Goal: Task Accomplishment & Management: Complete application form

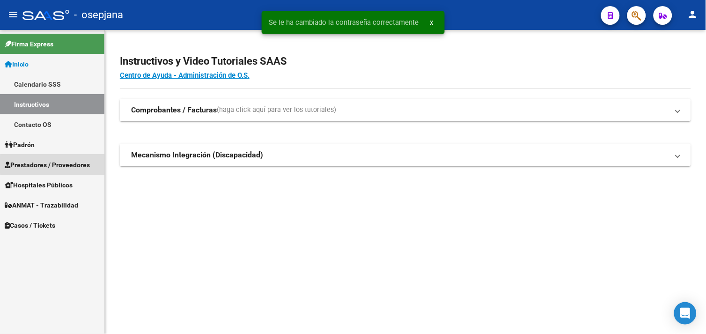
click at [54, 164] on span "Prestadores / Proveedores" at bounding box center [47, 165] width 85 height 10
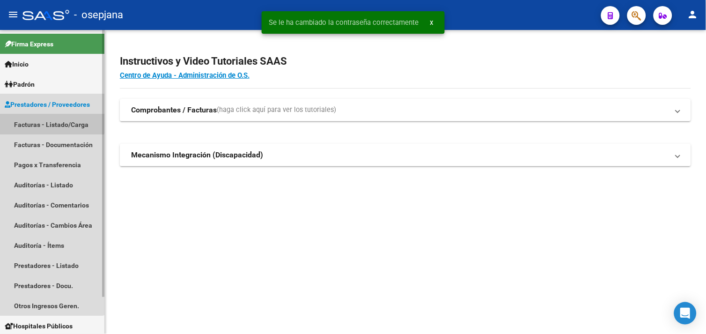
click at [44, 122] on link "Facturas - Listado/Carga" at bounding box center [52, 124] width 104 height 20
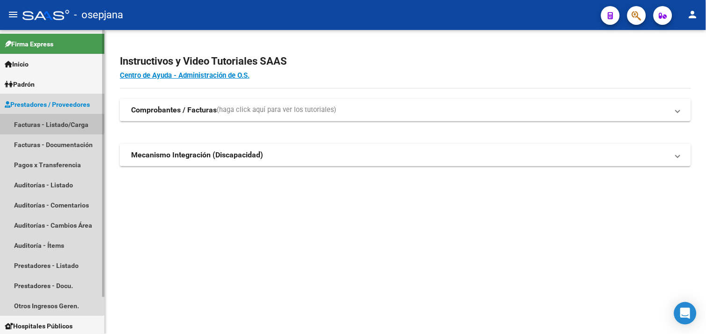
click at [46, 121] on link "Facturas - Listado/Carga" at bounding box center [52, 124] width 104 height 20
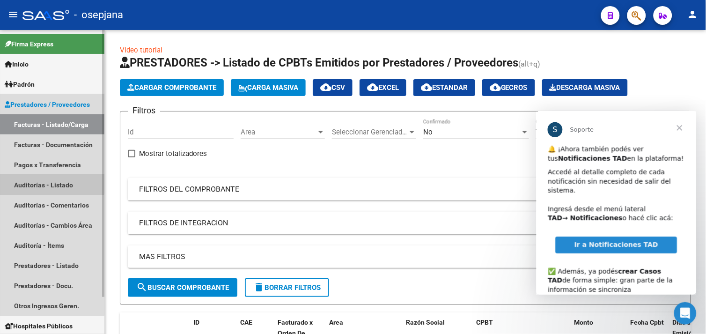
drag, startPoint x: 41, startPoint y: 180, endPoint x: 62, endPoint y: 181, distance: 21.1
click at [43, 180] on link "Auditorías - Listado" at bounding box center [52, 185] width 104 height 20
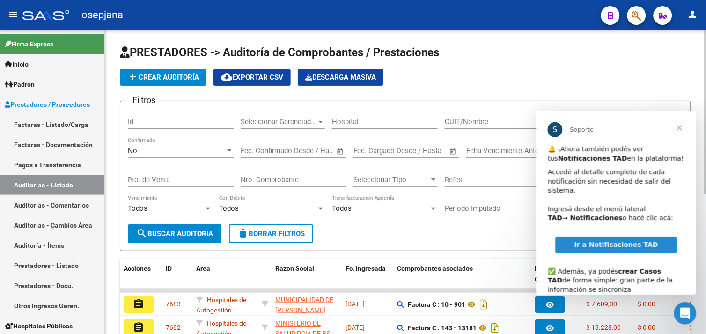
click at [189, 155] on div "No Confirmado" at bounding box center [181, 148] width 106 height 20
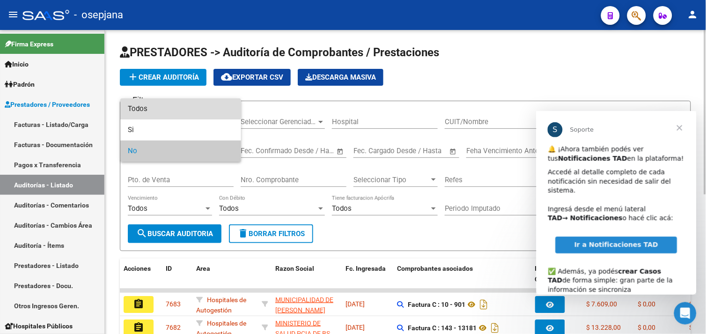
drag, startPoint x: 149, startPoint y: 109, endPoint x: 166, endPoint y: 125, distance: 23.8
click at [148, 109] on span "Todos" at bounding box center [181, 108] width 106 height 21
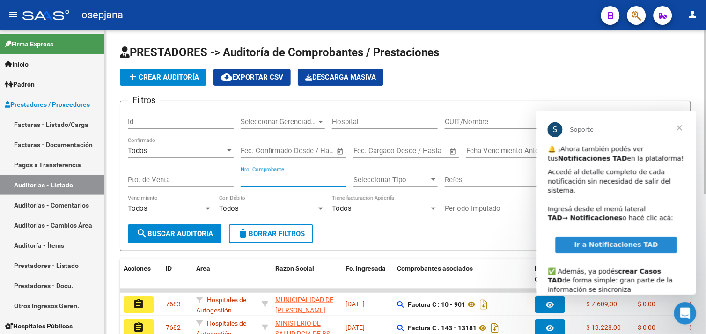
click at [296, 180] on input "Nro. Comprobante" at bounding box center [294, 179] width 106 height 8
type input "161900"
click at [198, 228] on button "search Buscar Auditoria" at bounding box center [175, 233] width 94 height 19
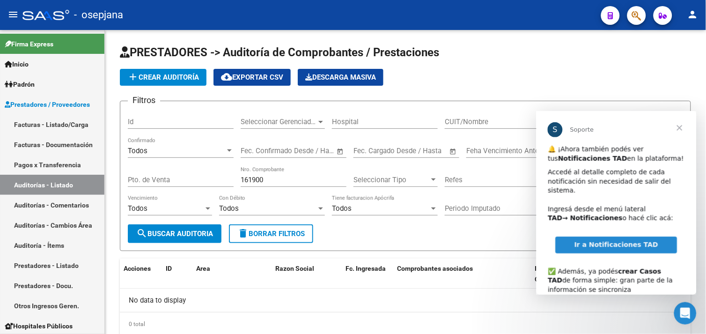
click at [675, 123] on span "Cerrar" at bounding box center [679, 127] width 34 height 34
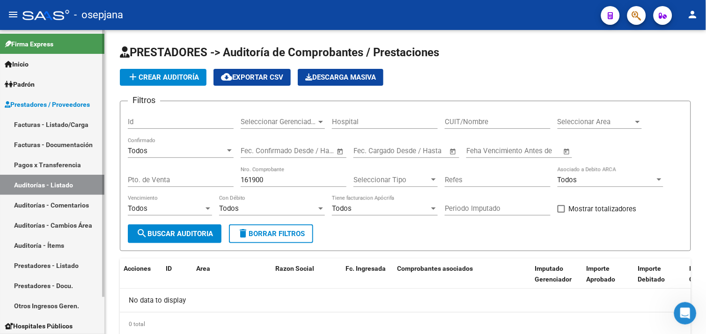
click at [64, 122] on link "Facturas - Listado/Carga" at bounding box center [52, 124] width 104 height 20
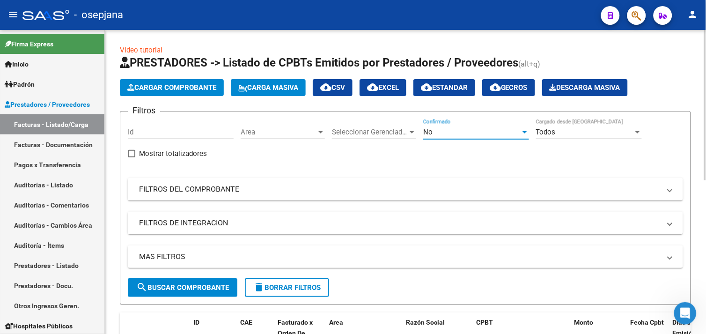
click at [471, 130] on div "No" at bounding box center [471, 132] width 97 height 8
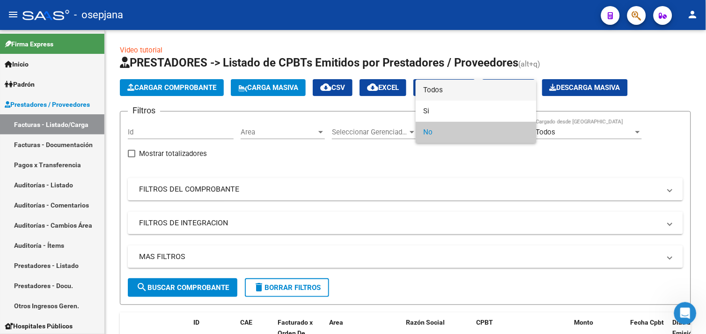
drag, startPoint x: 450, startPoint y: 92, endPoint x: 444, endPoint y: 95, distance: 7.1
click at [450, 92] on span "Todos" at bounding box center [476, 90] width 106 height 21
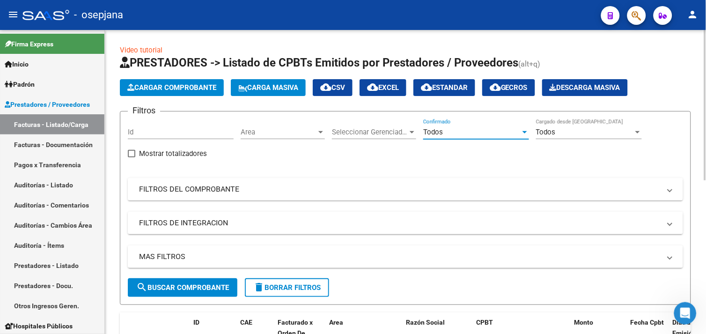
click at [202, 183] on mat-expansion-panel-header "FILTROS DEL COMPROBANTE" at bounding box center [405, 189] width 555 height 22
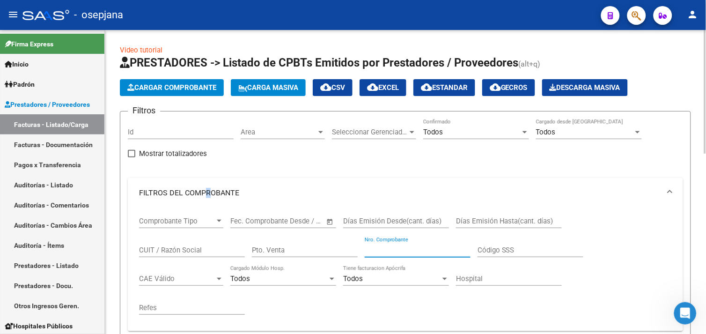
click at [389, 248] on input "Nro. Comprobante" at bounding box center [418, 250] width 106 height 8
type input "161900"
click at [180, 90] on span "Cargar Comprobante" at bounding box center [171, 87] width 89 height 8
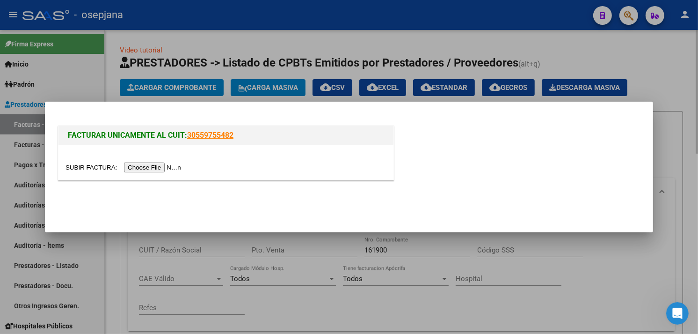
drag, startPoint x: 517, startPoint y: 277, endPoint x: 524, endPoint y: 274, distance: 8.2
click at [518, 277] on div at bounding box center [349, 167] width 698 height 334
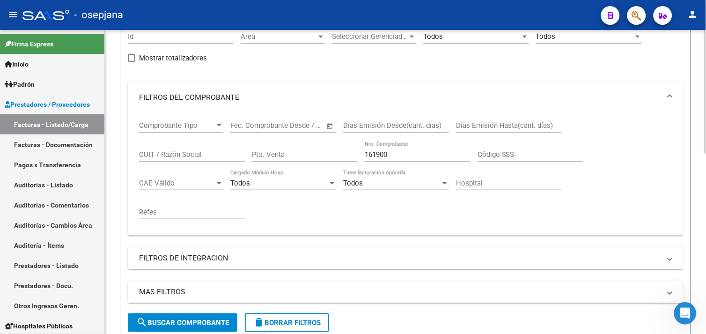
scroll to position [104, 0]
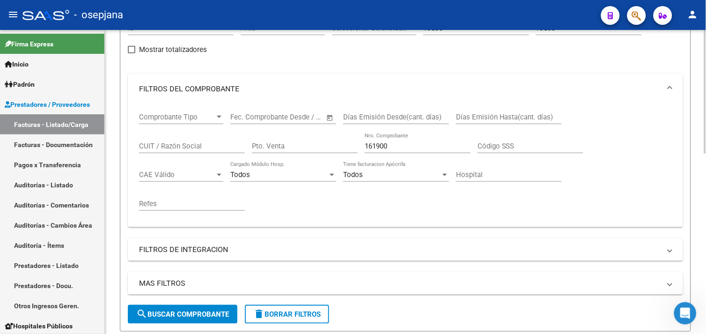
drag, startPoint x: 202, startPoint y: 312, endPoint x: 207, endPoint y: 312, distance: 5.1
click at [203, 312] on span "search Buscar Comprobante" at bounding box center [182, 314] width 93 height 8
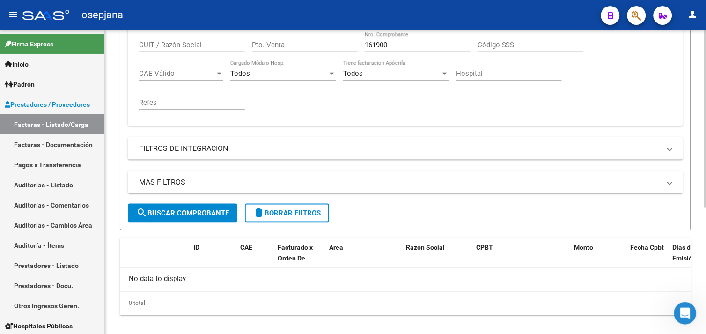
scroll to position [208, 0]
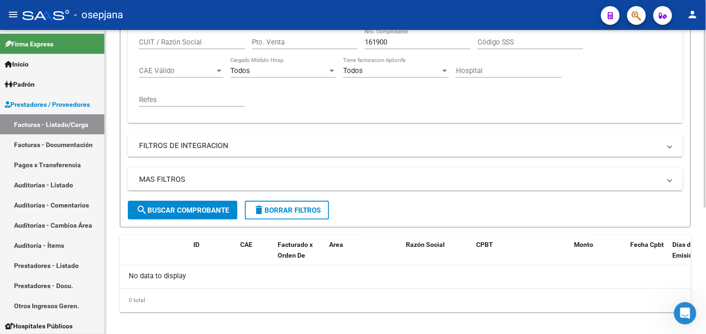
click at [213, 213] on span "search Buscar Comprobante" at bounding box center [182, 210] width 93 height 8
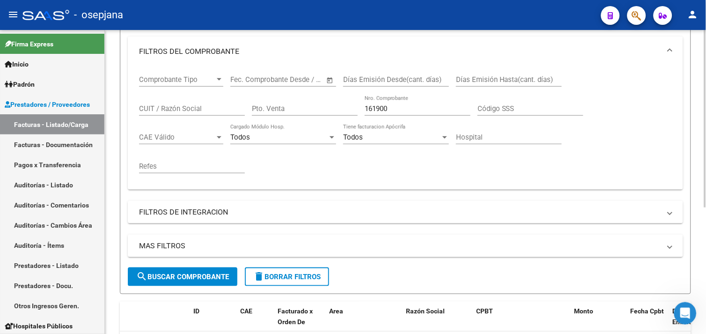
scroll to position [156, 0]
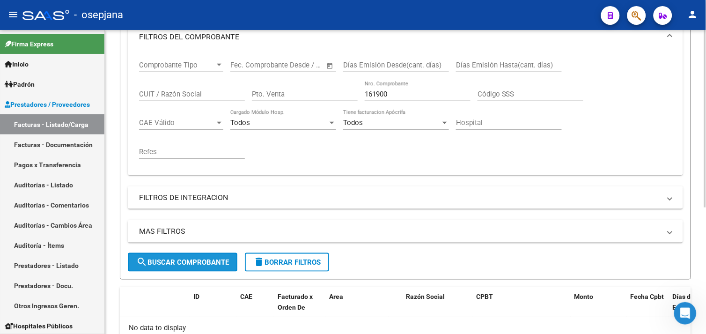
drag, startPoint x: 190, startPoint y: 261, endPoint x: 195, endPoint y: 259, distance: 4.9
click at [190, 260] on span "search Buscar Comprobante" at bounding box center [182, 262] width 93 height 8
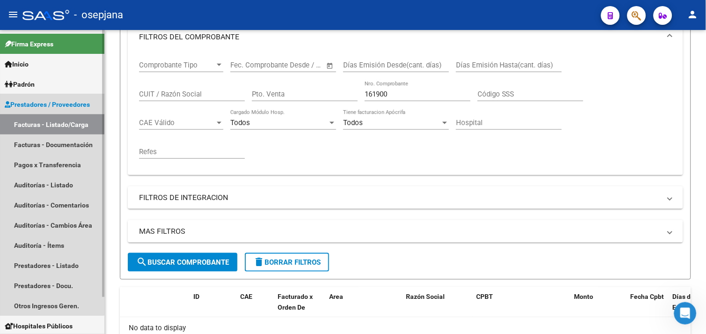
click at [41, 124] on link "Facturas - Listado/Carga" at bounding box center [52, 124] width 104 height 20
click at [51, 122] on link "Facturas - Listado/Carga" at bounding box center [52, 124] width 104 height 20
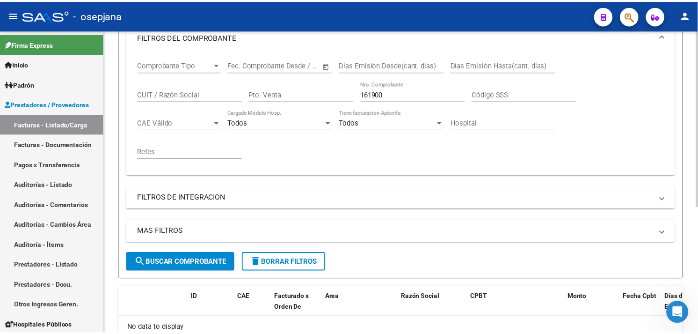
scroll to position [0, 0]
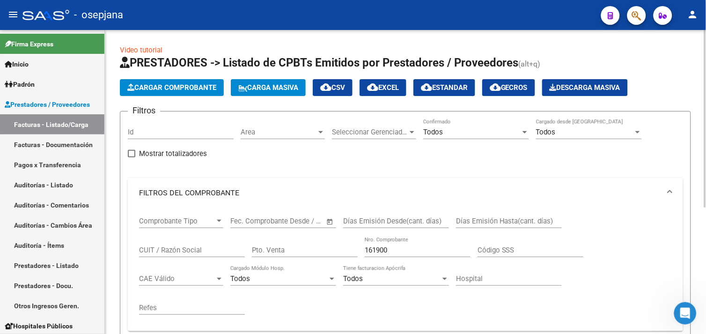
click at [183, 86] on span "Cargar Comprobante" at bounding box center [171, 87] width 89 height 8
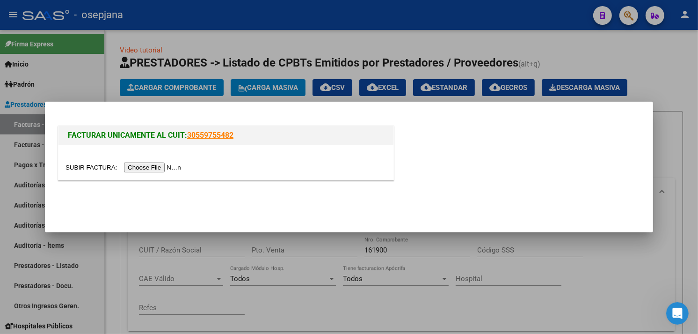
click at [157, 168] on input "file" at bounding box center [125, 167] width 118 height 10
click at [132, 167] on input "file" at bounding box center [125, 167] width 118 height 10
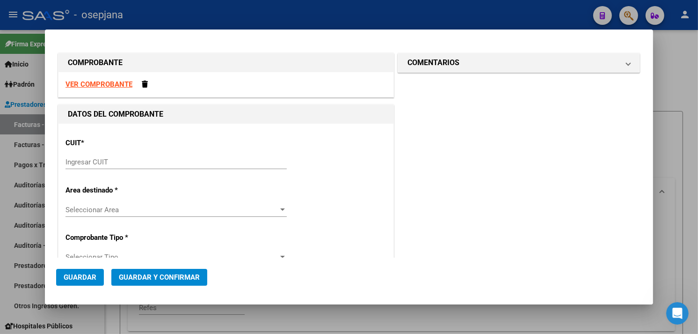
click at [145, 162] on input "Ingresar CUIT" at bounding box center [176, 162] width 221 height 8
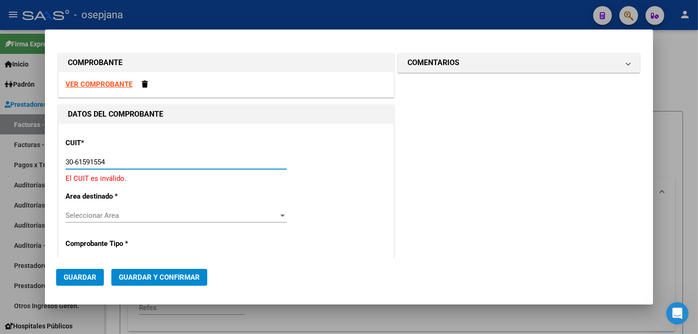
type input "30-61591554-4"
type input "2025"
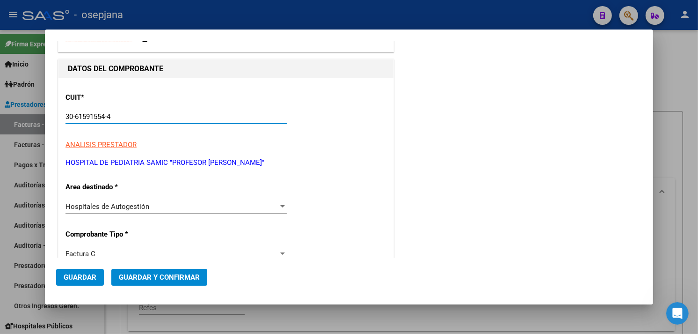
scroll to position [156, 0]
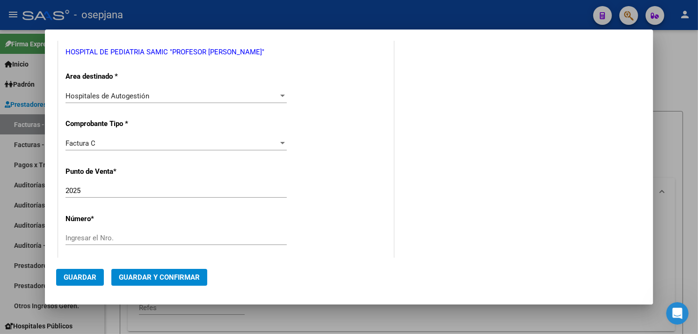
type input "30-61591554-4"
drag, startPoint x: 124, startPoint y: 234, endPoint x: 136, endPoint y: 234, distance: 11.7
click at [128, 234] on input "Ingresar el Nro." at bounding box center [176, 238] width 221 height 8
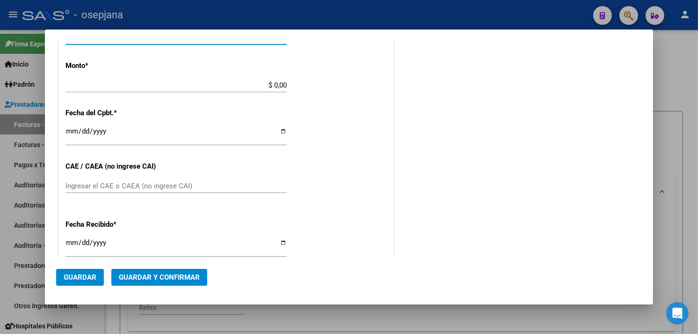
scroll to position [364, 0]
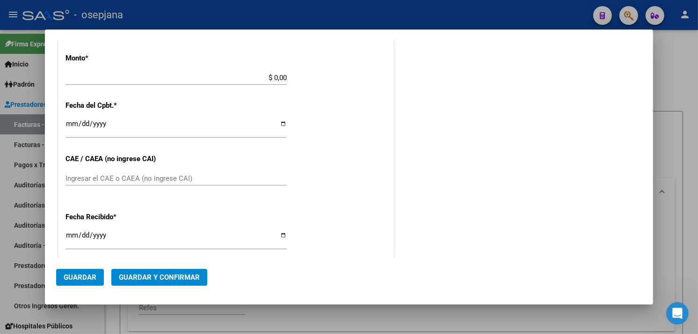
type input "161900"
click at [139, 74] on input "$ 0,00" at bounding box center [176, 77] width 221 height 8
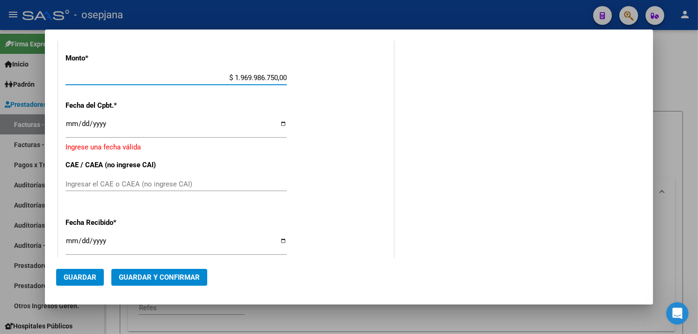
drag, startPoint x: 217, startPoint y: 77, endPoint x: 402, endPoint y: 80, distance: 184.9
click at [402, 80] on div "COMPROBANTE VER COMPROBANTE DATOS DEL COMPROBANTE CUIT * 30-61591554-4 Ingresar…" at bounding box center [349, 59] width 586 height 744
type input "$ 5.196.998,67"
drag, startPoint x: 68, startPoint y: 124, endPoint x: 73, endPoint y: 126, distance: 5.5
click at [73, 126] on input "Ingresar la fecha" at bounding box center [176, 127] width 221 height 15
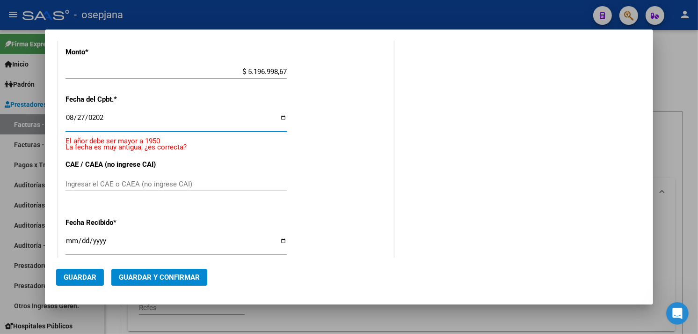
type input "[DATE]"
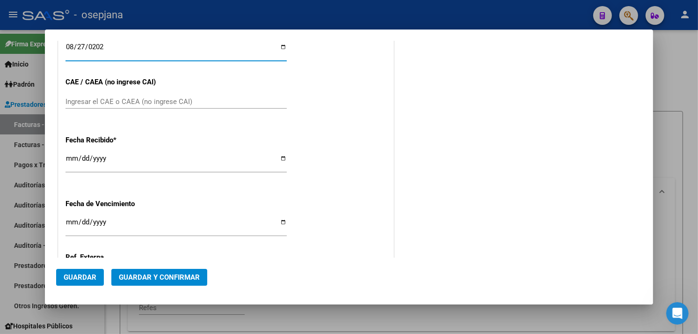
scroll to position [462, 0]
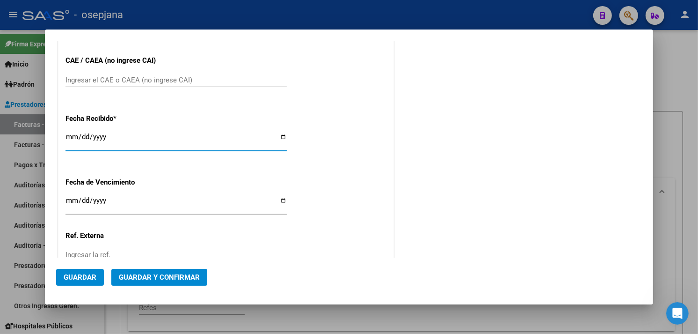
click at [71, 136] on input "[DATE]" at bounding box center [176, 140] width 221 height 15
type input "[DATE]"
drag, startPoint x: 73, startPoint y: 203, endPoint x: 121, endPoint y: 208, distance: 48.0
click at [73, 203] on input "Ingresar la fecha" at bounding box center [176, 204] width 221 height 15
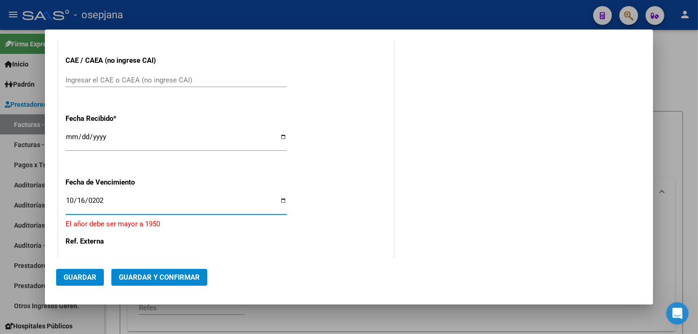
type input "[DATE]"
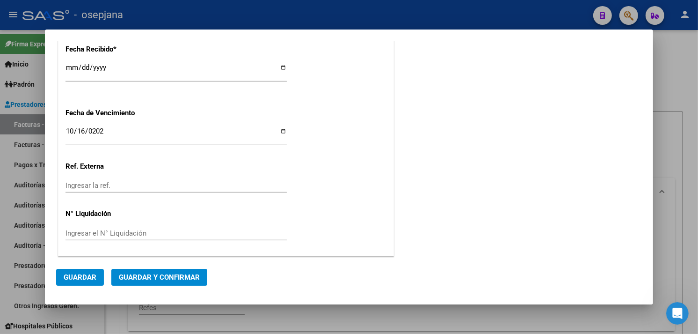
scroll to position [532, 0]
click at [117, 183] on input "Ingresar la ref." at bounding box center [176, 185] width 221 height 8
type input "34777"
click at [81, 275] on span "Guardar" at bounding box center [80, 277] width 33 height 8
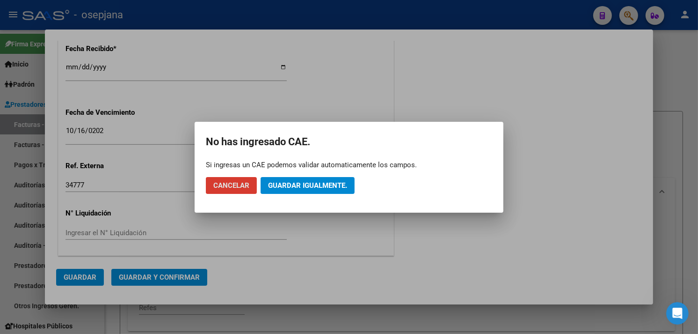
drag, startPoint x: 314, startPoint y: 190, endPoint x: 298, endPoint y: 190, distance: 16.4
click at [307, 189] on button "Guardar igualmente." at bounding box center [308, 185] width 94 height 17
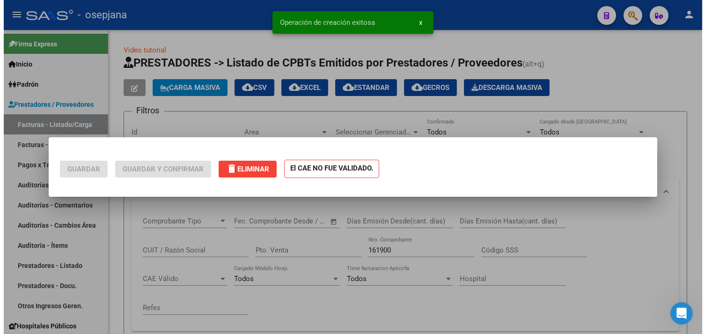
scroll to position [0, 0]
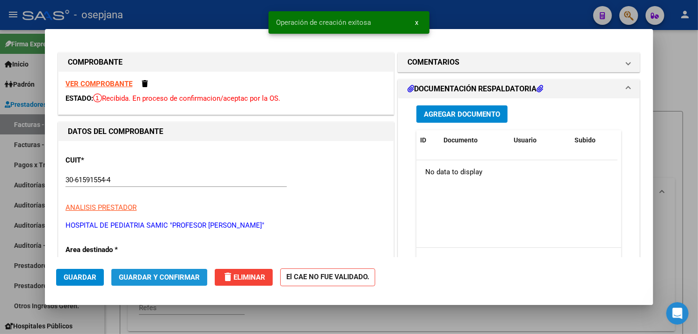
click at [152, 279] on span "Guardar y Confirmar" at bounding box center [159, 277] width 81 height 8
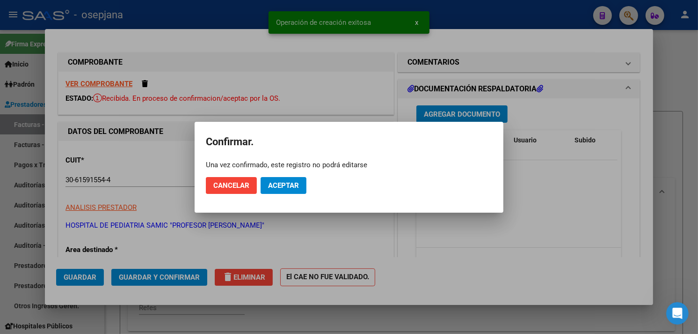
click at [300, 174] on mat-dialog-actions "Cancelar Aceptar" at bounding box center [349, 185] width 286 height 32
click at [297, 182] on span "Aceptar" at bounding box center [283, 185] width 31 height 8
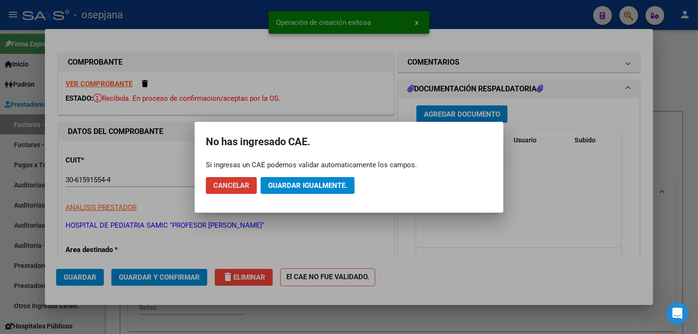
click at [326, 190] on button "Guardar igualmente." at bounding box center [308, 185] width 94 height 17
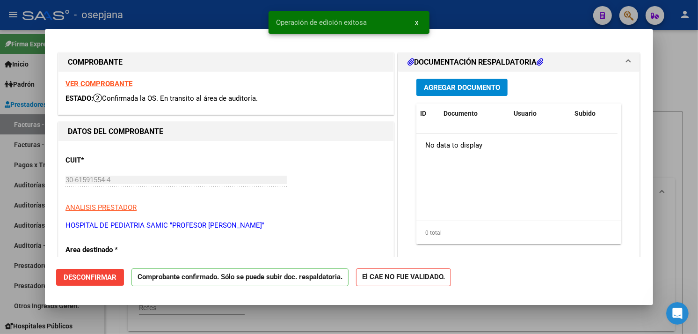
click at [157, 10] on div at bounding box center [349, 167] width 698 height 334
type input "$ 0,00"
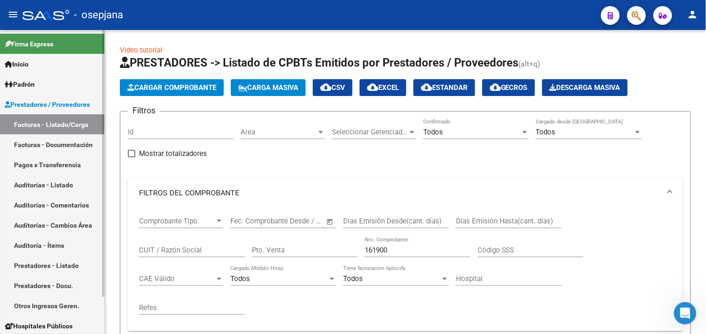
click at [49, 187] on link "Auditorías - Listado" at bounding box center [52, 185] width 104 height 20
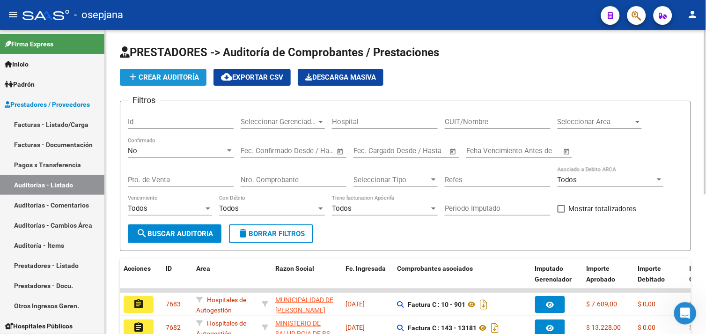
click at [171, 75] on span "add Crear Auditoría" at bounding box center [163, 77] width 72 height 8
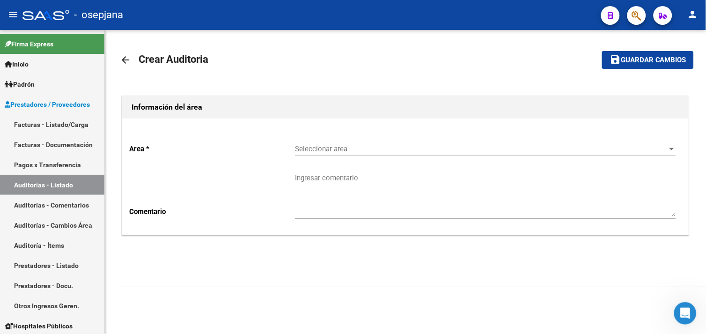
click at [321, 146] on span "Seleccionar area" at bounding box center [481, 149] width 373 height 8
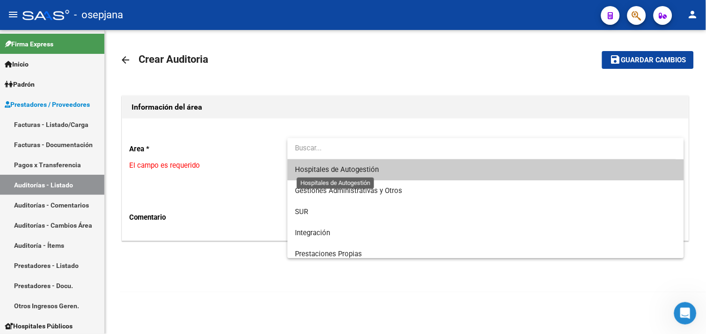
click at [320, 174] on span "Hospitales de Autogestión" at bounding box center [337, 169] width 84 height 8
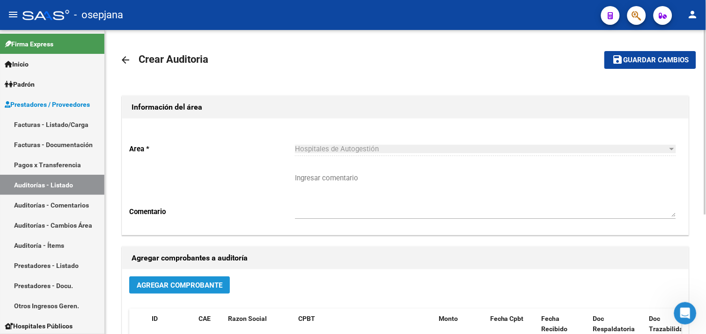
click at [184, 283] on span "Agregar Comprobante" at bounding box center [180, 285] width 86 height 8
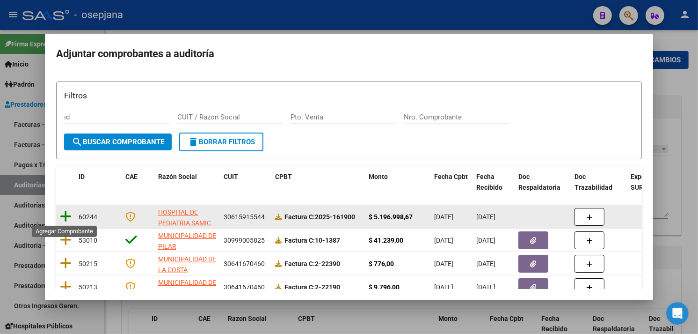
click at [69, 210] on icon at bounding box center [66, 216] width 12 height 13
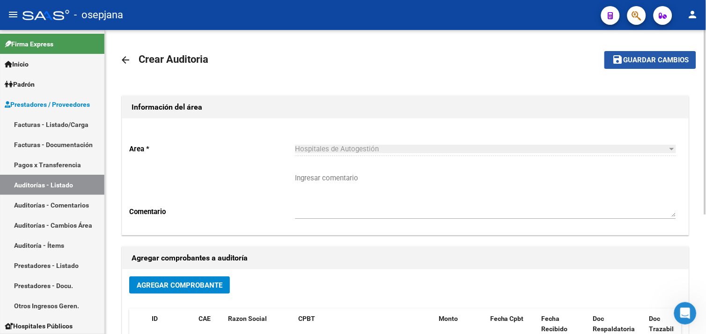
click at [648, 65] on button "save Guardar cambios" at bounding box center [650, 59] width 92 height 17
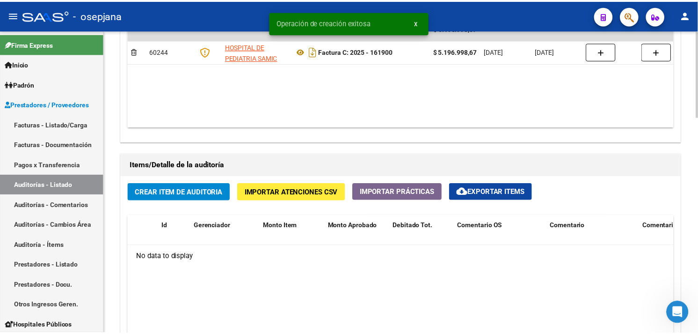
scroll to position [572, 0]
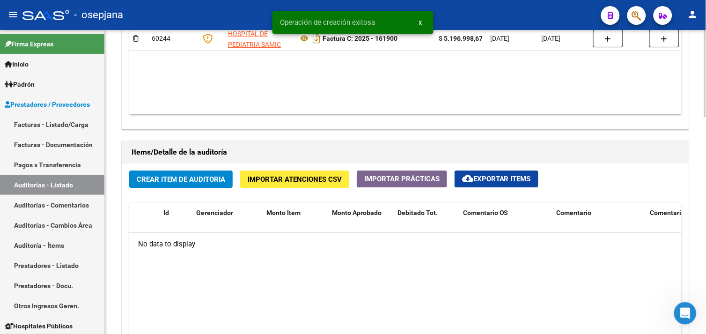
click at [197, 179] on span "Crear Item de Auditoria" at bounding box center [181, 179] width 88 height 8
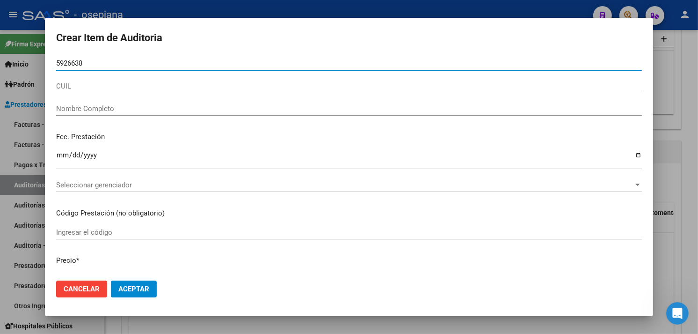
type input "59266383"
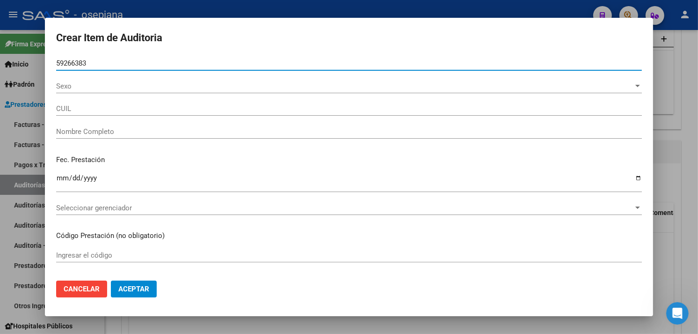
type input "20592663830"
type input "[PERSON_NAME] [PERSON_NAME]"
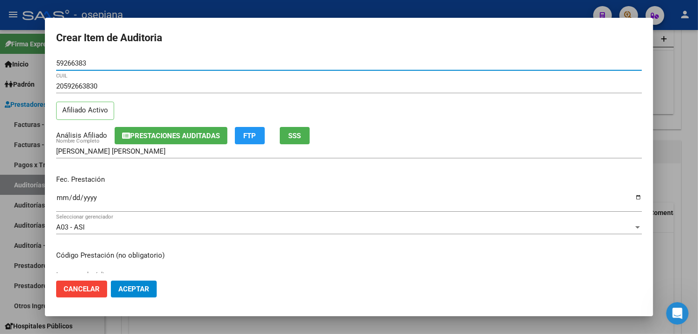
type input "59266383"
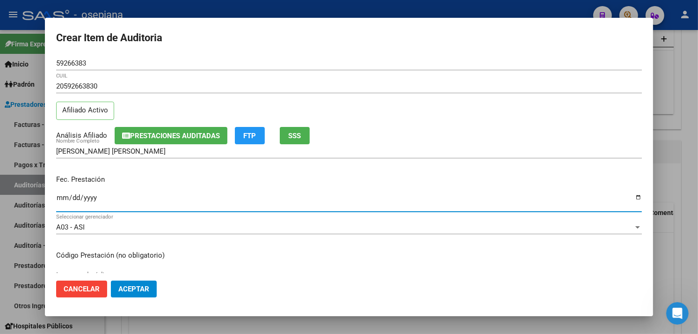
drag, startPoint x: 61, startPoint y: 202, endPoint x: 265, endPoint y: 198, distance: 204.1
click at [61, 202] on input "Ingresar la fecha" at bounding box center [349, 201] width 586 height 15
drag, startPoint x: 59, startPoint y: 199, endPoint x: 71, endPoint y: 198, distance: 11.8
click at [61, 199] on input "Ingresar la fecha" at bounding box center [349, 201] width 586 height 15
type input "[DATE]"
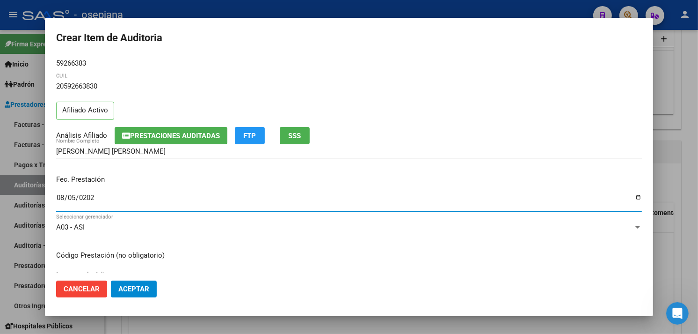
scroll to position [156, 0]
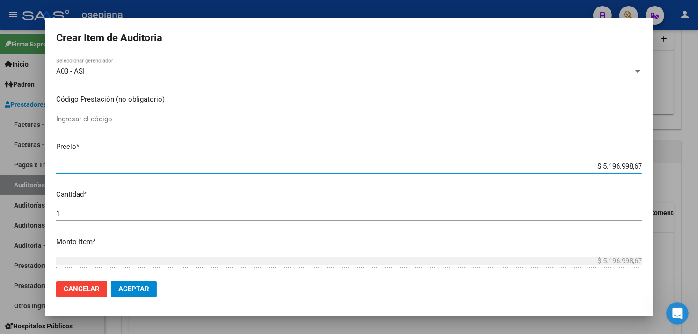
drag, startPoint x: 585, startPoint y: 168, endPoint x: 705, endPoint y: 162, distance: 119.9
click at [698, 162] on html "menu - osepjana person Firma Express Inicio Calendario SSS Instructivos Contact…" at bounding box center [349, 167] width 698 height 334
type input "$ 0,08"
type input "$ 0,88"
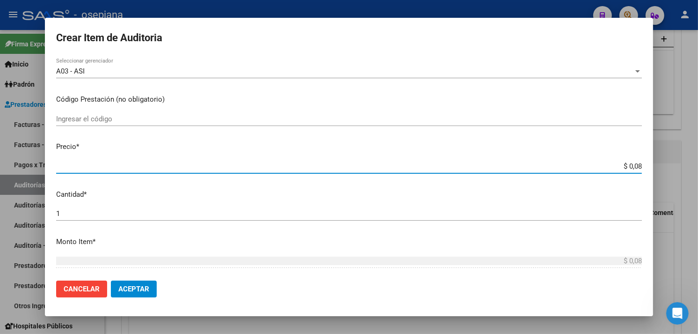
type input "$ 0,88"
type input "$ 8,84"
type input "$ 88,48"
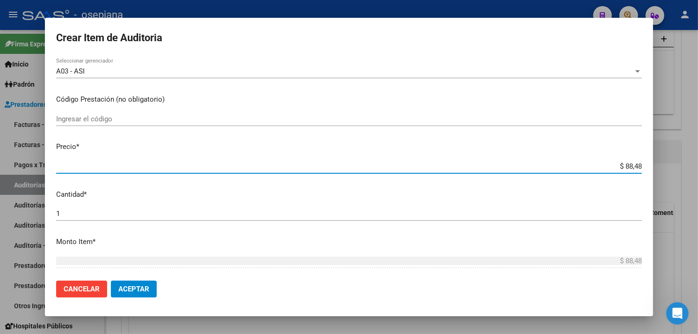
type input "$ 884,88"
type input "$ 8.848,89"
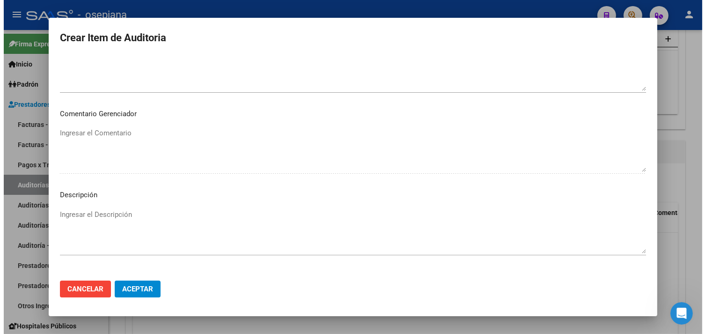
scroll to position [626, 0]
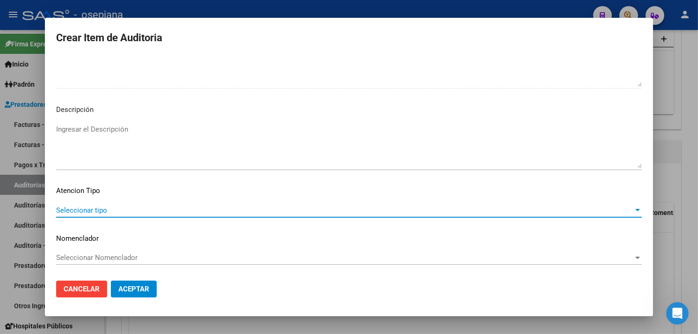
click at [66, 209] on span "Seleccionar tipo" at bounding box center [345, 210] width 578 height 8
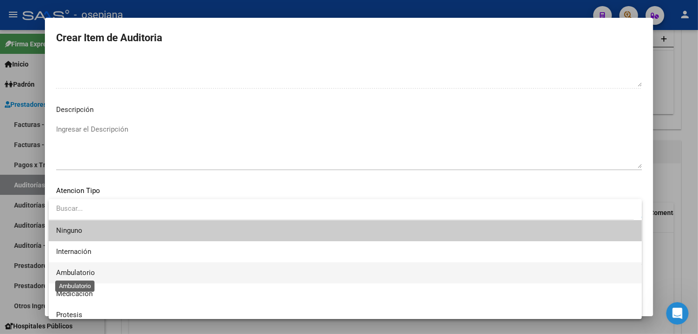
click at [76, 272] on span "Ambulatorio" at bounding box center [75, 272] width 39 height 8
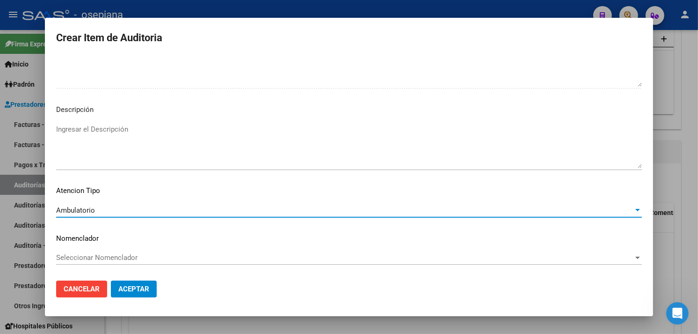
click at [87, 253] on span "Seleccionar Nomenclador" at bounding box center [345, 257] width 578 height 8
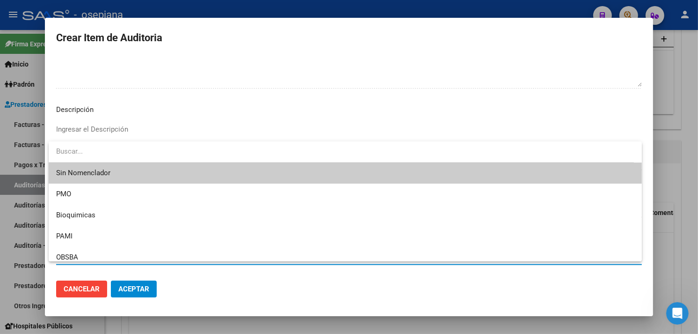
click at [99, 172] on span "Sin Nomenclador" at bounding box center [345, 172] width 578 height 21
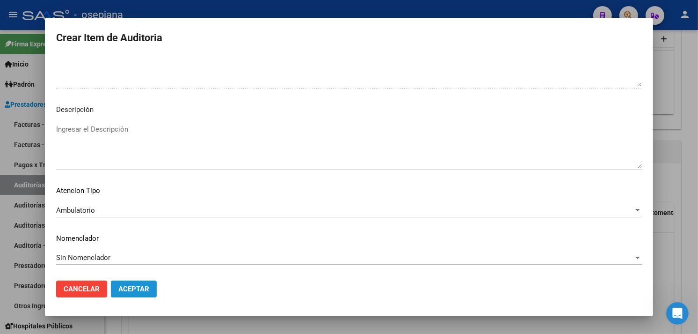
click at [129, 282] on button "Aceptar" at bounding box center [134, 288] width 46 height 17
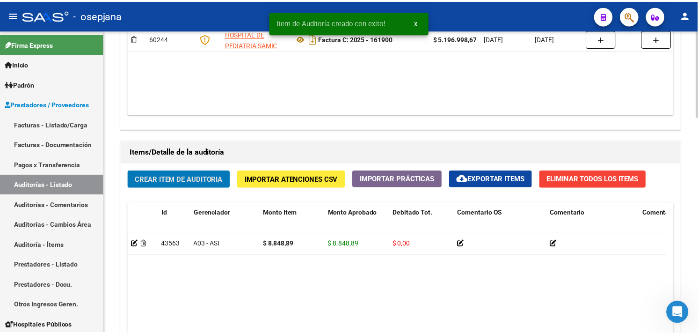
scroll to position [572, 0]
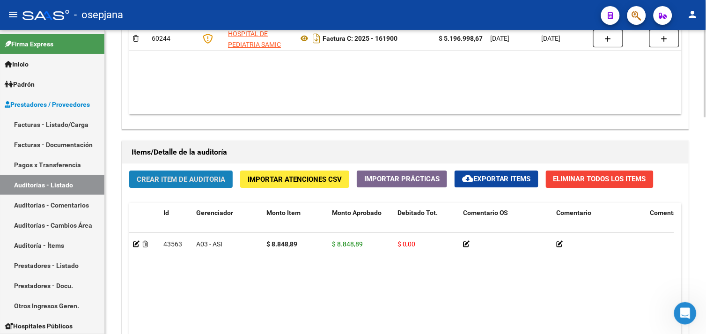
click at [197, 174] on button "Crear Item de Auditoria" at bounding box center [180, 178] width 103 height 17
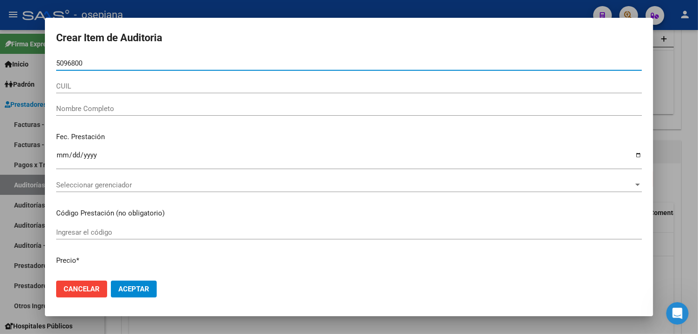
type input "50968001"
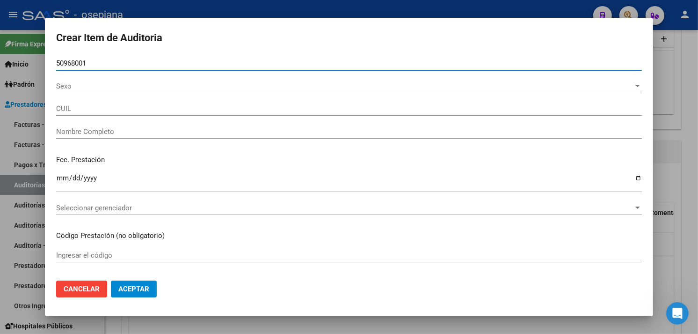
type input "23509680019"
type input "[PERSON_NAME] -"
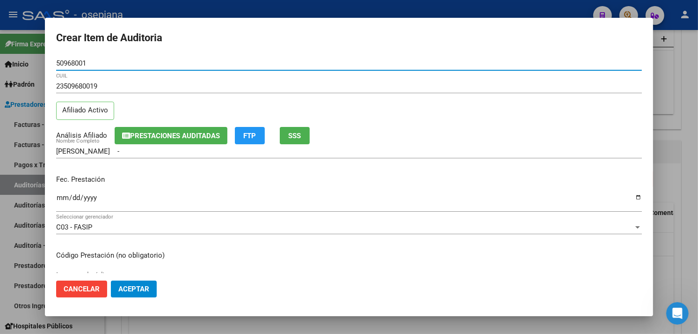
type input "50968001"
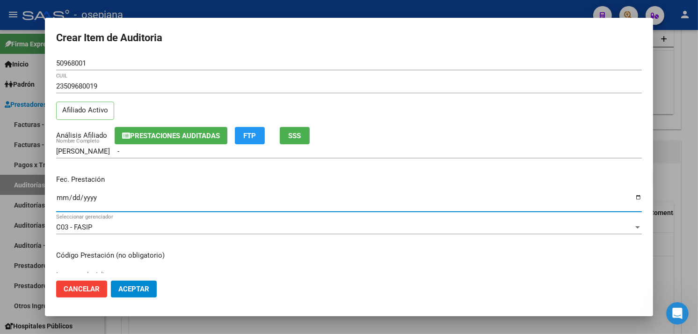
drag, startPoint x: 61, startPoint y: 199, endPoint x: 200, endPoint y: 192, distance: 138.7
click at [65, 199] on input "Ingresar la fecha" at bounding box center [349, 201] width 586 height 15
type input "[DATE]"
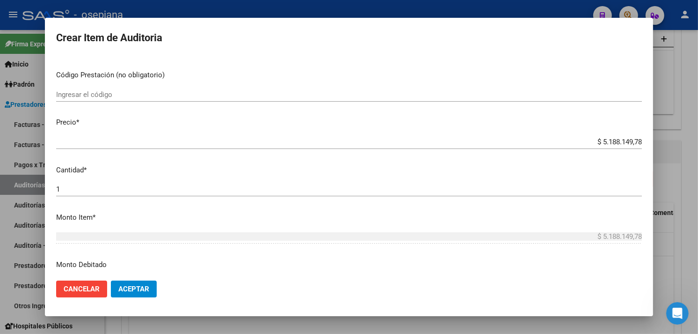
scroll to position [208, 0]
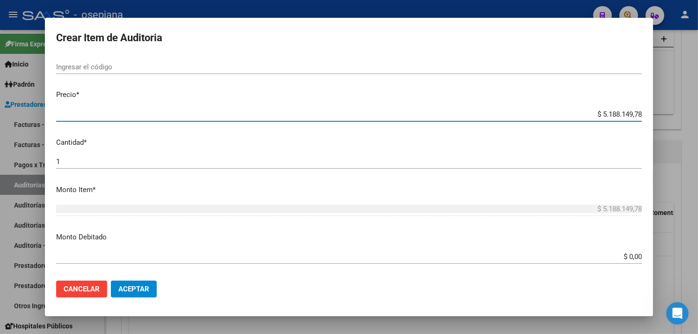
drag, startPoint x: 584, startPoint y: 114, endPoint x: 708, endPoint y: 108, distance: 123.7
click at [698, 108] on html "menu - osepjana person Firma Express Inicio Calendario SSS Instructivos Contact…" at bounding box center [349, 167] width 698 height 334
type input "$ 0,08"
type input "$ 0,88"
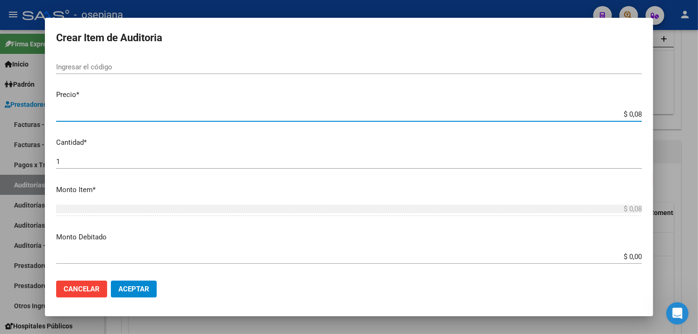
type input "$ 0,88"
type input "$ 8,84"
type input "$ 88,48"
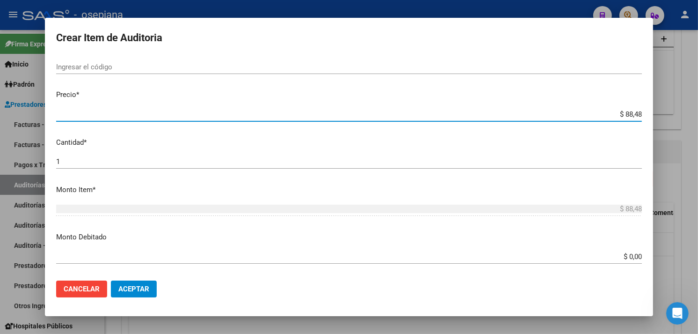
type input "$ 884,88"
type input "$ 8.848,89"
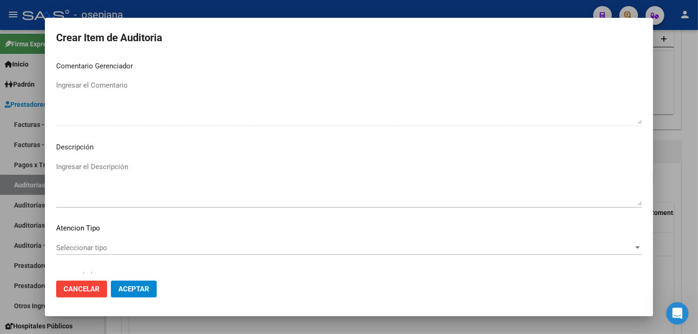
scroll to position [626, 0]
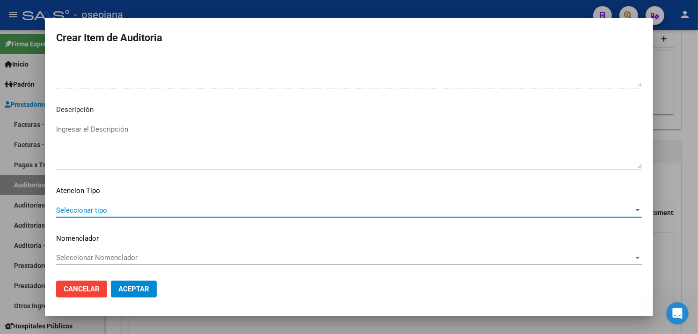
click at [83, 206] on span "Seleccionar tipo" at bounding box center [345, 210] width 578 height 8
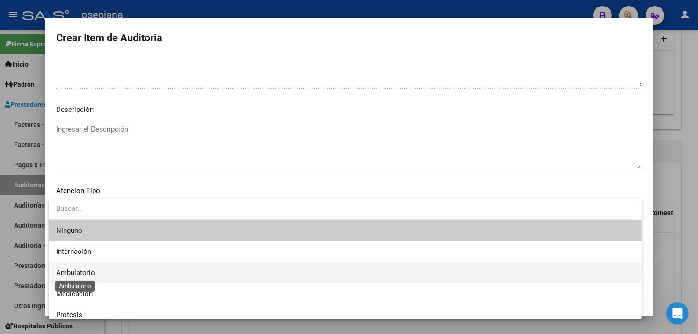
click at [69, 270] on span "Ambulatorio" at bounding box center [75, 272] width 39 height 8
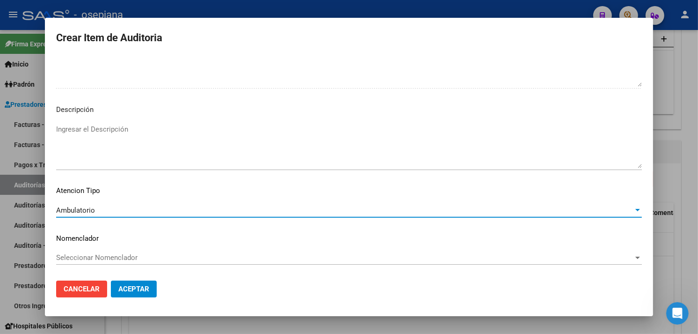
click at [98, 255] on span "Seleccionar Nomenclador" at bounding box center [345, 257] width 578 height 8
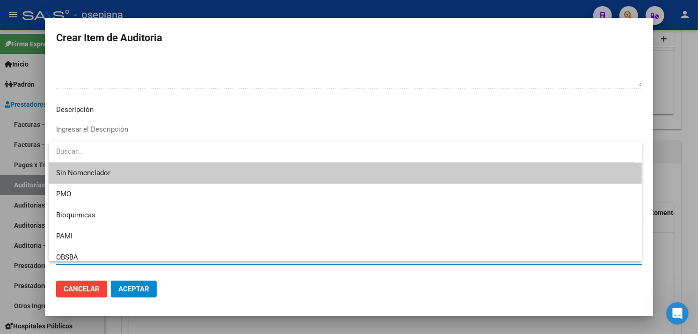
drag, startPoint x: 81, startPoint y: 166, endPoint x: 99, endPoint y: 241, distance: 76.6
click at [81, 167] on span "Sin Nomenclador" at bounding box center [345, 172] width 578 height 21
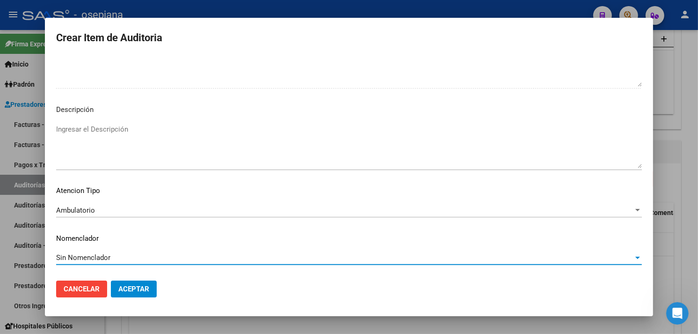
drag, startPoint x: 133, startPoint y: 297, endPoint x: 141, endPoint y: 291, distance: 10.1
click at [134, 296] on button "Aceptar" at bounding box center [134, 288] width 46 height 17
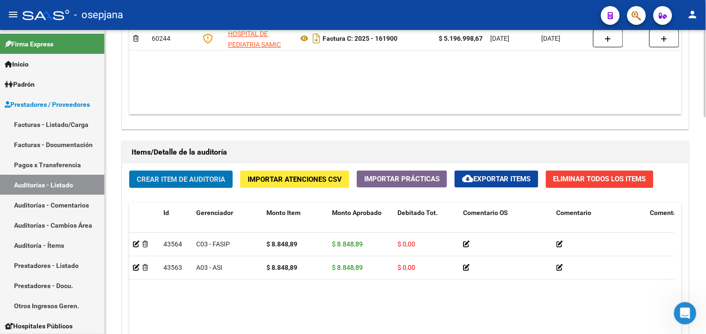
click at [173, 183] on span "Crear Item de Auditoria" at bounding box center [181, 179] width 88 height 8
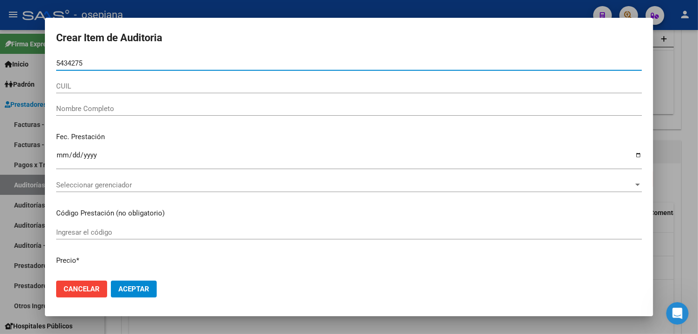
type input "54342750"
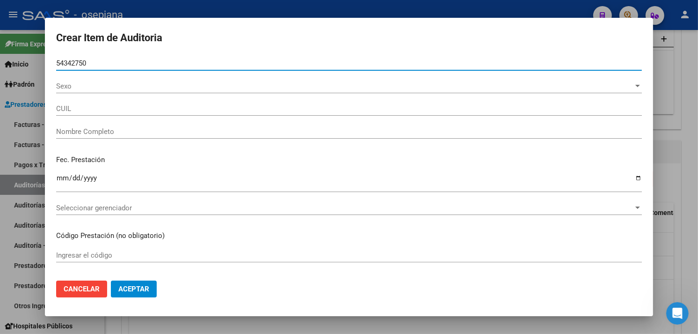
type input "27543427506"
type input "CORDOBA [PERSON_NAME] -"
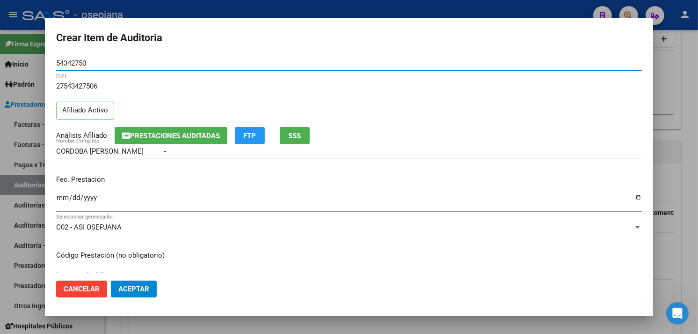
type input "54342750"
click at [59, 200] on input "Ingresar la fecha" at bounding box center [349, 201] width 586 height 15
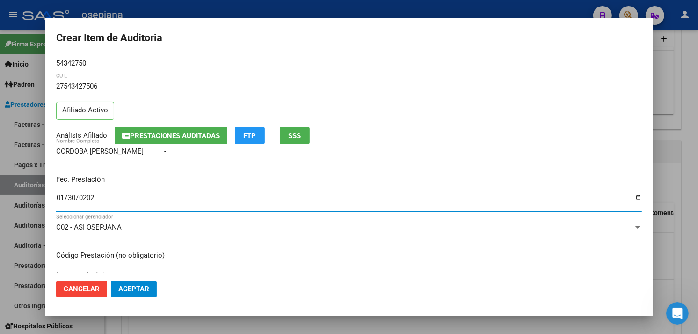
type input "[DATE]"
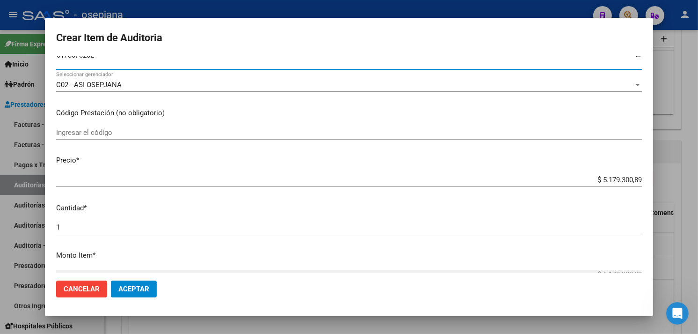
scroll to position [156, 0]
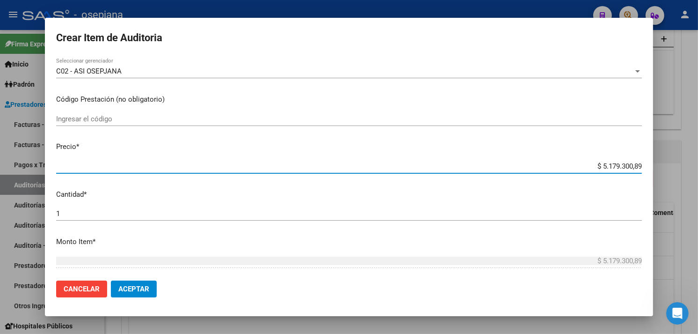
drag, startPoint x: 588, startPoint y: 166, endPoint x: 708, endPoint y: 147, distance: 121.3
click at [698, 147] on html "menu - osepjana person Firma Express Inicio Calendario SSS Instructivos Contact…" at bounding box center [349, 167] width 698 height 334
type input "$ 0,02"
type input "$ 0,26"
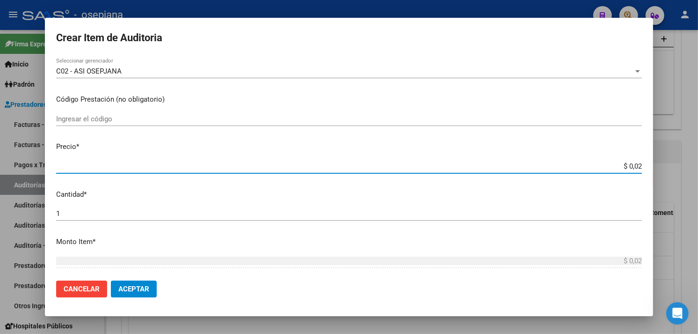
type input "$ 0,26"
type input "$ 2,69"
type input "$ 26,90"
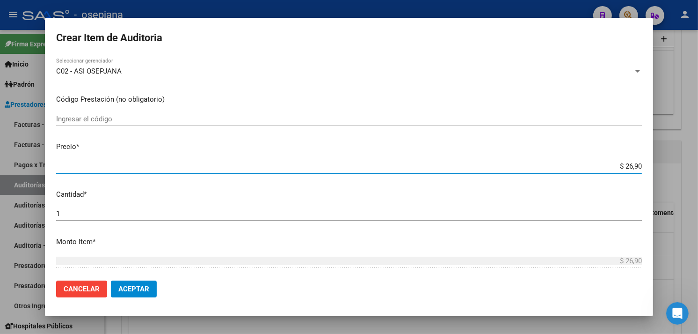
type input "$ 269,05"
type input "$ 2.690,52"
type input "$ 26.905,27"
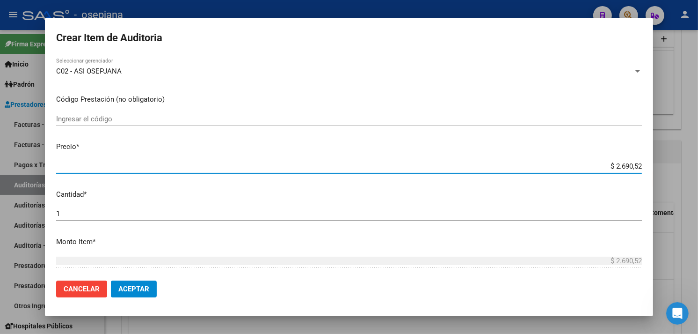
type input "$ 26.905,27"
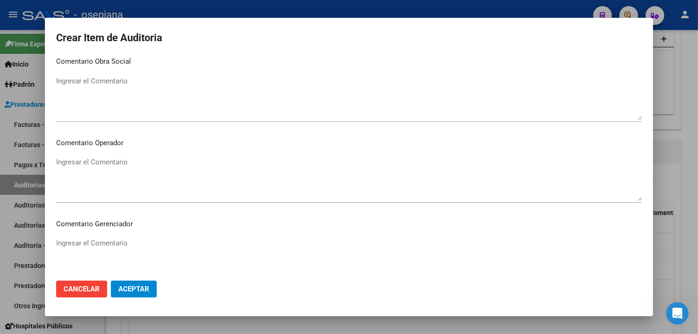
scroll to position [626, 0]
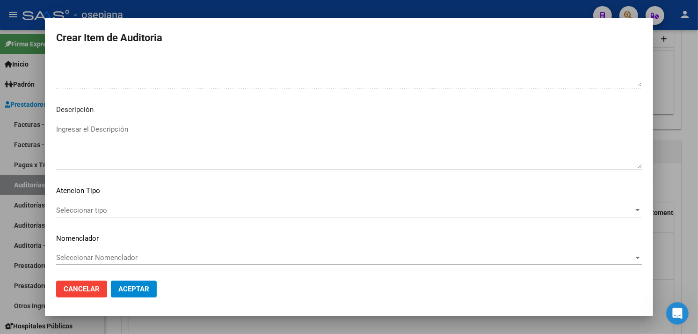
click at [80, 203] on div "Seleccionar tipo Seleccionar tipo" at bounding box center [349, 210] width 586 height 14
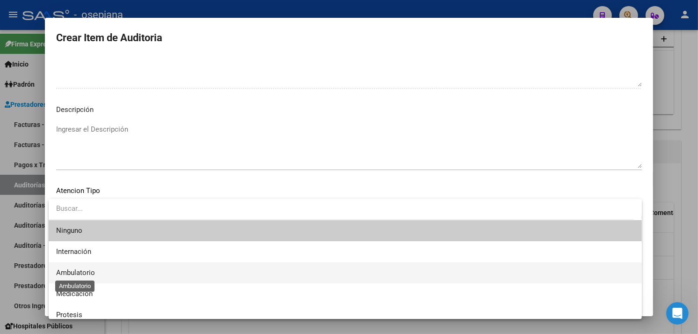
drag, startPoint x: 81, startPoint y: 268, endPoint x: 76, endPoint y: 263, distance: 6.7
click at [81, 267] on span "Ambulatorio" at bounding box center [345, 272] width 578 height 21
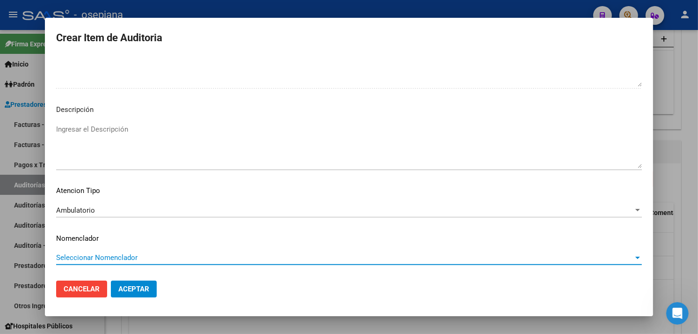
click at [77, 255] on span "Seleccionar Nomenclador" at bounding box center [345, 257] width 578 height 8
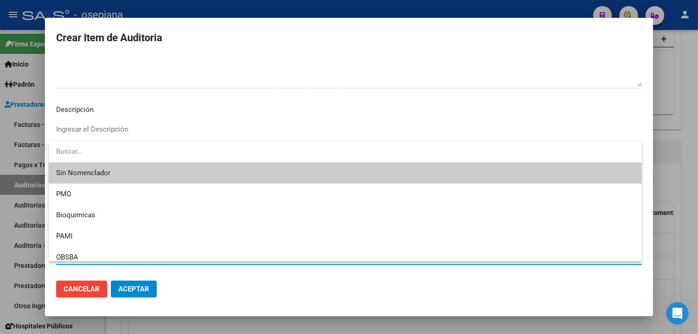
click at [80, 178] on span "Sin Nomenclador" at bounding box center [345, 172] width 578 height 21
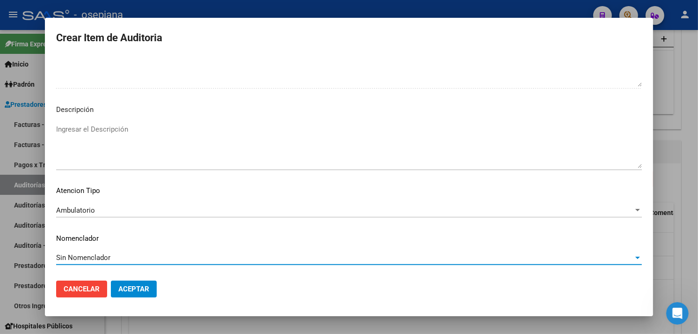
click at [139, 285] on span "Aceptar" at bounding box center [133, 289] width 31 height 8
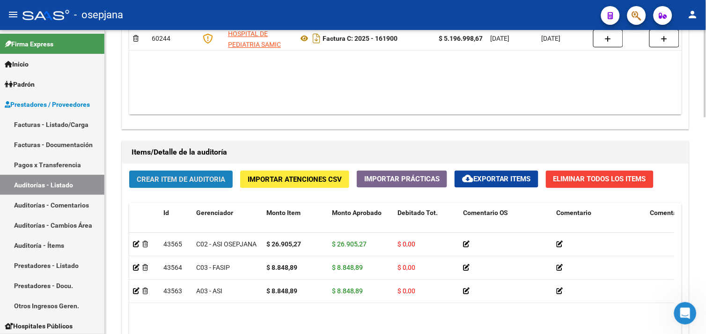
click at [164, 175] on span "Crear Item de Auditoria" at bounding box center [181, 179] width 88 height 8
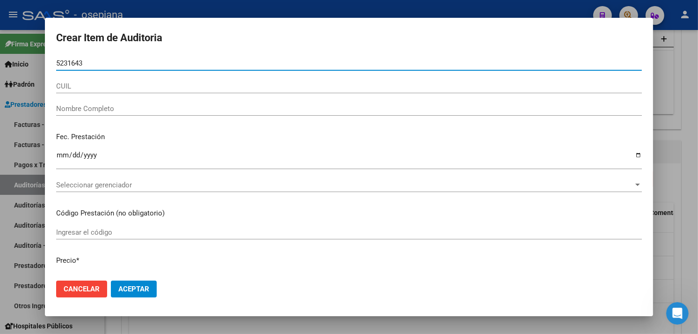
type input "52316437"
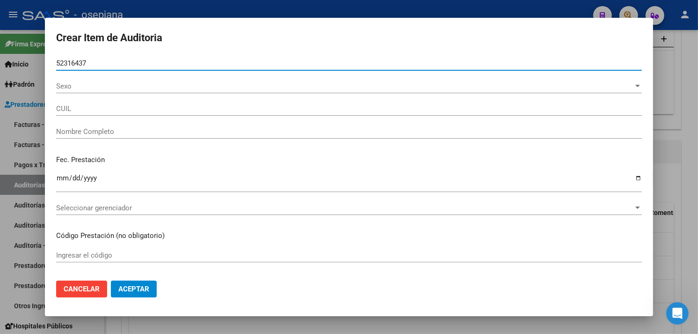
type input "27523164371"
type input "[PERSON_NAME] [PERSON_NAME]"
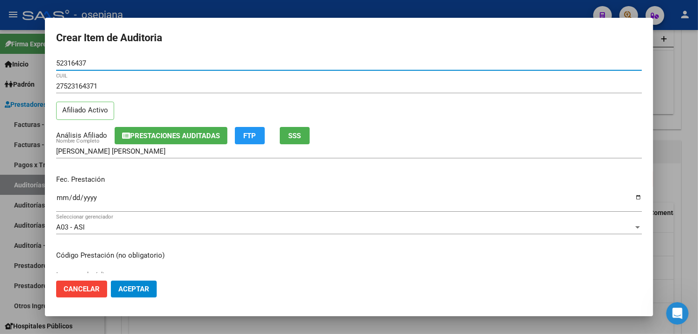
type input "52316437"
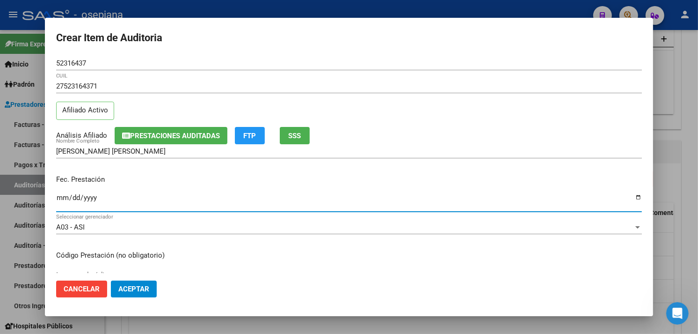
click at [62, 197] on input "Ingresar la fecha" at bounding box center [349, 201] width 586 height 15
type input "[DATE]"
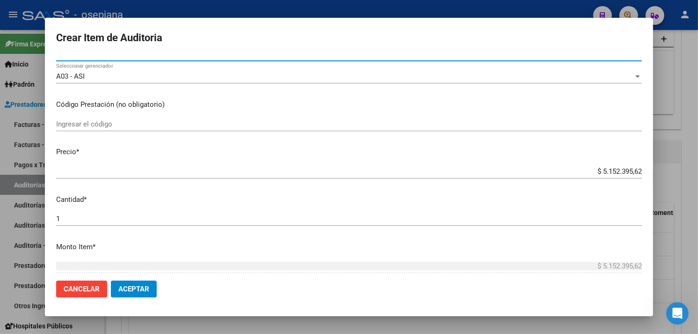
scroll to position [156, 0]
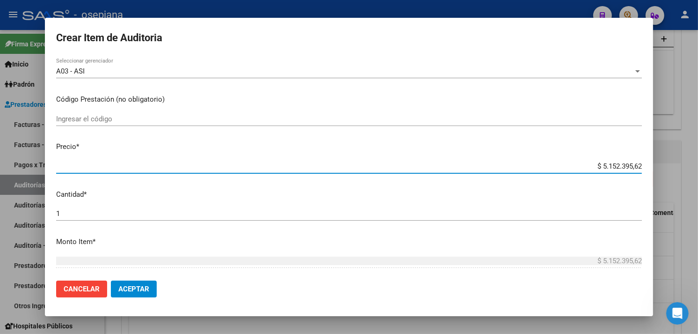
drag, startPoint x: 581, startPoint y: 167, endPoint x: 663, endPoint y: 159, distance: 82.2
click at [698, 138] on html "menu - osepjana person Firma Express Inicio Calendario SSS Instructivos Contact…" at bounding box center [349, 167] width 698 height 334
type input "$ 0,04"
type input "$ 0,44"
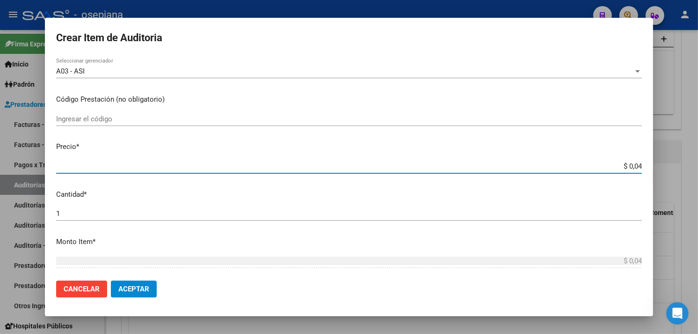
type input "$ 0,44"
type input "$ 4,44"
type input "$ 44,43"
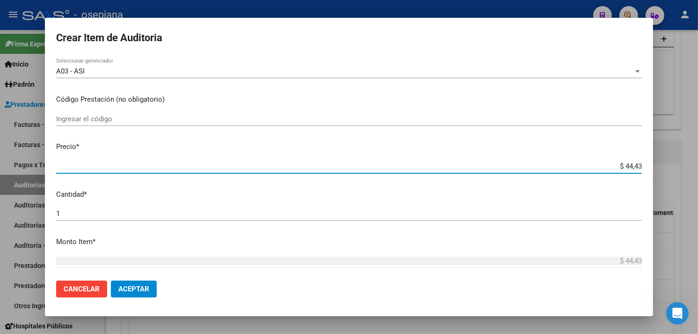
type input "$ 444,38"
type input "$ 4.443,82"
type input "$ 44.438,20"
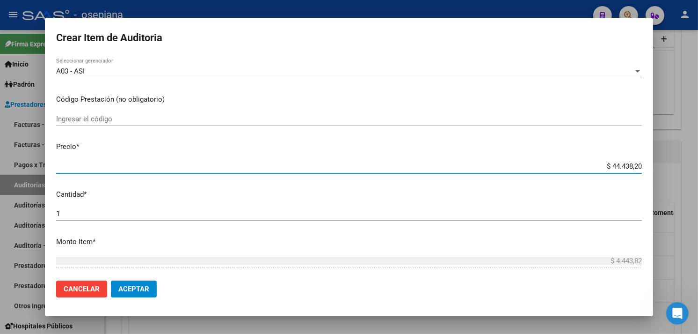
type input "$ 44.438,20"
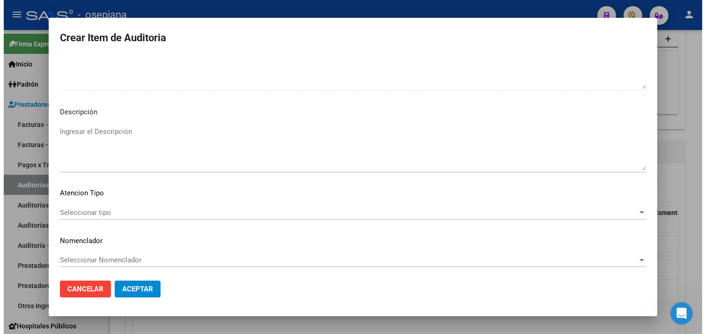
scroll to position [626, 0]
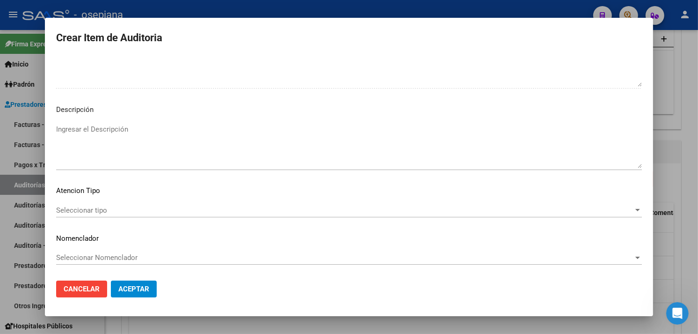
click at [97, 207] on span "Seleccionar tipo" at bounding box center [345, 210] width 578 height 8
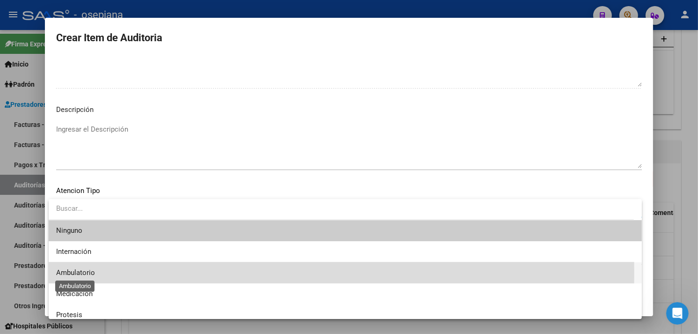
drag, startPoint x: 97, startPoint y: 207, endPoint x: 75, endPoint y: 273, distance: 69.6
click at [75, 273] on span "Ambulatorio" at bounding box center [75, 272] width 39 height 8
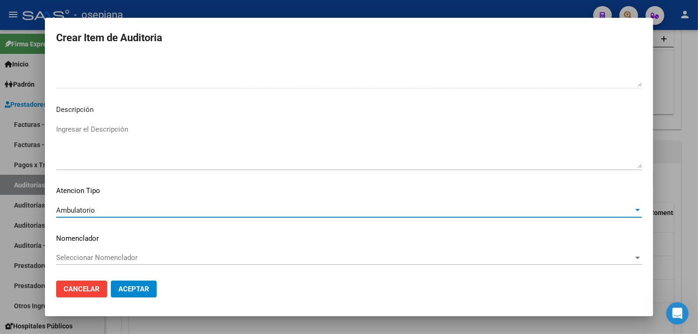
click at [73, 257] on span "Seleccionar Nomenclador" at bounding box center [345, 257] width 578 height 8
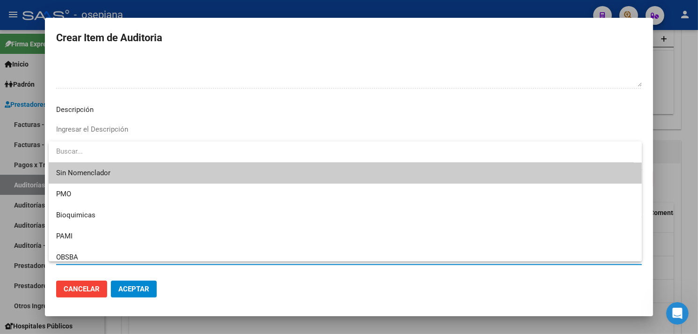
click at [61, 172] on span "Sin Nomenclador" at bounding box center [345, 172] width 578 height 21
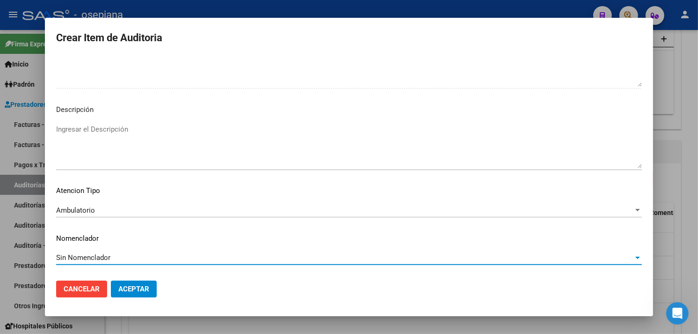
click at [134, 285] on span "Aceptar" at bounding box center [133, 289] width 31 height 8
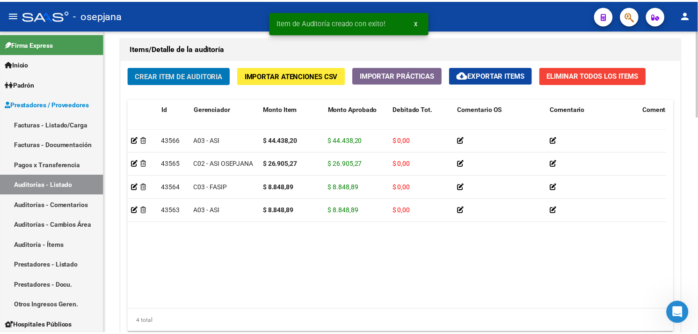
scroll to position [676, 0]
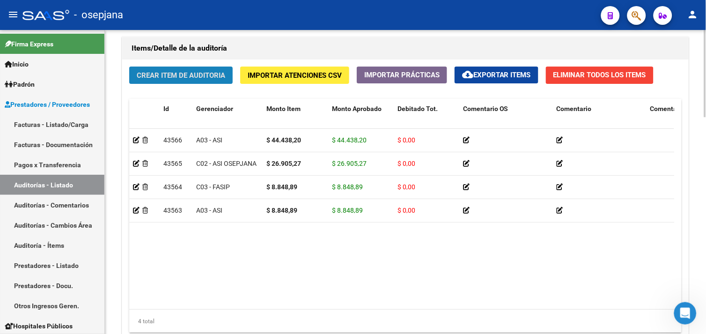
click at [193, 80] on button "Crear Item de Auditoria" at bounding box center [180, 74] width 103 height 17
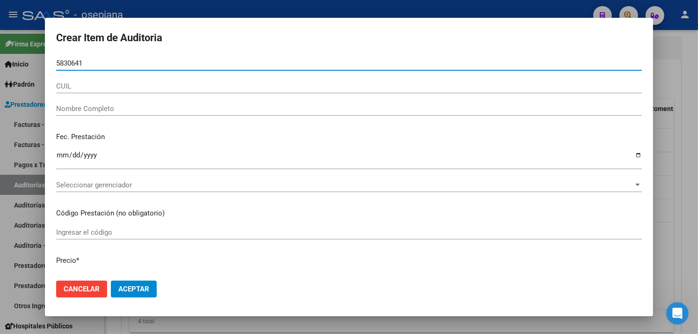
type input "58306418"
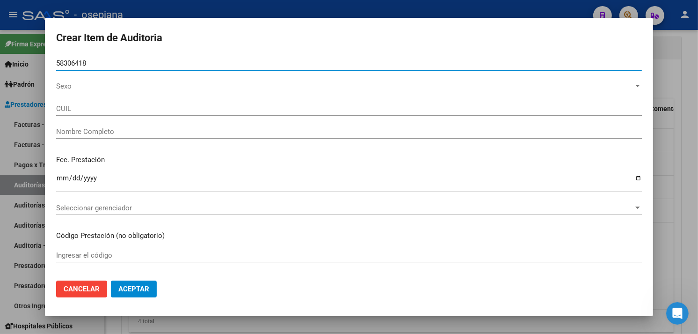
type input "23583064184"
type input "CUELLO [PERSON_NAME] MILAN -"
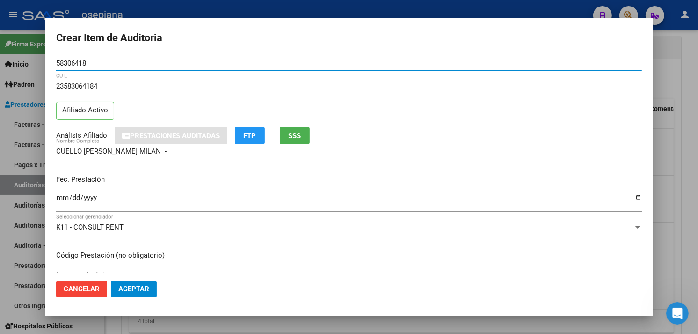
type input "58306418"
click at [59, 195] on input "Ingresar la fecha" at bounding box center [349, 201] width 586 height 15
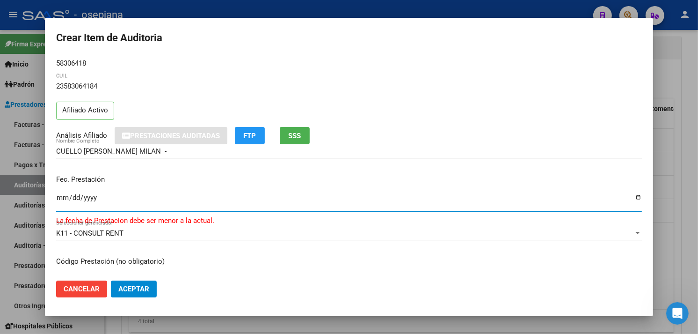
type input "[DATE]"
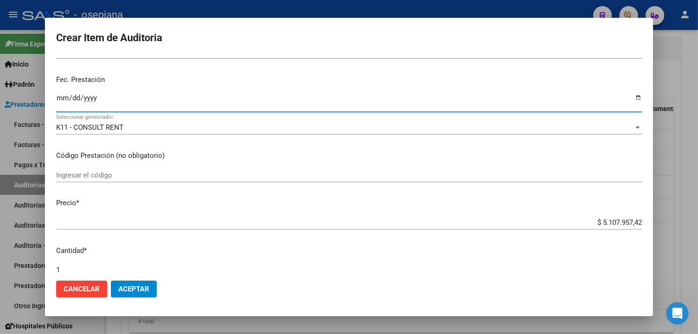
scroll to position [104, 0]
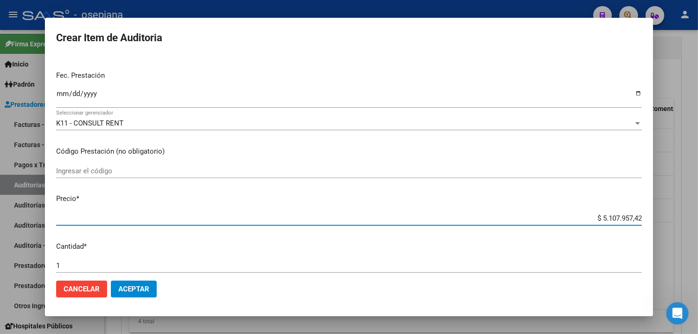
drag, startPoint x: 584, startPoint y: 221, endPoint x: 708, endPoint y: 212, distance: 124.4
click at [698, 212] on html "menu - osepjana person Firma Express Inicio Calendario SSS Instructivos Contact…" at bounding box center [349, 167] width 698 height 334
type input "$ 0,01"
type input "$ 0,14"
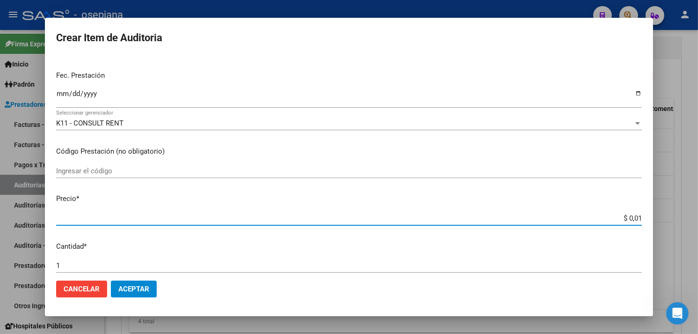
type input "$ 0,14"
type input "$ 1,49"
type input "$ 14,98"
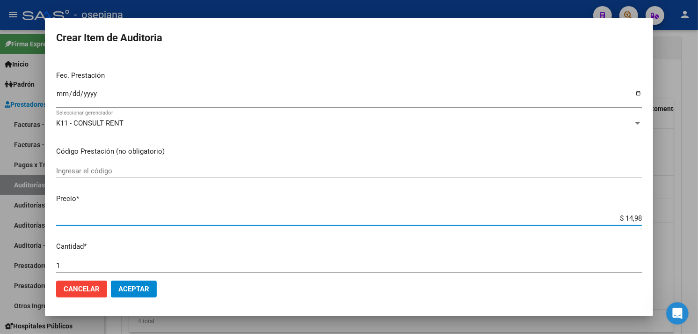
type input "$ 149,85"
type input "$ 1.498,55"
type input "$ 14.985,50"
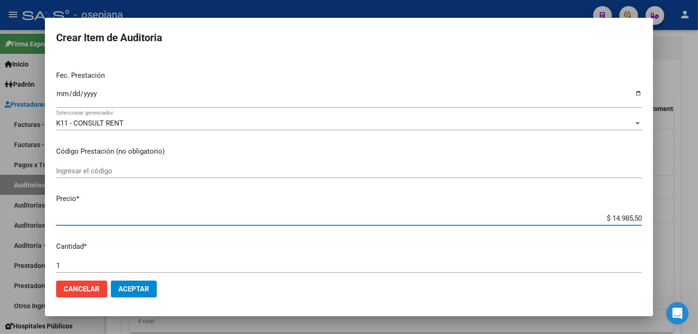
type input "$ 14.985,50"
type input "$ 149.855,09"
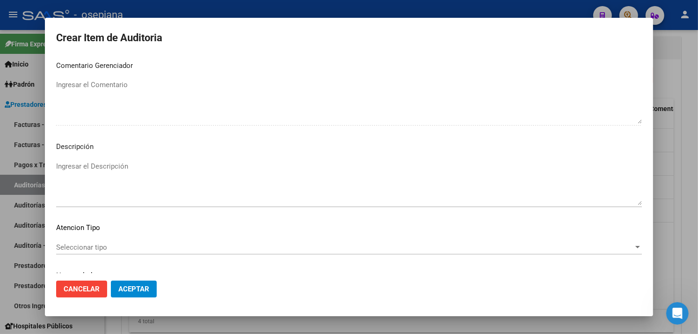
scroll to position [626, 0]
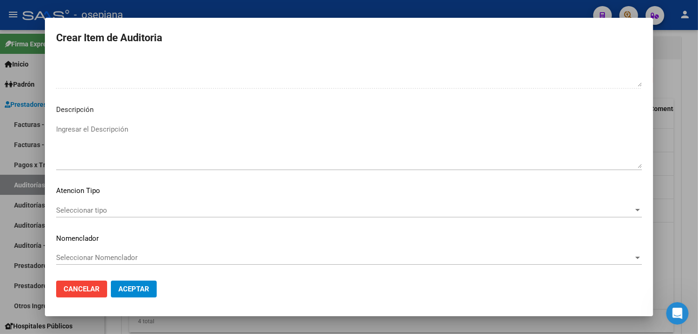
click at [77, 205] on div "Seleccionar tipo Seleccionar tipo" at bounding box center [349, 210] width 586 height 14
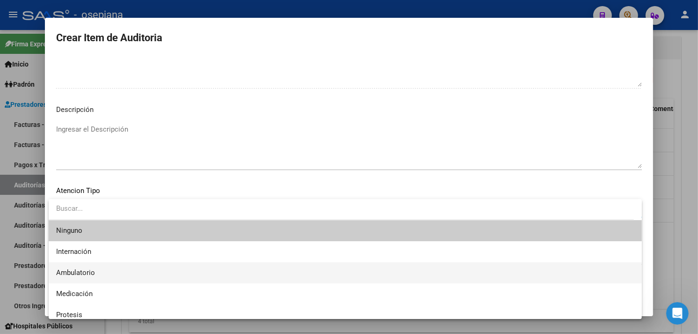
drag, startPoint x: 77, startPoint y: 205, endPoint x: 61, endPoint y: 269, distance: 65.6
click at [61, 269] on span "Ambulatorio" at bounding box center [75, 272] width 39 height 8
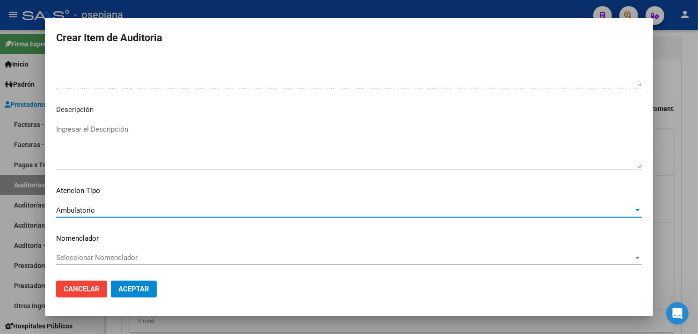
click at [73, 258] on span "Seleccionar Nomenclador" at bounding box center [345, 257] width 578 height 8
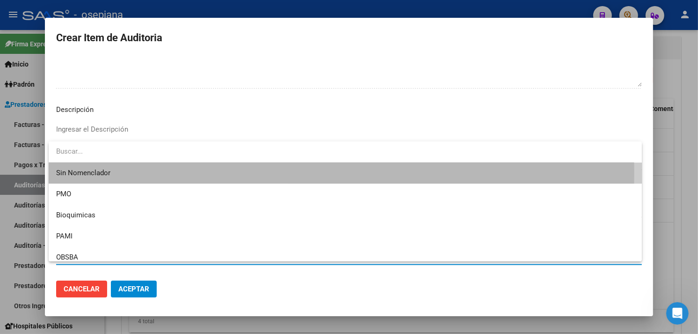
click at [59, 171] on span "Sin Nomenclador" at bounding box center [345, 172] width 578 height 21
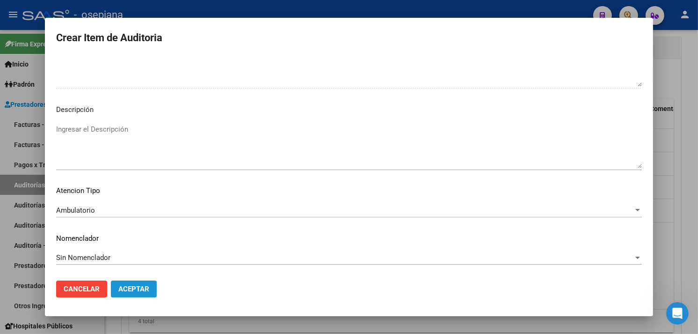
click at [134, 291] on span "Aceptar" at bounding box center [133, 289] width 31 height 8
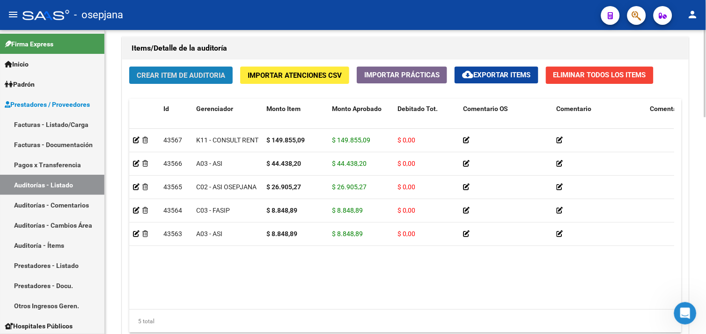
click at [194, 80] on button "Crear Item de Auditoria" at bounding box center [180, 74] width 103 height 17
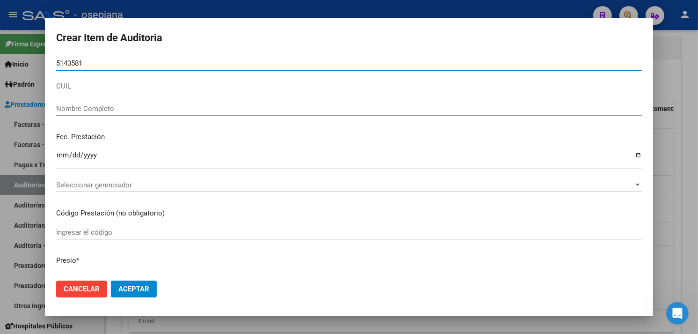
type input "51435811"
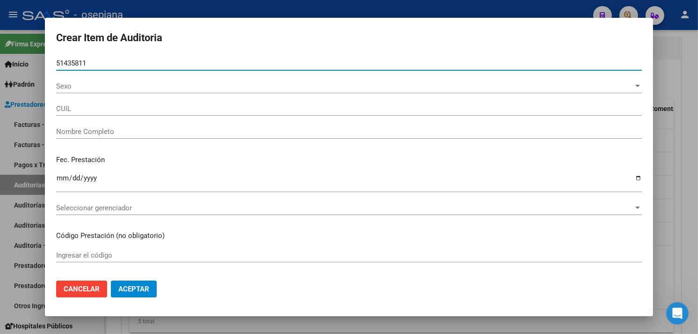
type input "20514358118"
type input "[PERSON_NAME]"
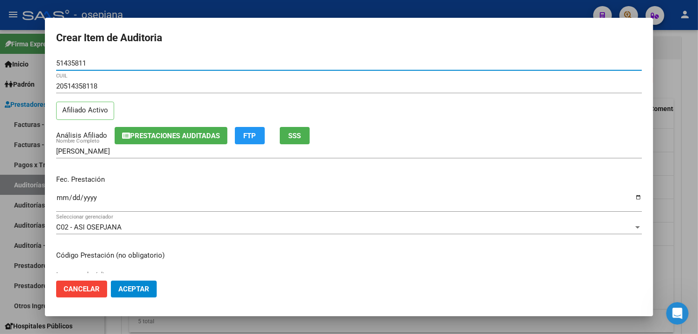
type input "51435811"
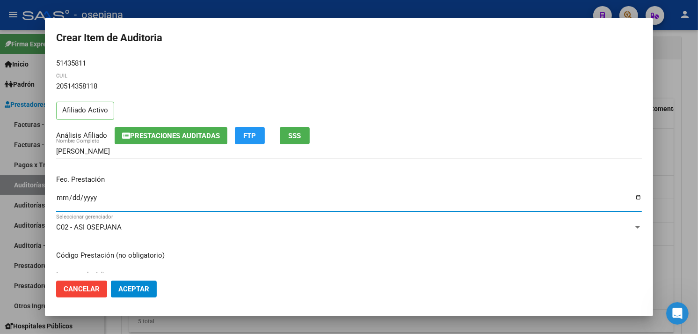
click at [61, 196] on input "Ingresar la fecha" at bounding box center [349, 201] width 586 height 15
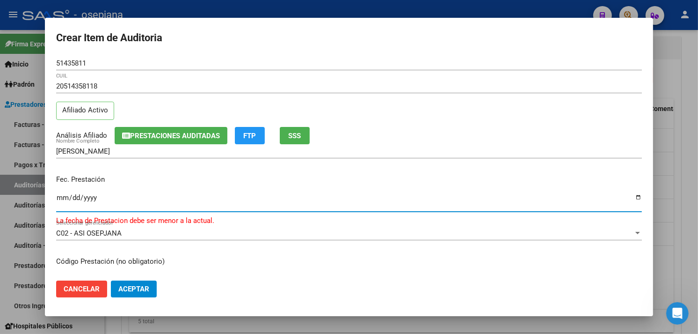
type input "[DATE]"
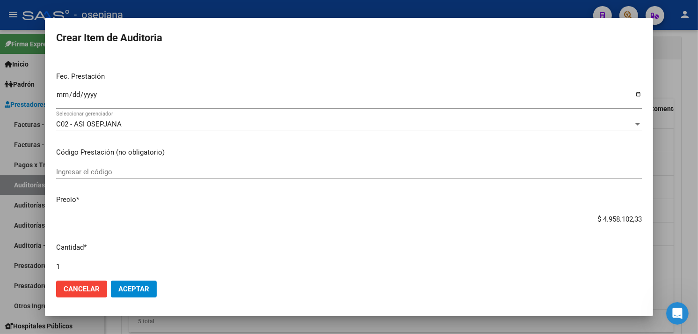
scroll to position [104, 0]
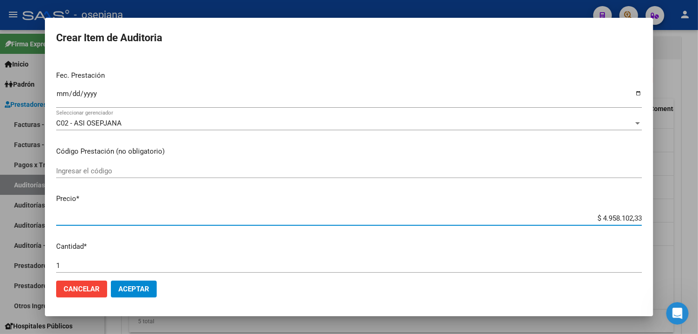
drag, startPoint x: 577, startPoint y: 216, endPoint x: 683, endPoint y: 225, distance: 107.1
click at [698, 219] on html "menu - osepjana person Firma Express Inicio Calendario SSS Instructivos Contact…" at bounding box center [349, 167] width 698 height 334
type input "$ 0,03"
type input "$ 0,31"
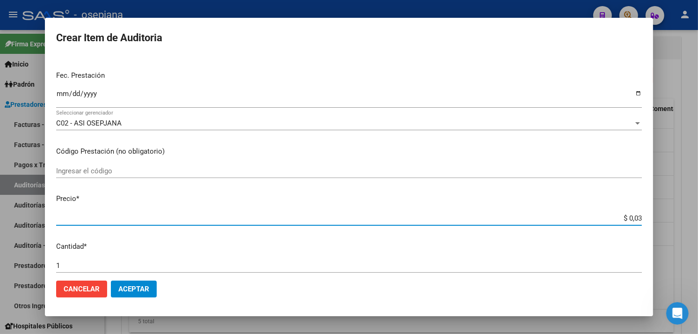
type input "$ 0,31"
type input "$ 3,10"
type input "$ 31,09"
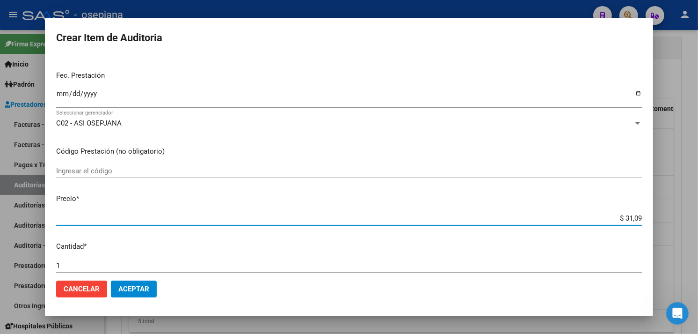
type input "$ 310,91"
type input "$ 3.109,17"
type input "$ 31.091,72"
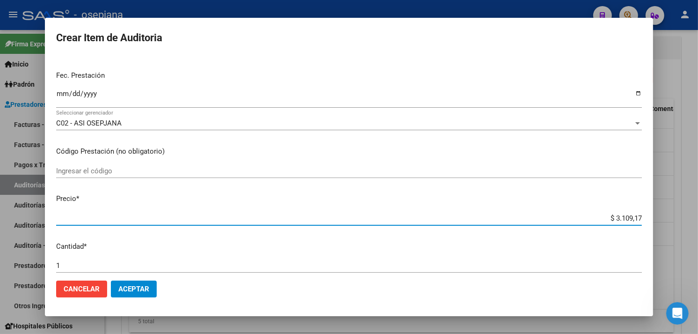
type input "$ 31.091,72"
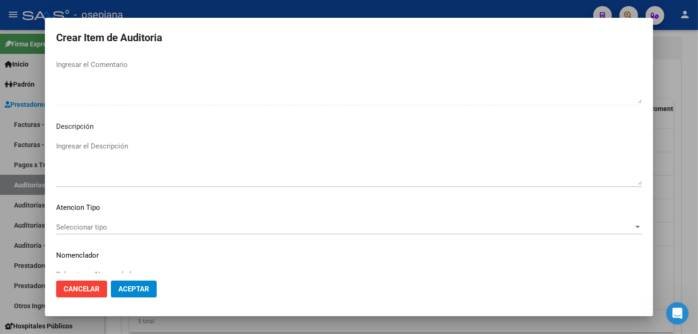
scroll to position [626, 0]
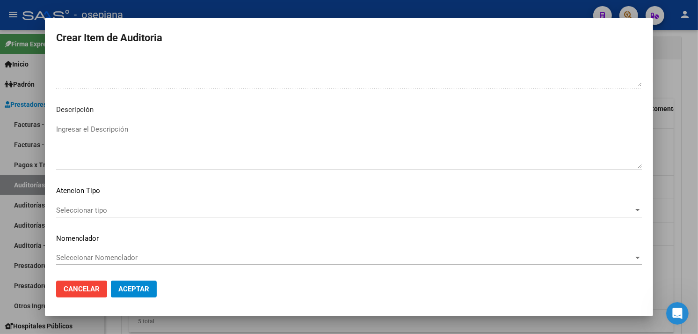
click at [92, 209] on span "Seleccionar tipo" at bounding box center [345, 210] width 578 height 8
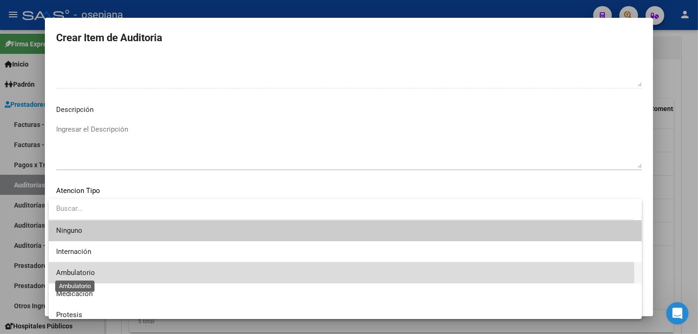
click at [83, 274] on span "Ambulatorio" at bounding box center [75, 272] width 39 height 8
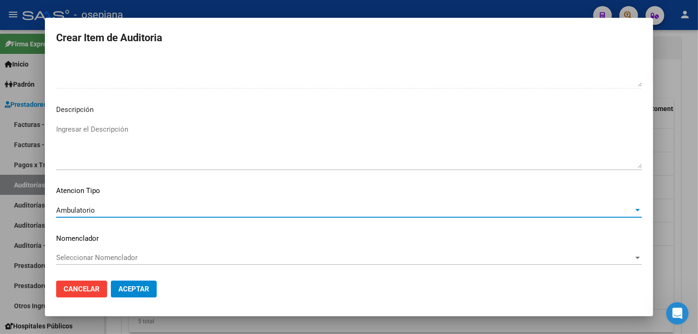
click at [82, 256] on span "Seleccionar Nomenclador" at bounding box center [345, 257] width 578 height 8
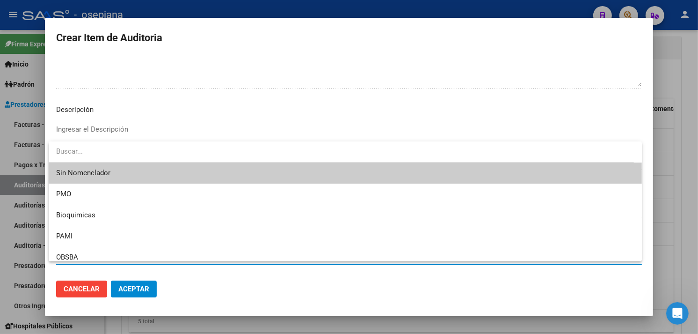
click at [88, 166] on span "Sin Nomenclador" at bounding box center [345, 172] width 578 height 21
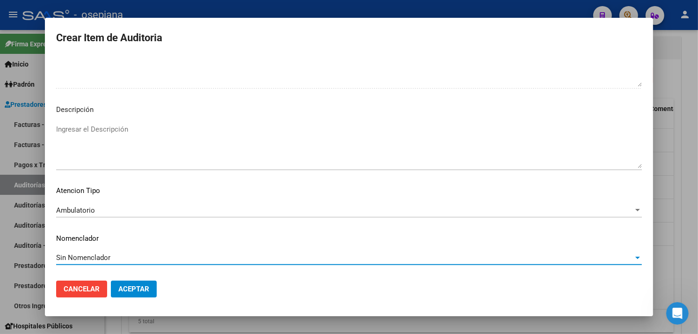
click at [142, 285] on span "Aceptar" at bounding box center [133, 289] width 31 height 8
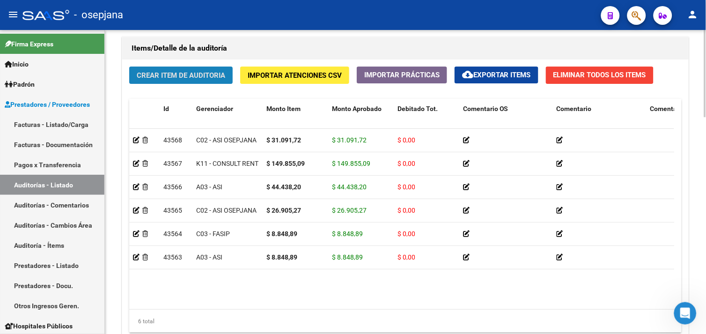
click at [176, 78] on span "Crear Item de Auditoria" at bounding box center [181, 75] width 88 height 8
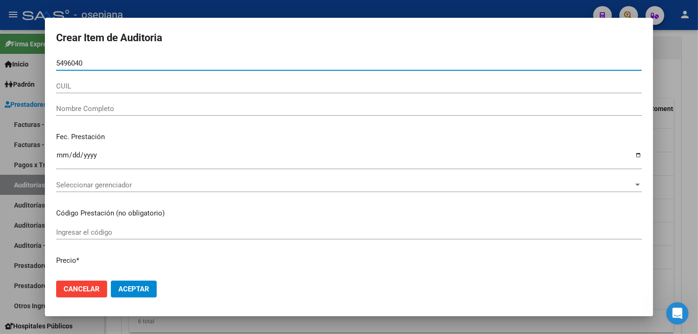
type input "54960400"
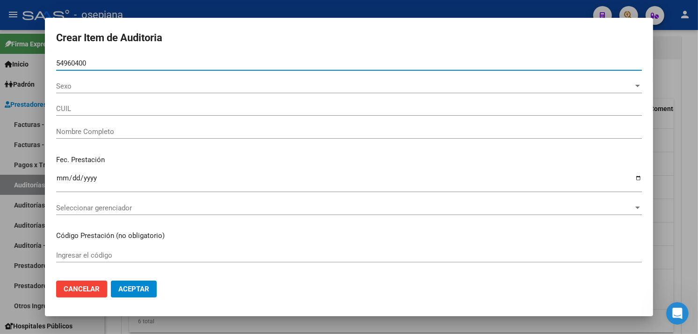
type input "20549604006"
type input "[PERSON_NAME] [PERSON_NAME]"
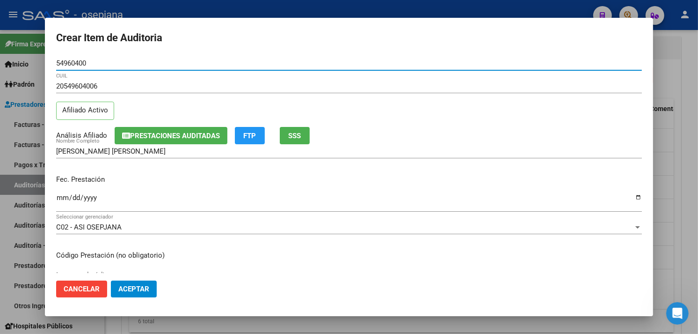
type input "54960400"
drag, startPoint x: 63, startPoint y: 203, endPoint x: 82, endPoint y: 199, distance: 20.0
click at [70, 200] on input "Ingresar la fecha" at bounding box center [349, 201] width 586 height 15
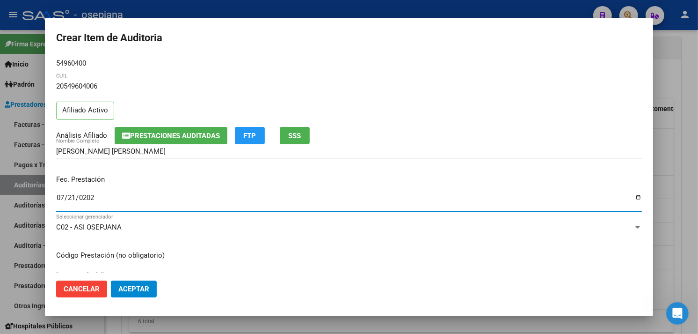
type input "[DATE]"
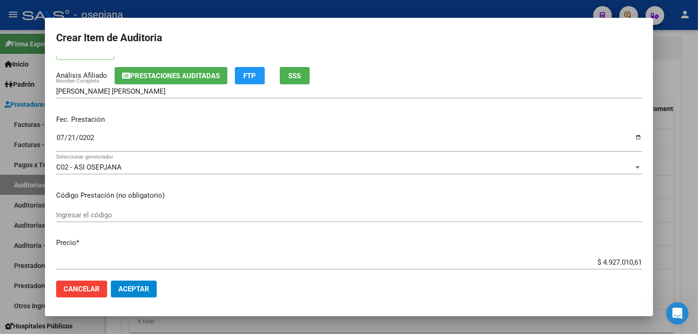
scroll to position [156, 0]
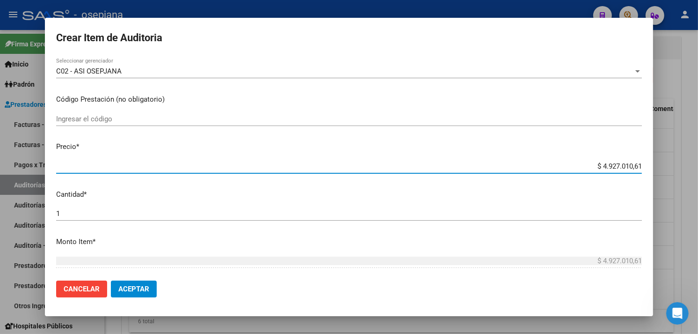
drag, startPoint x: 584, startPoint y: 168, endPoint x: 705, endPoint y: 146, distance: 123.8
click at [698, 146] on html "menu - osepjana person Firma Express Inicio Calendario SSS Instructivos Contact…" at bounding box center [349, 167] width 698 height 334
type input "$ 0,04"
type input "$ 0,45"
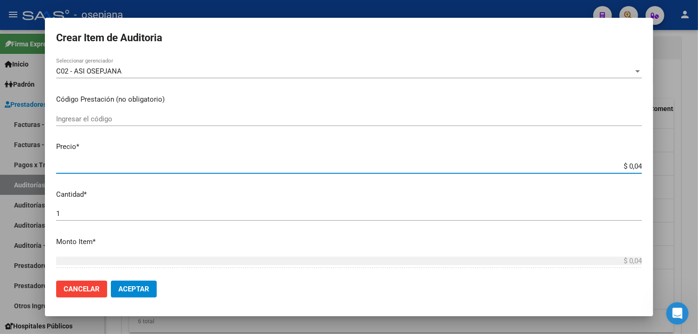
type input "$ 0,45"
type input "$ 4,53"
type input "$ 45,37"
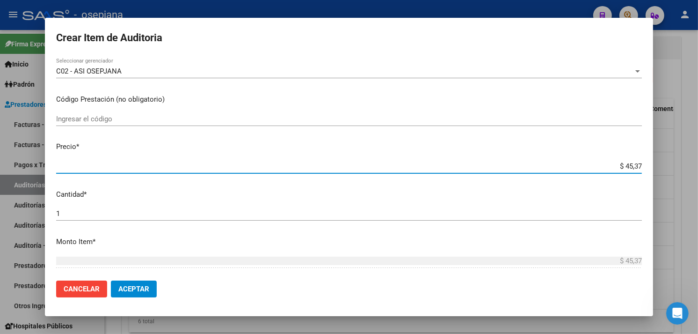
type input "$ 453,72"
type input "$ 4.537,20"
type input "$ 45.372,08"
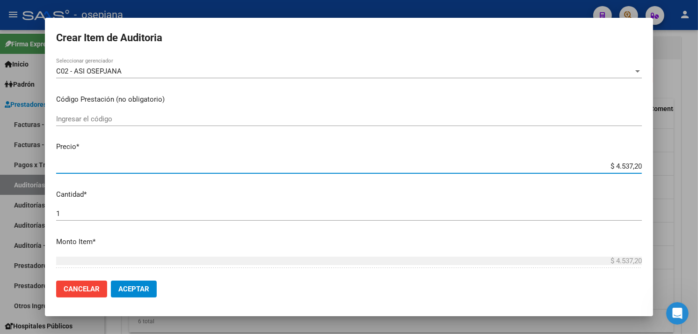
type input "$ 45.372,08"
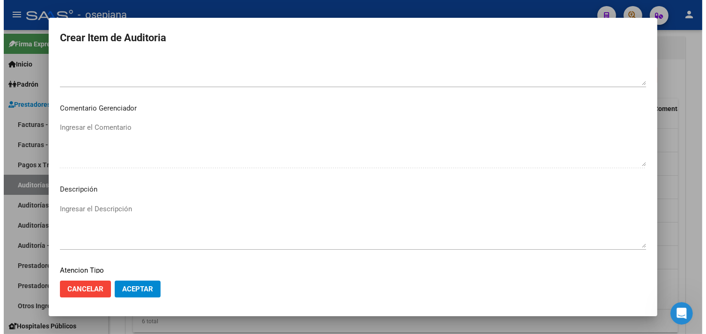
scroll to position [626, 0]
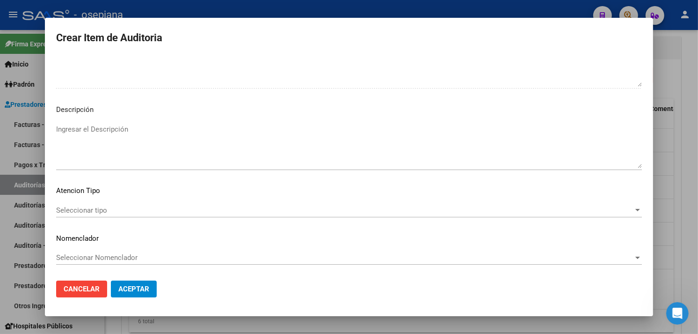
click at [81, 209] on span "Seleccionar tipo" at bounding box center [345, 210] width 578 height 8
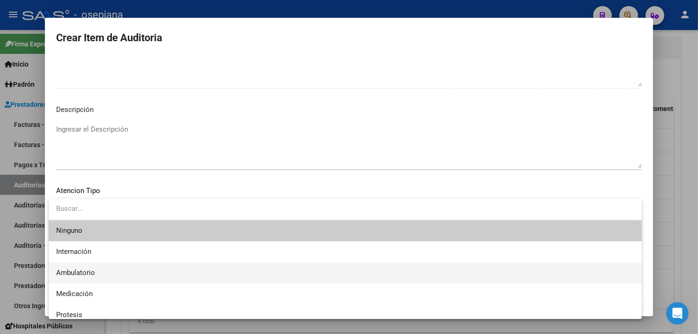
click at [67, 266] on span "Ambulatorio" at bounding box center [345, 272] width 578 height 21
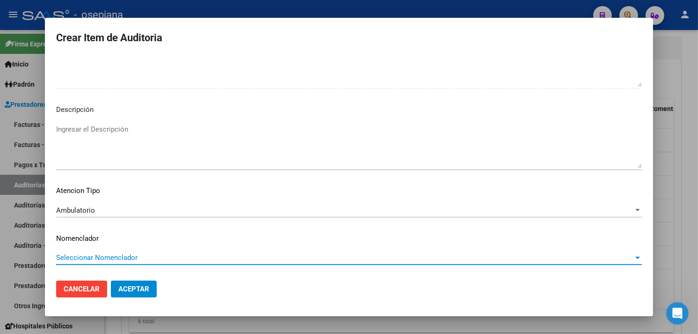
click at [69, 258] on span "Seleccionar Nomenclador" at bounding box center [345, 257] width 578 height 8
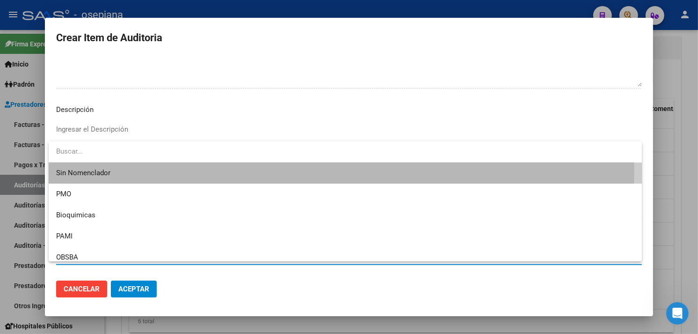
click at [68, 170] on span "Sin Nomenclador" at bounding box center [345, 172] width 578 height 21
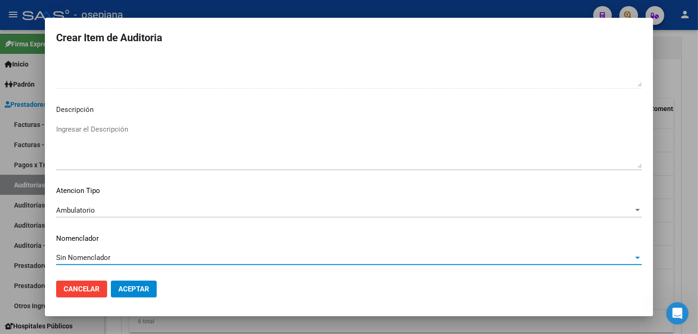
click at [148, 286] on span "Aceptar" at bounding box center [133, 289] width 31 height 8
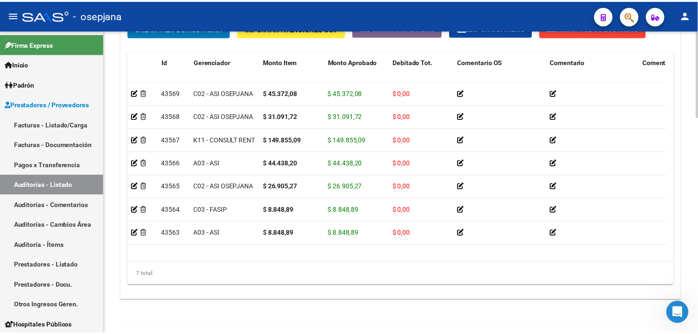
scroll to position [601, 0]
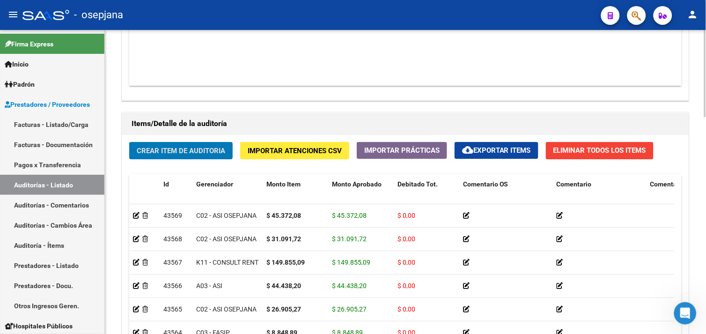
click at [165, 150] on span "Crear Item de Auditoria" at bounding box center [181, 150] width 88 height 8
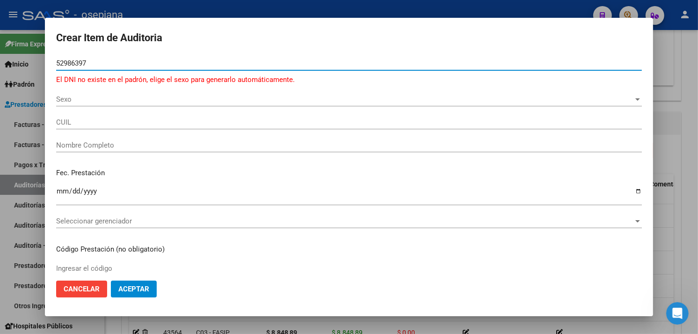
type input "52986397"
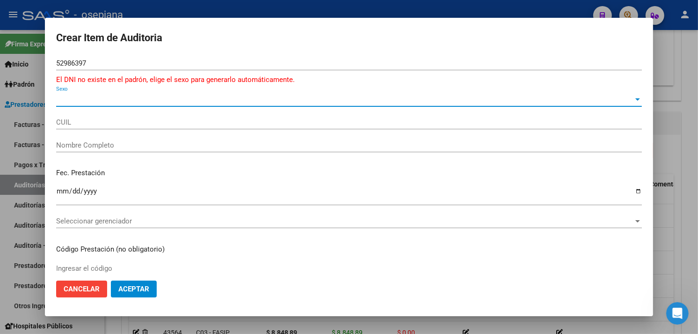
click at [96, 100] on span "Sexo" at bounding box center [345, 99] width 578 height 8
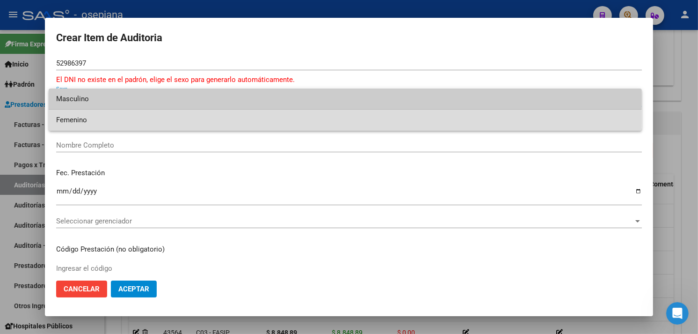
click at [89, 117] on span "Femenino" at bounding box center [345, 120] width 578 height 21
type input "27529863972"
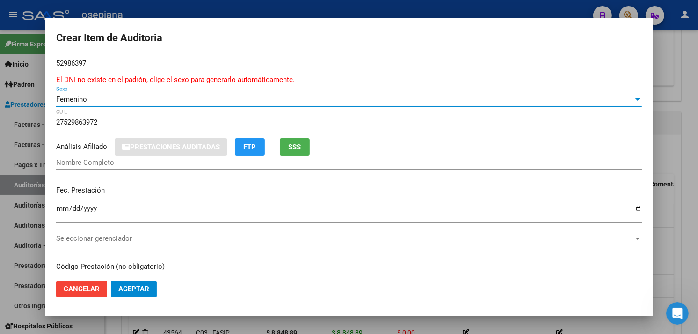
type input "[PERSON_NAME] [PERSON_NAME]"
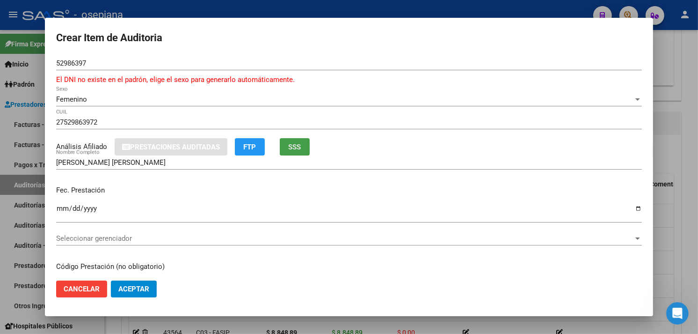
click at [297, 153] on button "SSS" at bounding box center [295, 146] width 30 height 17
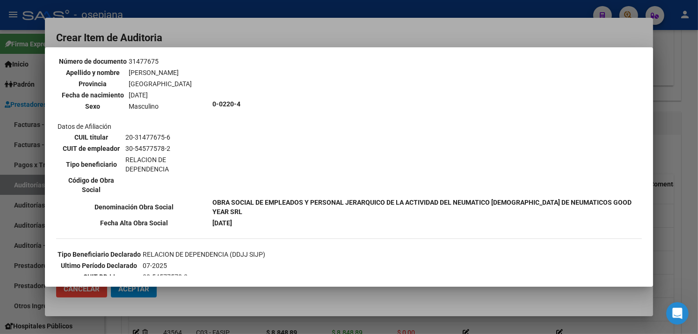
scroll to position [104, 0]
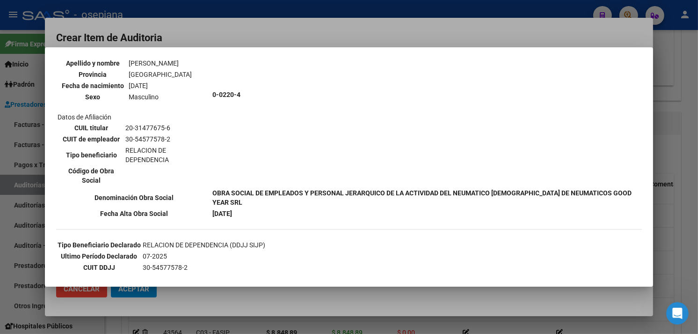
click at [380, 37] on div at bounding box center [349, 167] width 698 height 334
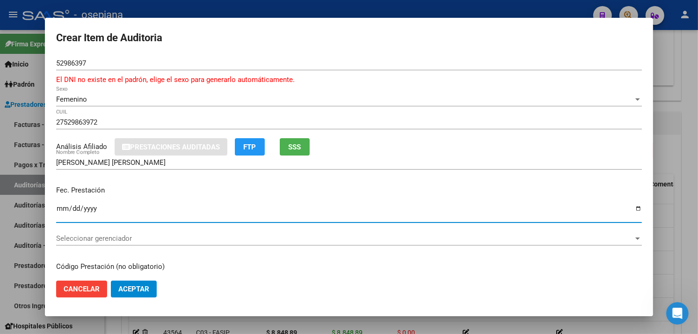
drag, startPoint x: 63, startPoint y: 212, endPoint x: 72, endPoint y: 213, distance: 8.5
click at [66, 215] on input "Ingresar la fecha" at bounding box center [349, 212] width 586 height 15
type input "[DATE]"
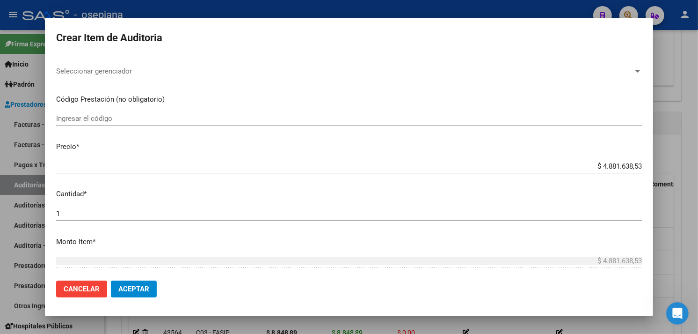
scroll to position [208, 0]
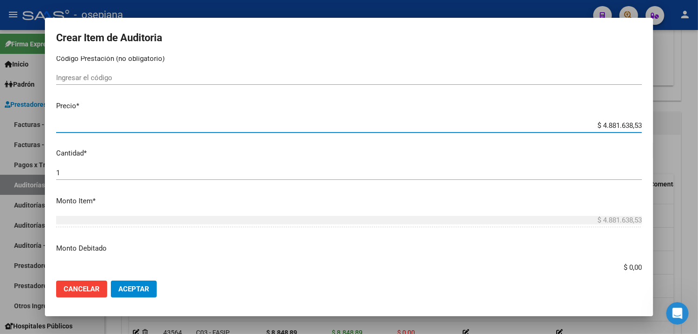
drag, startPoint x: 590, startPoint y: 124, endPoint x: 705, endPoint y: 97, distance: 118.1
click at [698, 101] on html "menu - osepjana person Firma Express Inicio Calendario SSS Instructivos Contact…" at bounding box center [349, 167] width 698 height 334
type input "$ 0,04"
type input "$ 0,40"
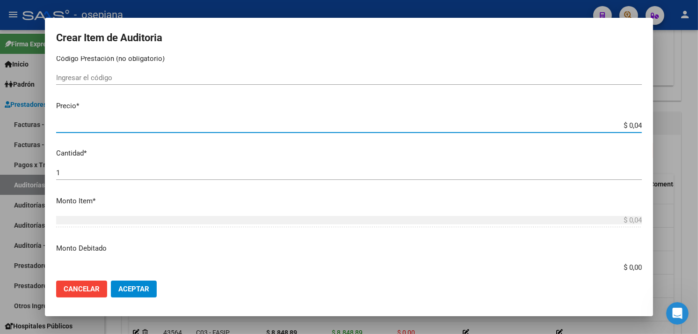
type input "$ 0,40"
type input "$ 4,00"
type input "$ 40,03"
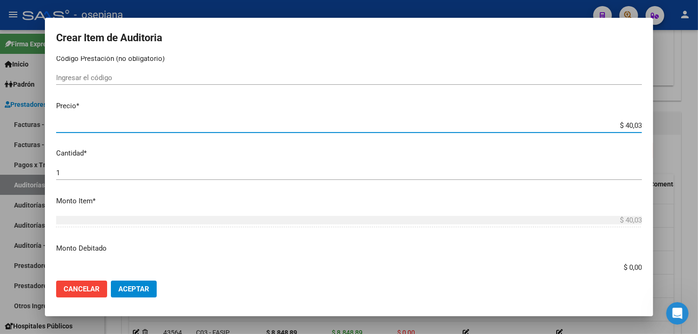
type input "$ 400,39"
type input "$ 4.003,96"
type input "$ 40.039,68"
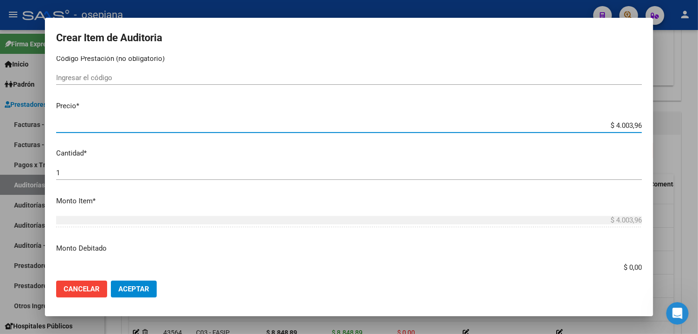
type input "$ 40.039,68"
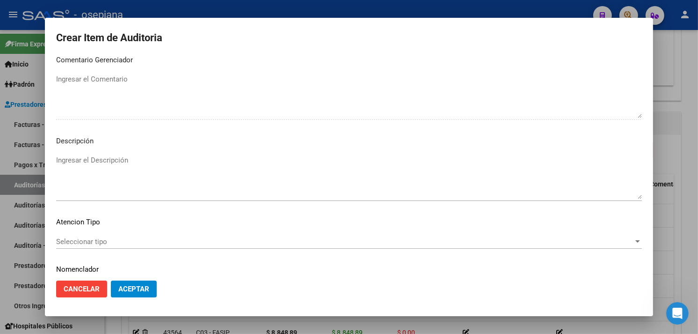
scroll to position [637, 0]
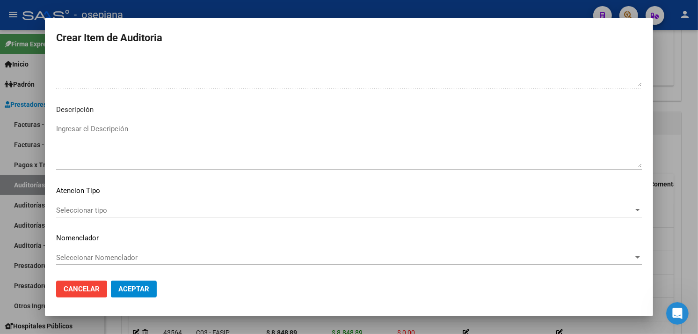
click at [73, 212] on span "Seleccionar tipo" at bounding box center [345, 210] width 578 height 8
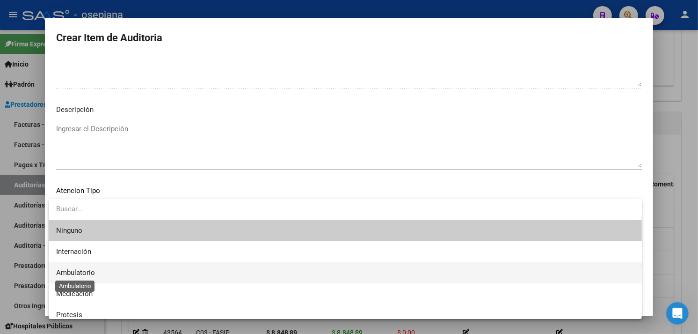
click at [72, 271] on span "Ambulatorio" at bounding box center [75, 272] width 39 height 8
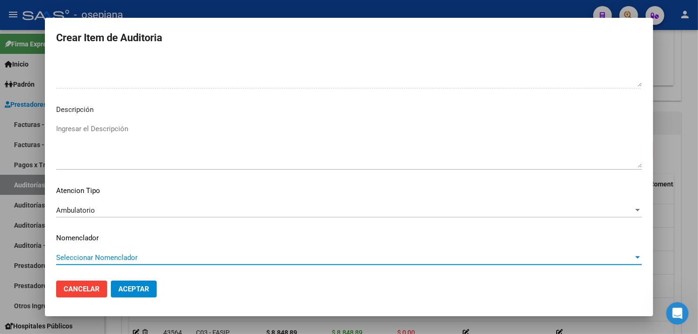
click at [80, 256] on span "Seleccionar Nomenclador" at bounding box center [345, 257] width 578 height 8
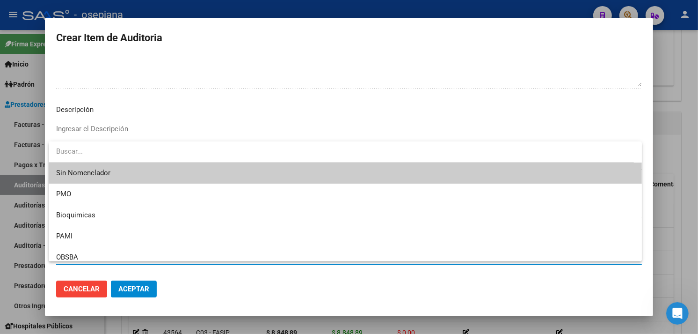
click at [79, 169] on span "Sin Nomenclador" at bounding box center [345, 172] width 578 height 21
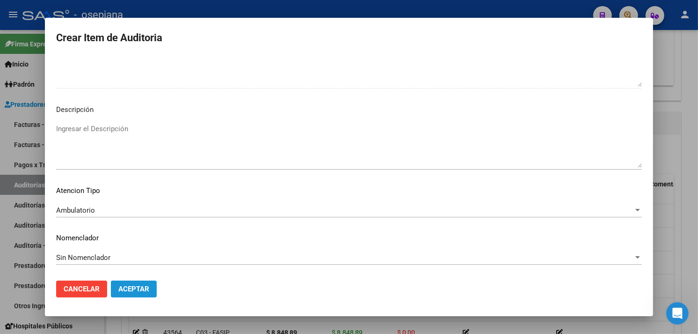
click at [134, 284] on button "Aceptar" at bounding box center [134, 288] width 46 height 17
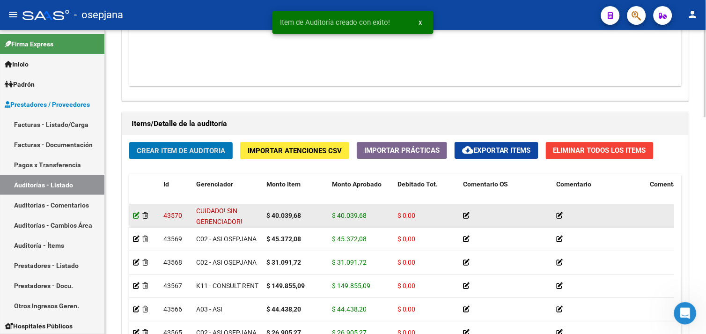
click at [134, 214] on icon at bounding box center [136, 215] width 7 height 7
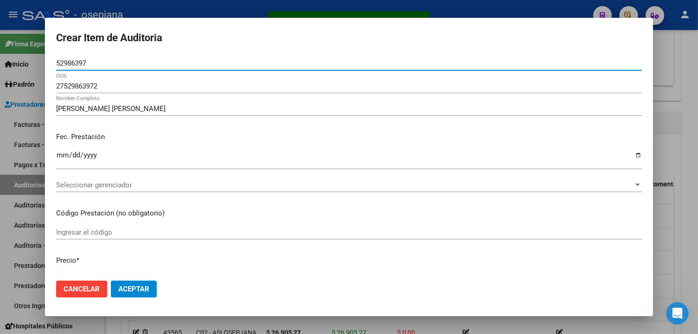
click at [116, 183] on span "Seleccionar gerenciador" at bounding box center [345, 185] width 578 height 8
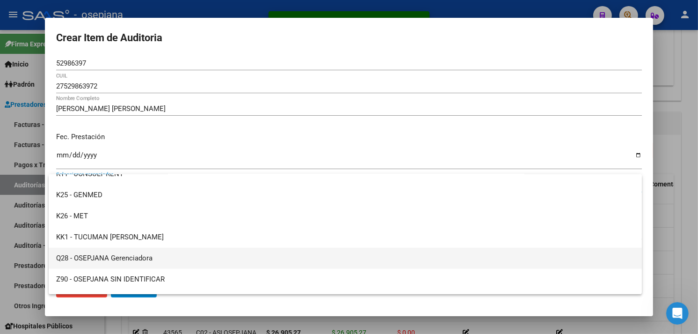
scroll to position [343, 0]
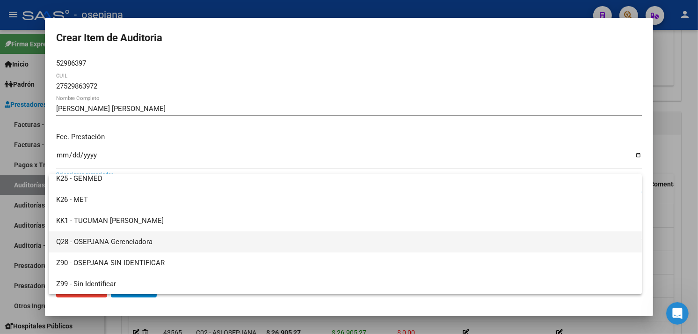
click at [142, 239] on span "Q28 - OSEPJANA Gerenciadora" at bounding box center [345, 241] width 578 height 21
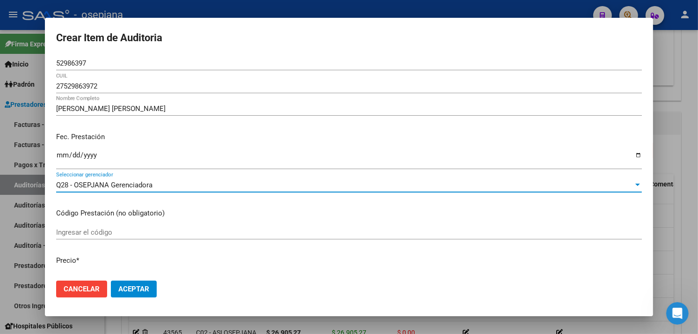
click at [129, 285] on span "Aceptar" at bounding box center [133, 289] width 31 height 8
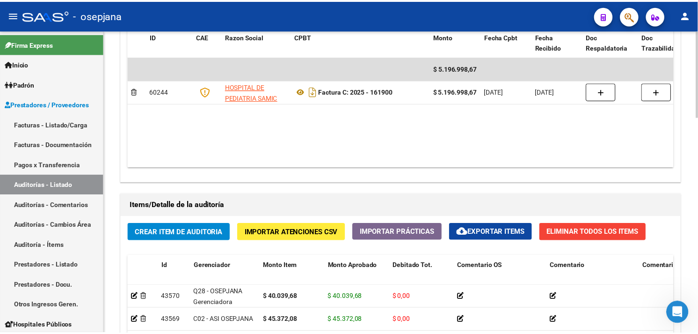
scroll to position [520, 0]
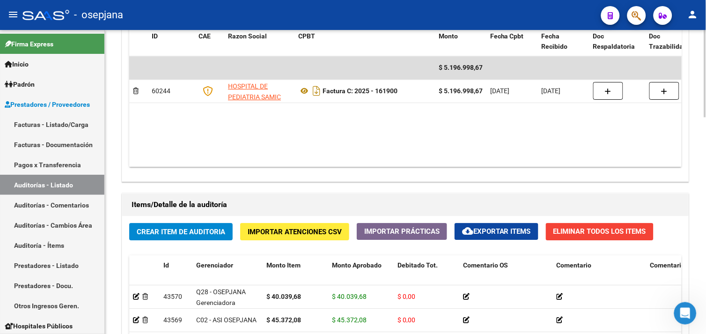
click at [167, 228] on span "Crear Item de Auditoria" at bounding box center [181, 231] width 88 height 8
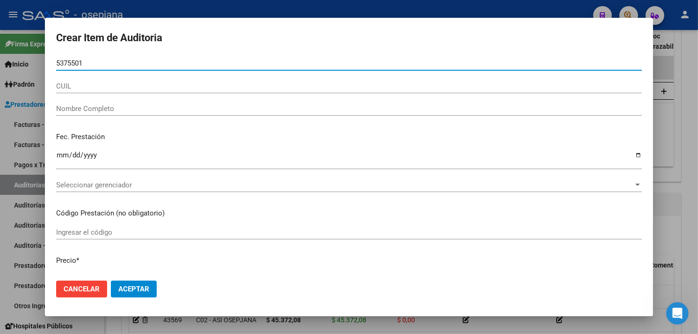
type input "53755016"
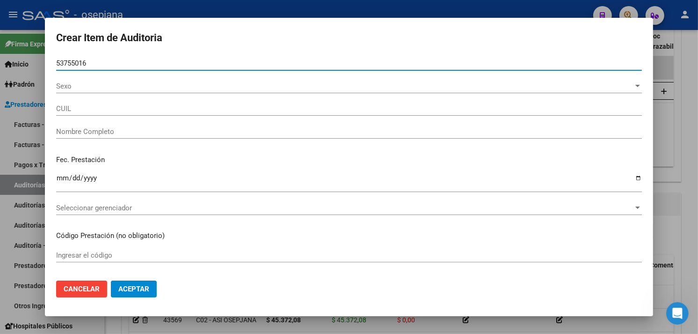
type input "20537550164"
type input "MERCADO [PERSON_NAME] -"
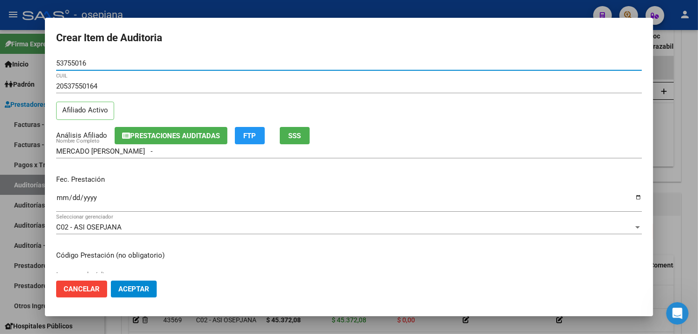
type input "53755016"
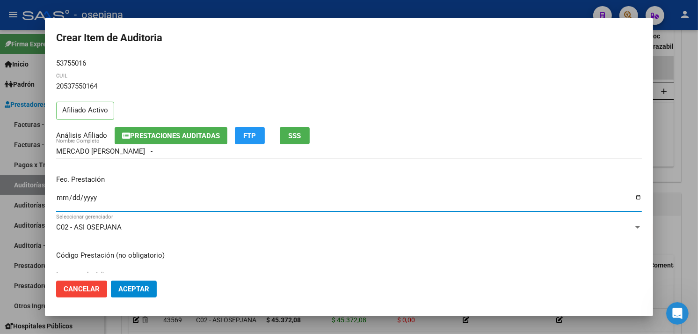
drag, startPoint x: 64, startPoint y: 198, endPoint x: 76, endPoint y: 192, distance: 14.0
click at [66, 197] on input "Ingresar la fecha" at bounding box center [349, 201] width 586 height 15
type input "[DATE]"
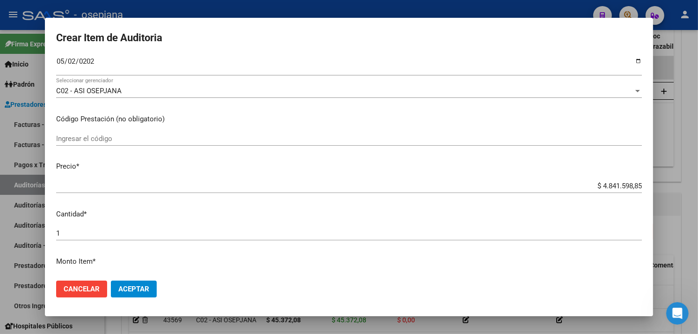
scroll to position [156, 0]
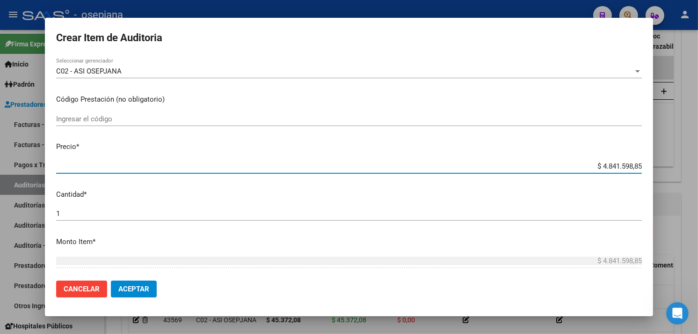
drag, startPoint x: 579, startPoint y: 168, endPoint x: 705, endPoint y: 125, distance: 133.2
click at [698, 129] on html "menu - osepjana person Firma Express Inicio Calendario SSS Instructivos Contact…" at bounding box center [349, 167] width 698 height 334
type input "$ 0,09"
type input "$ 0,91"
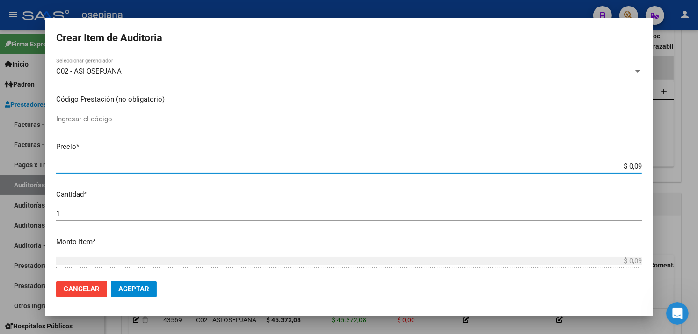
type input "$ 0,91"
type input "$ 9,10"
type input "$ 91,04"
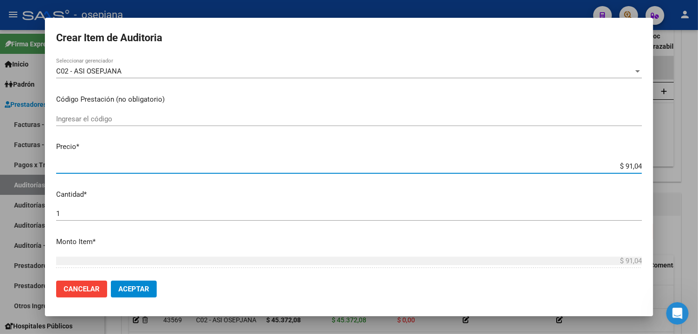
type input "$ 910,48"
type input "$ 9.104,83"
type input "$ 91.048,38"
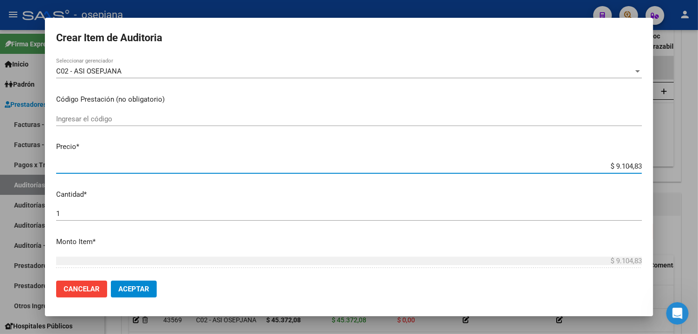
type input "$ 91.048,38"
type input "$ 910.483,82"
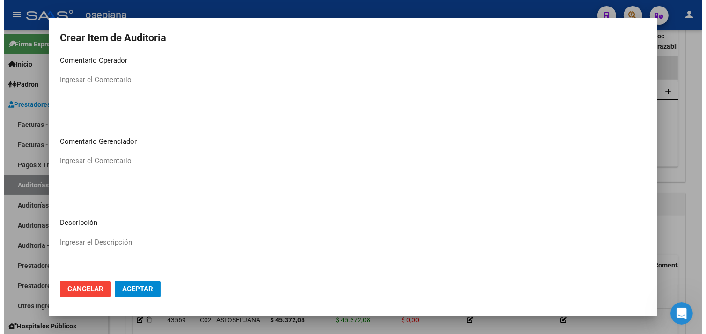
scroll to position [626, 0]
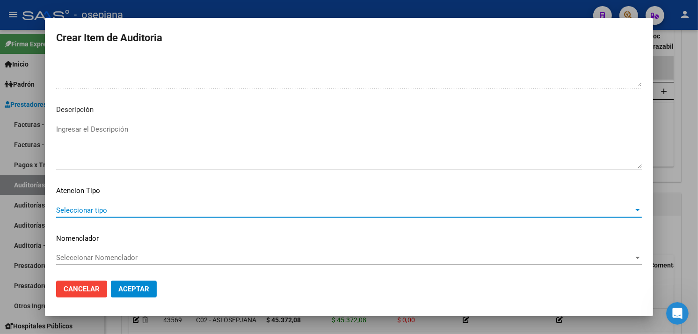
click at [63, 207] on span "Seleccionar tipo" at bounding box center [345, 210] width 578 height 8
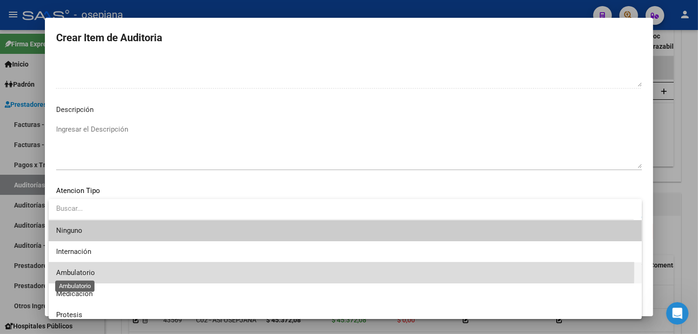
click at [64, 268] on span "Ambulatorio" at bounding box center [75, 272] width 39 height 8
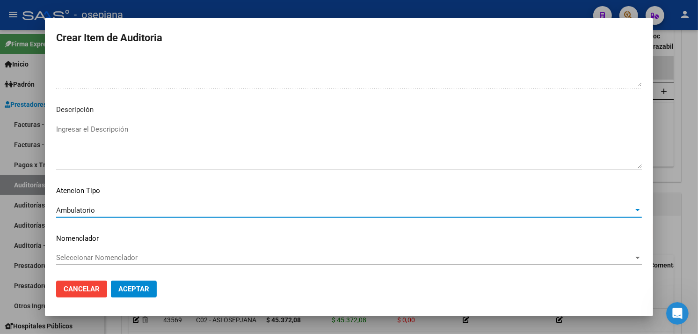
drag, startPoint x: 64, startPoint y: 268, endPoint x: 58, endPoint y: 255, distance: 14.7
click at [58, 255] on span "Seleccionar Nomenclador" at bounding box center [345, 257] width 578 height 8
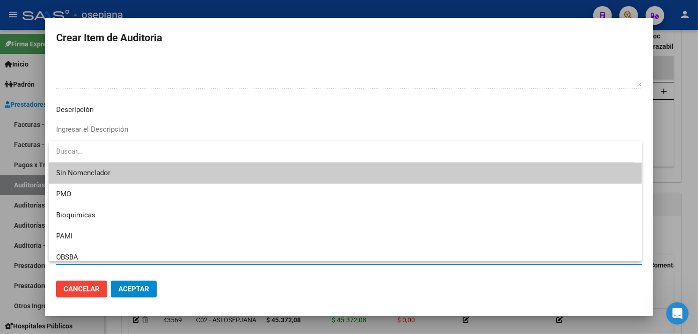
drag, startPoint x: 68, startPoint y: 161, endPoint x: 73, endPoint y: 167, distance: 7.4
click at [73, 167] on div "Sin Nomenclador PMO Bioquimicas PAMI OBSBA NBU" at bounding box center [345, 201] width 593 height 120
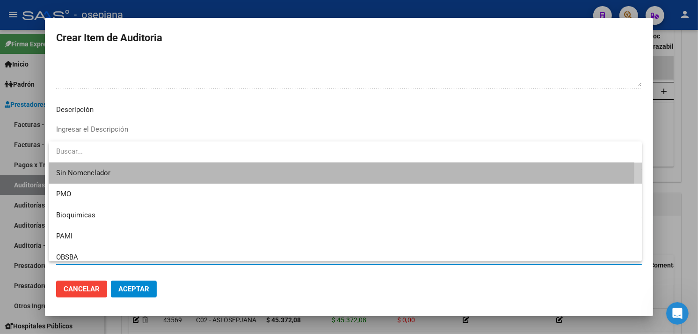
drag, startPoint x: 73, startPoint y: 167, endPoint x: 108, endPoint y: 205, distance: 51.3
click at [74, 168] on span "Sin Nomenclador" at bounding box center [345, 172] width 578 height 21
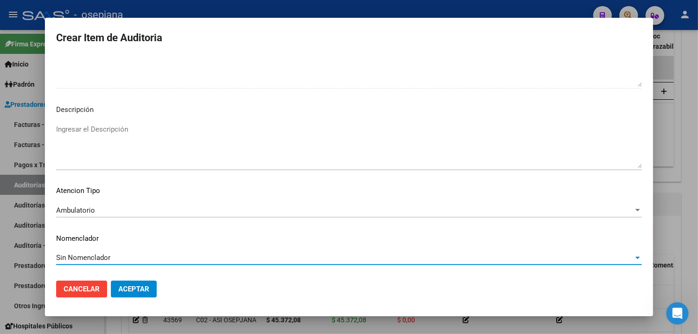
click at [146, 291] on span "Aceptar" at bounding box center [133, 289] width 31 height 8
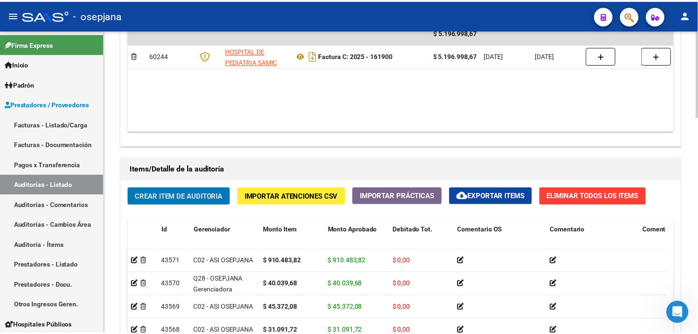
scroll to position [572, 0]
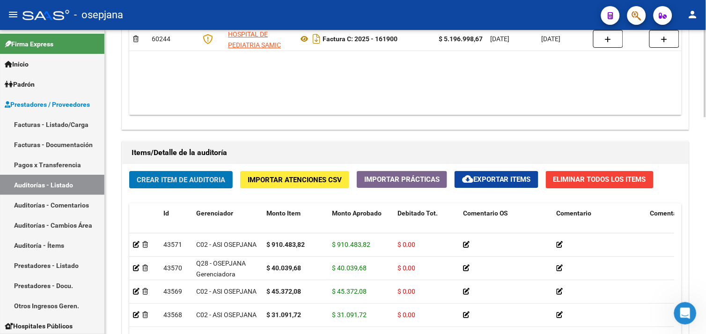
click at [207, 180] on span "Crear Item de Auditoria" at bounding box center [181, 179] width 88 height 8
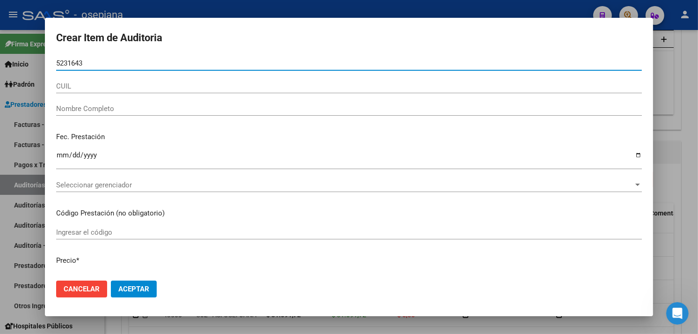
type input "52316437"
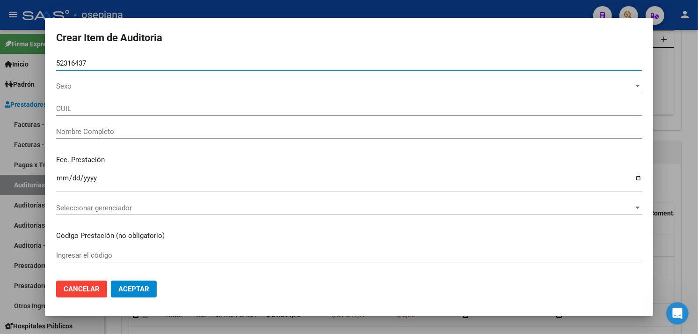
type input "27523164371"
type input "[PERSON_NAME] [PERSON_NAME]"
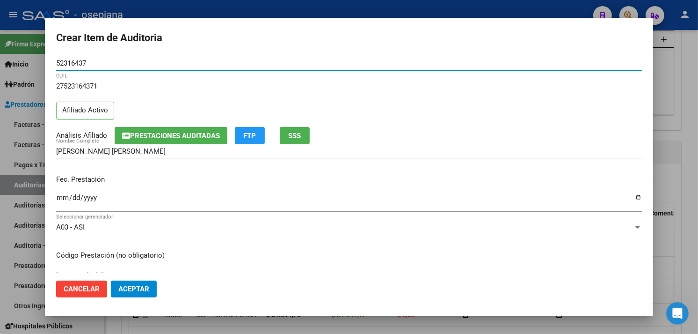
type input "52316437"
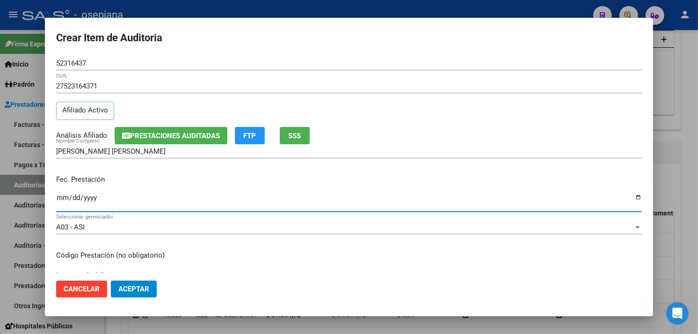
click at [68, 194] on input "Ingresar la fecha" at bounding box center [349, 201] width 586 height 15
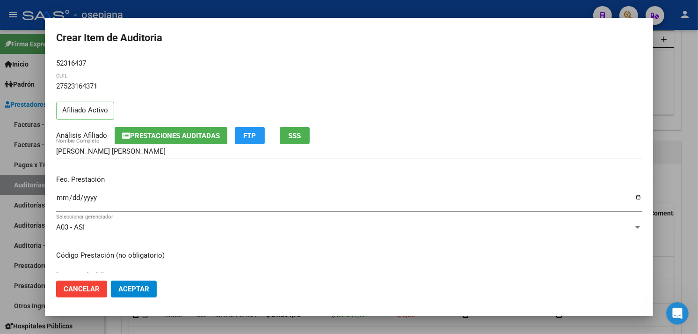
drag, startPoint x: 54, startPoint y: 194, endPoint x: 130, endPoint y: 175, distance: 78.1
click at [54, 195] on mat-dialog-content "52316437 Nro Documento 27523164371 CUIL Afiliado Activo Análisis Afiliado Prest…" at bounding box center [349, 164] width 608 height 217
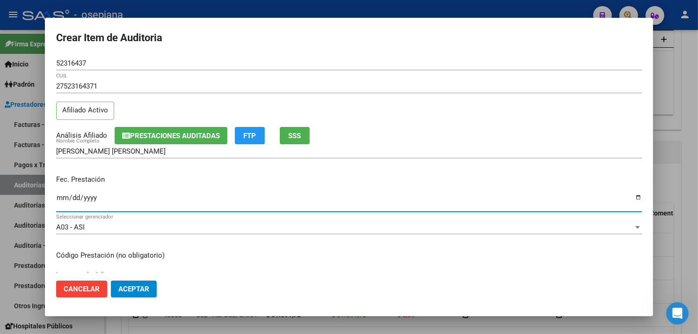
drag, startPoint x: 58, startPoint y: 197, endPoint x: 73, endPoint y: 198, distance: 15.5
click at [58, 200] on input "Ingresar la fecha" at bounding box center [349, 201] width 586 height 15
type input "[DATE]"
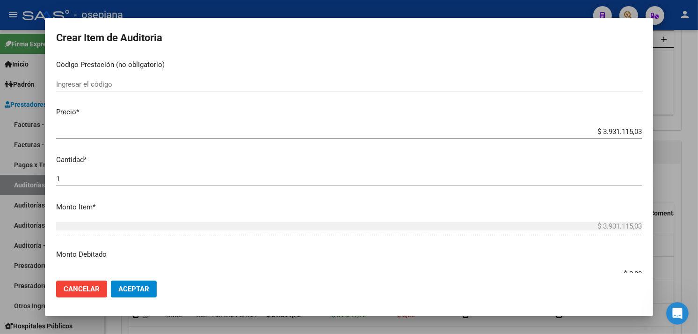
scroll to position [208, 0]
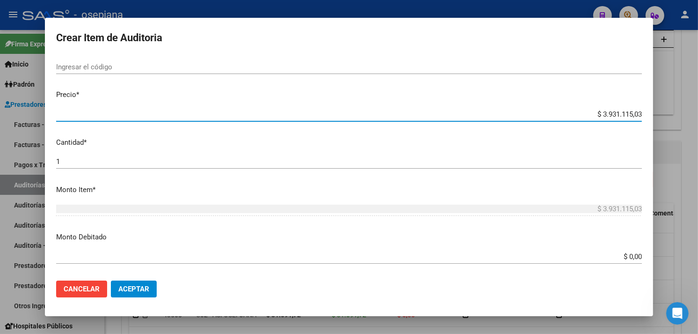
drag, startPoint x: 578, startPoint y: 116, endPoint x: 680, endPoint y: 115, distance: 101.6
click at [680, 115] on div "Crear Item de Auditoria 52316437 Nro Documento 27523164371 CUIL Afiliado Activo…" at bounding box center [349, 167] width 698 height 334
type input "$ 0,08"
type input "$ 0,88"
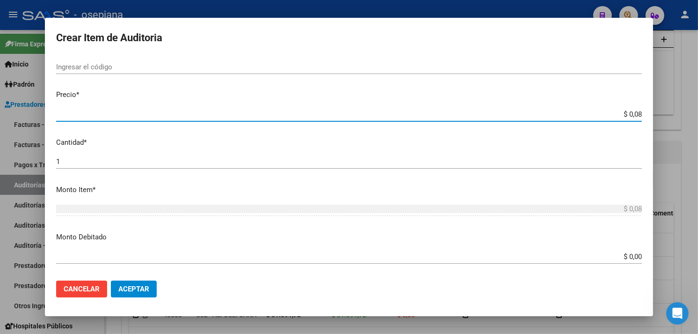
type input "$ 0,88"
type input "$ 8,84"
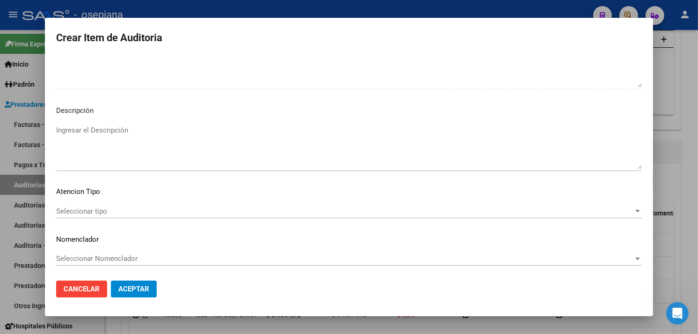
scroll to position [626, 0]
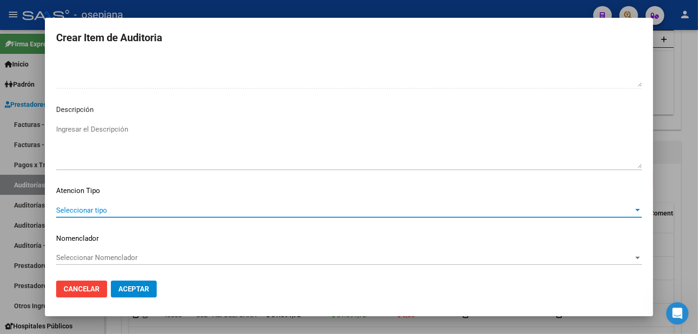
click at [88, 206] on span "Seleccionar tipo" at bounding box center [345, 210] width 578 height 8
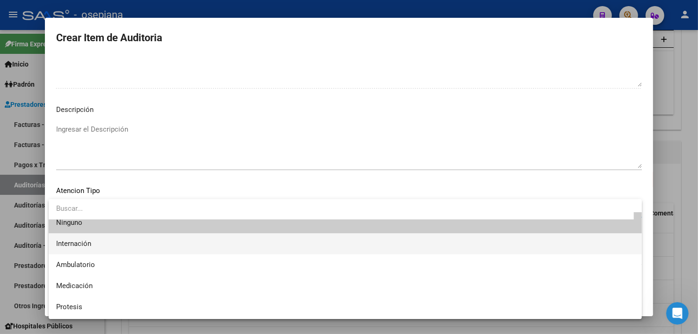
scroll to position [0, 0]
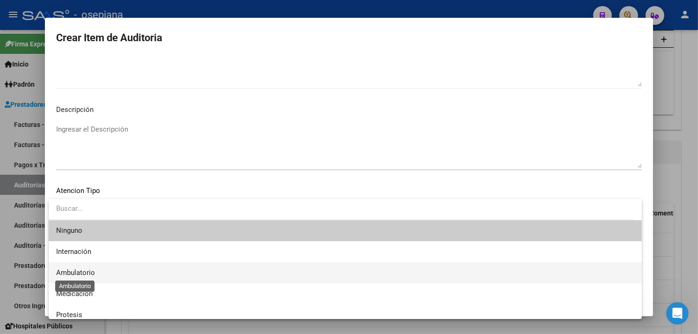
click at [78, 269] on span "Ambulatorio" at bounding box center [75, 272] width 39 height 8
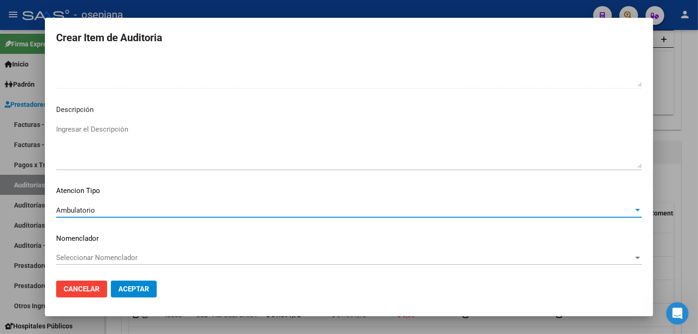
drag, startPoint x: 78, startPoint y: 268, endPoint x: 63, endPoint y: 255, distance: 19.9
click at [63, 255] on span "Seleccionar Nomenclador" at bounding box center [345, 257] width 578 height 8
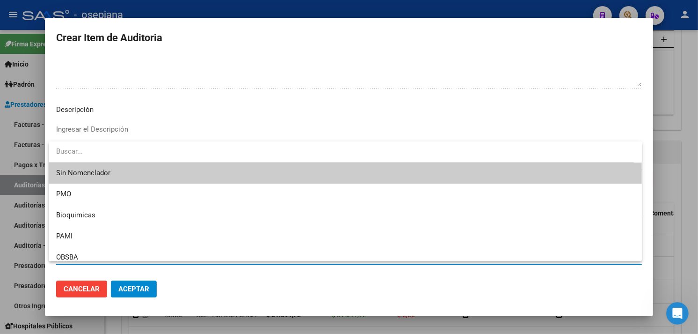
click at [81, 175] on span "Sin Nomenclador" at bounding box center [345, 172] width 578 height 21
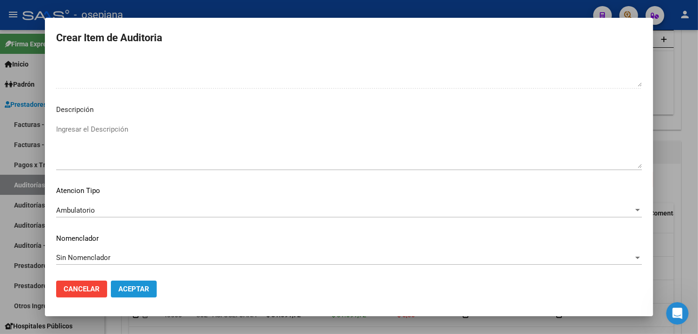
click at [129, 289] on span "Aceptar" at bounding box center [133, 289] width 31 height 8
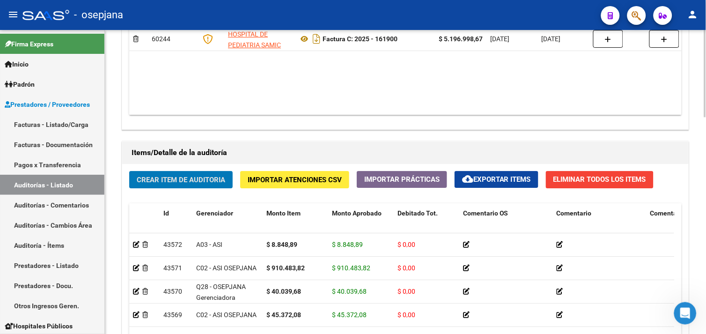
click at [185, 184] on span "Crear Item de Auditoria" at bounding box center [181, 179] width 88 height 8
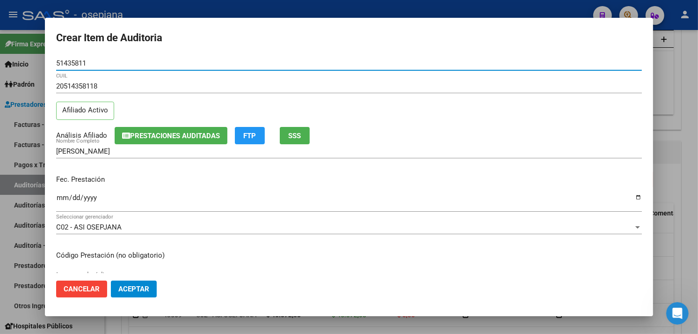
click at [62, 194] on div "Ingresar la fecha" at bounding box center [349, 201] width 586 height 20
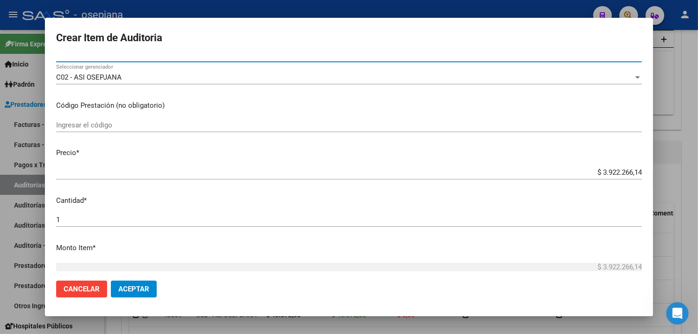
scroll to position [156, 0]
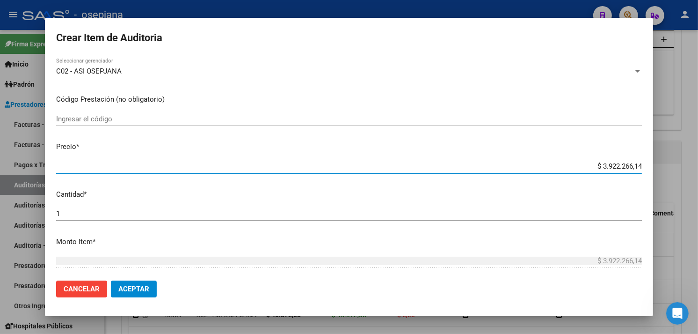
drag, startPoint x: 582, startPoint y: 166, endPoint x: 705, endPoint y: 119, distance: 132.3
click at [698, 119] on html "menu - osepjana person Firma Express Inicio Calendario SSS Instructivos Contact…" at bounding box center [349, 167] width 698 height 334
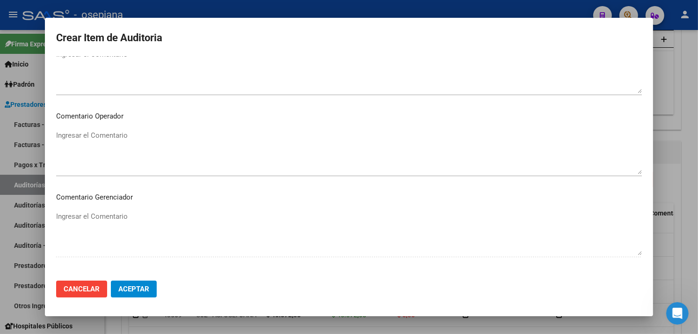
scroll to position [626, 0]
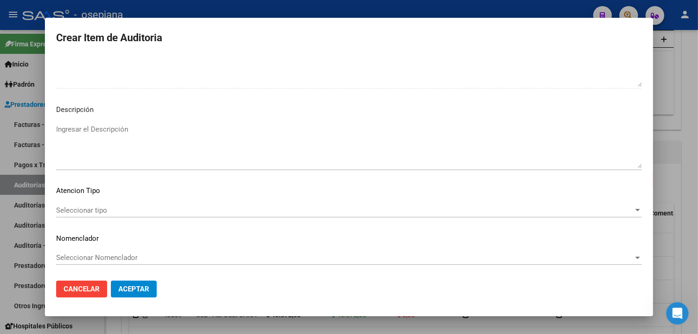
click at [85, 204] on div "Seleccionar tipo Seleccionar tipo" at bounding box center [349, 210] width 586 height 14
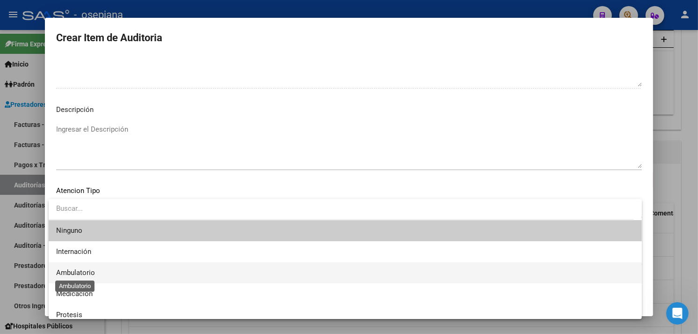
click at [72, 273] on span "Ambulatorio" at bounding box center [75, 272] width 39 height 8
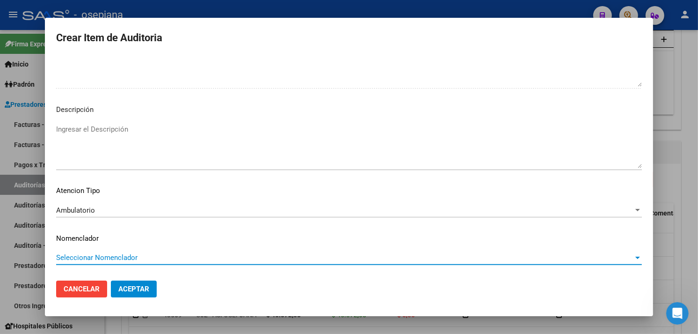
click at [78, 259] on span "Seleccionar Nomenclador" at bounding box center [345, 257] width 578 height 8
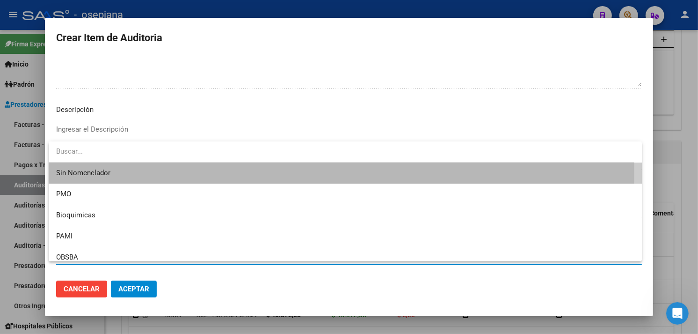
click at [66, 170] on span "Sin Nomenclador" at bounding box center [345, 172] width 578 height 21
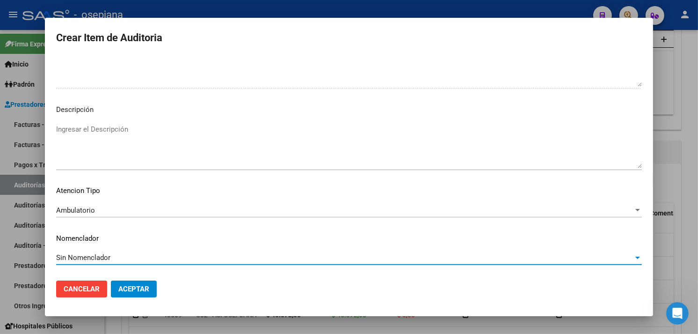
click at [141, 285] on span "Aceptar" at bounding box center [133, 289] width 31 height 8
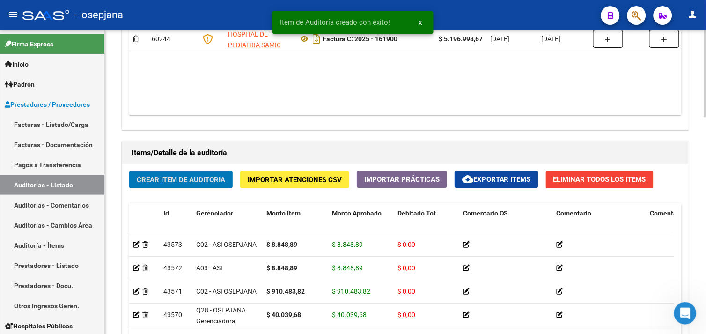
click at [160, 178] on span "Crear Item de Auditoria" at bounding box center [181, 179] width 88 height 8
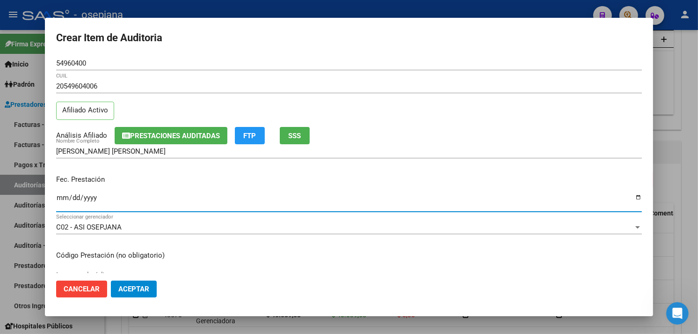
drag, startPoint x: 62, startPoint y: 200, endPoint x: 179, endPoint y: 157, distance: 124.9
click at [63, 199] on input "Ingresar la fecha" at bounding box center [349, 201] width 586 height 15
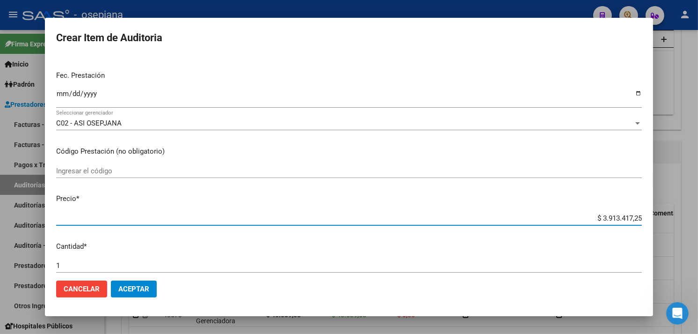
drag, startPoint x: 577, startPoint y: 214, endPoint x: 629, endPoint y: 220, distance: 52.7
click at [652, 222] on mat-dialog-content "54960400 Nro Documento 20549604006 CUIL Afiliado Activo Análisis Afiliado Prest…" at bounding box center [349, 164] width 608 height 217
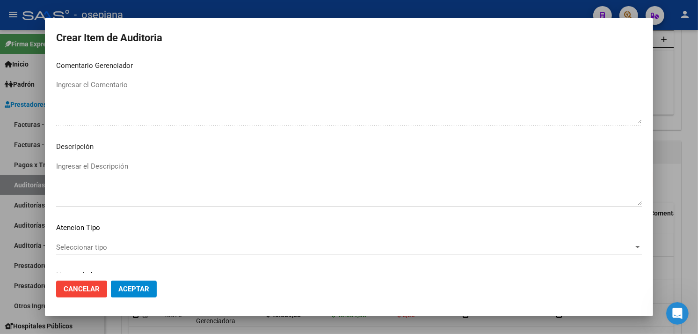
scroll to position [626, 0]
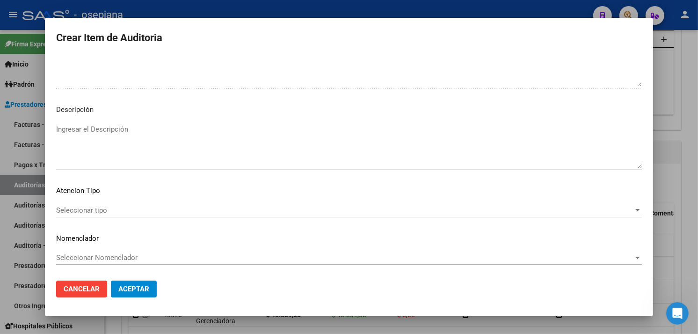
click at [103, 211] on span "Seleccionar tipo" at bounding box center [345, 210] width 578 height 8
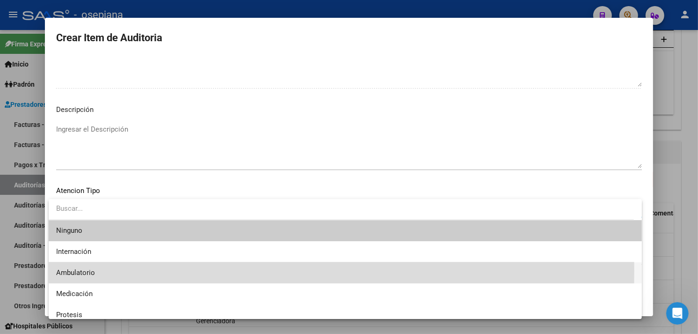
drag, startPoint x: 102, startPoint y: 270, endPoint x: 92, endPoint y: 267, distance: 10.5
click at [100, 270] on span "Ambulatorio" at bounding box center [345, 272] width 578 height 21
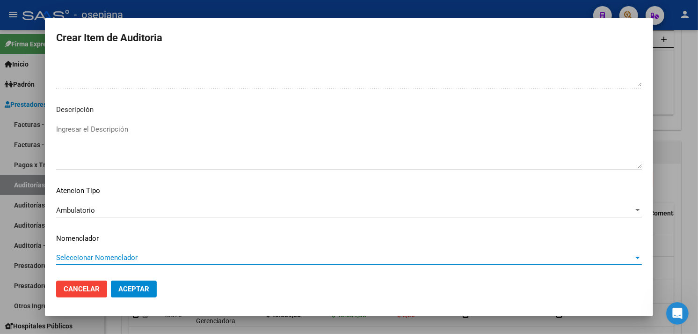
click at [89, 258] on span "Seleccionar Nomenclador" at bounding box center [345, 257] width 578 height 8
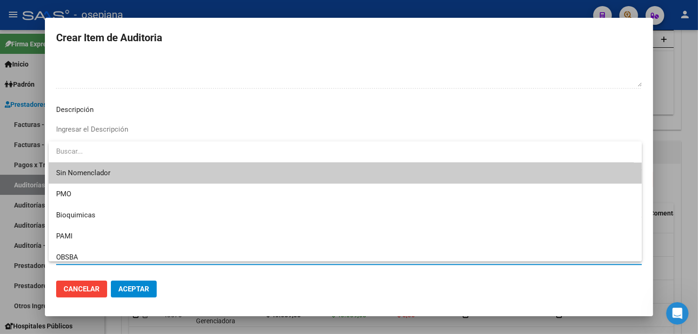
click at [69, 165] on span "Sin Nomenclador" at bounding box center [345, 172] width 578 height 21
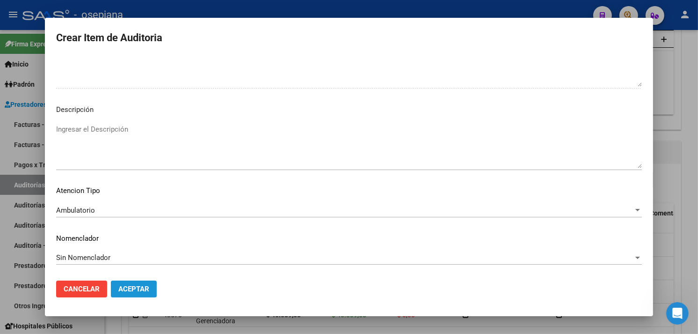
click at [140, 290] on span "Aceptar" at bounding box center [133, 289] width 31 height 8
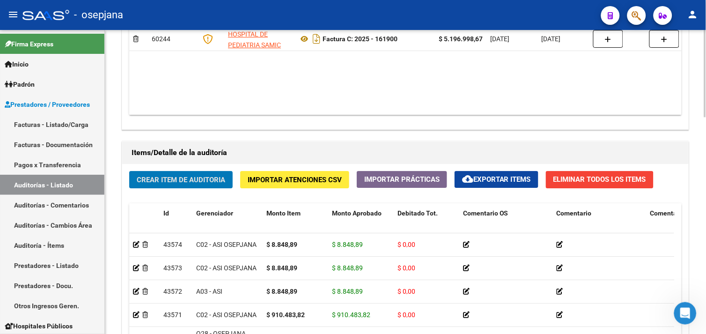
click at [170, 187] on button "Crear Item de Auditoria" at bounding box center [180, 179] width 103 height 17
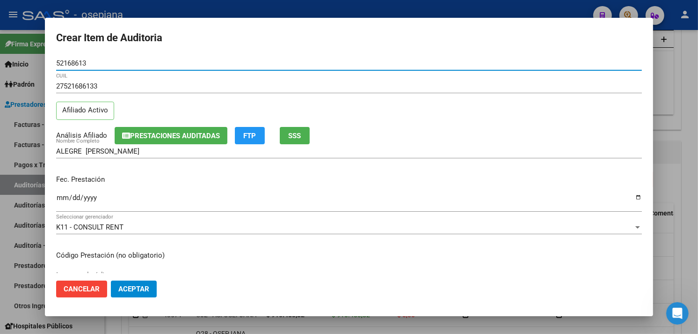
click at [67, 201] on input "Ingresar la fecha" at bounding box center [349, 201] width 586 height 15
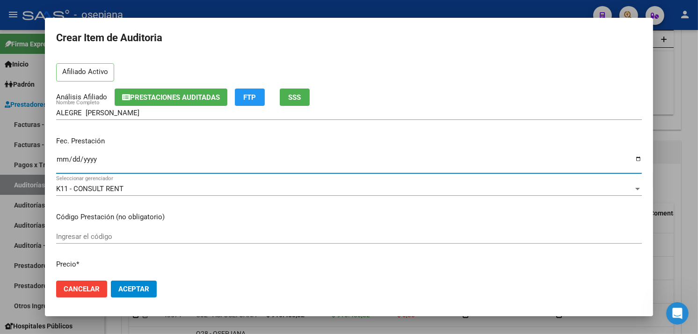
scroll to position [156, 0]
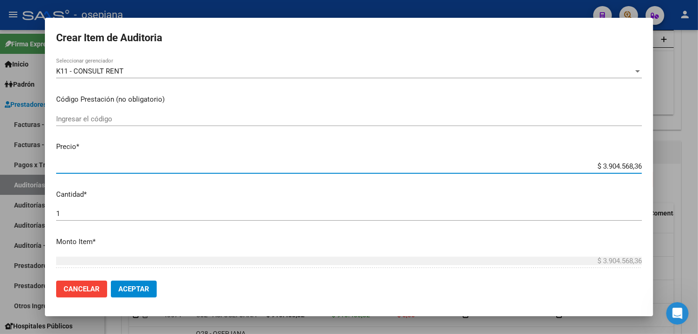
drag, startPoint x: 576, startPoint y: 163, endPoint x: 705, endPoint y: 161, distance: 129.2
click at [698, 162] on html "menu - osepjana person Firma Express Inicio Calendario SSS Instructivos Contact…" at bounding box center [349, 167] width 698 height 334
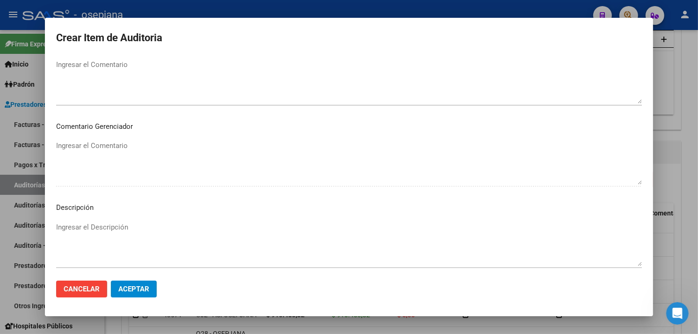
scroll to position [626, 0]
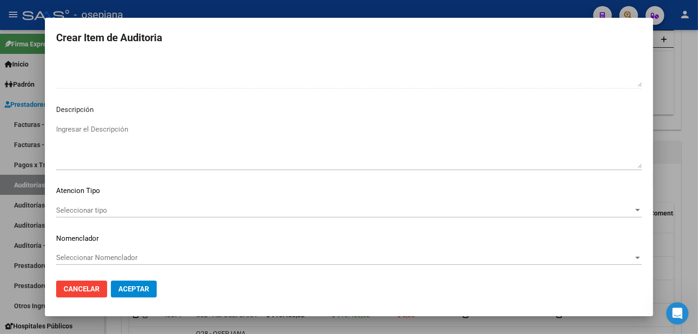
click at [103, 207] on span "Seleccionar tipo" at bounding box center [345, 210] width 578 height 8
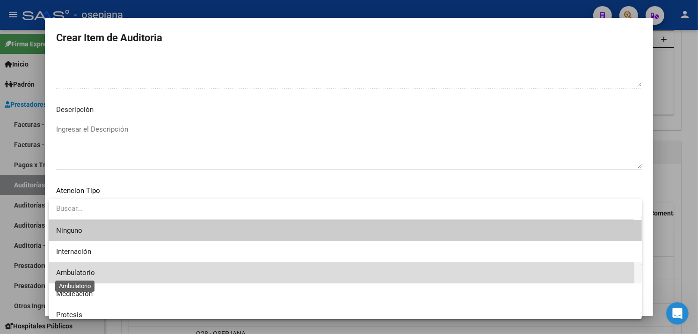
drag, startPoint x: 66, startPoint y: 270, endPoint x: 64, endPoint y: 263, distance: 7.8
click at [66, 269] on span "Ambulatorio" at bounding box center [75, 272] width 39 height 8
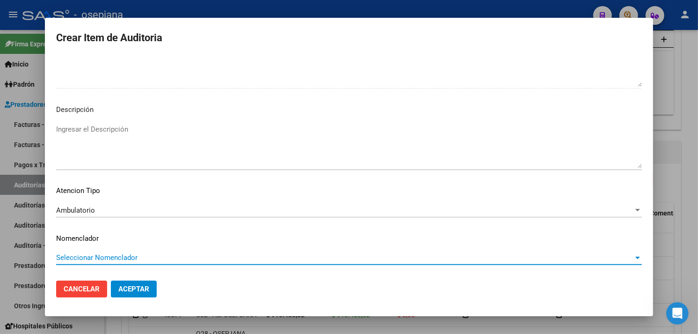
click at [67, 256] on span "Seleccionar Nomenclador" at bounding box center [345, 257] width 578 height 8
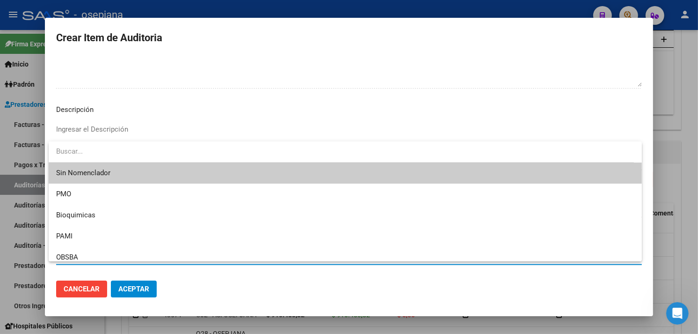
click at [75, 173] on span "Sin Nomenclador" at bounding box center [345, 172] width 578 height 21
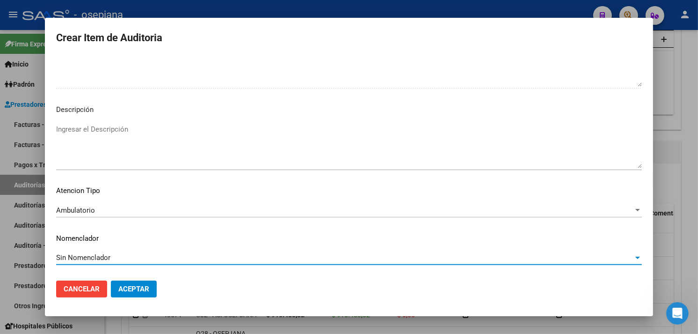
click at [124, 285] on span "Aceptar" at bounding box center [133, 289] width 31 height 8
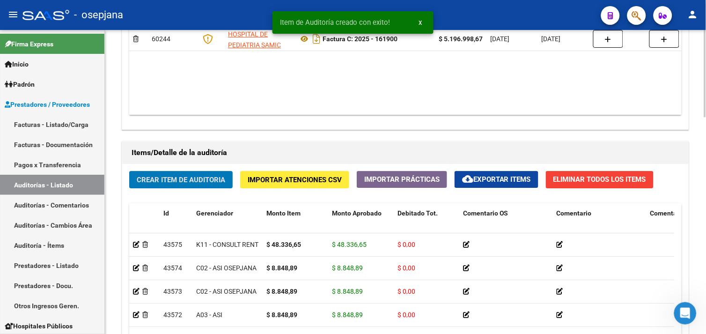
click at [211, 175] on button "Crear Item de Auditoria" at bounding box center [180, 179] width 103 height 17
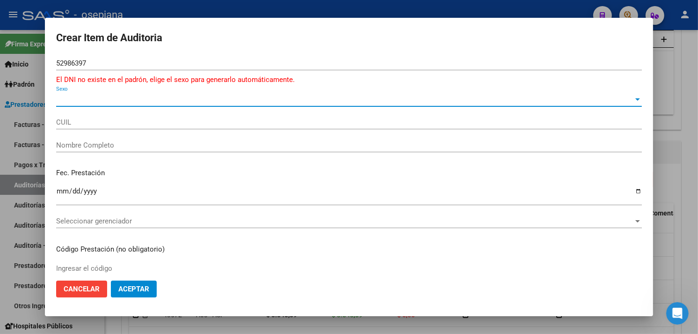
click at [97, 100] on span "Sexo" at bounding box center [345, 99] width 578 height 8
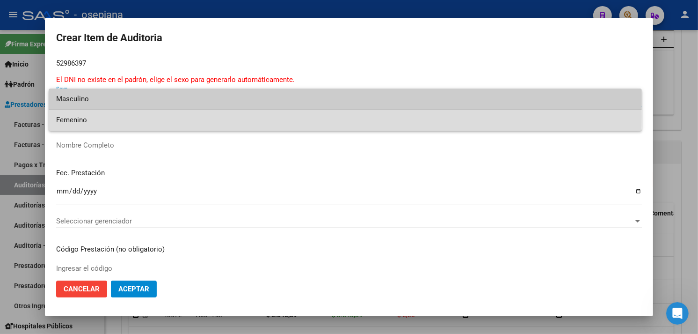
click at [81, 116] on span "Femenino" at bounding box center [345, 120] width 578 height 21
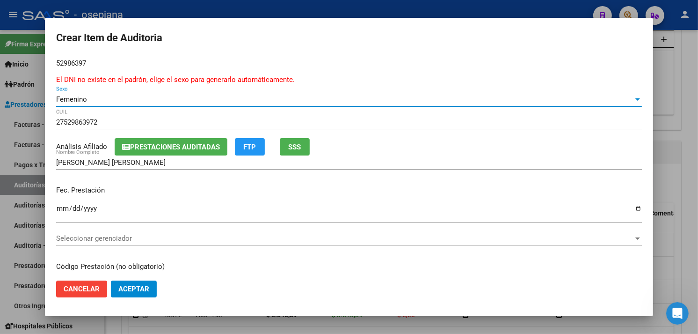
click at [295, 141] on button "SSS" at bounding box center [295, 146] width 30 height 17
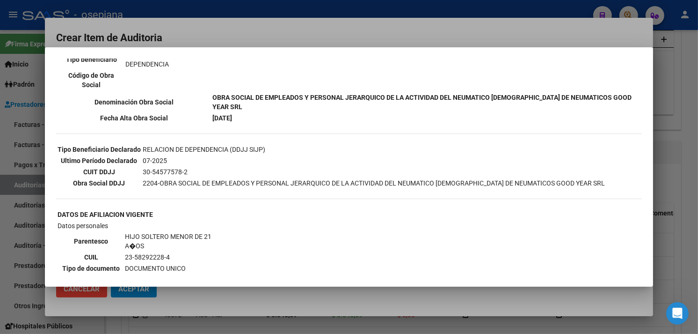
scroll to position [208, 0]
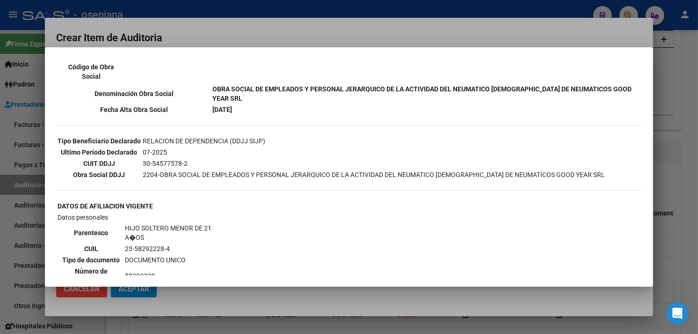
drag, startPoint x: 208, startPoint y: 38, endPoint x: 171, endPoint y: 62, distance: 44.4
click at [207, 38] on div at bounding box center [349, 167] width 698 height 334
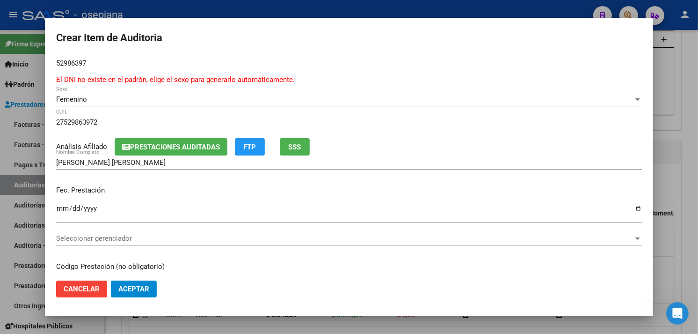
drag, startPoint x: 66, startPoint y: 209, endPoint x: 115, endPoint y: 203, distance: 49.5
click at [67, 209] on input "Ingresar la fecha" at bounding box center [349, 212] width 586 height 15
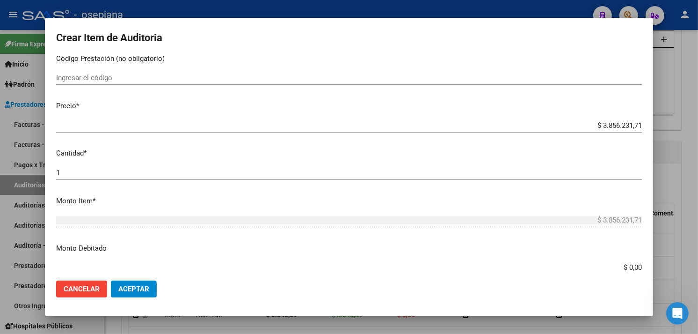
click at [698, 92] on html "menu - osepjana person Firma Express Inicio Calendario SSS Instructivos Contact…" at bounding box center [349, 167] width 698 height 334
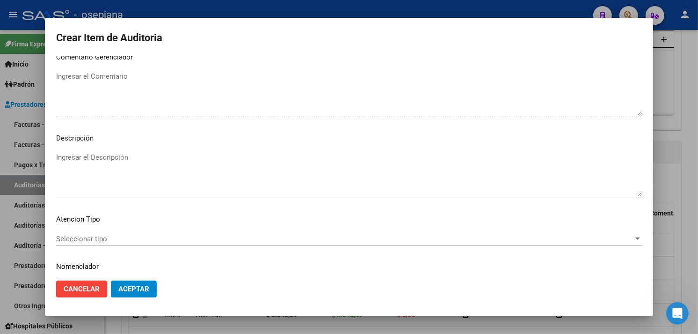
scroll to position [637, 0]
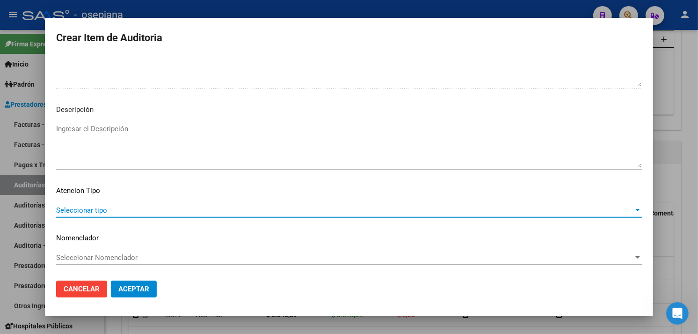
click at [67, 209] on span "Seleccionar tipo" at bounding box center [345, 210] width 578 height 8
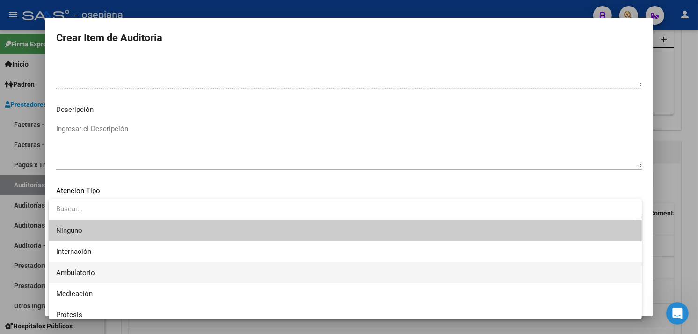
drag, startPoint x: 67, startPoint y: 209, endPoint x: 62, endPoint y: 270, distance: 61.5
click at [62, 273] on span "Ambulatorio" at bounding box center [75, 272] width 39 height 8
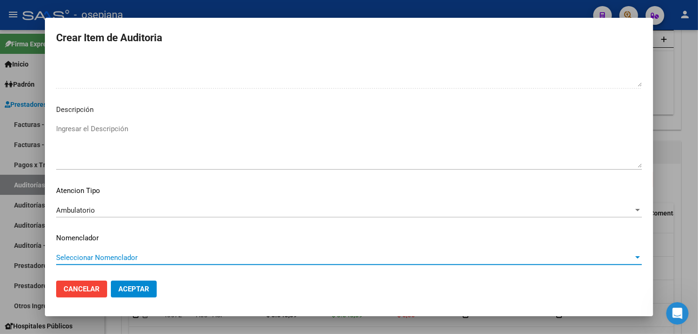
click at [71, 253] on span "Seleccionar Nomenclador" at bounding box center [345, 257] width 578 height 8
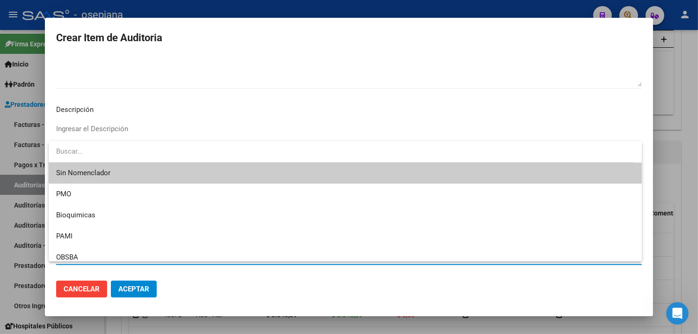
click at [57, 170] on span "Sin Nomenclador" at bounding box center [345, 172] width 578 height 21
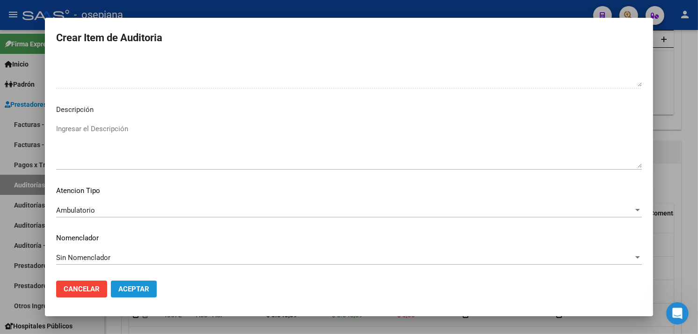
click at [129, 287] on span "Aceptar" at bounding box center [133, 289] width 31 height 8
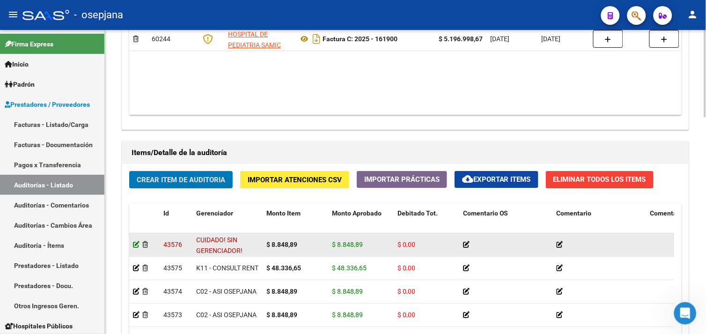
click at [137, 245] on icon at bounding box center [136, 244] width 7 height 7
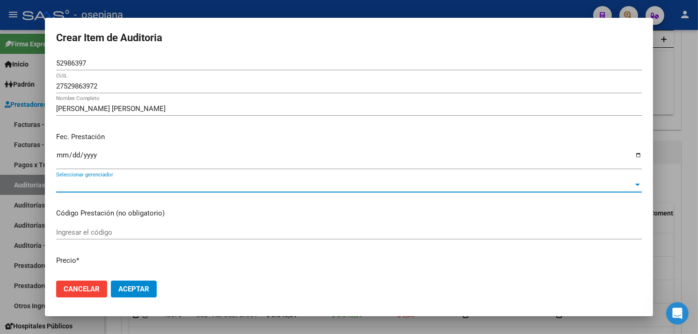
click at [132, 185] on span "Seleccionar gerenciador" at bounding box center [345, 185] width 578 height 8
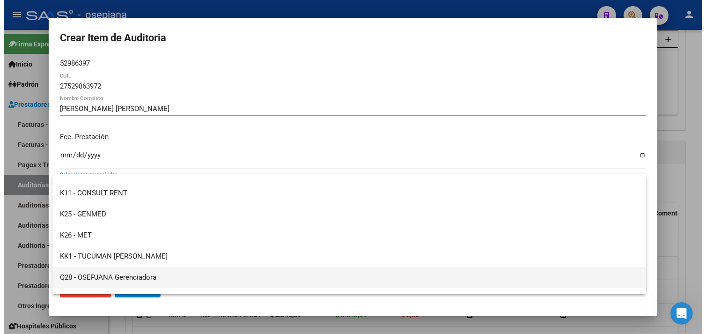
scroll to position [343, 0]
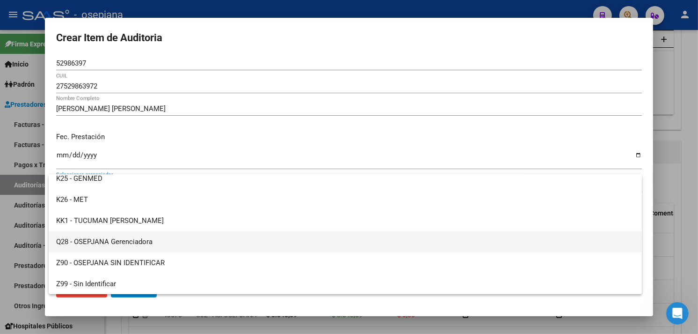
click at [124, 244] on span "Q28 - OSEPJANA Gerenciadora" at bounding box center [345, 241] width 578 height 21
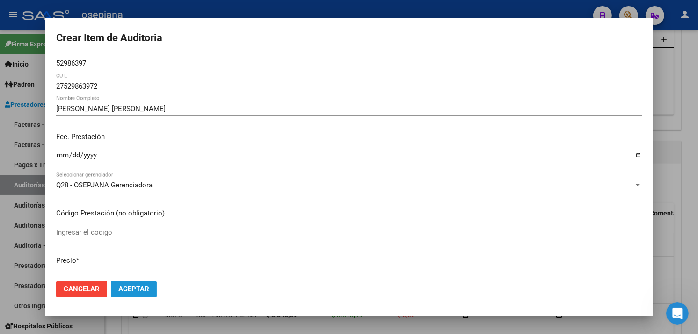
drag, startPoint x: 144, startPoint y: 292, endPoint x: 182, endPoint y: 277, distance: 40.3
click at [144, 289] on span "Aceptar" at bounding box center [133, 289] width 31 height 8
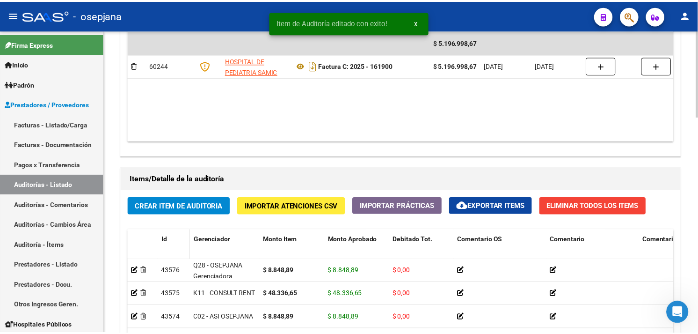
scroll to position [572, 0]
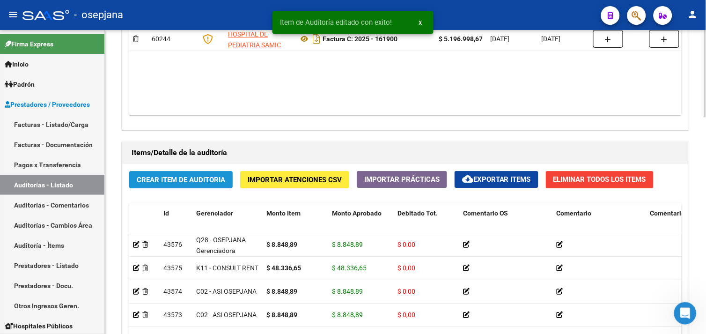
click at [165, 185] on button "Crear Item de Auditoria" at bounding box center [180, 179] width 103 height 17
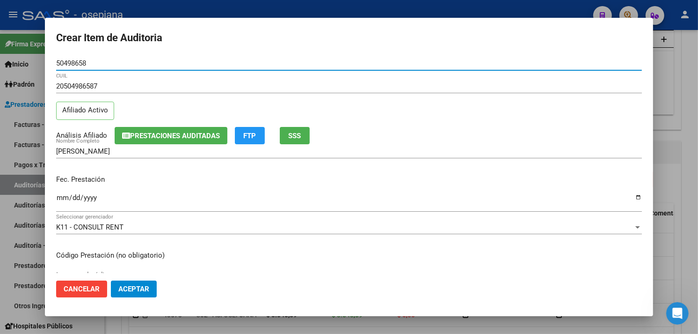
click at [68, 200] on input "Ingresar la fecha" at bounding box center [349, 201] width 586 height 15
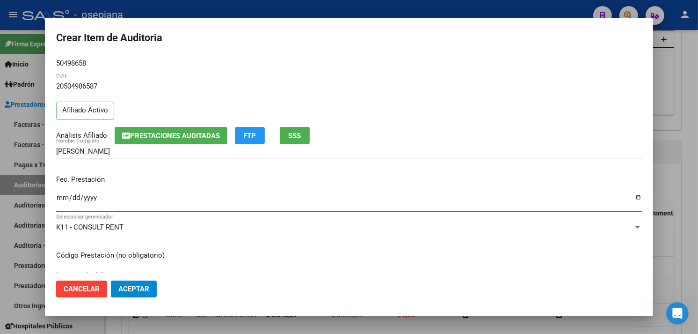
click at [62, 200] on input "Ingresar la fecha" at bounding box center [349, 201] width 586 height 15
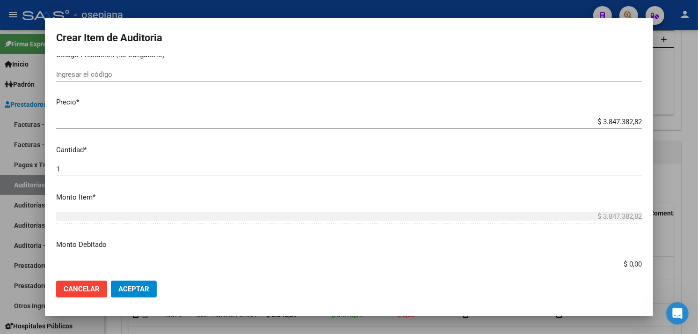
scroll to position [208, 0]
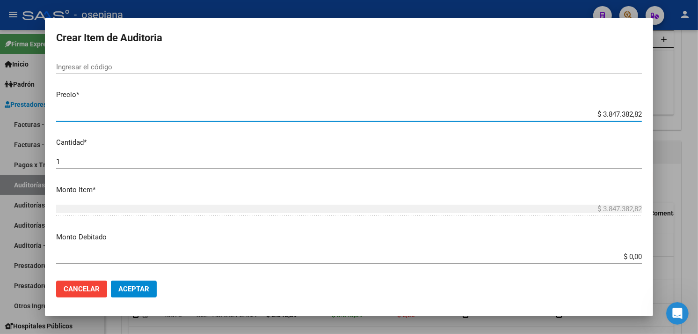
drag, startPoint x: 586, startPoint y: 118, endPoint x: 704, endPoint y: 93, distance: 120.6
click at [698, 93] on html "menu - osepjana person Firma Express Inicio Calendario SSS Instructivos Contact…" at bounding box center [349, 167] width 698 height 334
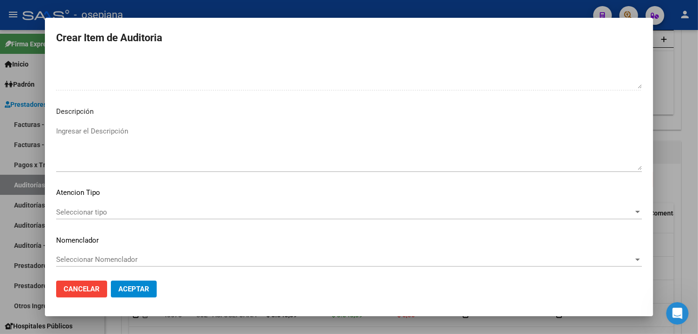
scroll to position [626, 0]
click at [99, 208] on span "Seleccionar tipo" at bounding box center [345, 210] width 578 height 8
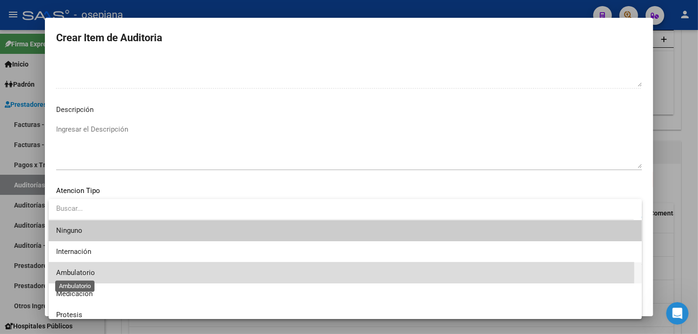
drag, startPoint x: 99, startPoint y: 208, endPoint x: 67, endPoint y: 272, distance: 71.2
click at [67, 272] on span "Ambulatorio" at bounding box center [75, 272] width 39 height 8
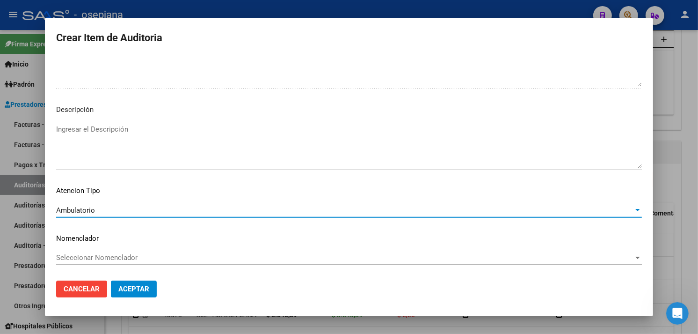
click at [81, 253] on span "Seleccionar Nomenclador" at bounding box center [345, 257] width 578 height 8
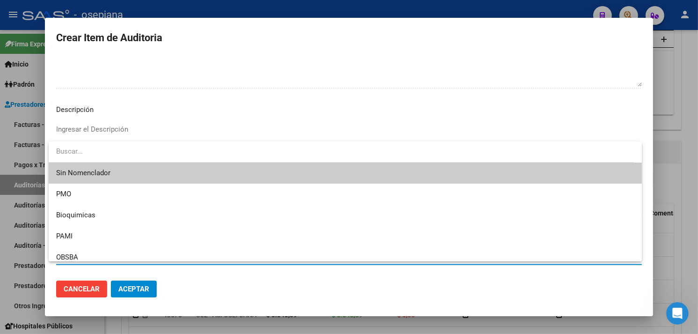
click at [82, 169] on span "Sin Nomenclador" at bounding box center [345, 172] width 578 height 21
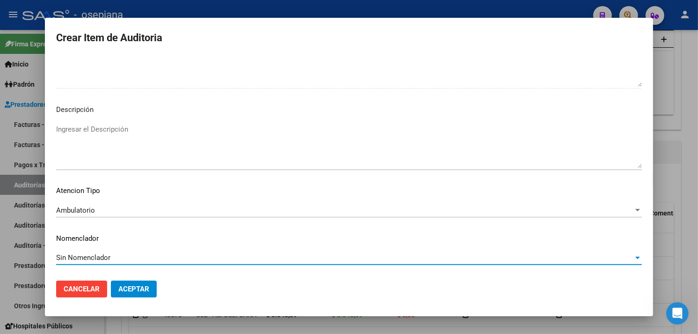
click at [132, 292] on span "Aceptar" at bounding box center [133, 289] width 31 height 8
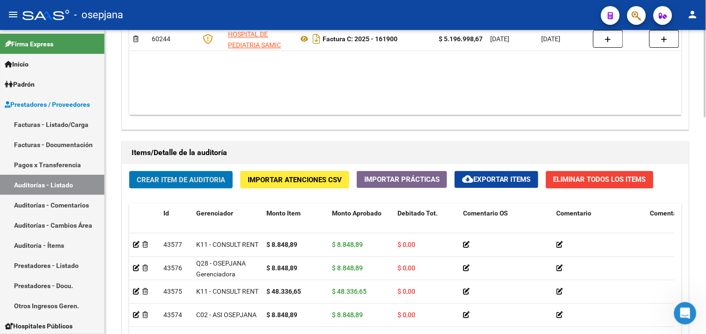
click at [184, 178] on span "Crear Item de Auditoria" at bounding box center [181, 179] width 88 height 8
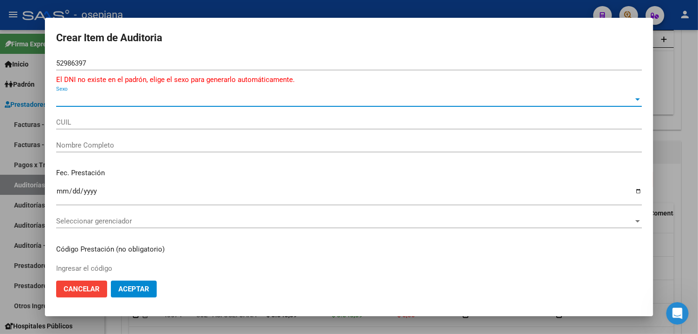
click at [66, 99] on span "Sexo" at bounding box center [345, 99] width 578 height 8
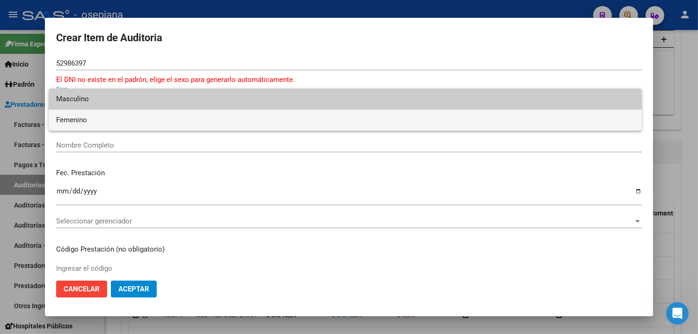
click at [80, 118] on span "Femenino" at bounding box center [345, 120] width 578 height 21
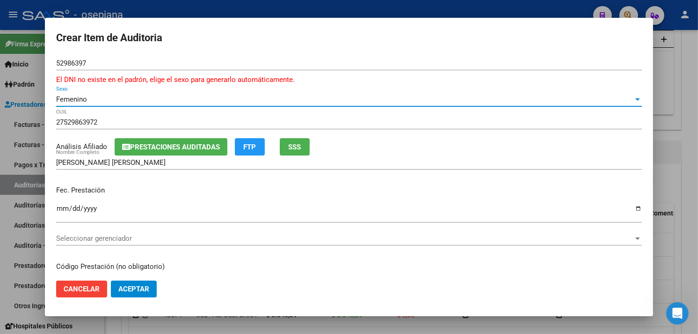
click at [62, 212] on input "Ingresar la fecha" at bounding box center [349, 212] width 586 height 15
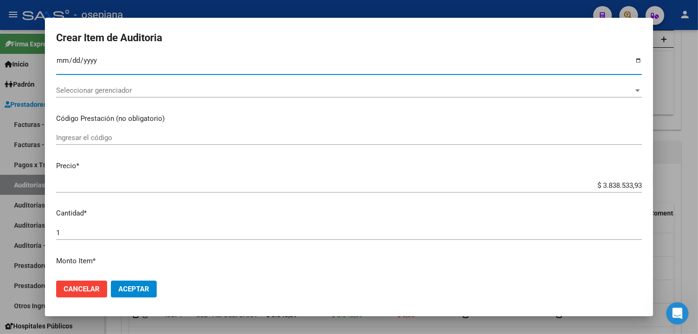
scroll to position [156, 0]
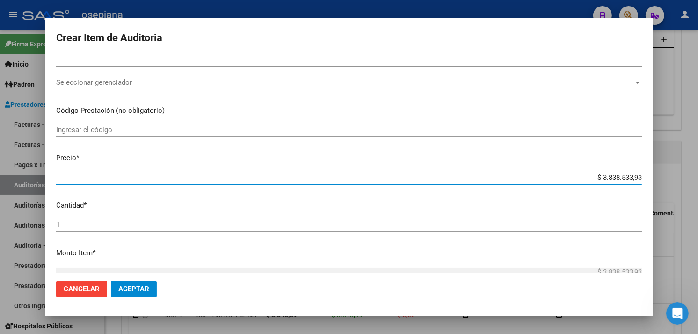
drag, startPoint x: 585, startPoint y: 178, endPoint x: 705, endPoint y: 169, distance: 120.1
click at [698, 166] on html "menu - osepjana person Firma Express Inicio Calendario SSS Instructivos Contact…" at bounding box center [349, 167] width 698 height 334
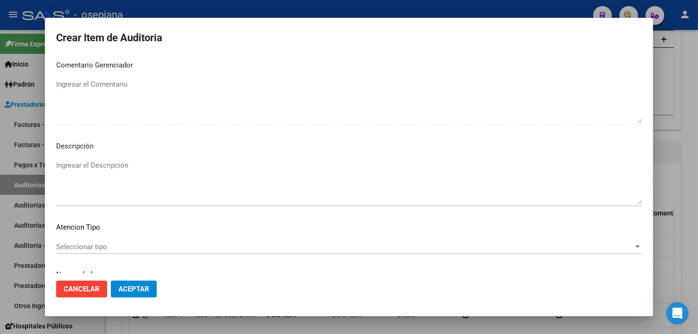
scroll to position [637, 0]
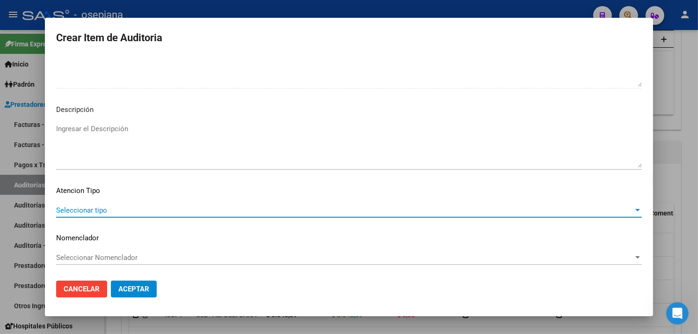
click at [96, 207] on span "Seleccionar tipo" at bounding box center [345, 210] width 578 height 8
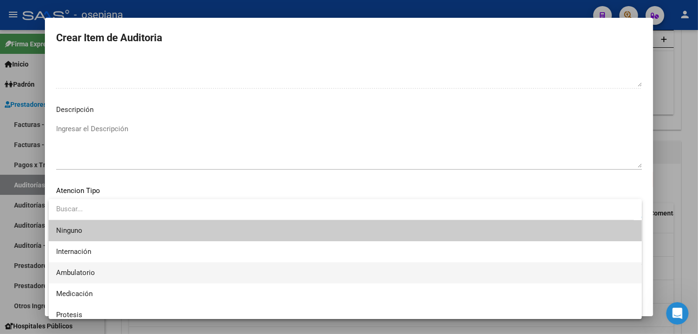
drag, startPoint x: 96, startPoint y: 207, endPoint x: 67, endPoint y: 269, distance: 68.1
click at [67, 269] on span "Ambulatorio" at bounding box center [75, 272] width 39 height 8
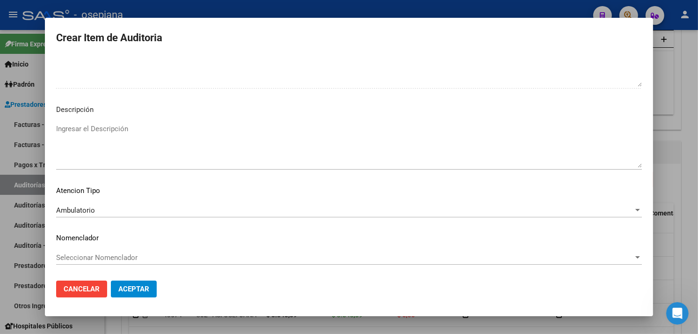
click at [71, 250] on div "Seleccionar Nomenclador Seleccionar Nomenclador" at bounding box center [349, 257] width 586 height 14
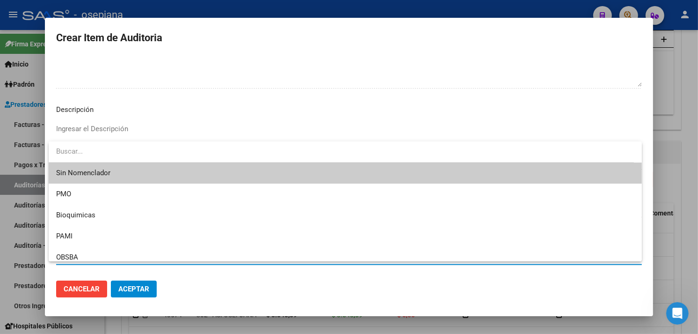
drag, startPoint x: 68, startPoint y: 169, endPoint x: 70, endPoint y: 181, distance: 12.4
click at [68, 170] on span "Sin Nomenclador" at bounding box center [345, 172] width 578 height 21
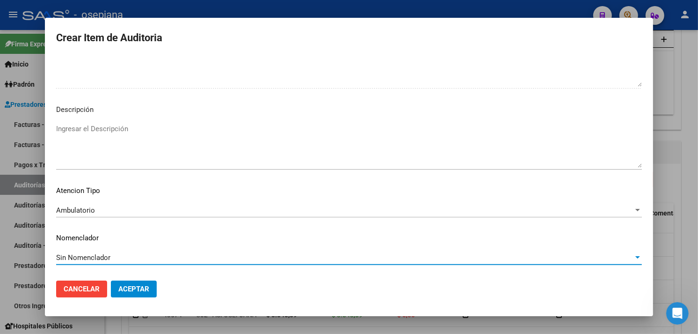
click at [132, 289] on span "Aceptar" at bounding box center [133, 289] width 31 height 8
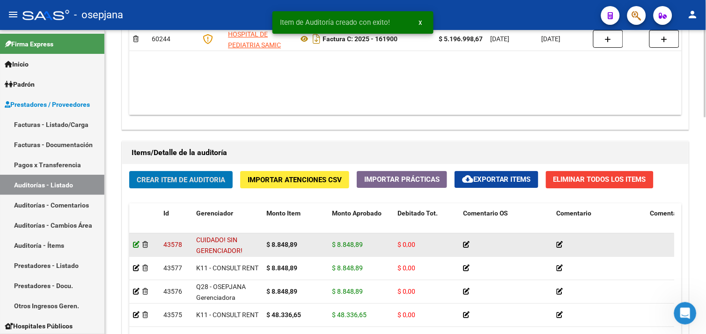
click at [137, 245] on icon at bounding box center [136, 244] width 7 height 7
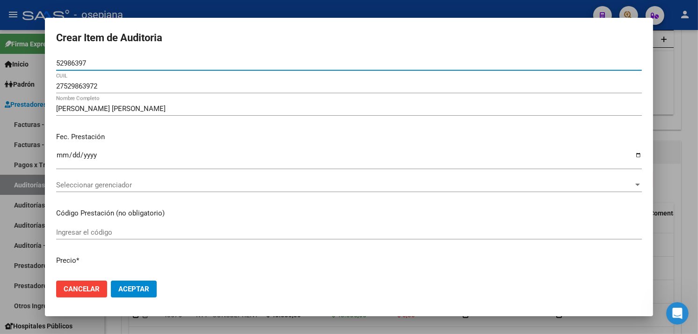
click at [126, 178] on div "Seleccionar gerenciador Seleccionar gerenciador" at bounding box center [349, 185] width 586 height 14
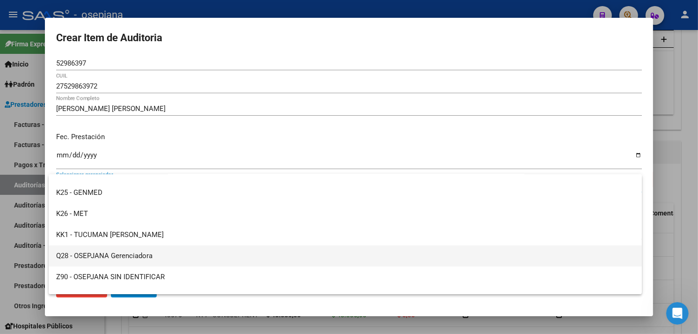
scroll to position [343, 0]
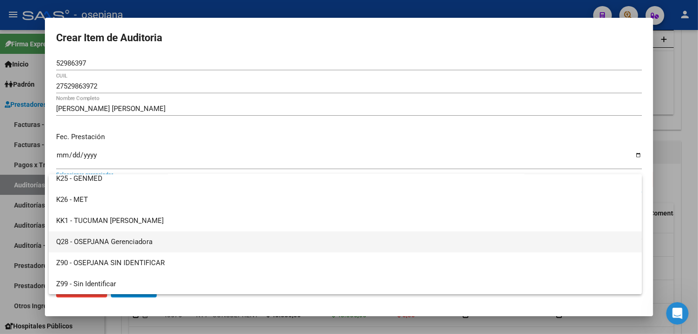
click at [115, 239] on span "Q28 - OSEPJANA Gerenciadora" at bounding box center [345, 241] width 578 height 21
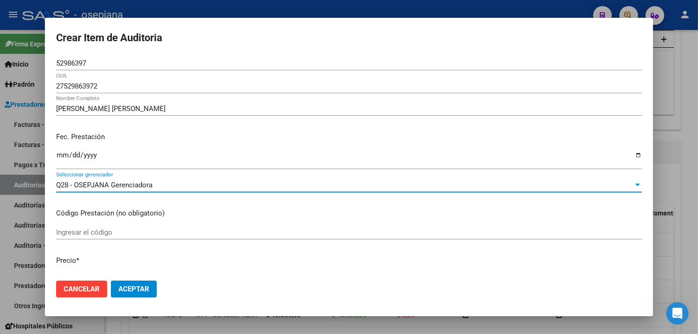
click at [137, 282] on button "Aceptar" at bounding box center [134, 288] width 46 height 17
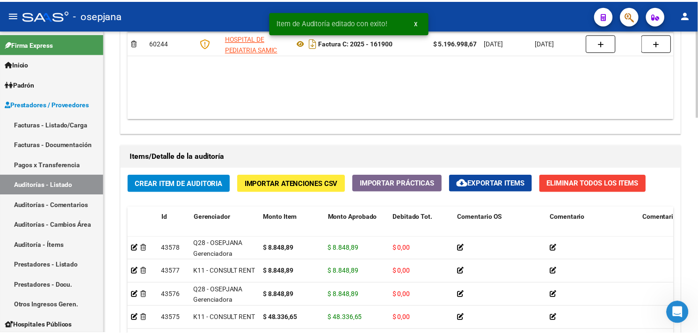
scroll to position [572, 0]
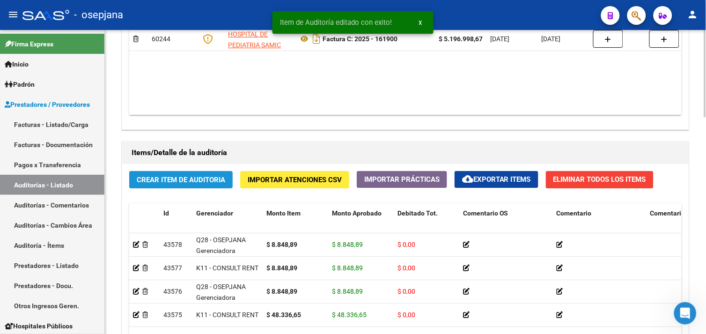
click at [164, 178] on span "Crear Item de Auditoria" at bounding box center [181, 179] width 88 height 8
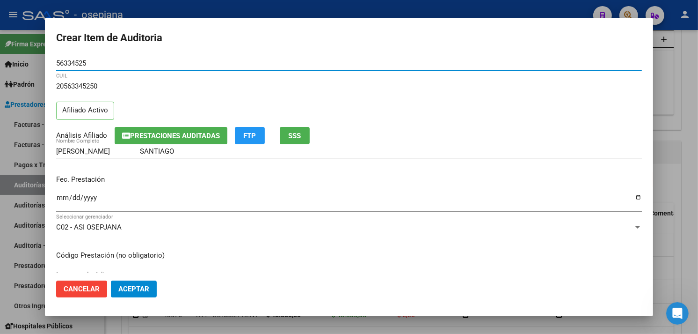
click at [63, 194] on div "Ingresar la fecha" at bounding box center [349, 201] width 586 height 20
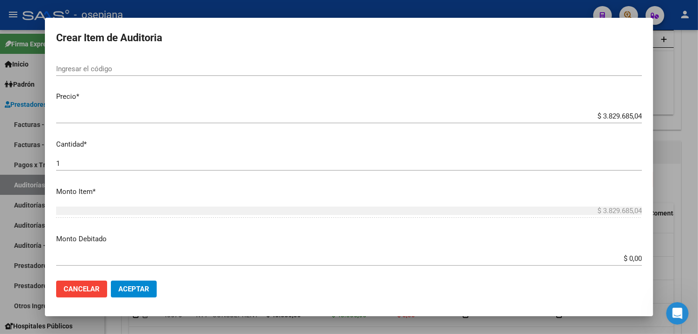
scroll to position [208, 0]
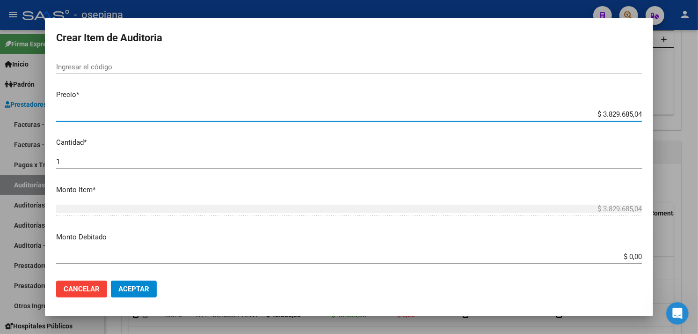
drag, startPoint x: 599, startPoint y: 117, endPoint x: 705, endPoint y: 128, distance: 106.8
click at [698, 125] on html "menu - osepjana person Firma Express Inicio Calendario SSS Instructivos Contact…" at bounding box center [349, 167] width 698 height 334
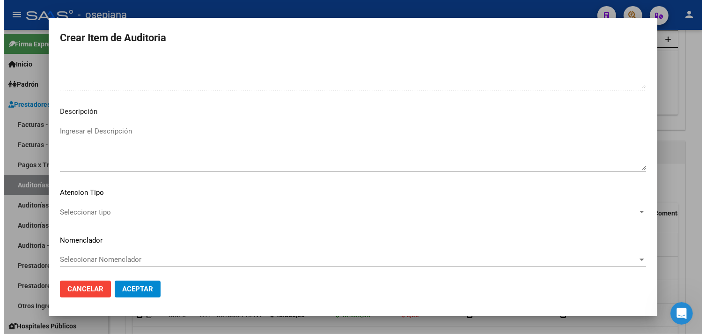
scroll to position [626, 0]
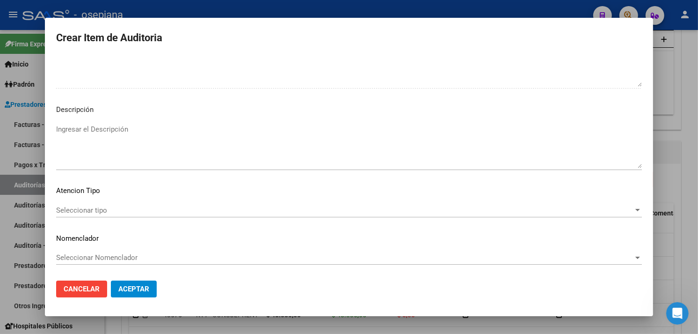
click at [67, 208] on div "Seleccionar tipo Seleccionar tipo" at bounding box center [349, 210] width 586 height 14
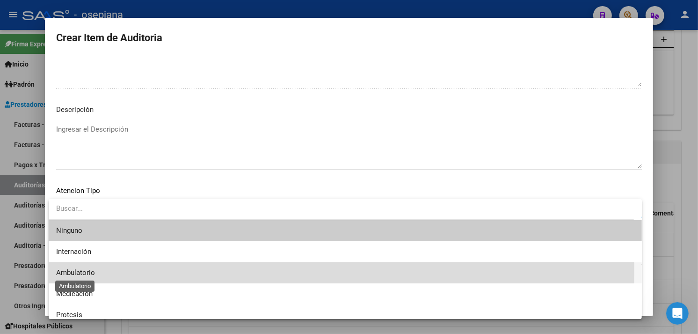
drag, startPoint x: 67, startPoint y: 208, endPoint x: 64, endPoint y: 268, distance: 59.5
click at [64, 269] on span "Ambulatorio" at bounding box center [75, 272] width 39 height 8
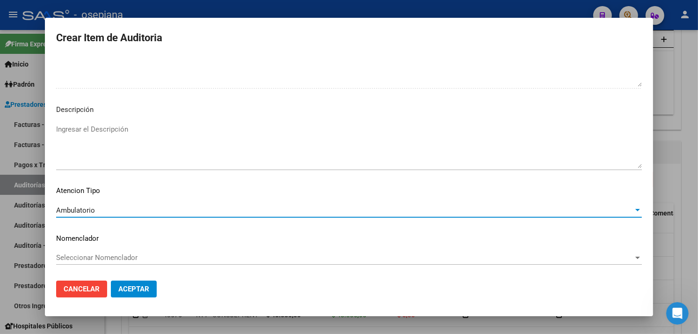
click at [66, 256] on span "Seleccionar Nomenclador" at bounding box center [345, 257] width 578 height 8
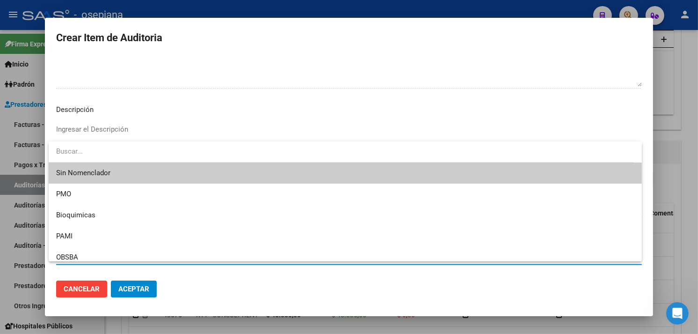
drag, startPoint x: 66, startPoint y: 256, endPoint x: 60, endPoint y: 174, distance: 82.6
click at [60, 174] on span "Sin Nomenclador" at bounding box center [345, 172] width 578 height 21
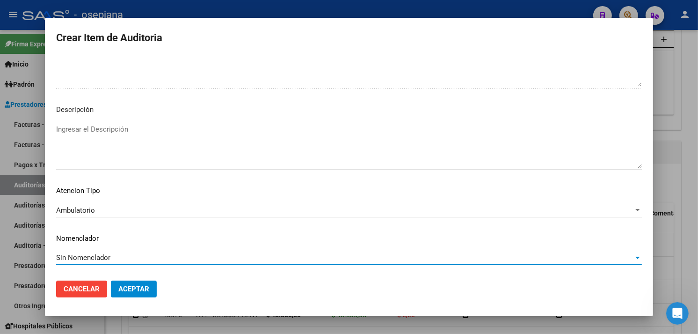
click at [136, 283] on button "Aceptar" at bounding box center [134, 288] width 46 height 17
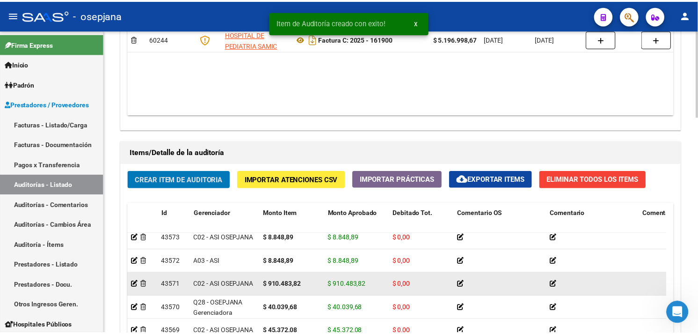
scroll to position [156, 0]
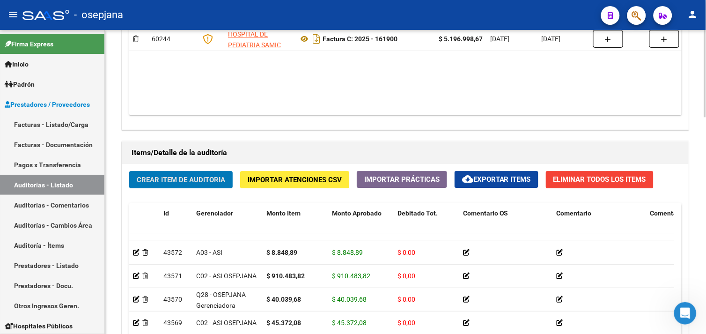
click at [192, 191] on div "Crear Item de Auditoria Importar Atenciones CSV Importar Prácticas cloud_downlo…" at bounding box center [405, 307] width 566 height 287
click at [193, 183] on span "Crear Item de Auditoria" at bounding box center [181, 179] width 88 height 8
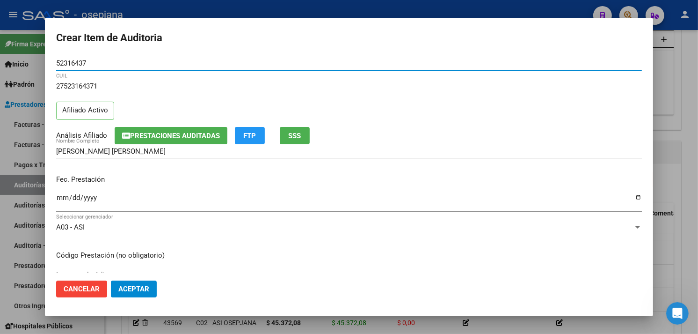
click at [57, 199] on input "Ingresar la fecha" at bounding box center [349, 201] width 586 height 15
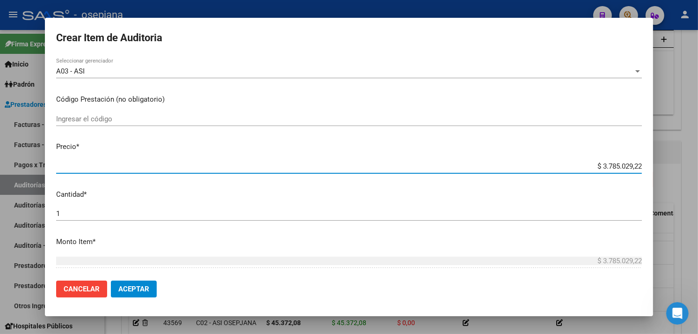
drag, startPoint x: 591, startPoint y: 167, endPoint x: 708, endPoint y: 172, distance: 117.1
click at [698, 172] on html "menu - osepjana person Firma Express Inicio Calendario SSS Instructivos Contact…" at bounding box center [349, 167] width 698 height 334
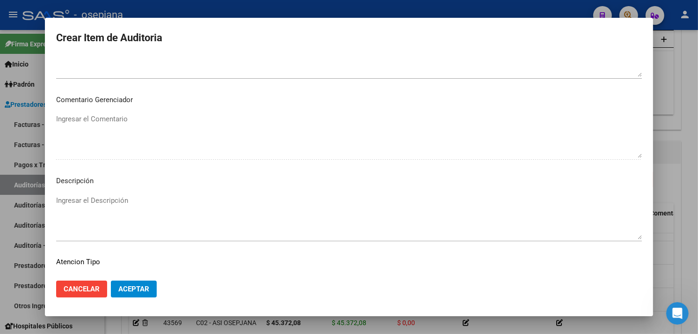
scroll to position [626, 0]
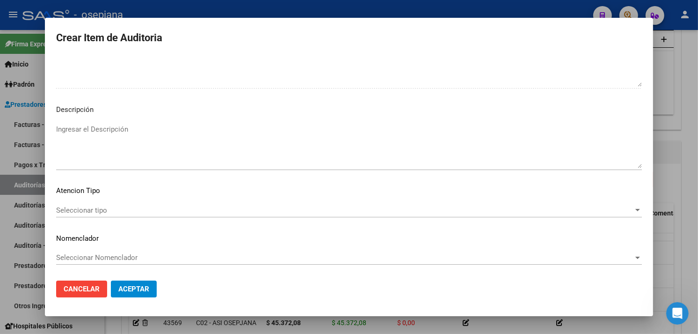
click at [90, 205] on div "Seleccionar tipo Seleccionar tipo" at bounding box center [349, 210] width 586 height 14
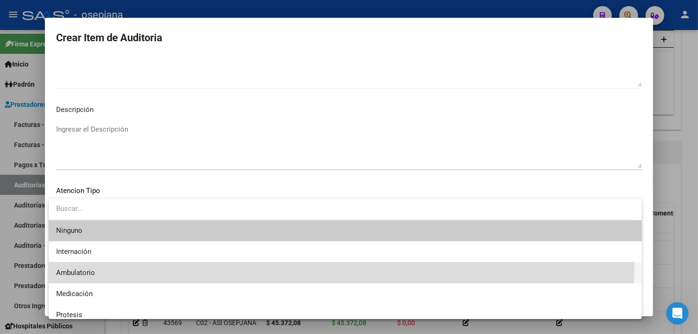
click at [74, 267] on span "Ambulatorio" at bounding box center [345, 272] width 578 height 21
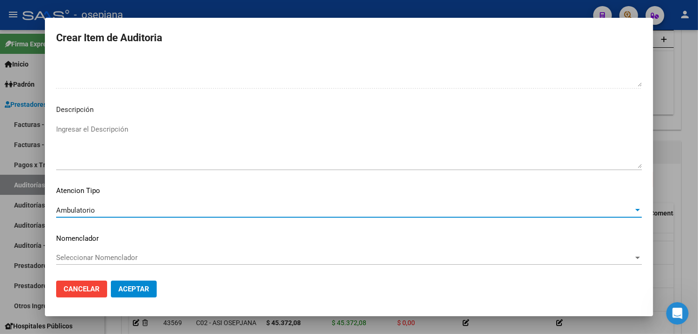
click at [77, 251] on div "Seleccionar Nomenclador Seleccionar Nomenclador" at bounding box center [349, 257] width 586 height 14
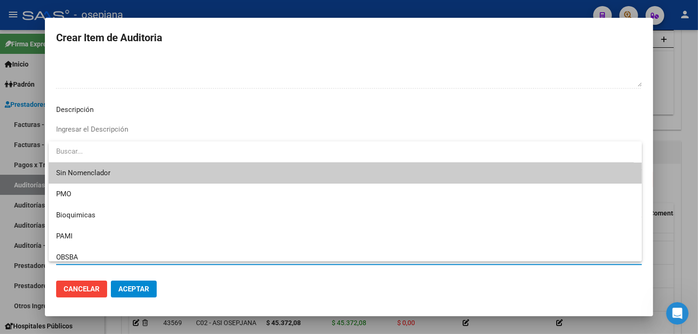
drag, startPoint x: 64, startPoint y: 167, endPoint x: 70, endPoint y: 185, distance: 19.2
click at [65, 167] on span "Sin Nomenclador" at bounding box center [345, 172] width 578 height 21
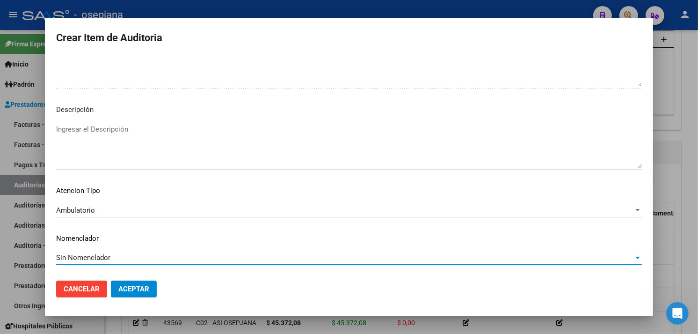
drag, startPoint x: 131, startPoint y: 277, endPoint x: 132, endPoint y: 285, distance: 9.0
click at [131, 279] on mat-dialog-actions "Cancelar Aceptar" at bounding box center [349, 289] width 586 height 32
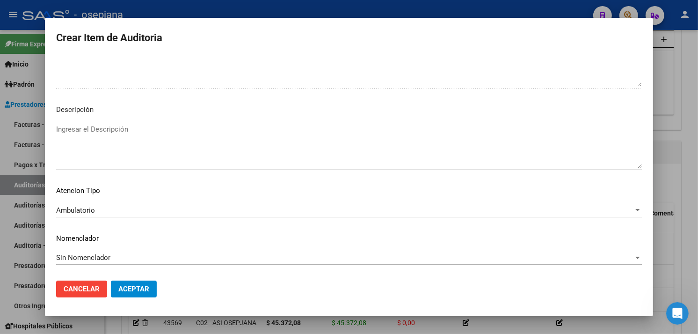
click at [132, 286] on span "Aceptar" at bounding box center [133, 289] width 31 height 8
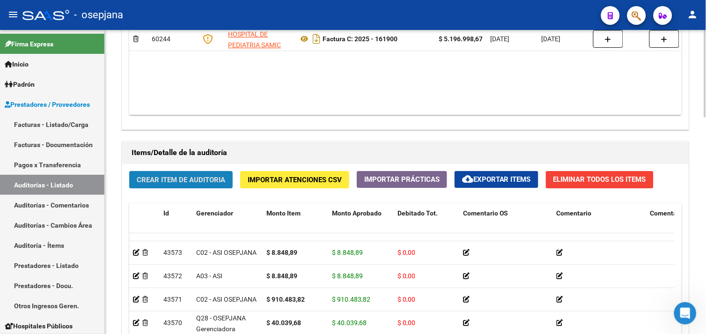
click at [190, 180] on span "Crear Item de Auditoria" at bounding box center [181, 179] width 88 height 8
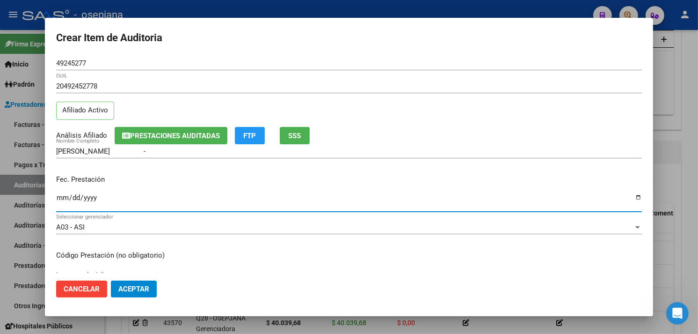
click at [64, 197] on input "Ingresar la fecha" at bounding box center [349, 201] width 586 height 15
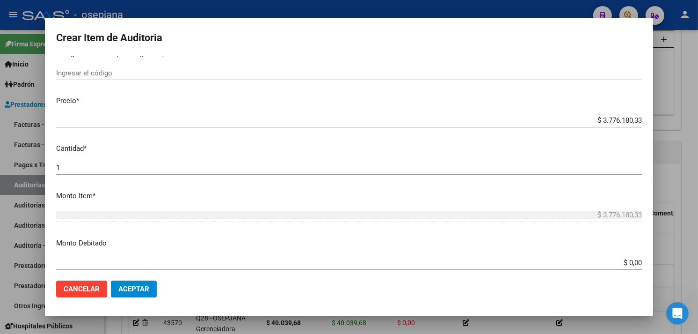
scroll to position [208, 0]
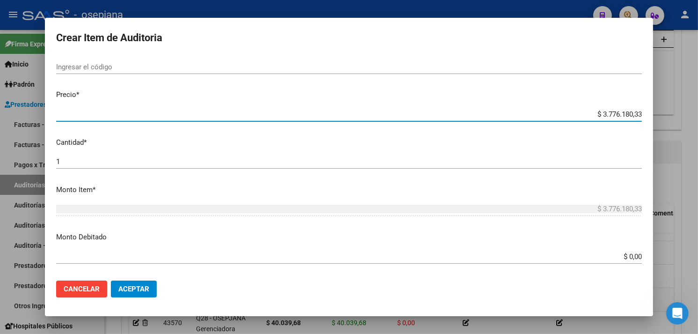
drag, startPoint x: 581, startPoint y: 113, endPoint x: 705, endPoint y: 112, distance: 124.5
click at [698, 110] on html "menu - osepjana person Firma Express Inicio Calendario SSS Instructivos Contact…" at bounding box center [349, 167] width 698 height 334
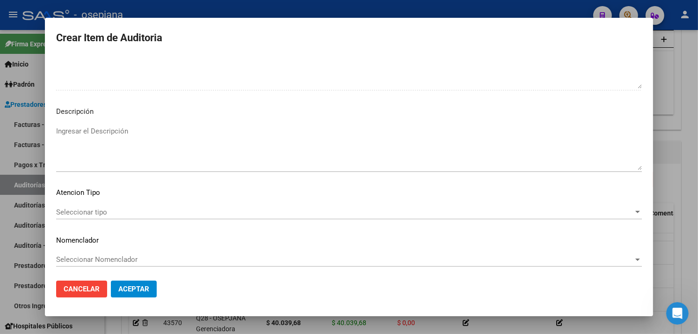
scroll to position [626, 0]
click at [104, 212] on span "Seleccionar tipo" at bounding box center [345, 210] width 578 height 8
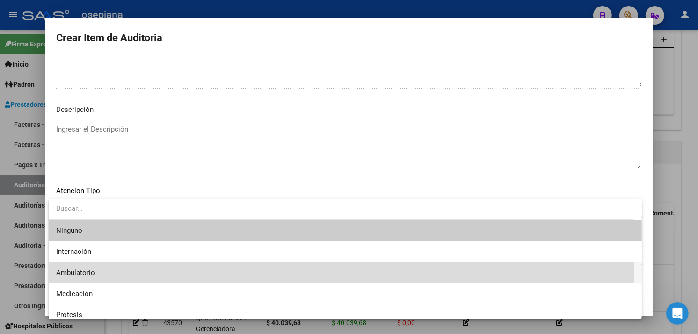
click at [73, 265] on span "Ambulatorio" at bounding box center [345, 272] width 578 height 21
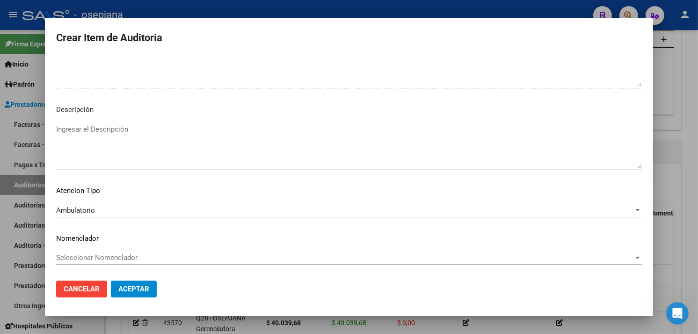
click at [79, 250] on div "Seleccionar Nomenclador Seleccionar Nomenclador" at bounding box center [349, 257] width 586 height 14
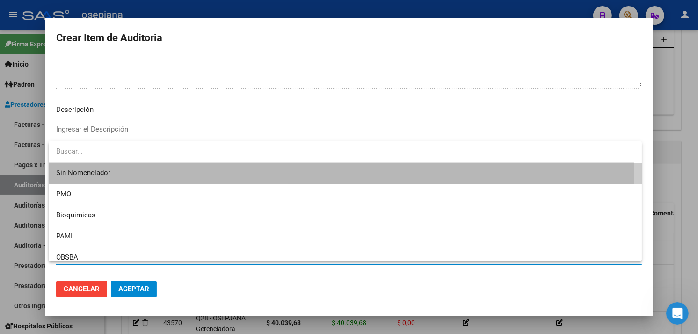
click at [79, 171] on span "Sin Nomenclador" at bounding box center [345, 172] width 578 height 21
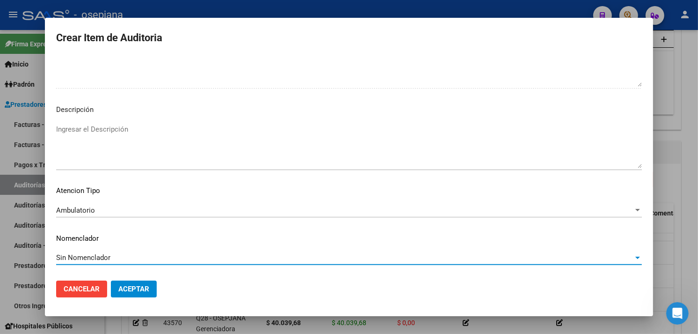
click at [134, 293] on button "Aceptar" at bounding box center [134, 288] width 46 height 17
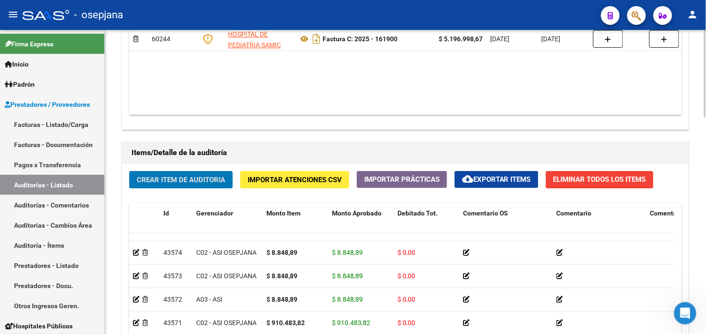
click at [183, 176] on span "Crear Item de Auditoria" at bounding box center [181, 179] width 88 height 8
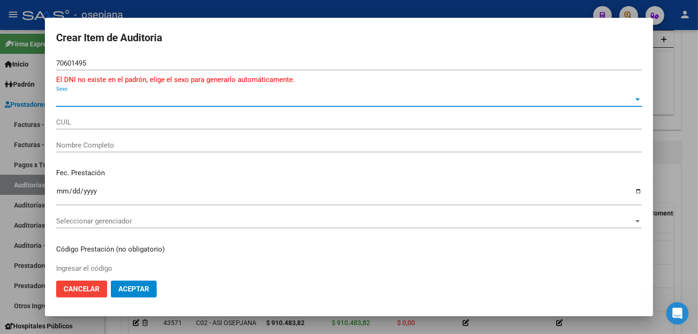
click at [78, 102] on span "Sexo" at bounding box center [345, 99] width 578 height 8
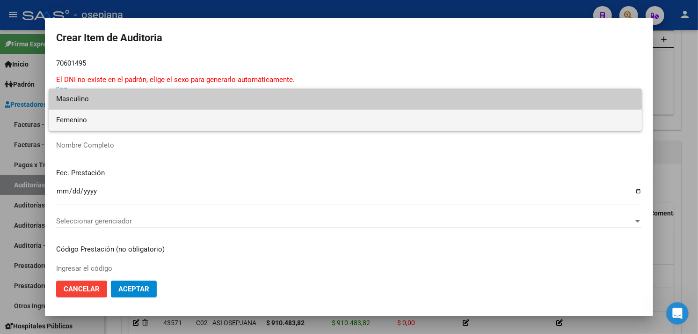
click at [77, 114] on span "Femenino" at bounding box center [345, 120] width 578 height 21
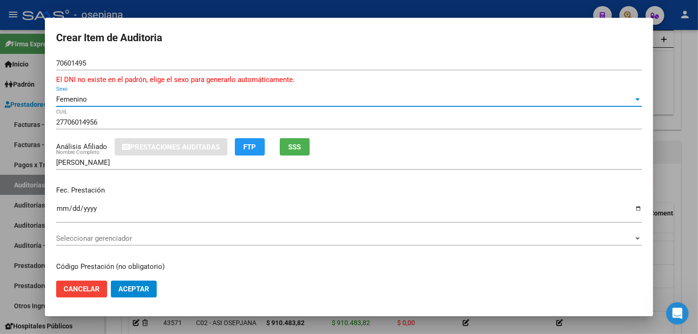
click at [309, 147] on button "SSS" at bounding box center [295, 146] width 30 height 17
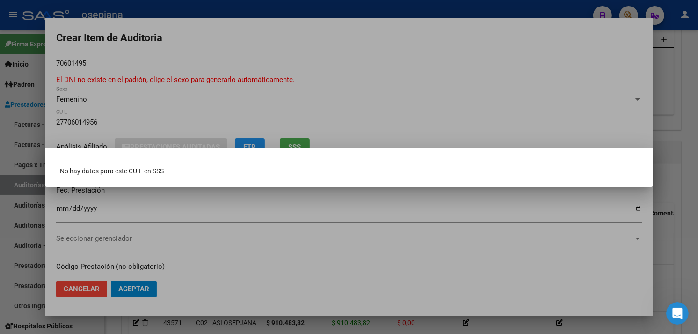
click at [184, 89] on div at bounding box center [349, 167] width 698 height 334
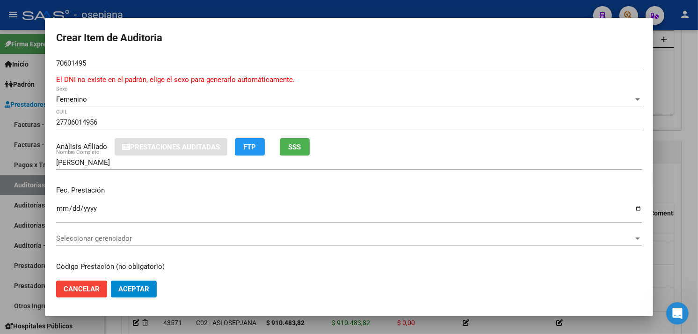
drag, startPoint x: 58, startPoint y: 213, endPoint x: 87, endPoint y: 213, distance: 29.5
click at [59, 213] on input "Ingresar la fecha" at bounding box center [349, 212] width 586 height 15
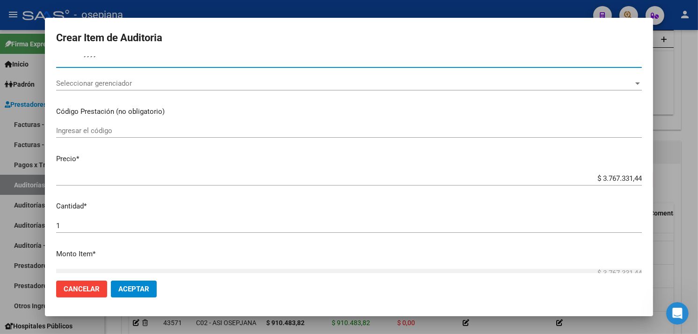
scroll to position [156, 0]
drag, startPoint x: 588, startPoint y: 177, endPoint x: 705, endPoint y: 196, distance: 118.9
click at [698, 196] on html "menu - osepjana person Firma Express Inicio Calendario SSS Instructivos Contact…" at bounding box center [349, 167] width 698 height 334
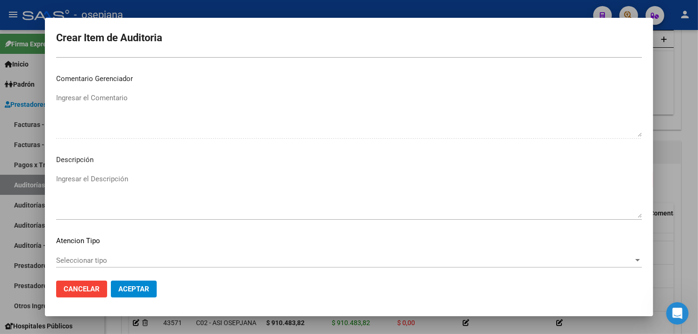
scroll to position [637, 0]
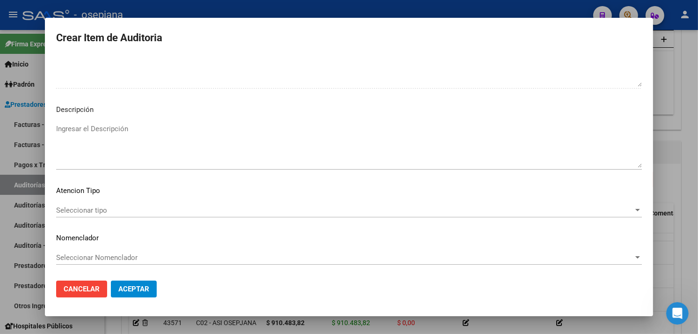
click at [94, 208] on span "Seleccionar tipo" at bounding box center [345, 210] width 578 height 8
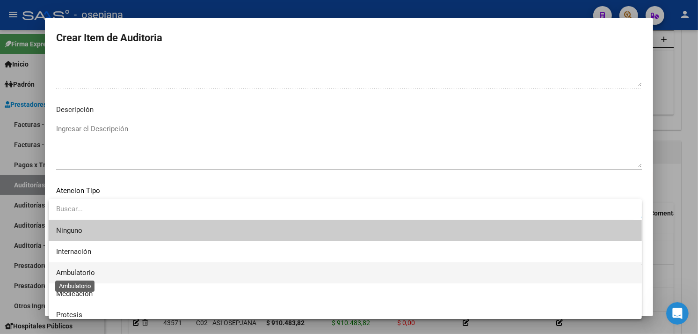
click at [66, 268] on span "Ambulatorio" at bounding box center [75, 272] width 39 height 8
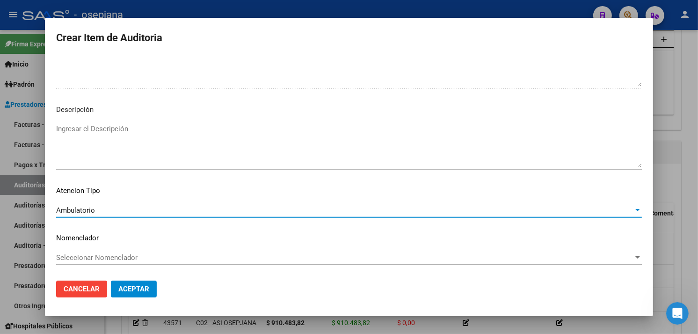
click at [65, 255] on span "Seleccionar Nomenclador" at bounding box center [345, 257] width 578 height 8
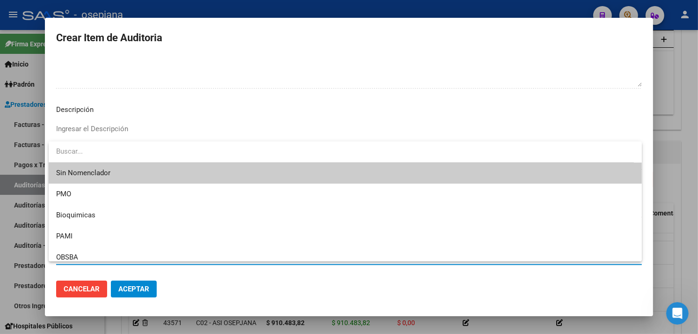
click at [67, 172] on span "Sin Nomenclador" at bounding box center [345, 172] width 578 height 21
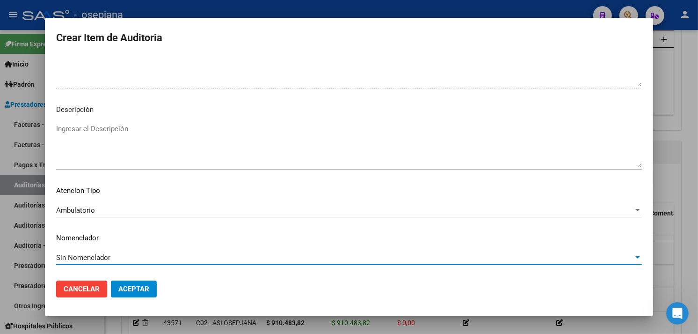
drag, startPoint x: 132, startPoint y: 288, endPoint x: 130, endPoint y: 283, distance: 4.9
click at [132, 288] on span "Aceptar" at bounding box center [133, 289] width 31 height 8
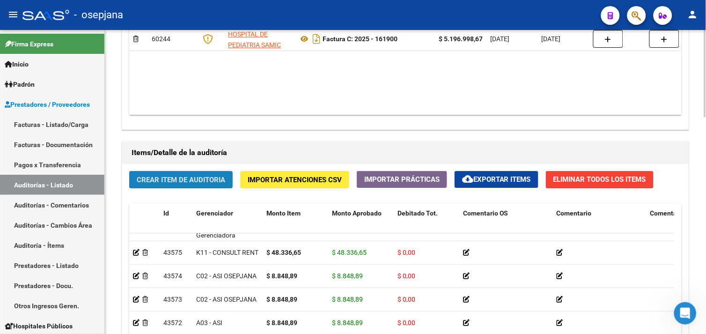
click at [181, 178] on span "Crear Item de Auditoria" at bounding box center [181, 179] width 88 height 8
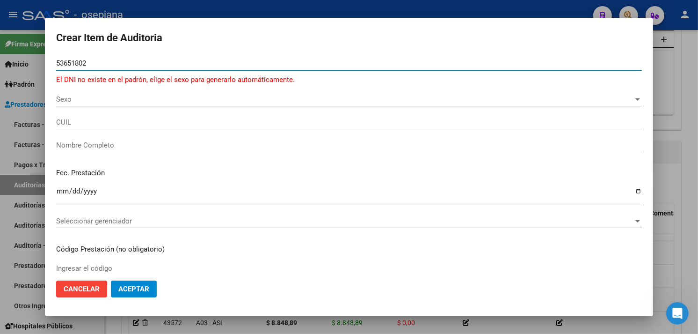
click at [85, 99] on span "Sexo" at bounding box center [345, 99] width 578 height 8
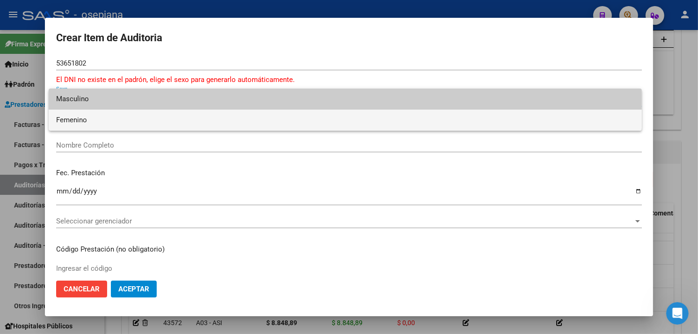
click at [101, 117] on span "Femenino" at bounding box center [345, 120] width 578 height 21
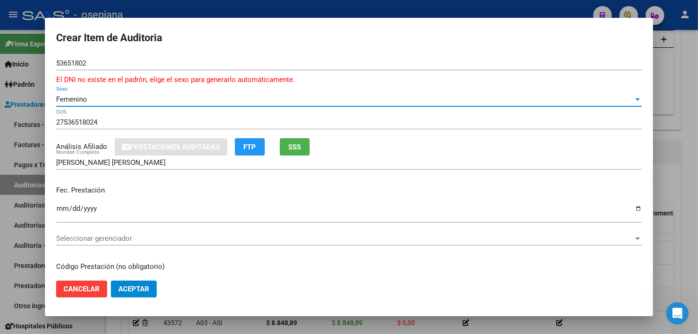
drag, startPoint x: 58, startPoint y: 209, endPoint x: 67, endPoint y: 207, distance: 9.1
click at [59, 208] on input "Ingresar la fecha" at bounding box center [349, 212] width 586 height 15
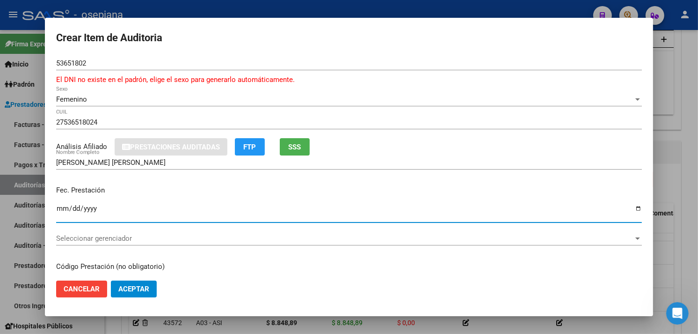
click at [292, 138] on button "SSS" at bounding box center [295, 146] width 30 height 17
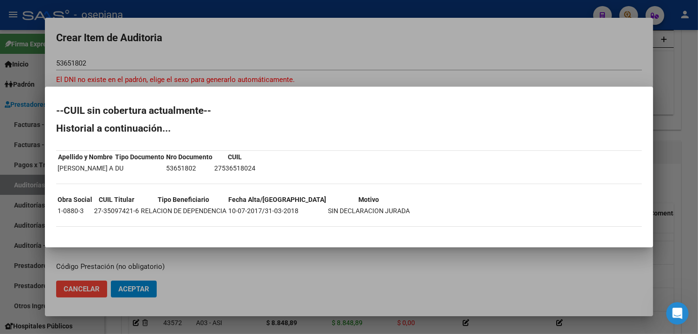
click at [320, 58] on div at bounding box center [349, 167] width 698 height 334
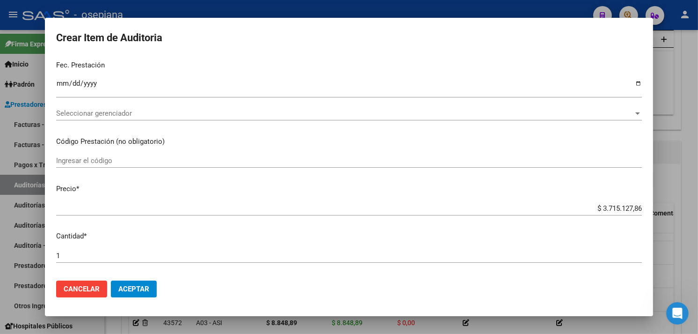
scroll to position [156, 0]
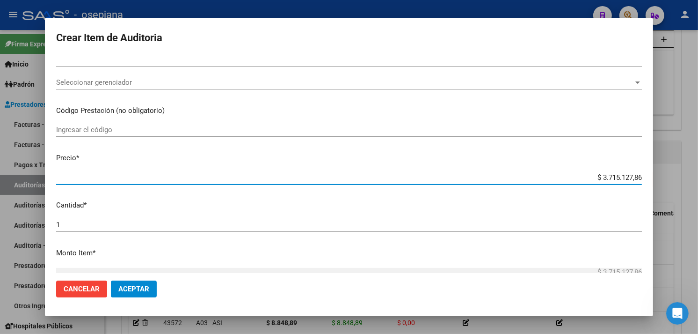
drag, startPoint x: 590, startPoint y: 178, endPoint x: 663, endPoint y: 167, distance: 74.3
click at [698, 145] on html "menu - osepjana person Firma Express Inicio Calendario SSS Instructivos Contact…" at bounding box center [349, 167] width 698 height 334
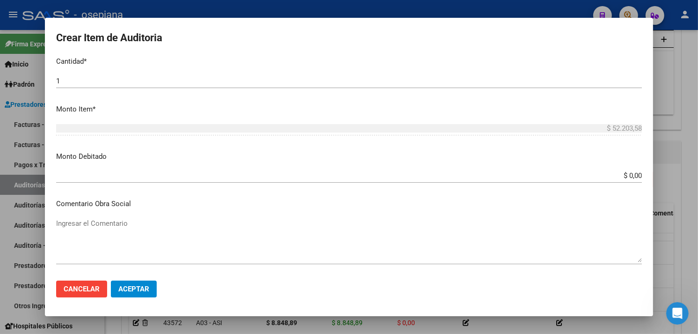
scroll to position [312, 0]
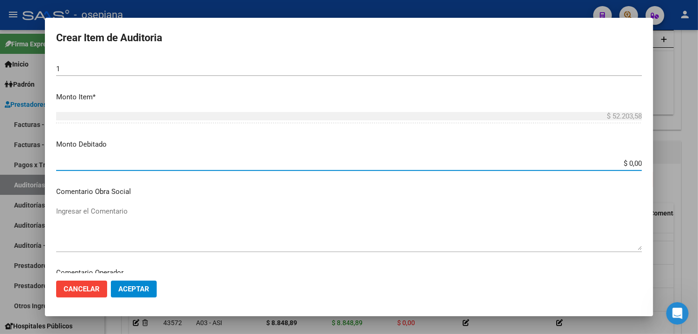
drag, startPoint x: 615, startPoint y: 162, endPoint x: 703, endPoint y: 160, distance: 88.5
click at [698, 161] on html "menu - osepjana person Firma Express Inicio Calendario SSS Instructivos Contact…" at bounding box center [349, 167] width 698 height 334
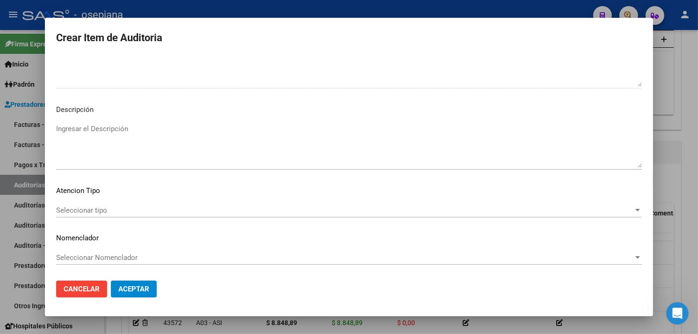
scroll to position [481, 0]
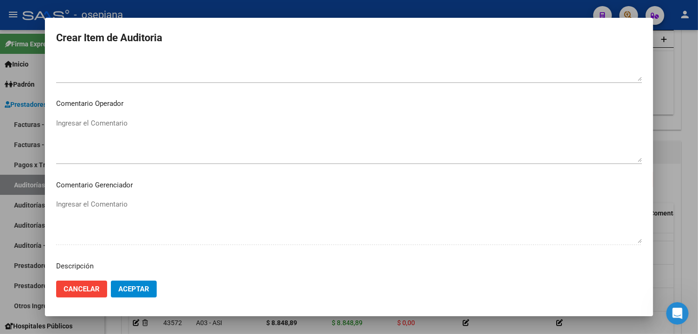
click at [111, 147] on textarea "Ingresar el Comentario" at bounding box center [349, 140] width 586 height 44
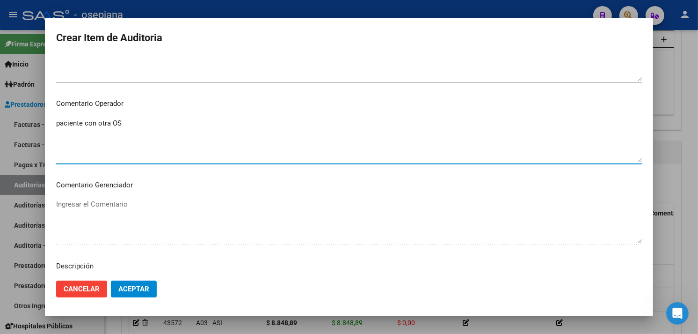
click at [58, 123] on textarea "paciente con otra OS" at bounding box center [349, 140] width 586 height 44
drag, startPoint x: 129, startPoint y: 124, endPoint x: 6, endPoint y: 109, distance: 123.6
click at [0, 104] on html "menu - osepjana person Firma Express Inicio Calendario SSS Instructivos Contact…" at bounding box center [349, 167] width 698 height 334
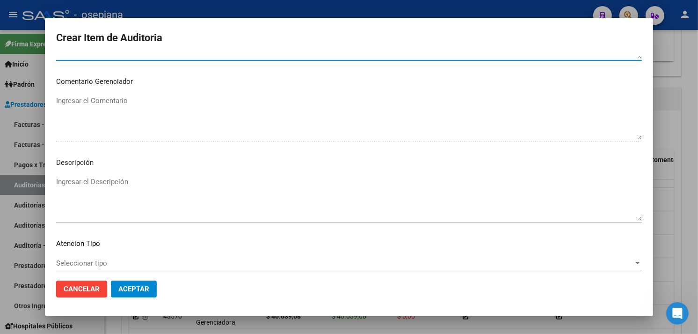
scroll to position [585, 0]
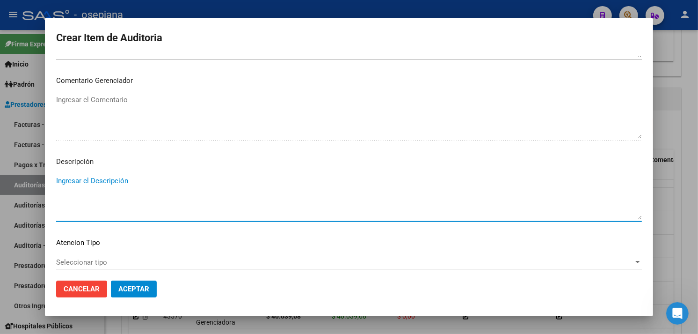
click at [104, 203] on textarea "Ingresar el Descripción" at bounding box center [349, 197] width 586 height 44
paste textarea "Paciente con otra OS"
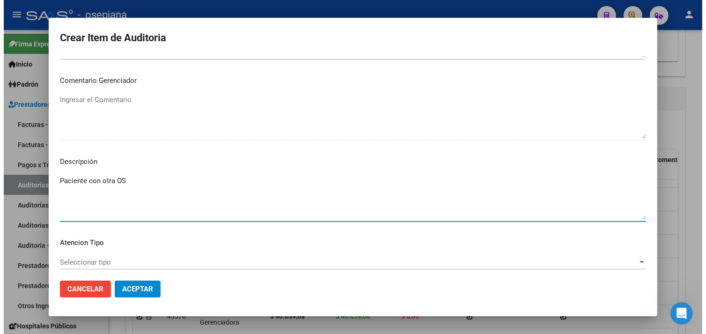
scroll to position [637, 0]
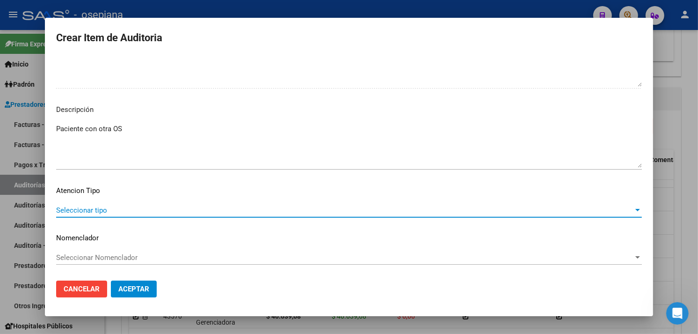
click at [97, 211] on span "Seleccionar tipo" at bounding box center [345, 210] width 578 height 8
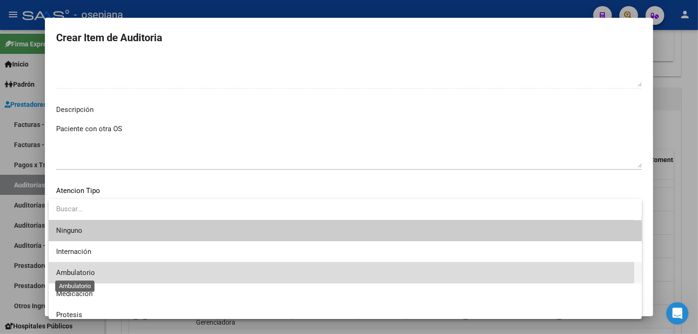
click at [73, 271] on span "Ambulatorio" at bounding box center [75, 272] width 39 height 8
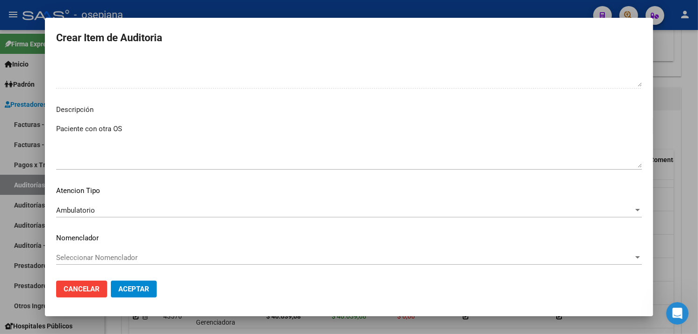
click at [74, 259] on div "Seleccionar Nomenclador Seleccionar Nomenclador" at bounding box center [349, 257] width 586 height 14
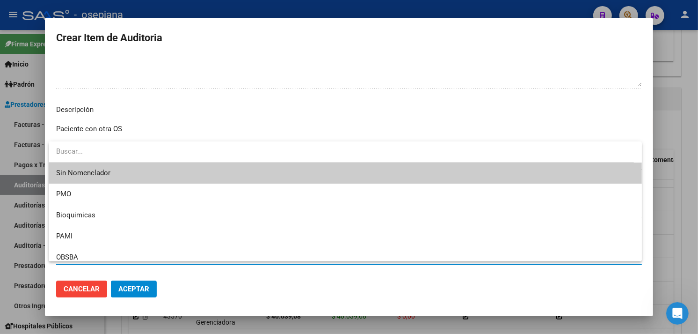
drag, startPoint x: 74, startPoint y: 259, endPoint x: 68, endPoint y: 185, distance: 74.7
click at [62, 174] on span "Sin Nomenclador" at bounding box center [345, 172] width 578 height 21
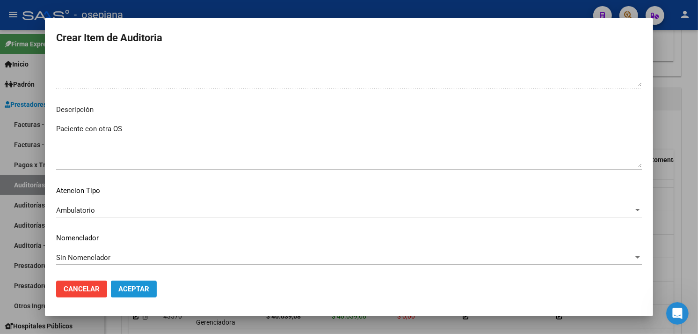
click at [135, 293] on button "Aceptar" at bounding box center [134, 288] width 46 height 17
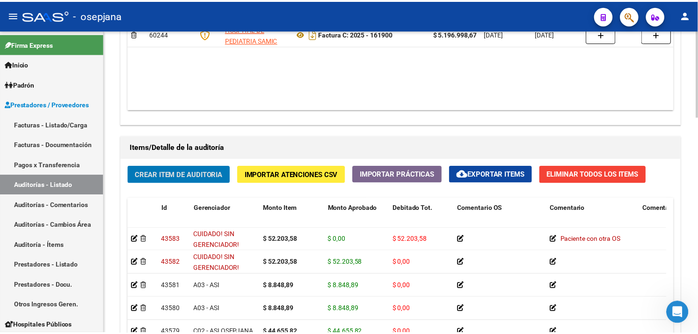
scroll to position [549, 0]
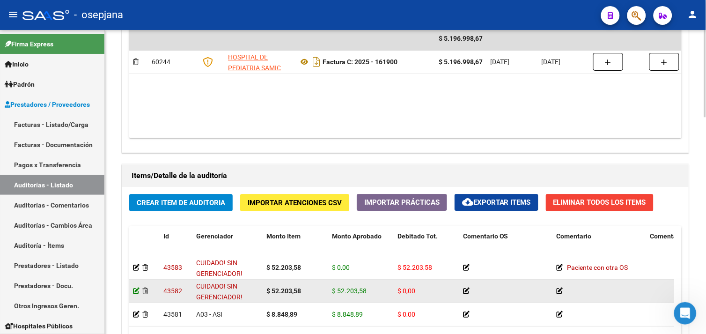
click at [138, 292] on div at bounding box center [144, 290] width 23 height 11
click at [137, 292] on icon at bounding box center [136, 290] width 7 height 7
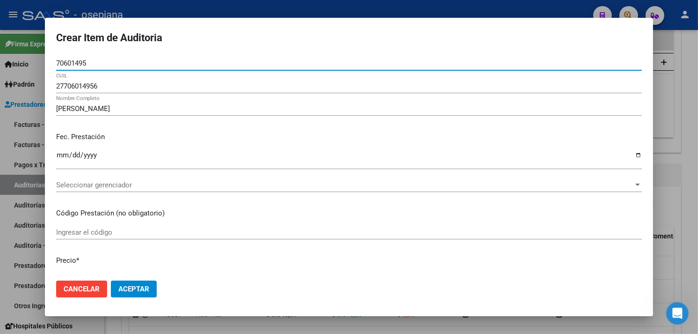
click at [126, 181] on span "Seleccionar gerenciador" at bounding box center [345, 185] width 578 height 8
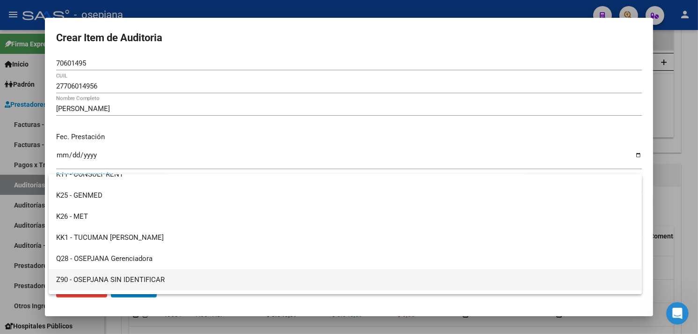
scroll to position [343, 0]
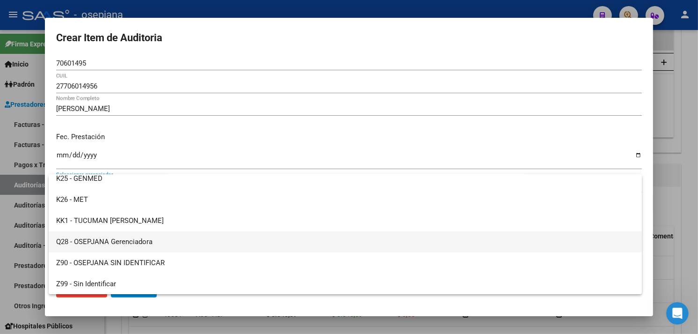
drag, startPoint x: 133, startPoint y: 244, endPoint x: 129, endPoint y: 245, distance: 4.9
click at [133, 244] on span "Q28 - OSEPJANA Gerenciadora" at bounding box center [345, 241] width 578 height 21
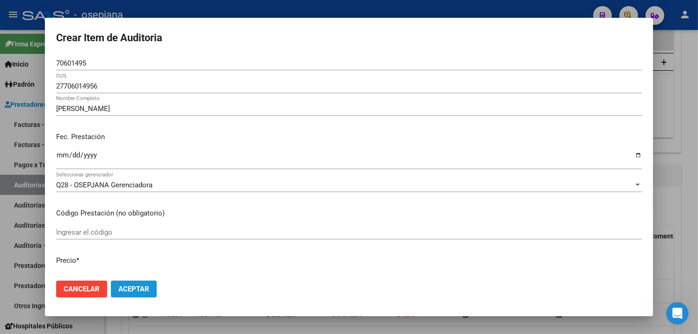
drag, startPoint x: 129, startPoint y: 283, endPoint x: 197, endPoint y: 267, distance: 70.3
click at [129, 282] on button "Aceptar" at bounding box center [134, 288] width 46 height 17
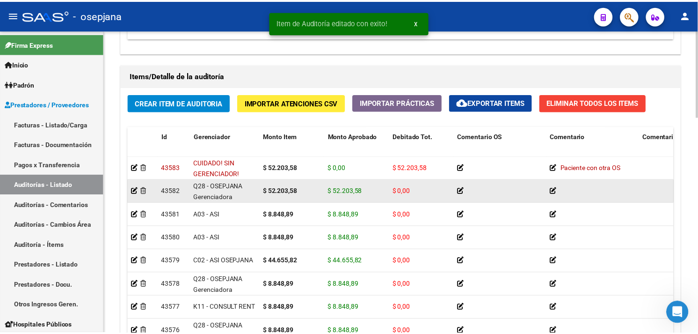
scroll to position [624, 0]
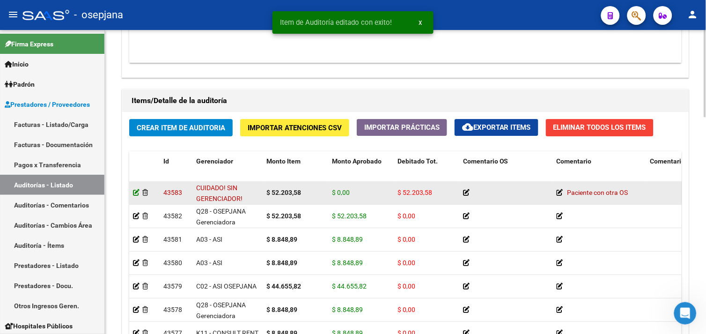
click at [134, 192] on icon at bounding box center [136, 192] width 7 height 7
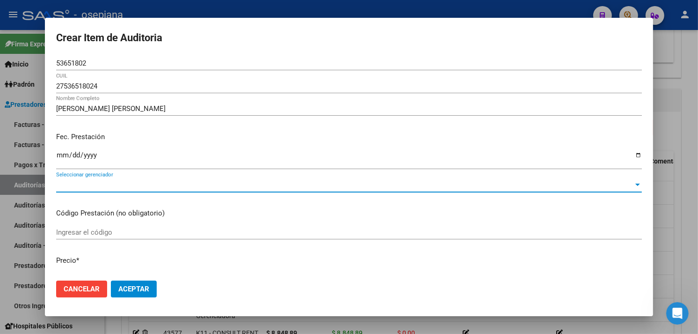
click at [141, 184] on span "Seleccionar gerenciador" at bounding box center [345, 185] width 578 height 8
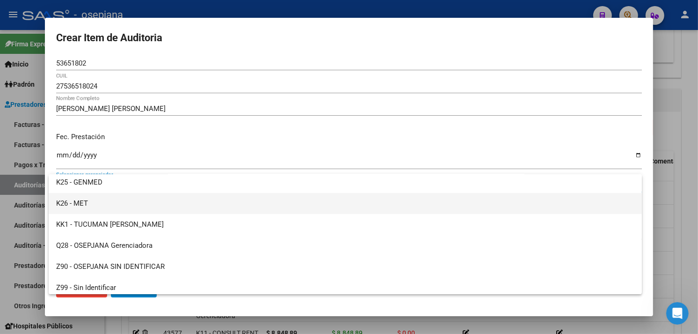
scroll to position [343, 0]
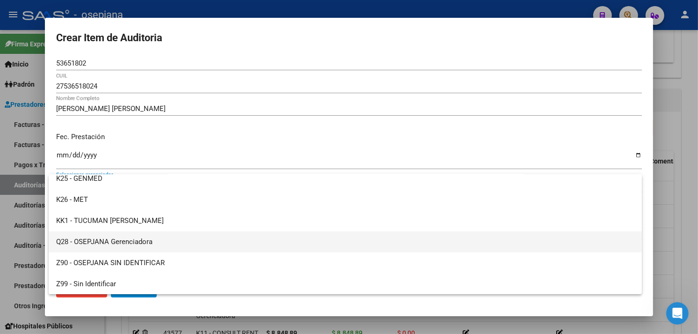
click at [143, 240] on span "Q28 - OSEPJANA Gerenciadora" at bounding box center [345, 241] width 578 height 21
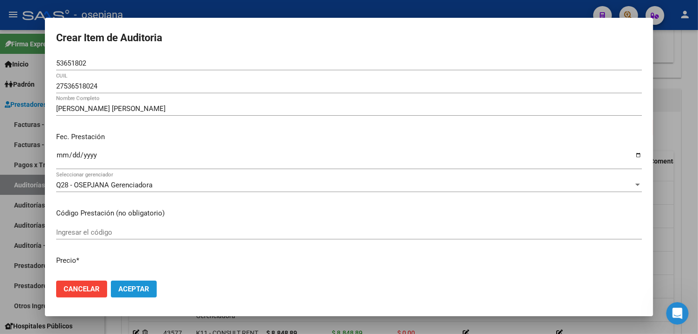
click at [139, 288] on span "Aceptar" at bounding box center [133, 289] width 31 height 8
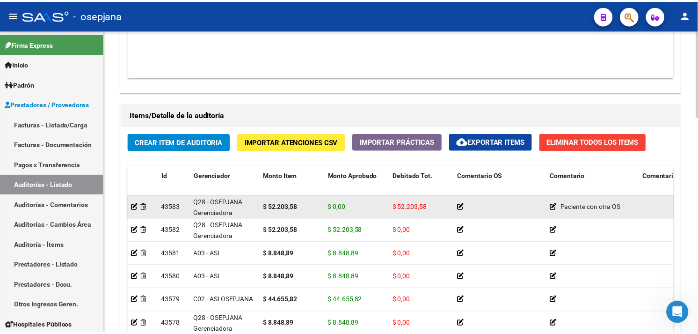
scroll to position [624, 0]
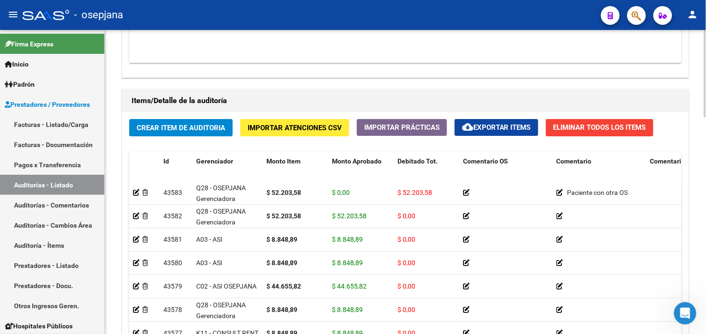
click at [203, 130] on span "Crear Item de Auditoria" at bounding box center [181, 128] width 88 height 8
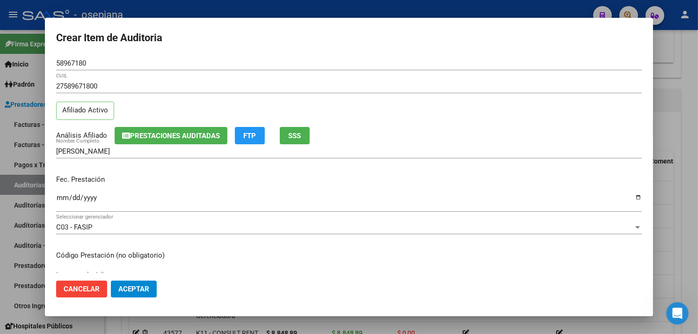
click at [62, 192] on div "Ingresar la fecha" at bounding box center [349, 201] width 586 height 20
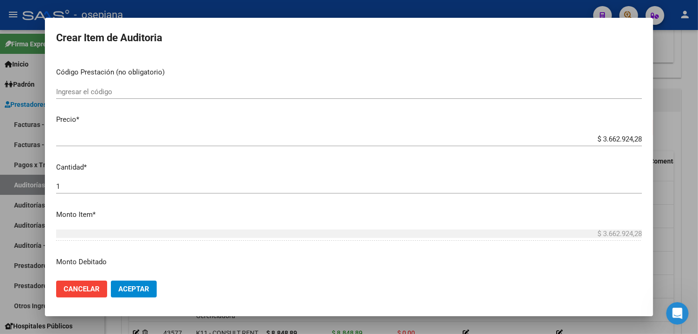
scroll to position [208, 0]
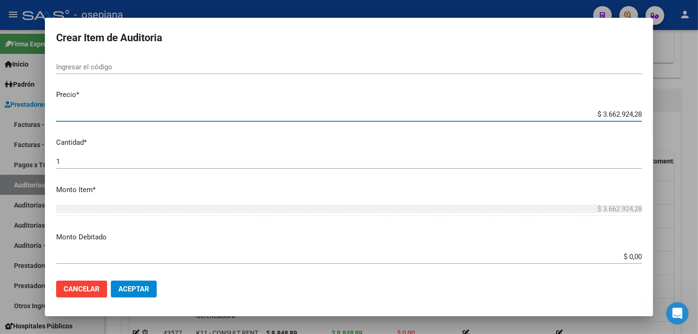
drag, startPoint x: 592, startPoint y: 109, endPoint x: 705, endPoint y: 120, distance: 113.8
click at [698, 119] on html "menu - osepjana person Firma Express Inicio Calendario SSS Instructivos Contact…" at bounding box center [349, 167] width 698 height 334
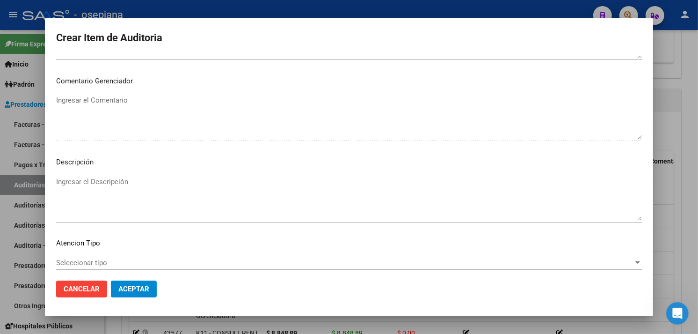
scroll to position [626, 0]
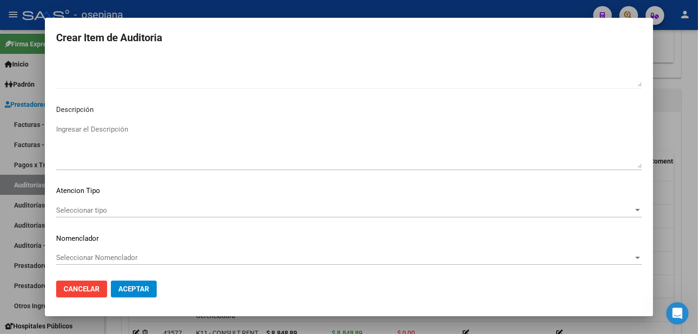
click at [94, 206] on span "Seleccionar tipo" at bounding box center [345, 210] width 578 height 8
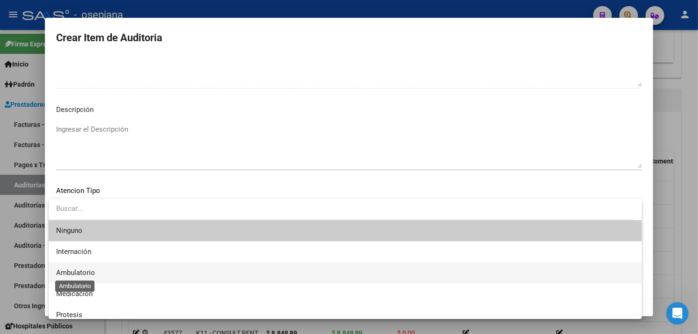
click at [72, 269] on span "Ambulatorio" at bounding box center [75, 272] width 39 height 8
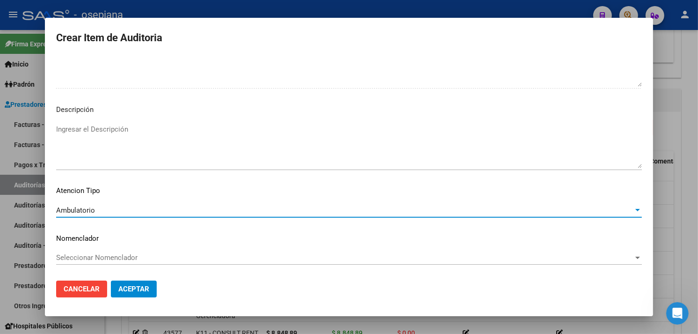
click at [83, 254] on span "Seleccionar Nomenclador" at bounding box center [345, 257] width 578 height 8
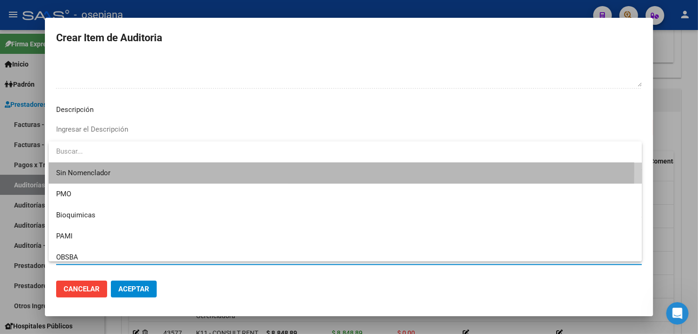
click at [78, 169] on span "Sin Nomenclador" at bounding box center [345, 172] width 578 height 21
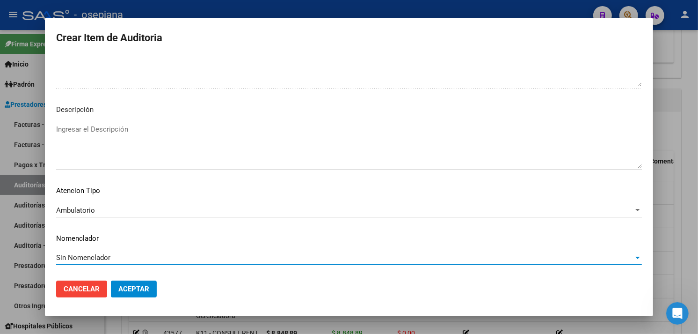
click at [114, 295] on button "Aceptar" at bounding box center [134, 288] width 46 height 17
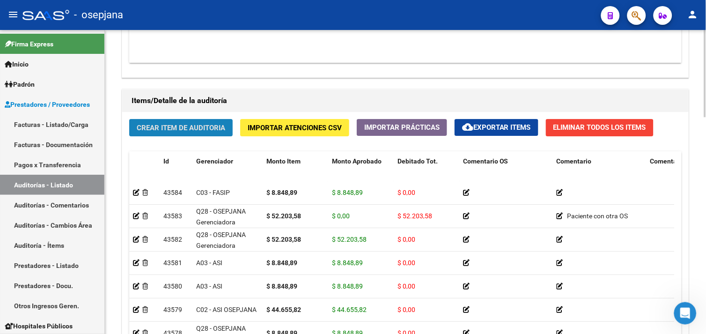
click at [175, 125] on span "Crear Item de Auditoria" at bounding box center [181, 128] width 88 height 8
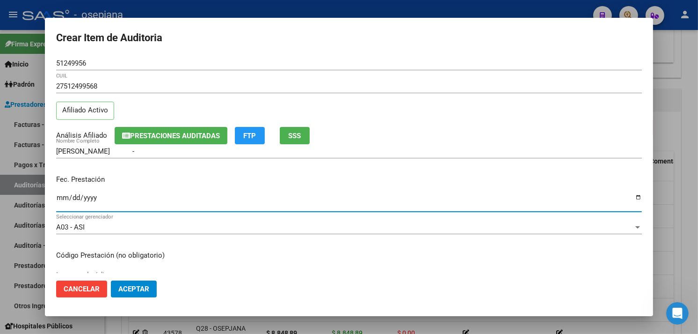
click at [60, 195] on input "Ingresar la fecha" at bounding box center [349, 201] width 586 height 15
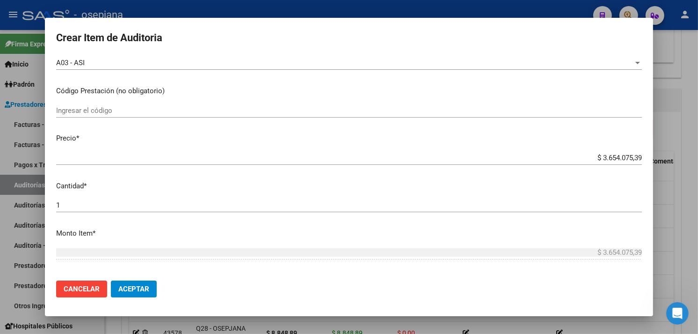
scroll to position [208, 0]
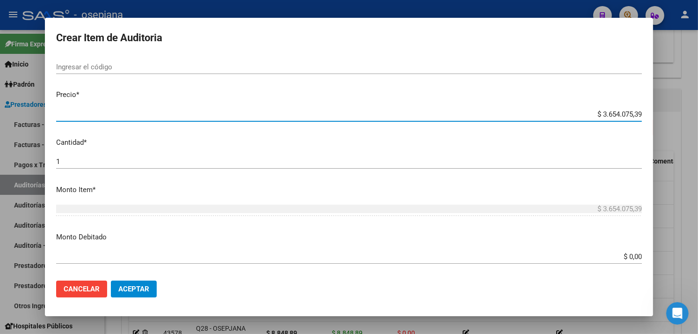
drag, startPoint x: 586, startPoint y: 113, endPoint x: 683, endPoint y: 118, distance: 97.5
click at [698, 92] on html "menu - osepjana person Firma Express Inicio Calendario SSS Instructivos Contact…" at bounding box center [349, 167] width 698 height 334
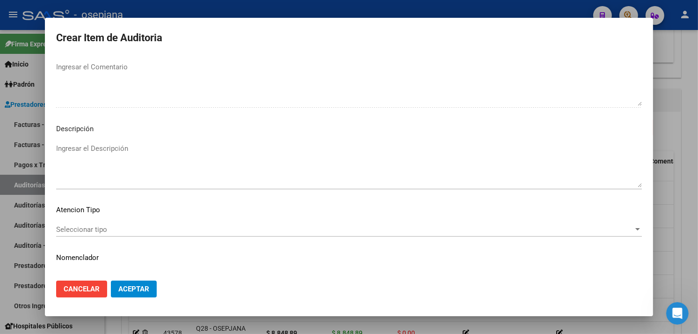
scroll to position [626, 0]
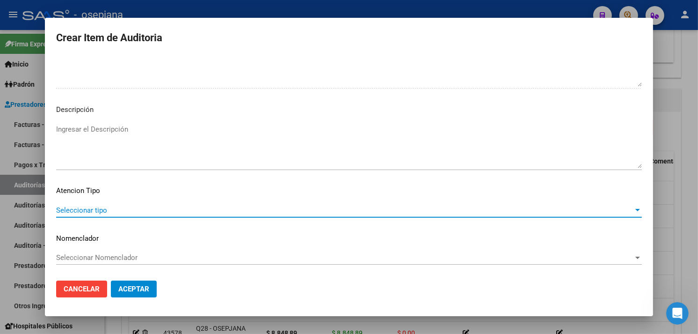
click at [108, 209] on span "Seleccionar tipo" at bounding box center [345, 210] width 578 height 8
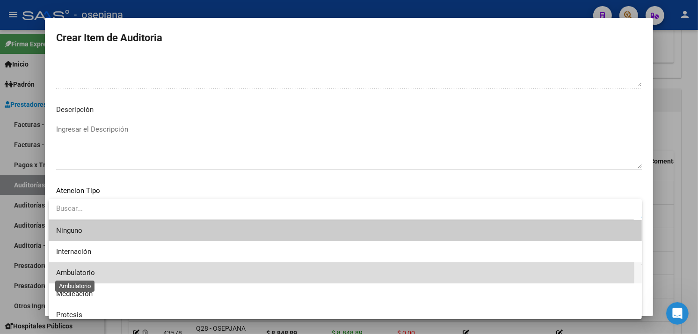
click at [78, 272] on span "Ambulatorio" at bounding box center [75, 272] width 39 height 8
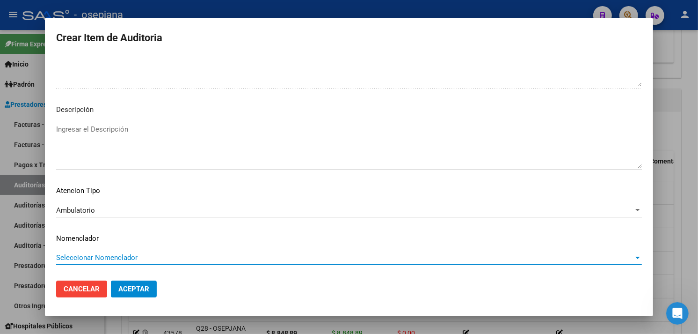
click at [83, 256] on span "Seleccionar Nomenclador" at bounding box center [345, 257] width 578 height 8
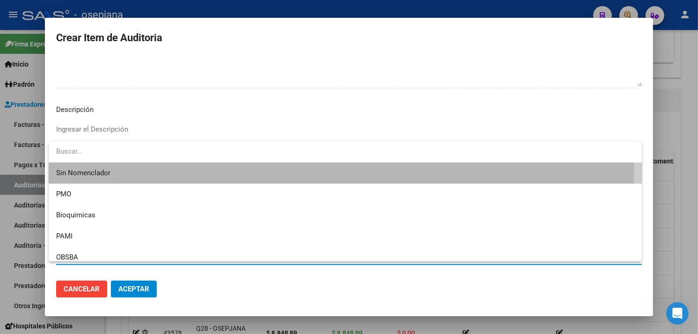
click at [69, 172] on span "Sin Nomenclador" at bounding box center [345, 172] width 578 height 21
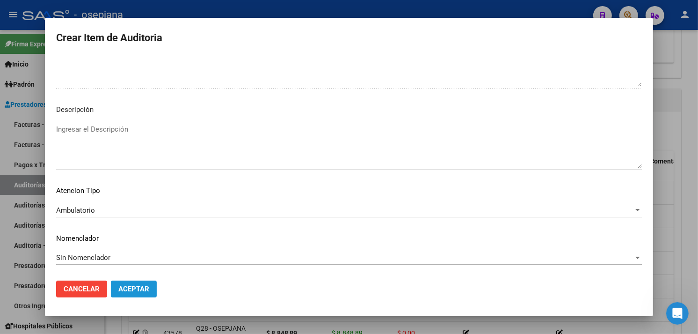
click at [127, 289] on span "Aceptar" at bounding box center [133, 289] width 31 height 8
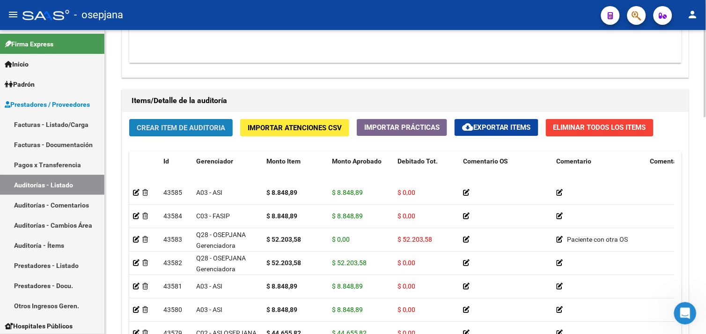
click at [189, 135] on button "Crear Item de Auditoria" at bounding box center [180, 127] width 103 height 17
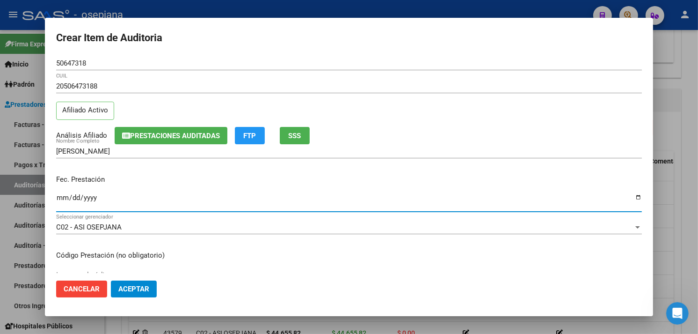
click at [60, 194] on input "Ingresar la fecha" at bounding box center [349, 201] width 586 height 15
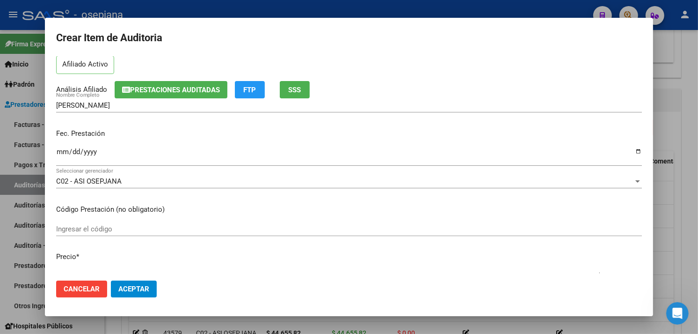
scroll to position [104, 0]
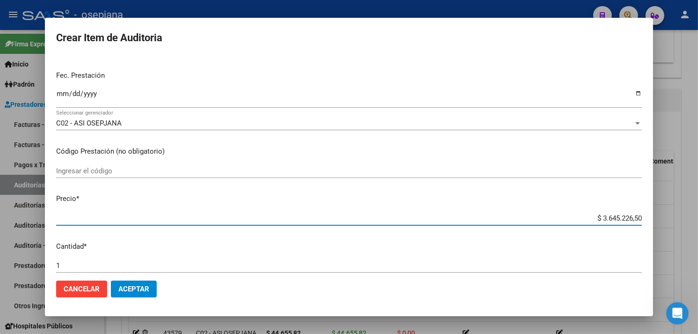
drag, startPoint x: 582, startPoint y: 218, endPoint x: 708, endPoint y: 221, distance: 125.9
click at [698, 221] on html "menu - osepjana person Firma Express Inicio Calendario SSS Instructivos Contact…" at bounding box center [349, 167] width 698 height 334
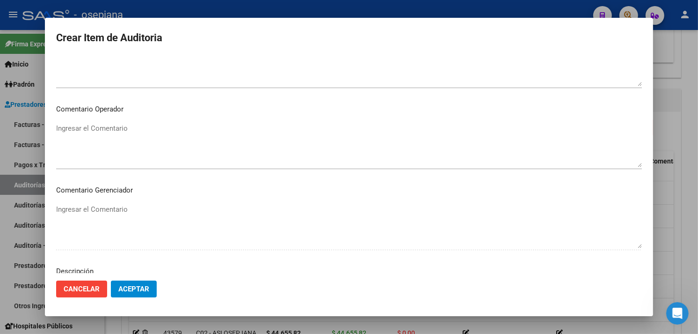
scroll to position [626, 0]
click at [81, 204] on div "Seleccionar tipo Seleccionar tipo" at bounding box center [349, 210] width 586 height 14
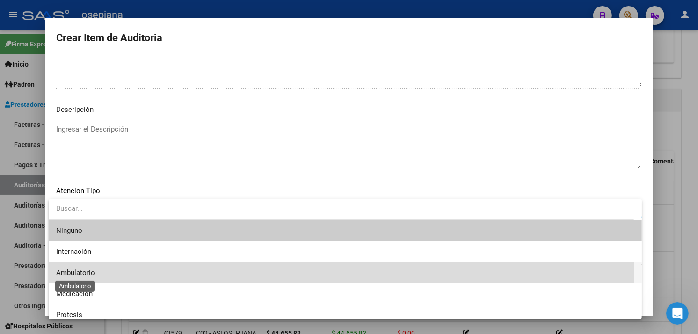
click at [68, 270] on span "Ambulatorio" at bounding box center [75, 272] width 39 height 8
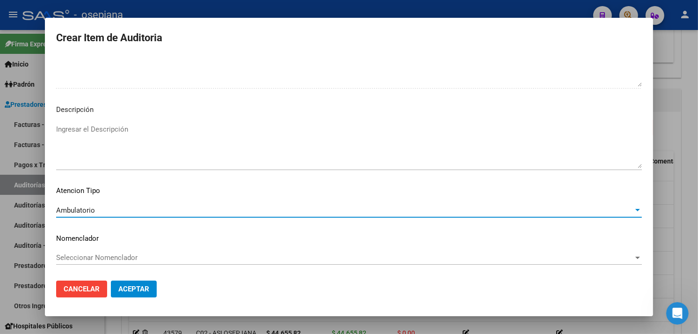
click at [73, 258] on span "Seleccionar Nomenclador" at bounding box center [345, 257] width 578 height 8
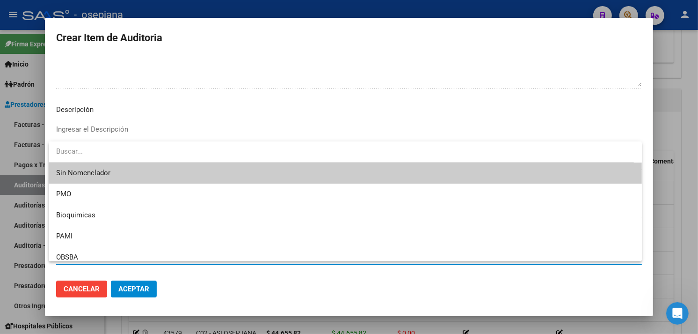
click at [73, 168] on span "Sin Nomenclador" at bounding box center [345, 172] width 578 height 21
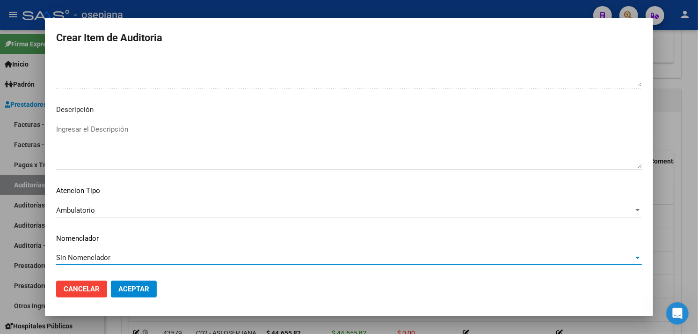
click at [130, 288] on span "Aceptar" at bounding box center [133, 289] width 31 height 8
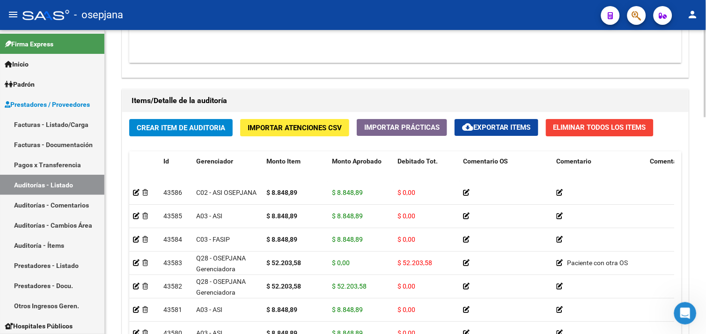
click at [158, 139] on div "Crear Item de Auditoria Importar Atenciones CSV Importar Prácticas cloud_downlo…" at bounding box center [405, 255] width 566 height 287
click at [162, 131] on span "Crear Item de Auditoria" at bounding box center [181, 128] width 88 height 8
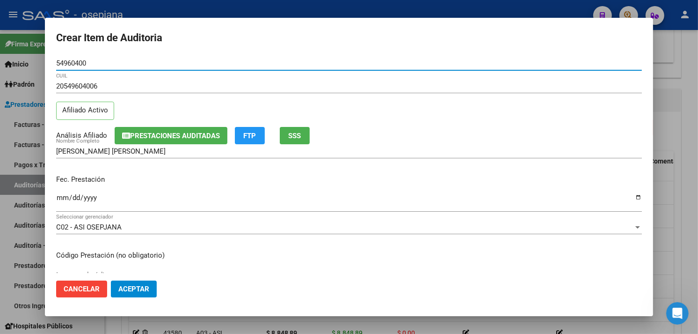
click at [58, 200] on input "Ingresar la fecha" at bounding box center [349, 201] width 586 height 15
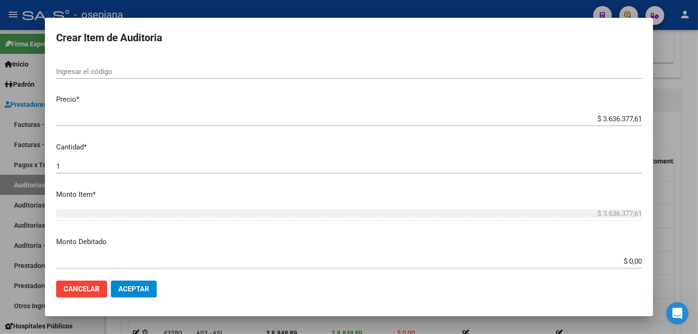
scroll to position [208, 0]
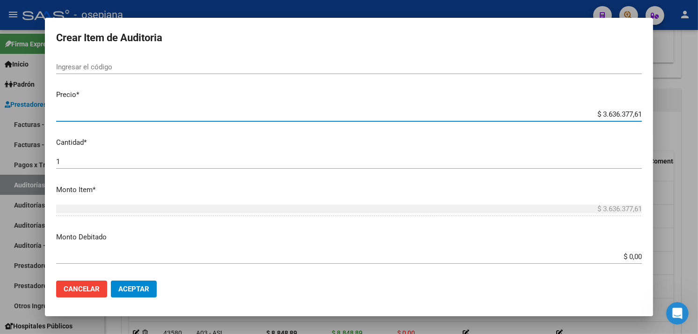
drag, startPoint x: 581, startPoint y: 115, endPoint x: 701, endPoint y: 118, distance: 119.4
click at [698, 113] on html "menu - osepjana person Firma Express Inicio Calendario SSS Instructivos Contact…" at bounding box center [349, 167] width 698 height 334
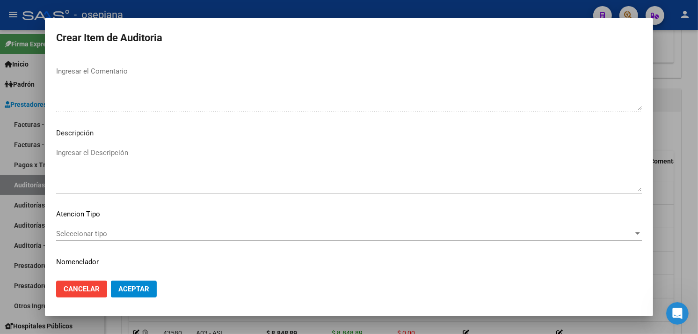
scroll to position [626, 0]
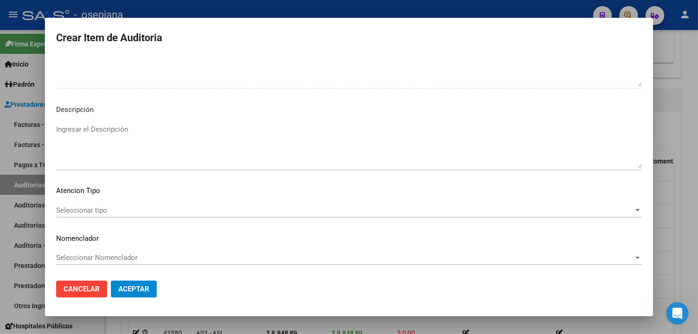
drag, startPoint x: 80, startPoint y: 202, endPoint x: 78, endPoint y: 206, distance: 4.9
click at [80, 203] on mat-dialog-content "54960400 Nro Documento 20549604006 CUIL Afiliado Activo Análisis Afiliado Prest…" at bounding box center [349, 164] width 608 height 217
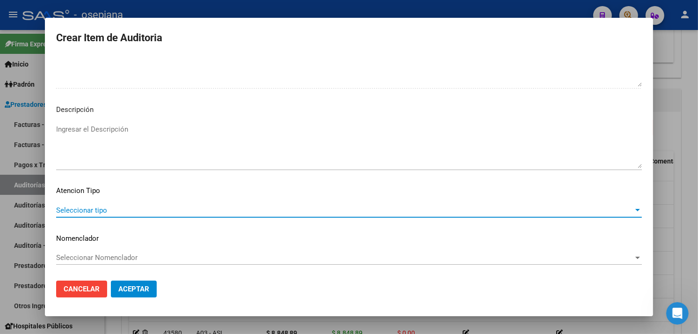
click at [78, 209] on span "Seleccionar tipo" at bounding box center [345, 210] width 578 height 8
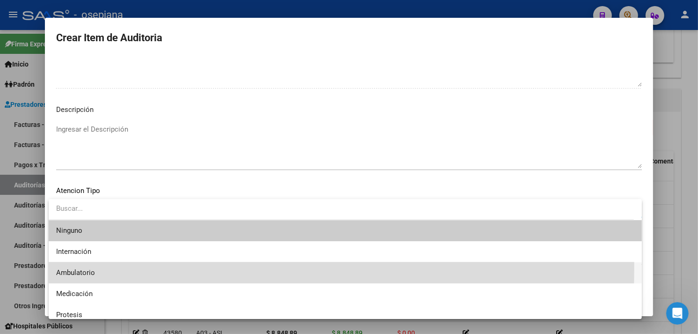
drag, startPoint x: 74, startPoint y: 267, endPoint x: 90, endPoint y: 270, distance: 16.7
click at [75, 267] on span "Ambulatorio" at bounding box center [345, 272] width 578 height 21
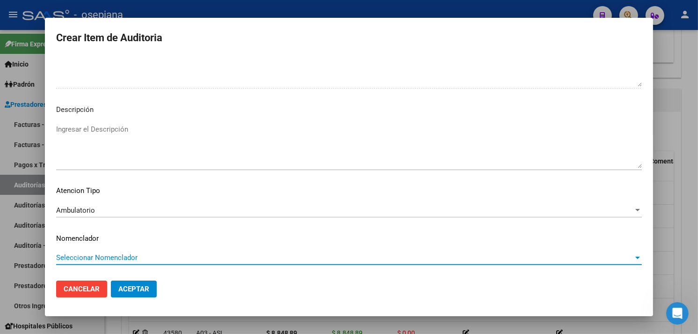
click at [132, 258] on span "Seleccionar Nomenclador" at bounding box center [345, 257] width 578 height 8
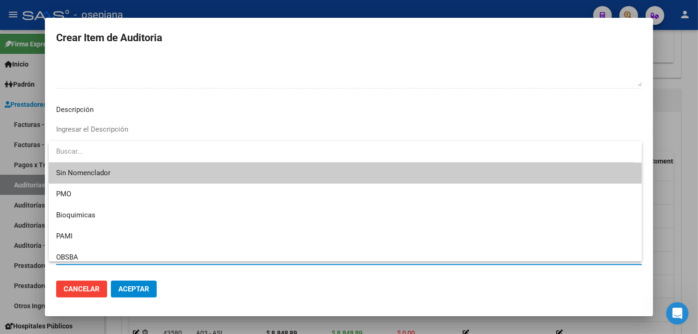
drag, startPoint x: 98, startPoint y: 171, endPoint x: 101, endPoint y: 189, distance: 18.0
click at [97, 171] on span "Sin Nomenclador" at bounding box center [345, 172] width 578 height 21
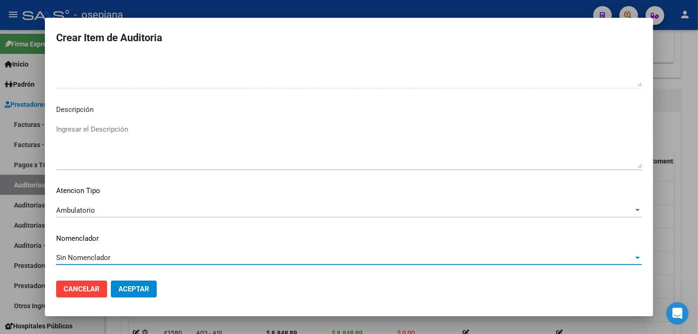
click at [139, 286] on span "Aceptar" at bounding box center [133, 289] width 31 height 8
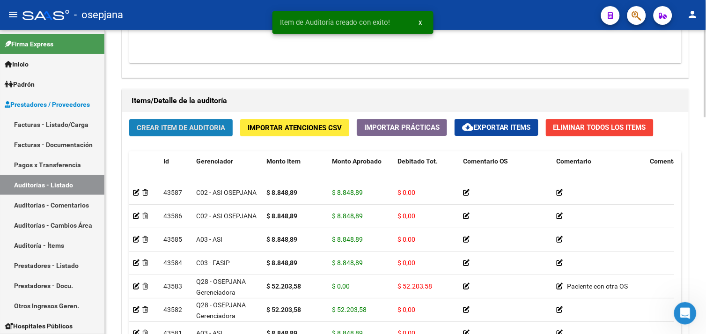
drag, startPoint x: 202, startPoint y: 127, endPoint x: 207, endPoint y: 128, distance: 5.2
click at [207, 128] on span "Crear Item de Auditoria" at bounding box center [181, 128] width 88 height 8
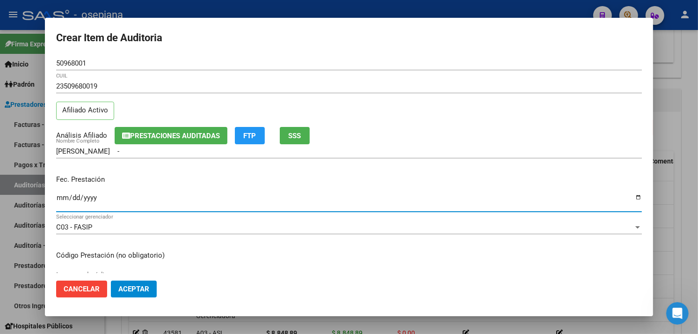
drag, startPoint x: 61, startPoint y: 194, endPoint x: 67, endPoint y: 194, distance: 6.1
click at [66, 194] on input "Ingresar la fecha" at bounding box center [349, 201] width 586 height 15
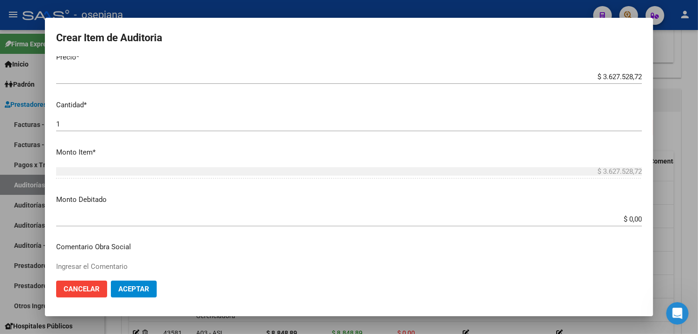
drag, startPoint x: 587, startPoint y: 64, endPoint x: 705, endPoint y: 59, distance: 118.0
click at [698, 59] on html "menu - osepjana person Firma Express Inicio Calendario SSS Instructivos Contact…" at bounding box center [349, 167] width 698 height 334
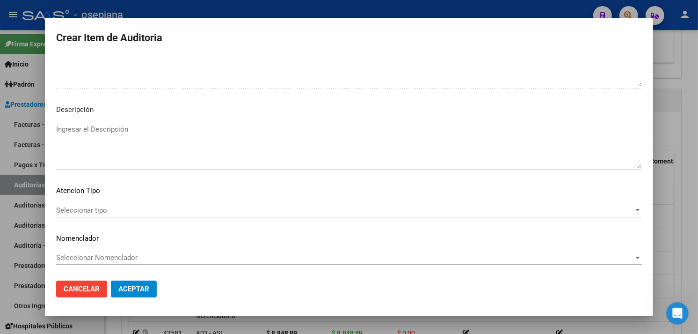
click at [69, 206] on span "Seleccionar tipo" at bounding box center [345, 210] width 578 height 8
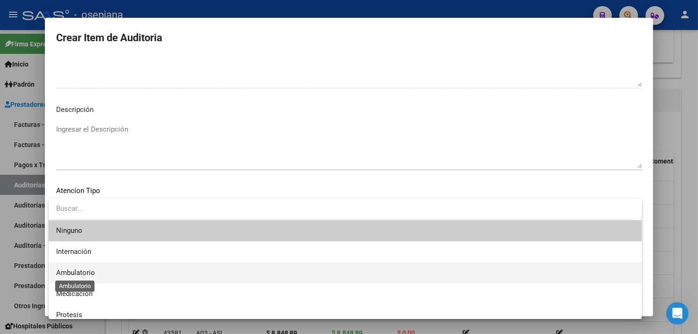
click at [78, 269] on span "Ambulatorio" at bounding box center [75, 272] width 39 height 8
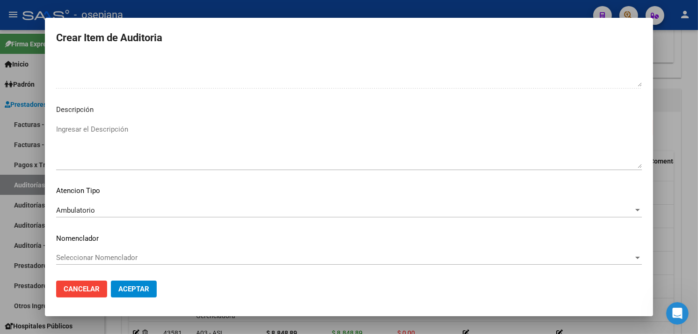
click at [81, 251] on div "Seleccionar Nomenclador Seleccionar Nomenclador" at bounding box center [349, 257] width 586 height 14
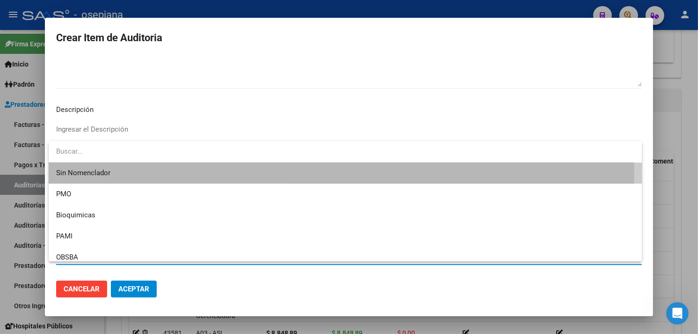
click at [67, 172] on span "Sin Nomenclador" at bounding box center [345, 172] width 578 height 21
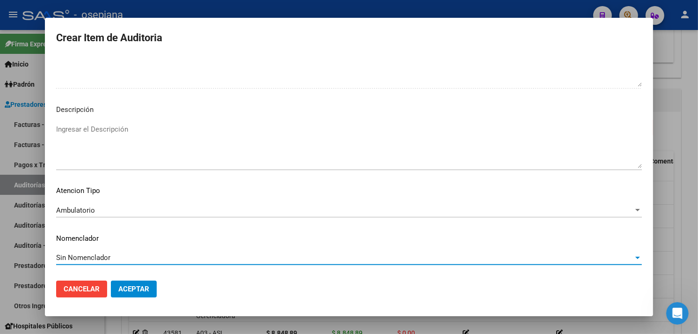
click at [136, 282] on button "Aceptar" at bounding box center [134, 288] width 46 height 17
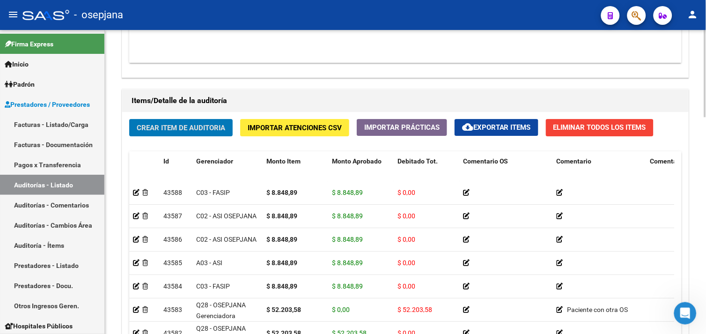
click at [182, 128] on span "Crear Item de Auditoria" at bounding box center [181, 128] width 88 height 8
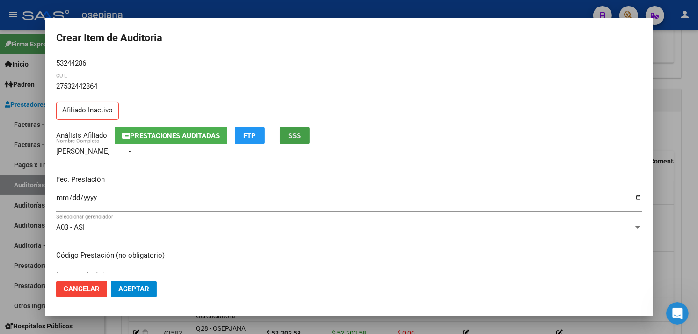
click at [300, 138] on span "SSS" at bounding box center [295, 136] width 13 height 8
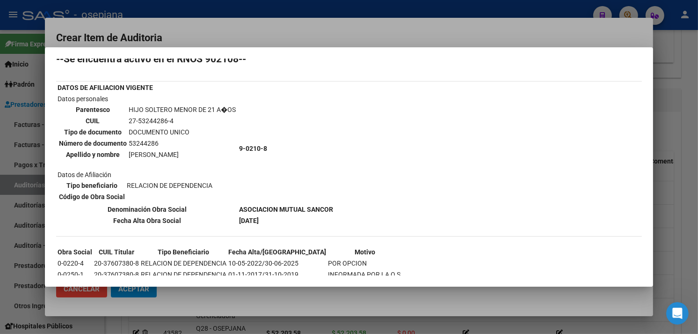
scroll to position [46, 0]
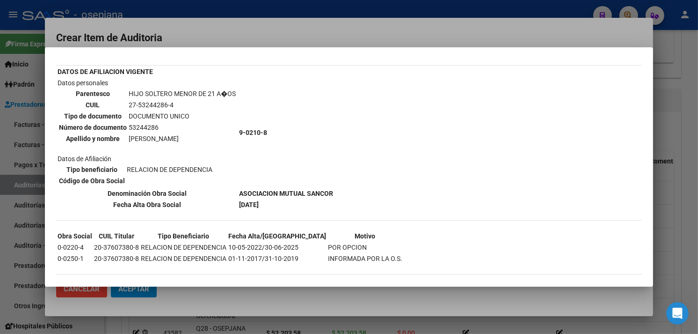
click at [260, 47] on mat-dialog-container "--INACTIVO en Obra Social-- --Se encuentra activo en el RNOS 902108-- DATOS DE …" at bounding box center [349, 166] width 608 height 239
click at [192, 41] on div at bounding box center [349, 167] width 698 height 334
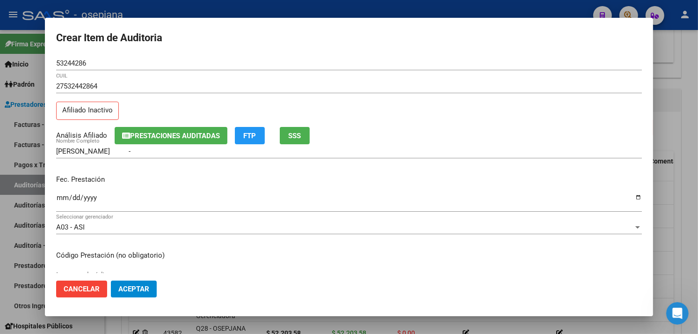
drag, startPoint x: 62, startPoint y: 198, endPoint x: 68, endPoint y: 199, distance: 6.1
click at [64, 198] on input "Ingresar la fecha" at bounding box center [349, 201] width 586 height 15
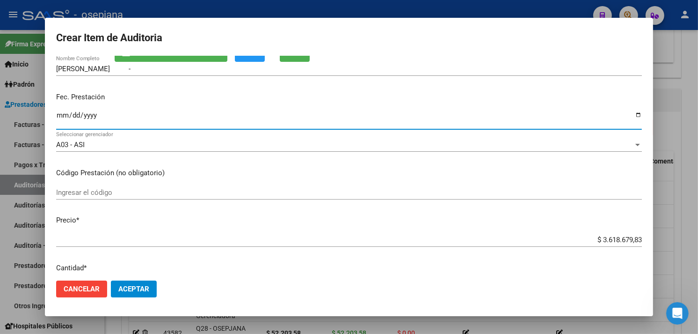
scroll to position [156, 0]
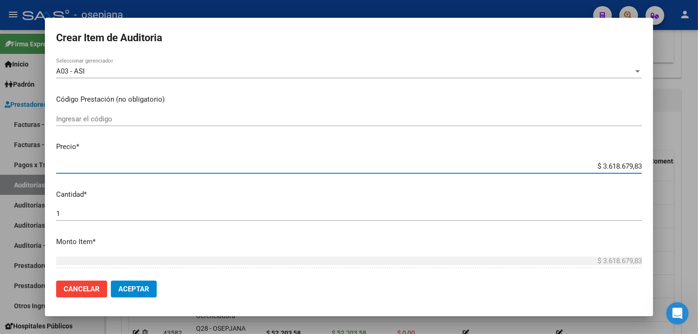
drag, startPoint x: 582, startPoint y: 166, endPoint x: 701, endPoint y: 180, distance: 119.7
click at [698, 175] on html "menu - osepjana person Firma Express Inicio Calendario SSS Instructivos Contact…" at bounding box center [349, 167] width 698 height 334
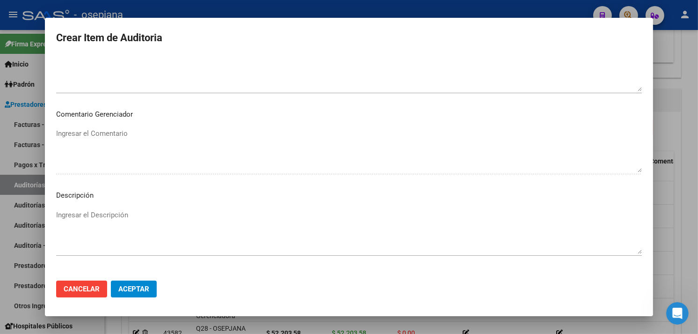
scroll to position [626, 0]
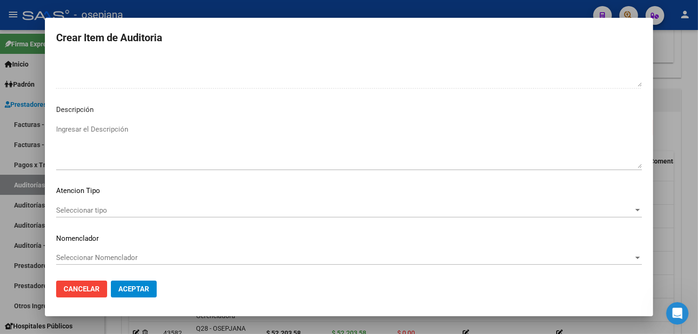
click at [80, 204] on div "Seleccionar tipo Seleccionar tipo" at bounding box center [349, 210] width 586 height 14
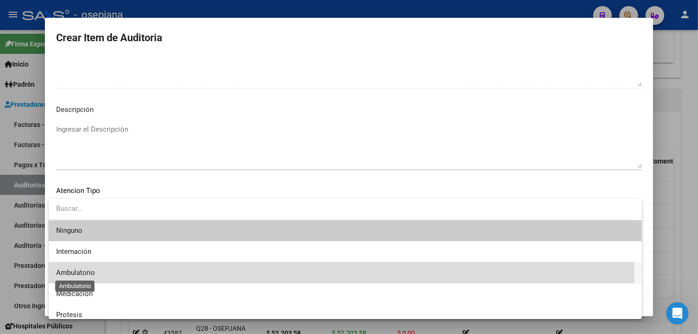
click at [68, 271] on span "Ambulatorio" at bounding box center [75, 272] width 39 height 8
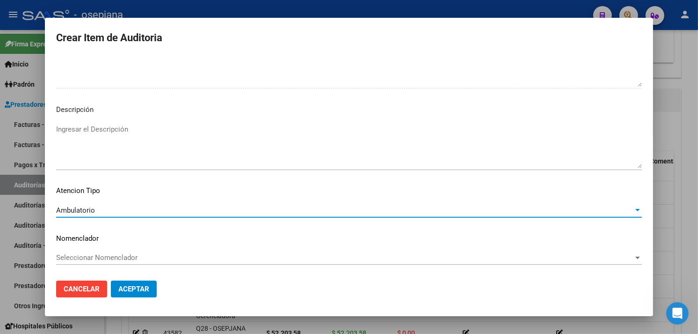
click at [73, 254] on span "Seleccionar Nomenclador" at bounding box center [345, 257] width 578 height 8
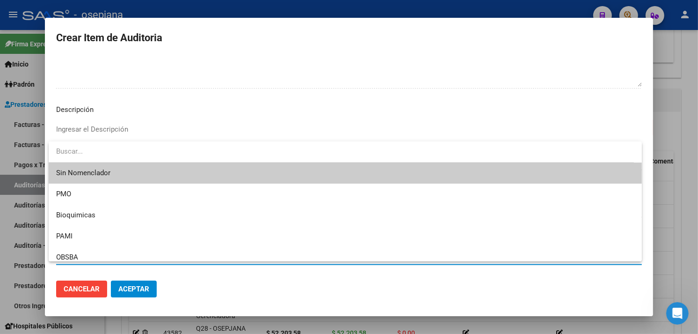
drag, startPoint x: 73, startPoint y: 167, endPoint x: 74, endPoint y: 174, distance: 6.6
click at [73, 167] on span "Sin Nomenclador" at bounding box center [345, 172] width 578 height 21
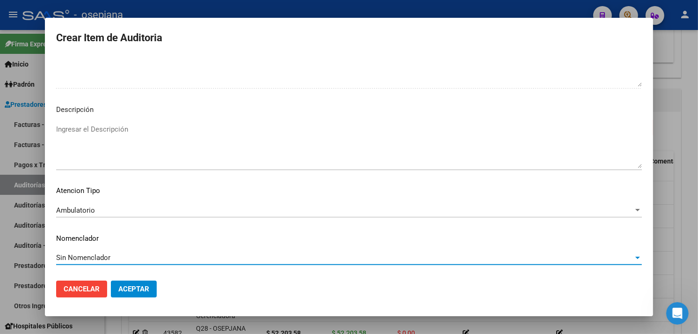
drag, startPoint x: 133, startPoint y: 289, endPoint x: 139, endPoint y: 289, distance: 6.1
click at [134, 289] on span "Aceptar" at bounding box center [133, 289] width 31 height 8
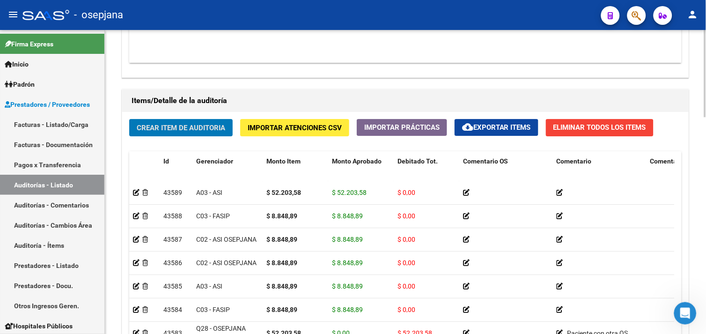
click at [168, 128] on span "Crear Item de Auditoria" at bounding box center [181, 128] width 88 height 8
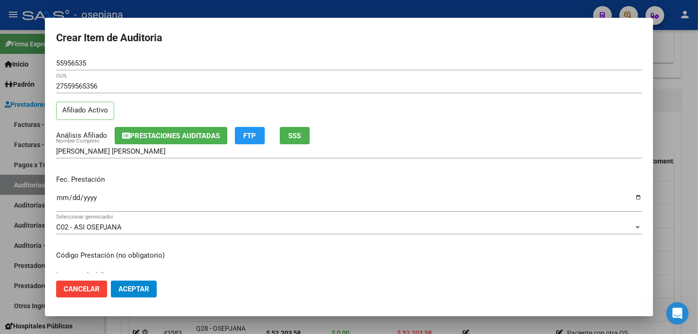
click at [66, 190] on div "Fec. Prestación Ingresar la fecha" at bounding box center [349, 193] width 586 height 53
click at [59, 197] on input "Ingresar la fecha" at bounding box center [349, 201] width 586 height 15
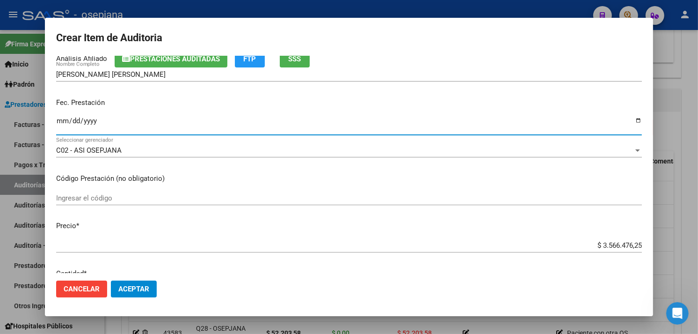
scroll to position [104, 0]
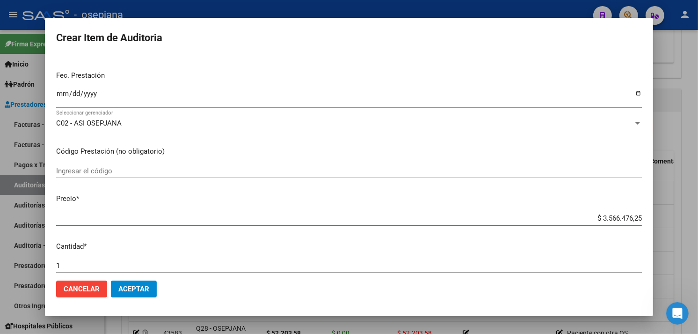
drag, startPoint x: 619, startPoint y: 217, endPoint x: 703, endPoint y: 232, distance: 85.6
click at [698, 226] on html "menu - osepjana person Firma Express Inicio Calendario SSS Instructivos Contact…" at bounding box center [349, 167] width 698 height 334
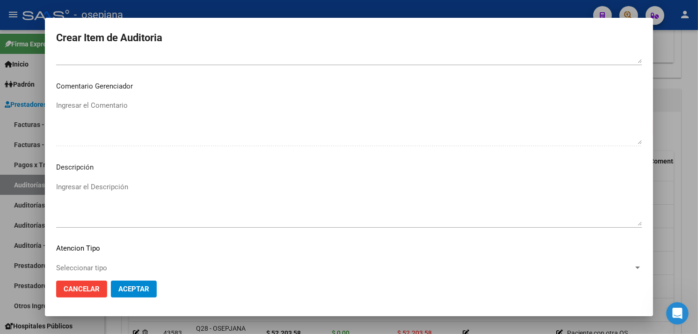
scroll to position [626, 0]
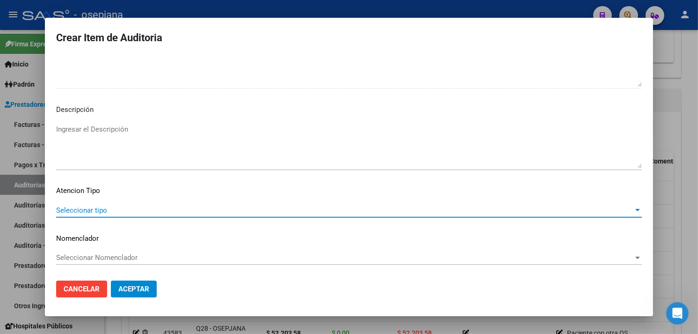
click at [91, 209] on span "Seleccionar tipo" at bounding box center [345, 210] width 578 height 8
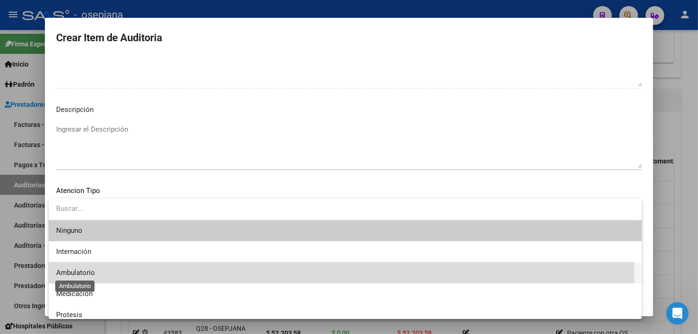
drag, startPoint x: 91, startPoint y: 209, endPoint x: 64, endPoint y: 269, distance: 65.8
click at [64, 269] on span "Ambulatorio" at bounding box center [75, 272] width 39 height 8
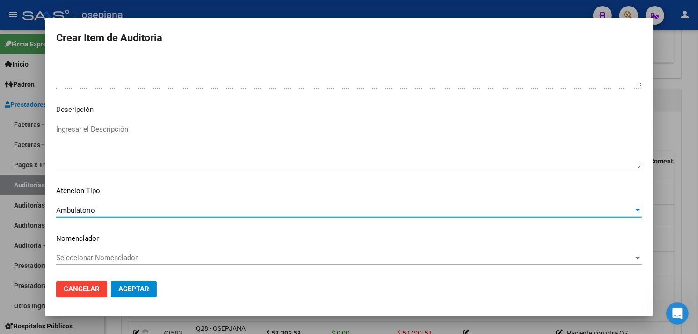
drag, startPoint x: 64, startPoint y: 269, endPoint x: 58, endPoint y: 256, distance: 14.3
click at [58, 256] on span "Seleccionar Nomenclador" at bounding box center [345, 257] width 578 height 8
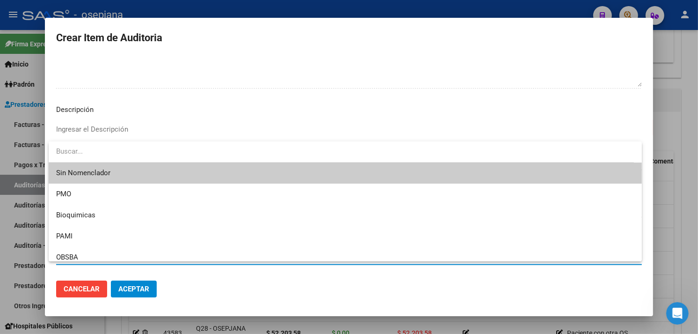
drag, startPoint x: 71, startPoint y: 166, endPoint x: 68, endPoint y: 175, distance: 9.5
click at [71, 166] on span "Sin Nomenclador" at bounding box center [345, 172] width 578 height 21
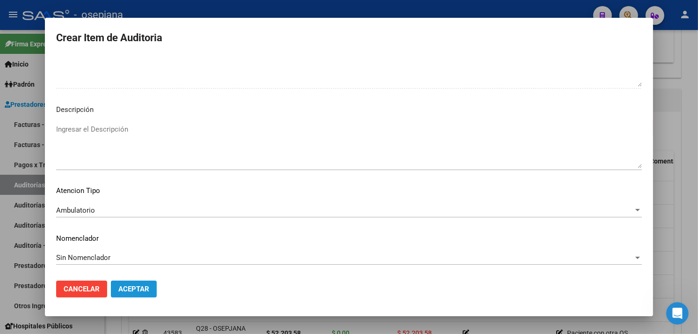
click at [115, 284] on button "Aceptar" at bounding box center [134, 288] width 46 height 17
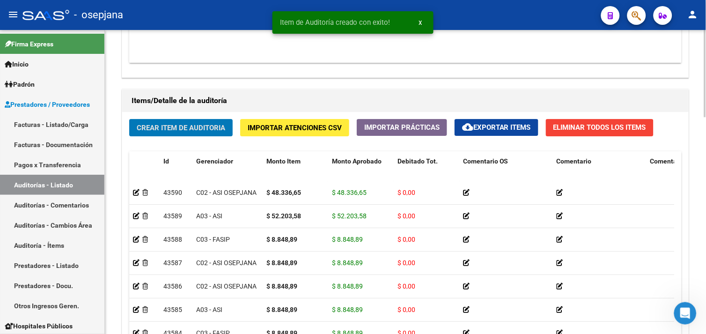
click at [179, 128] on span "Crear Item de Auditoria" at bounding box center [181, 128] width 88 height 8
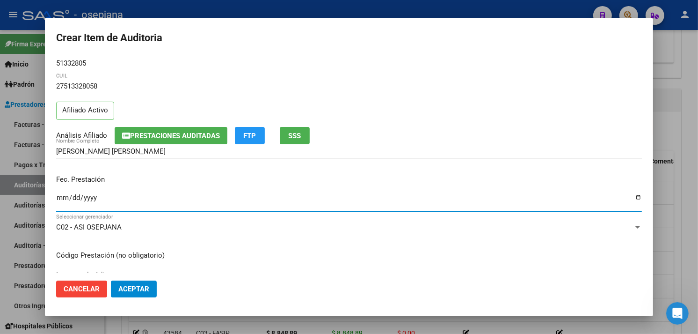
click at [59, 195] on input "Ingresar la fecha" at bounding box center [349, 201] width 586 height 15
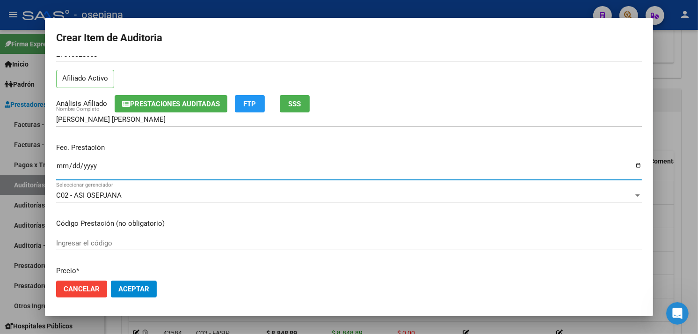
scroll to position [156, 0]
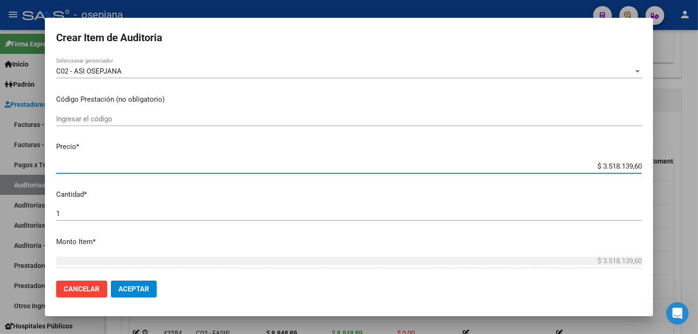
drag, startPoint x: 583, startPoint y: 169, endPoint x: 662, endPoint y: 213, distance: 90.9
click at [698, 169] on html "menu - osepjana person Firma Express Inicio Calendario SSS Instructivos Contact…" at bounding box center [349, 167] width 698 height 334
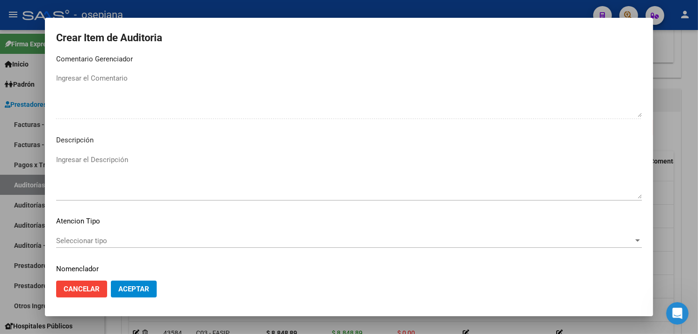
scroll to position [626, 0]
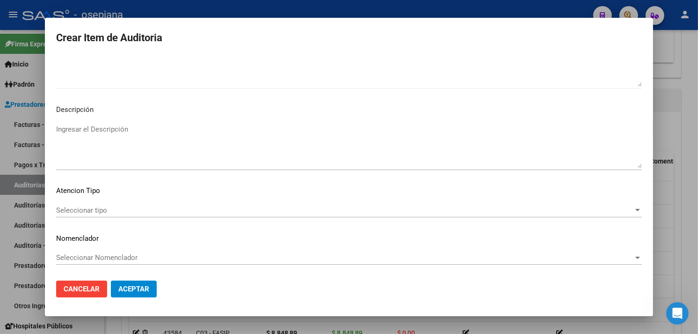
click at [116, 207] on span "Seleccionar tipo" at bounding box center [345, 210] width 578 height 8
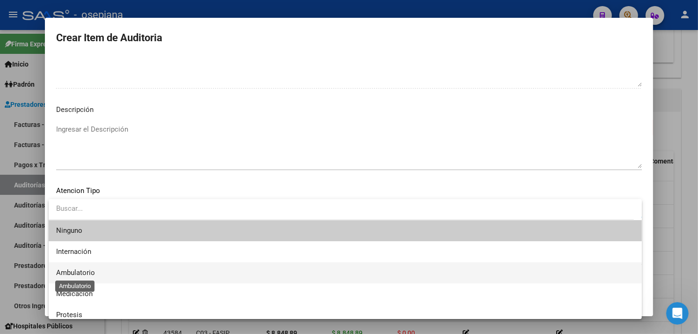
click at [82, 273] on span "Ambulatorio" at bounding box center [75, 272] width 39 height 8
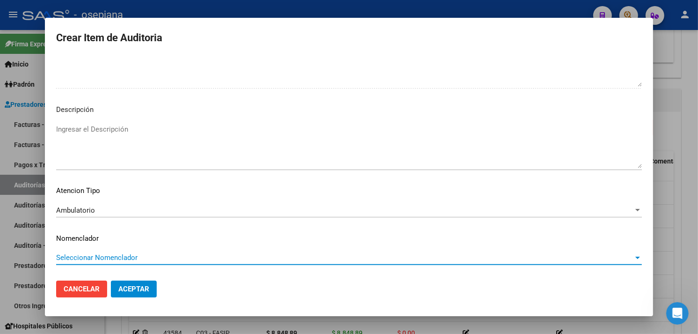
click at [87, 256] on span "Seleccionar Nomenclador" at bounding box center [345, 257] width 578 height 8
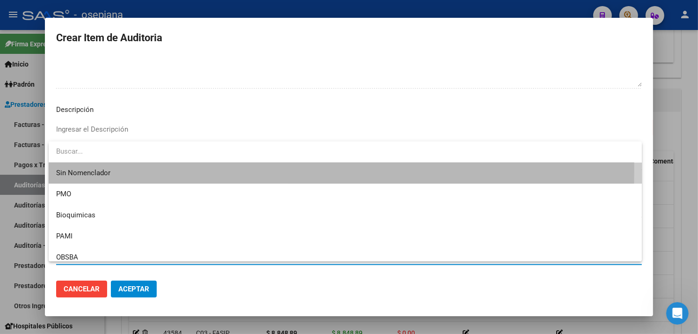
drag, startPoint x: 87, startPoint y: 169, endPoint x: 106, endPoint y: 241, distance: 75.0
click at [87, 169] on span "Sin Nomenclador" at bounding box center [345, 172] width 578 height 21
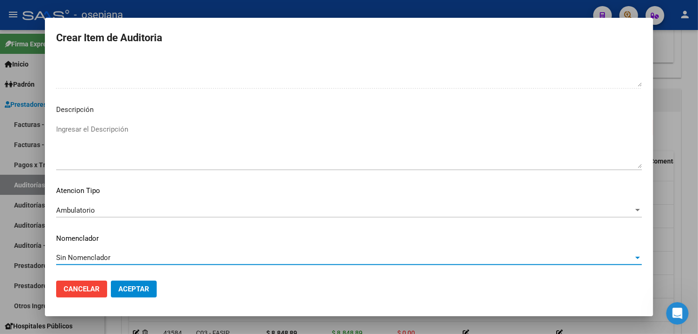
click at [132, 290] on span "Aceptar" at bounding box center [133, 289] width 31 height 8
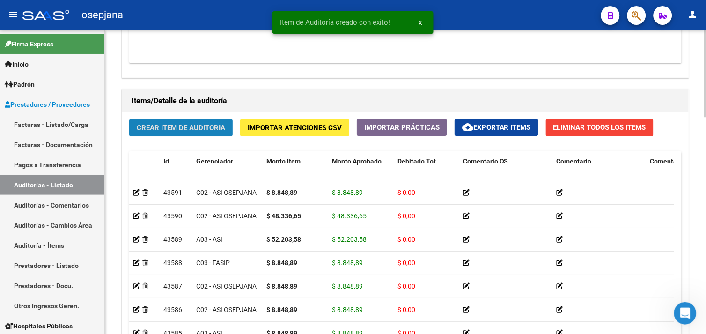
click at [175, 128] on span "Crear Item de Auditoria" at bounding box center [181, 128] width 88 height 8
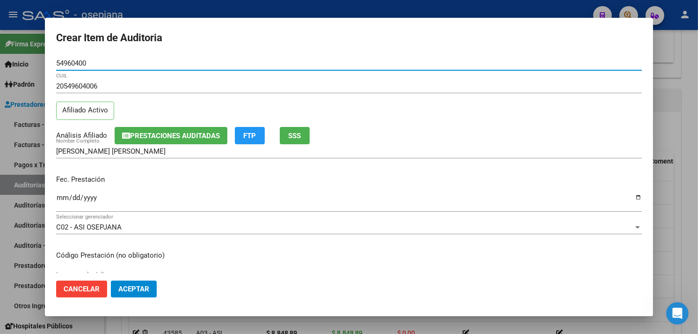
click at [62, 194] on input "Ingresar la fecha" at bounding box center [349, 201] width 586 height 15
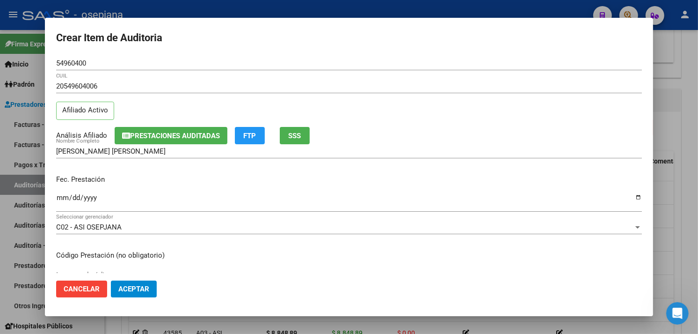
scroll to position [208, 0]
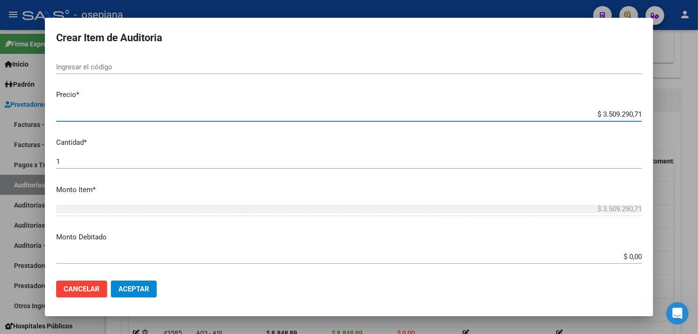
drag, startPoint x: 585, startPoint y: 114, endPoint x: 708, endPoint y: 133, distance: 123.6
click at [698, 133] on html "menu - osepjana person Firma Express Inicio Calendario SSS Instructivos Contact…" at bounding box center [349, 167] width 698 height 334
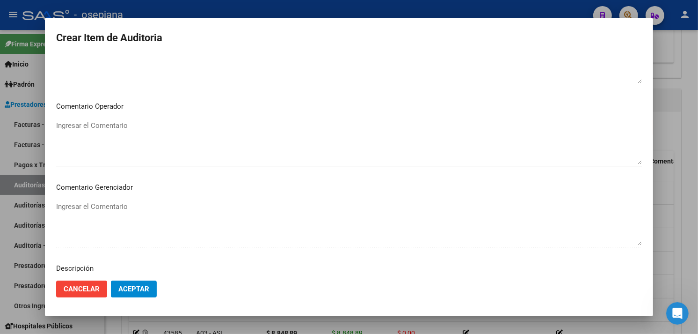
scroll to position [626, 0]
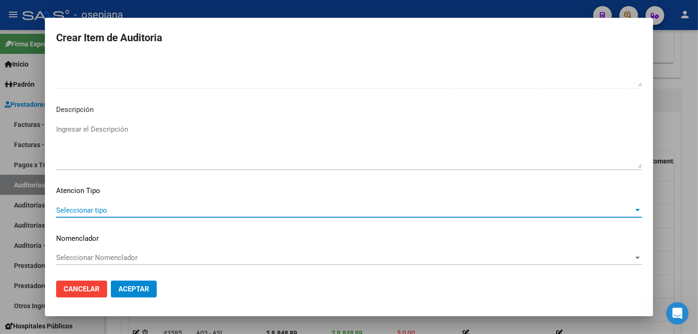
click at [109, 207] on span "Seleccionar tipo" at bounding box center [345, 210] width 578 height 8
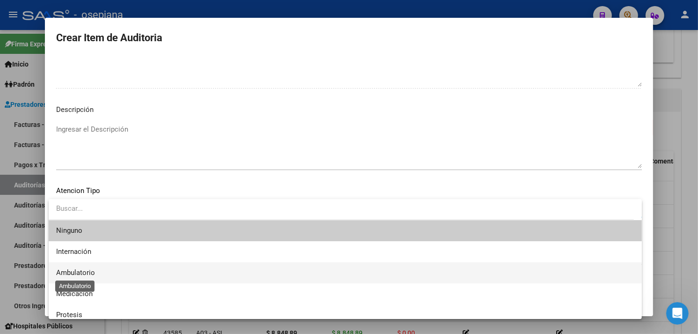
click at [78, 272] on span "Ambulatorio" at bounding box center [75, 272] width 39 height 8
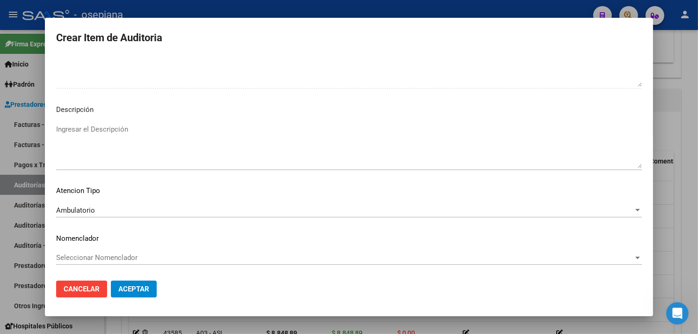
click at [85, 250] on div "Seleccionar Nomenclador Seleccionar Nomenclador" at bounding box center [349, 257] width 586 height 14
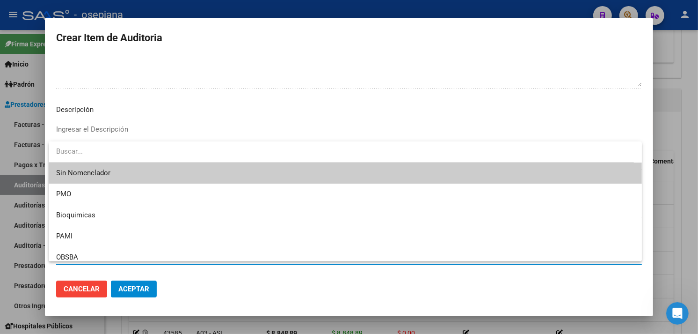
click at [84, 169] on span "Sin Nomenclador" at bounding box center [345, 172] width 578 height 21
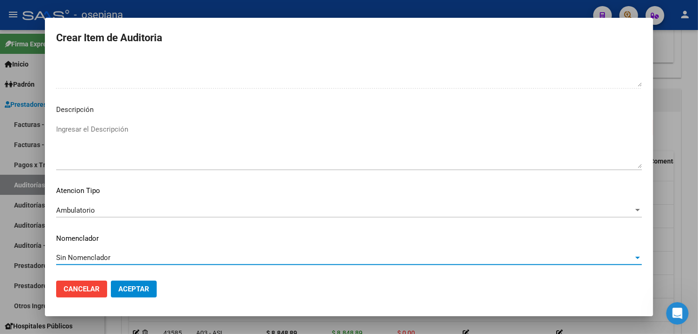
click at [134, 291] on span "Aceptar" at bounding box center [133, 289] width 31 height 8
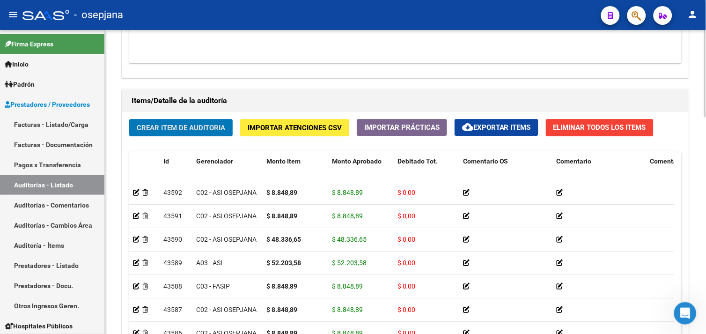
click at [156, 124] on span "Crear Item de Auditoria" at bounding box center [181, 128] width 88 height 8
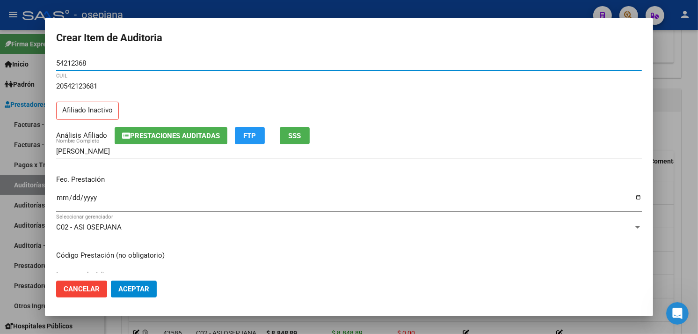
click at [300, 134] on span "SSS" at bounding box center [295, 136] width 13 height 8
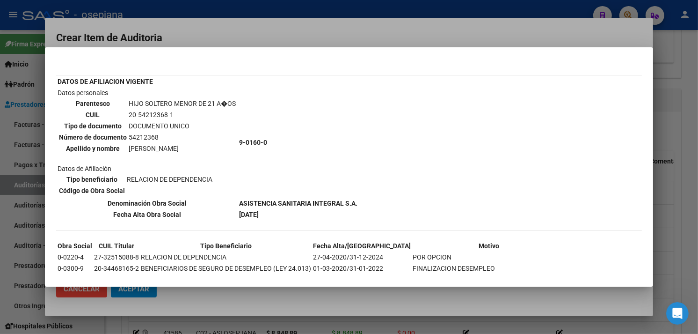
scroll to position [79, 0]
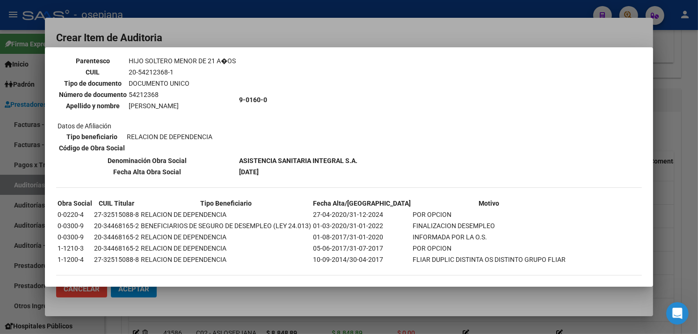
drag, startPoint x: 333, startPoint y: 208, endPoint x: 404, endPoint y: 206, distance: 71.2
click at [404, 209] on tr "0-0220-4 27-32515088-8 RELACION DE DEPENDENCIA 27-04-2020/31-12-2024 POR OPCION" at bounding box center [311, 214] width 509 height 10
click at [317, 40] on div at bounding box center [349, 167] width 698 height 334
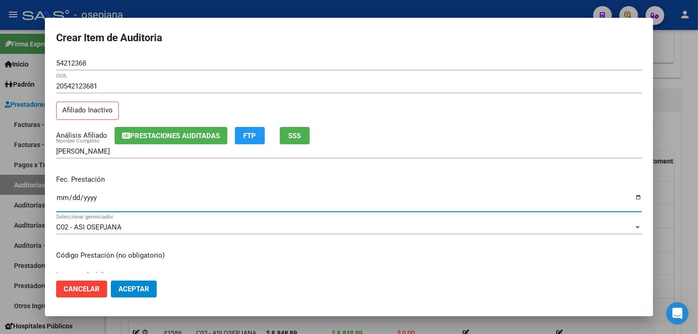
drag, startPoint x: 58, startPoint y: 197, endPoint x: 111, endPoint y: 191, distance: 53.8
click at [59, 197] on input "Ingresar la fecha" at bounding box center [349, 201] width 586 height 15
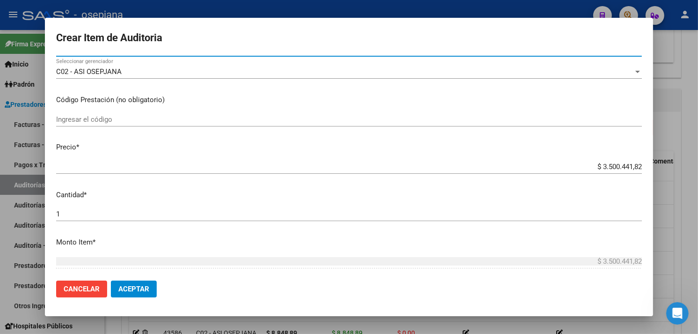
scroll to position [156, 0]
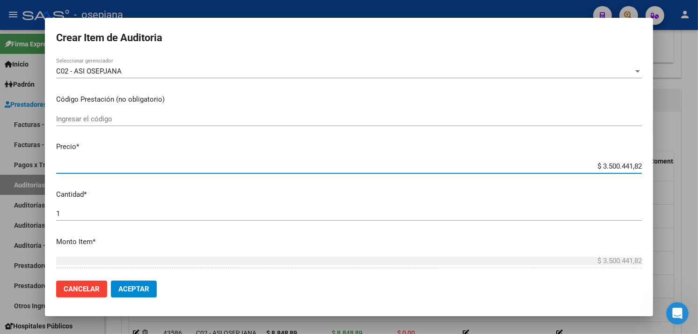
drag, startPoint x: 587, startPoint y: 164, endPoint x: 698, endPoint y: 164, distance: 110.9
click at [698, 164] on html "menu - osepjana person Firma Express Inicio Calendario SSS Instructivos Contact…" at bounding box center [349, 167] width 698 height 334
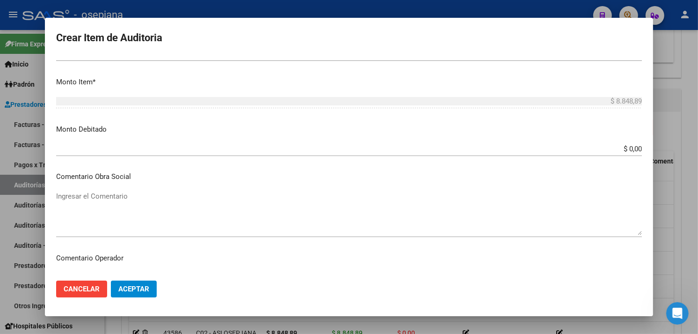
scroll to position [312, 0]
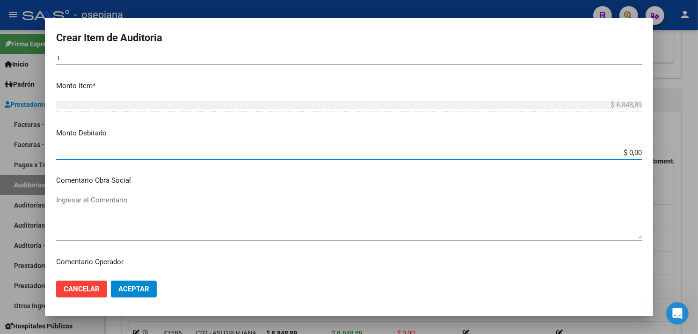
drag, startPoint x: 595, startPoint y: 153, endPoint x: 691, endPoint y: 153, distance: 95.5
click at [698, 151] on html "menu - osepjana person Firma Express Inicio Calendario SSS Instructivos Contact…" at bounding box center [349, 167] width 698 height 334
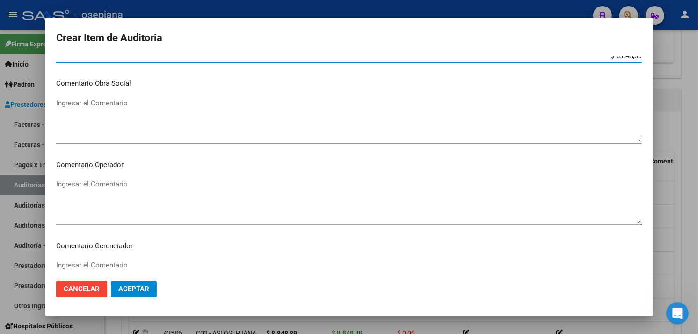
scroll to position [416, 0]
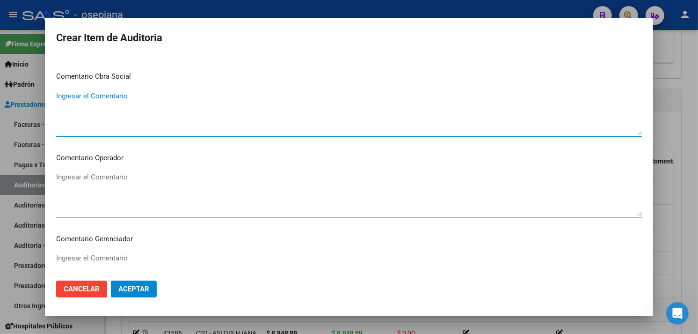
click at [219, 126] on textarea "Ingresar el Comentario" at bounding box center [349, 113] width 586 height 44
click at [61, 95] on textarea "paciente con otra OS" at bounding box center [349, 113] width 586 height 44
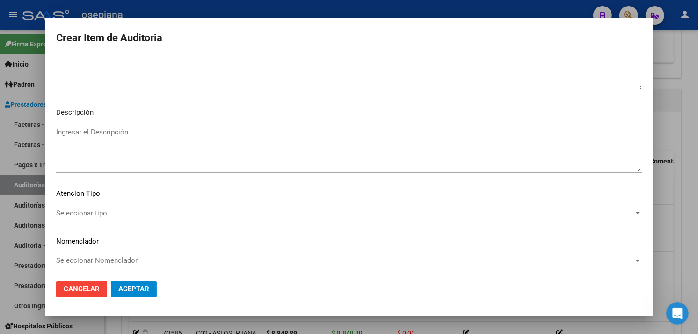
scroll to position [624, 0]
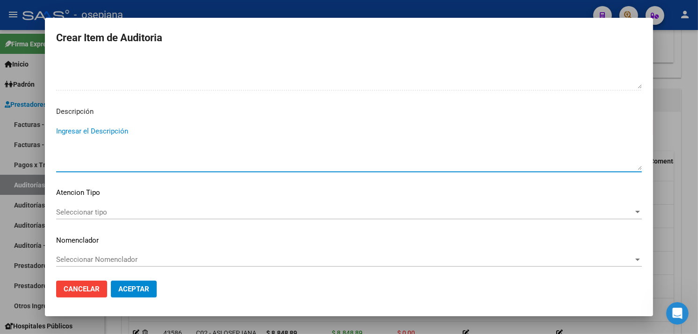
click at [197, 167] on textarea "Ingresar el Descripción" at bounding box center [349, 148] width 586 height 44
click at [115, 211] on span "Seleccionar tipo" at bounding box center [345, 210] width 578 height 8
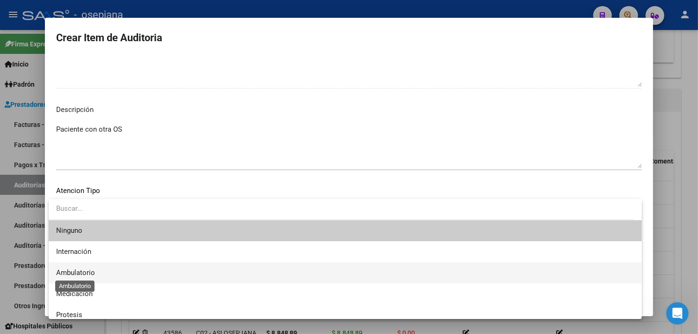
click at [75, 269] on span "Ambulatorio" at bounding box center [75, 272] width 39 height 8
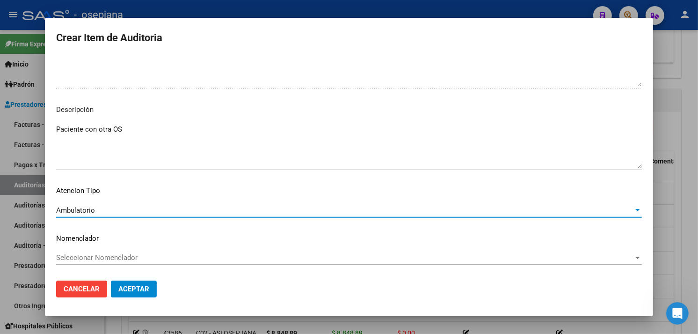
click at [91, 250] on div "Seleccionar Nomenclador Seleccionar Nomenclador" at bounding box center [349, 257] width 586 height 14
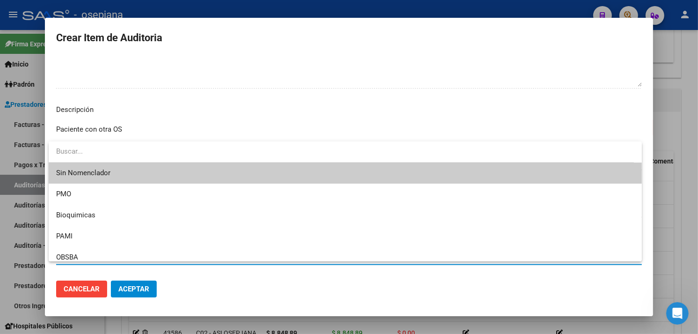
click at [75, 175] on span "Sin Nomenclador" at bounding box center [345, 172] width 578 height 21
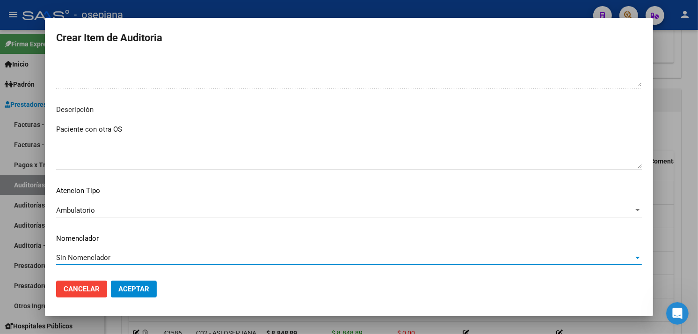
drag, startPoint x: 139, startPoint y: 289, endPoint x: 134, endPoint y: 292, distance: 5.3
click at [137, 292] on span "Aceptar" at bounding box center [133, 289] width 31 height 8
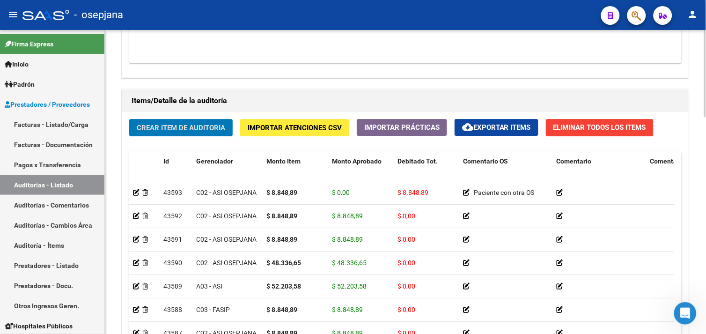
click at [175, 120] on button "Crear Item de Auditoria" at bounding box center [180, 127] width 103 height 17
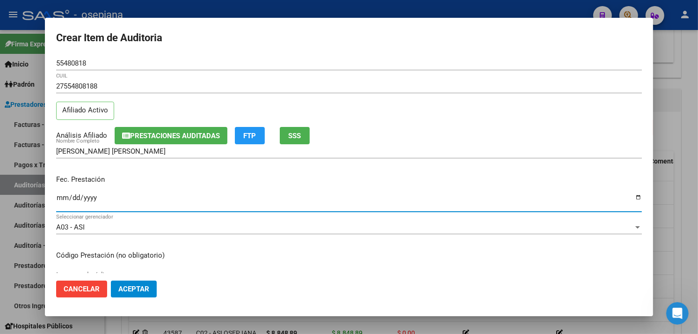
click at [58, 199] on input "Ingresar la fecha" at bounding box center [349, 201] width 586 height 15
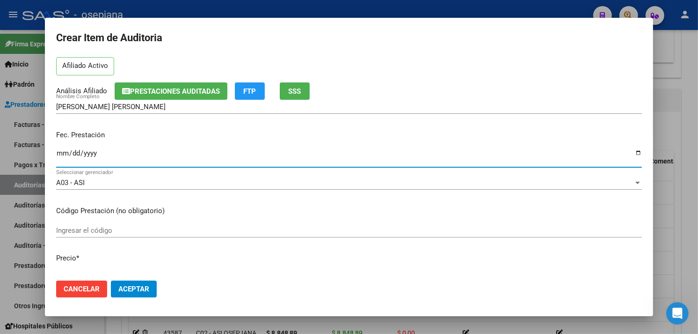
scroll to position [156, 0]
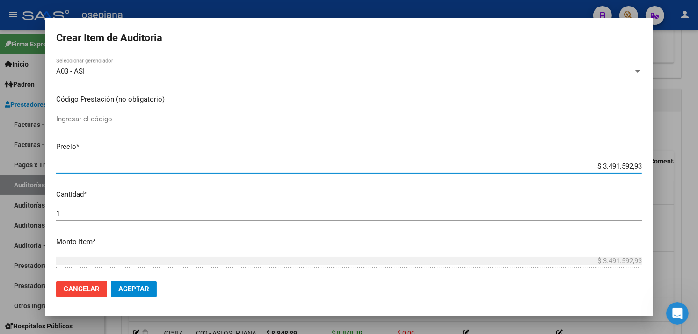
drag, startPoint x: 584, startPoint y: 168, endPoint x: 705, endPoint y: 160, distance: 121.9
click at [698, 160] on html "menu - osepjana person Firma Express Inicio Calendario SSS Instructivos Contact…" at bounding box center [349, 167] width 698 height 334
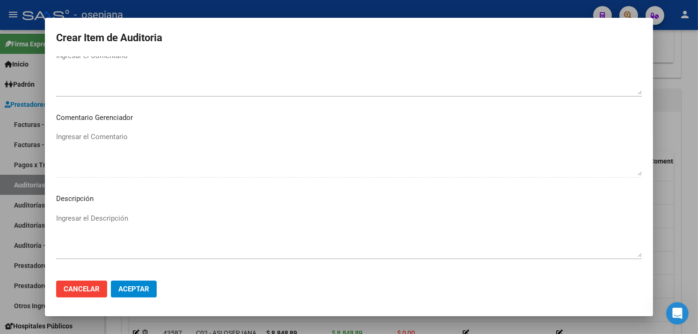
scroll to position [626, 0]
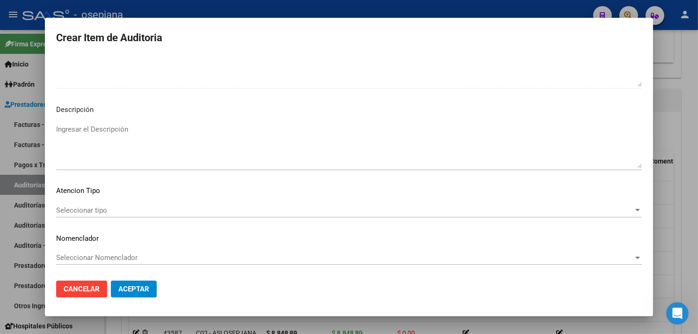
click at [71, 204] on div "Seleccionar tipo Seleccionar tipo" at bounding box center [349, 210] width 586 height 14
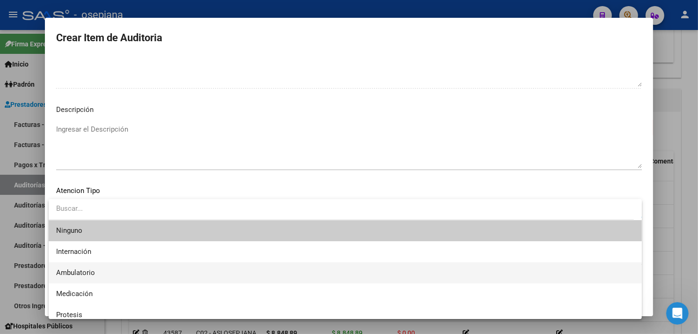
click at [66, 265] on span "Ambulatorio" at bounding box center [345, 272] width 578 height 21
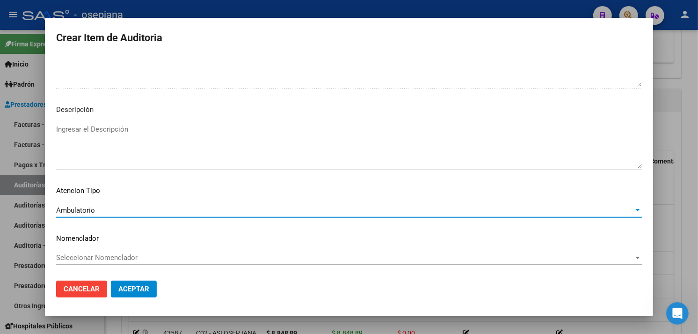
click at [68, 253] on span "Seleccionar Nomenclador" at bounding box center [345, 257] width 578 height 8
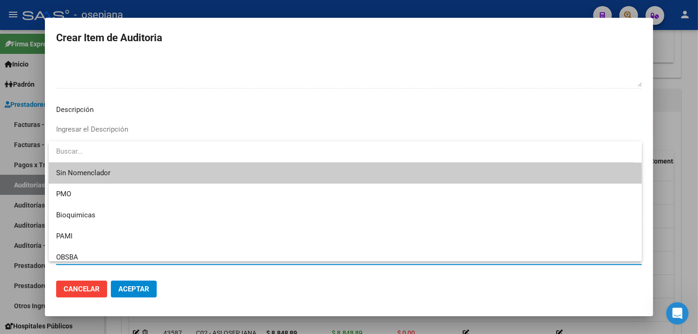
click at [76, 172] on span "Sin Nomenclador" at bounding box center [345, 172] width 578 height 21
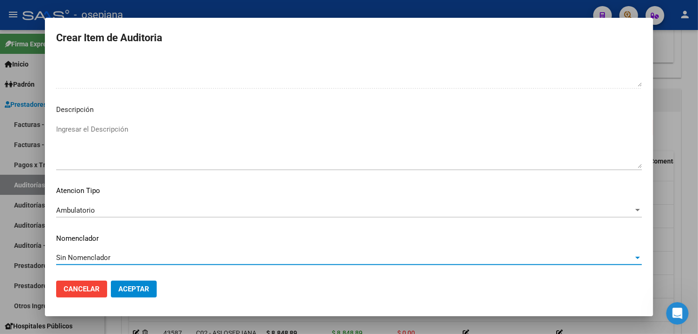
click at [122, 276] on mat-dialog-actions "Cancelar Aceptar" at bounding box center [349, 289] width 586 height 32
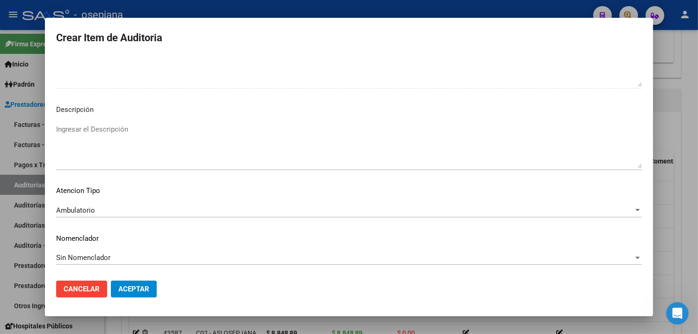
click at [124, 282] on button "Aceptar" at bounding box center [134, 288] width 46 height 17
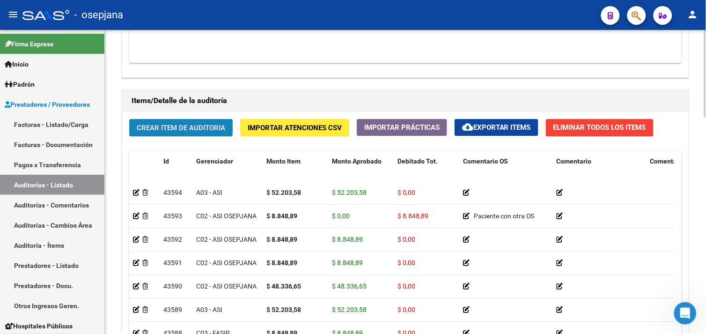
click at [172, 126] on span "Crear Item de Auditoria" at bounding box center [181, 128] width 88 height 8
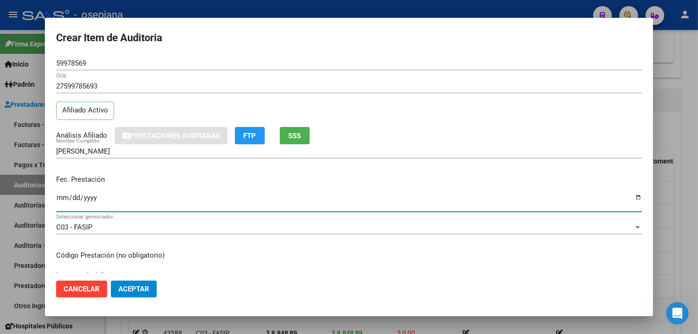
click at [66, 197] on input "Ingresar la fecha" at bounding box center [349, 201] width 586 height 15
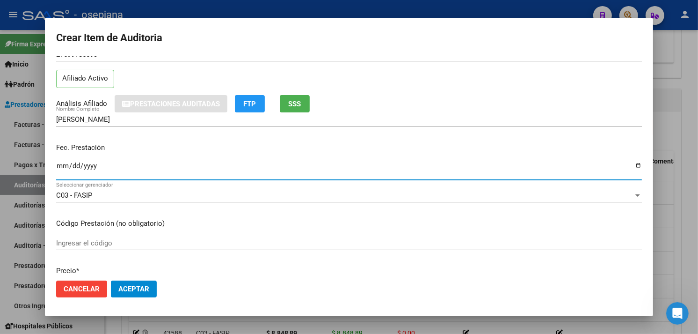
scroll to position [156, 0]
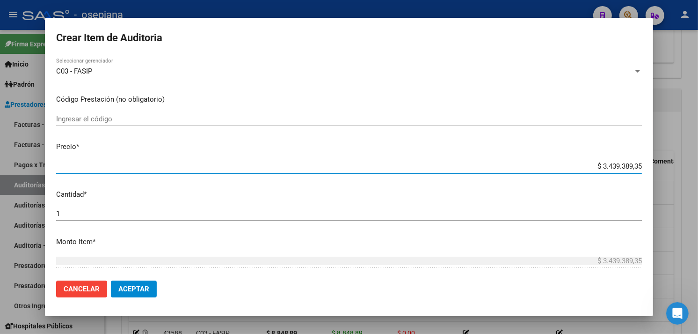
drag, startPoint x: 589, startPoint y: 166, endPoint x: 705, endPoint y: 130, distance: 122.0
click at [698, 130] on html "menu - osepjana person Firma Express Inicio Calendario SSS Instructivos Contact…" at bounding box center [349, 167] width 698 height 334
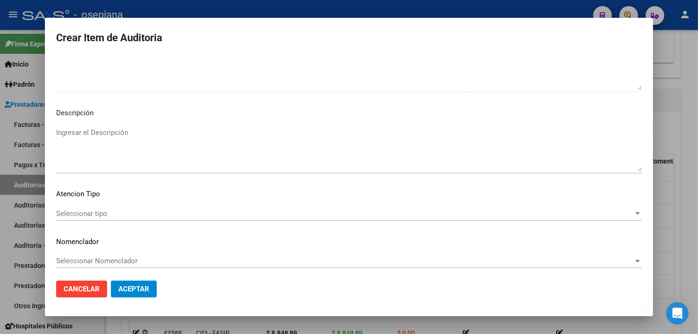
scroll to position [626, 0]
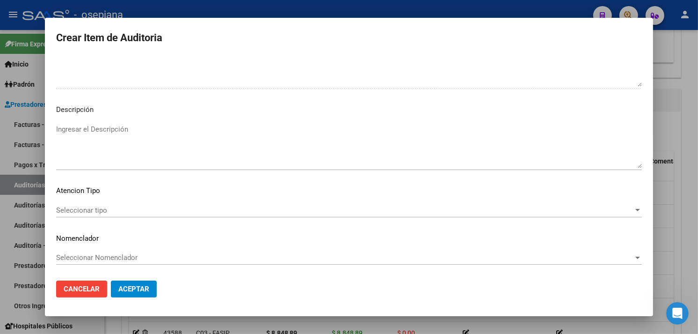
click at [94, 211] on span "Seleccionar tipo" at bounding box center [345, 210] width 578 height 8
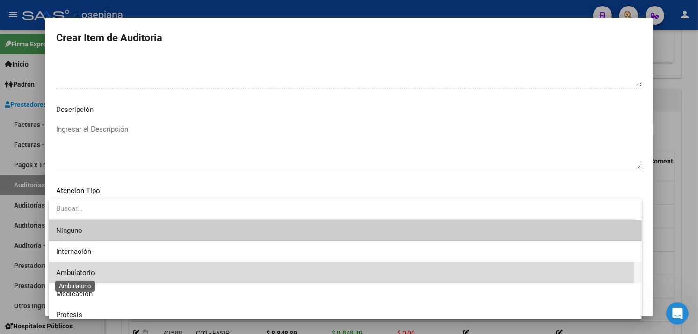
click at [61, 269] on span "Ambulatorio" at bounding box center [75, 272] width 39 height 8
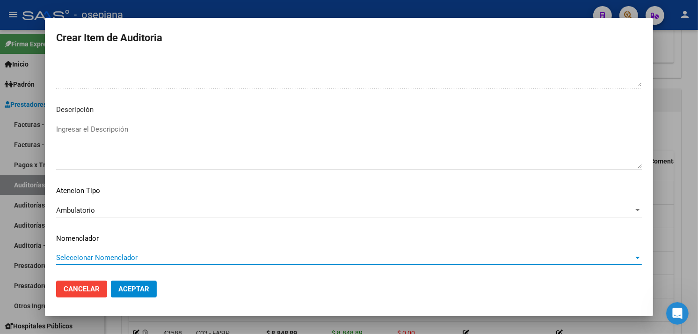
click at [74, 255] on span "Seleccionar Nomenclador" at bounding box center [345, 257] width 578 height 8
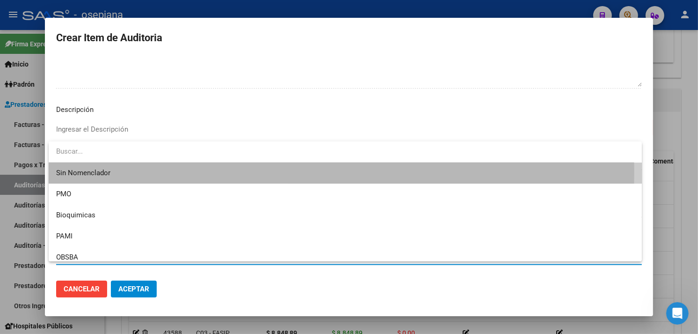
drag, startPoint x: 83, startPoint y: 172, endPoint x: 95, endPoint y: 225, distance: 54.3
click at [82, 172] on span "Sin Nomenclador" at bounding box center [345, 172] width 578 height 21
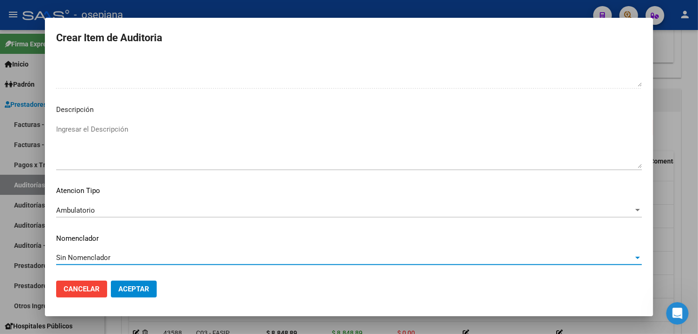
drag, startPoint x: 136, startPoint y: 290, endPoint x: 151, endPoint y: 285, distance: 16.0
click at [143, 287] on span "Aceptar" at bounding box center [133, 289] width 31 height 8
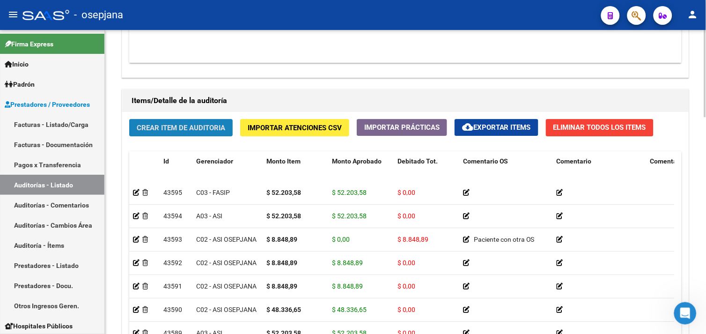
click at [146, 124] on span "Crear Item de Auditoria" at bounding box center [181, 128] width 88 height 8
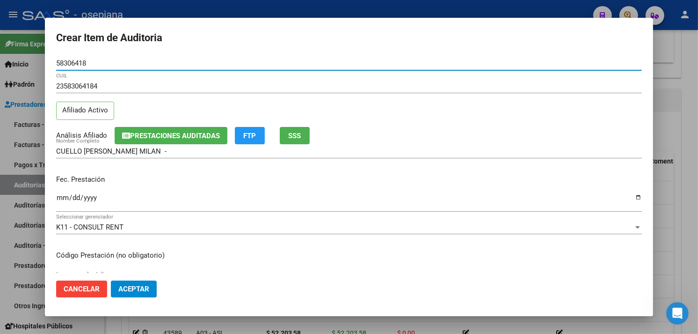
click at [64, 197] on input "Ingresar la fecha" at bounding box center [349, 201] width 586 height 15
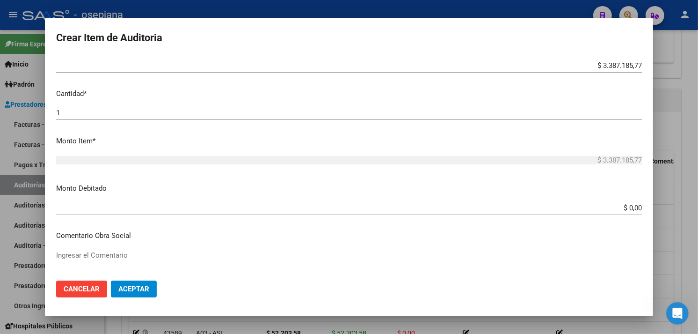
scroll to position [260, 0]
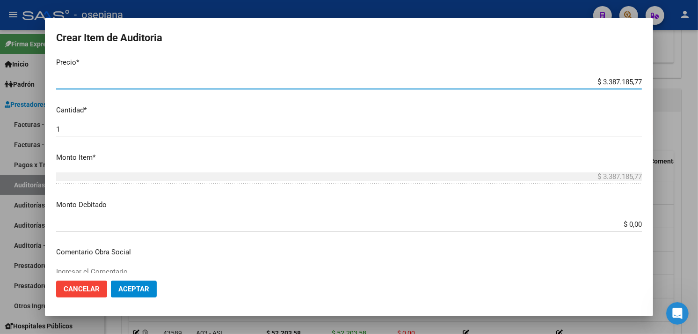
drag, startPoint x: 593, startPoint y: 63, endPoint x: 677, endPoint y: 79, distance: 85.6
click at [698, 66] on html "menu - osepjana person Firma Express Inicio Calendario SSS Instructivos Contact…" at bounding box center [349, 167] width 698 height 334
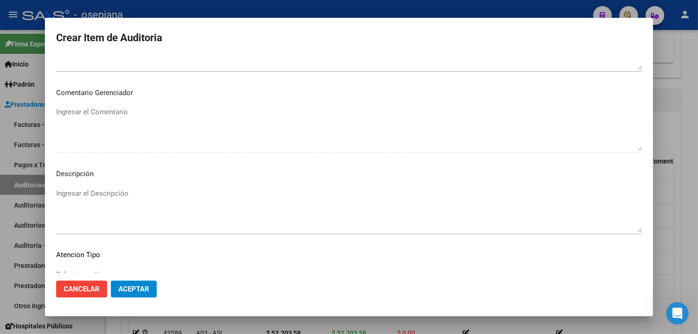
scroll to position [626, 0]
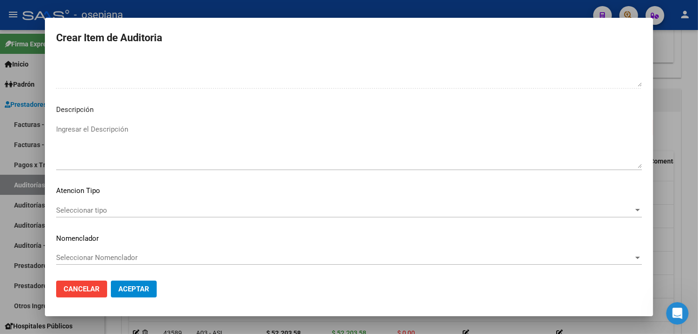
click at [88, 208] on span "Seleccionar tipo" at bounding box center [345, 210] width 578 height 8
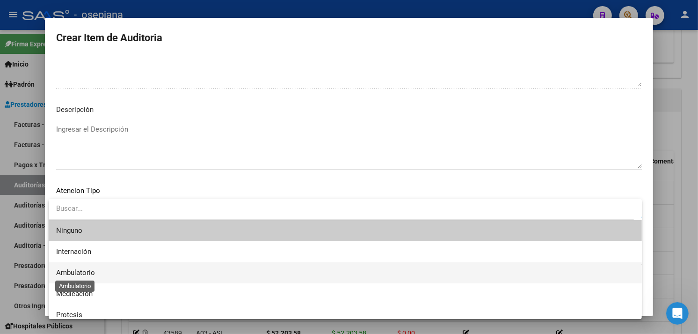
click at [65, 268] on span "Ambulatorio" at bounding box center [75, 272] width 39 height 8
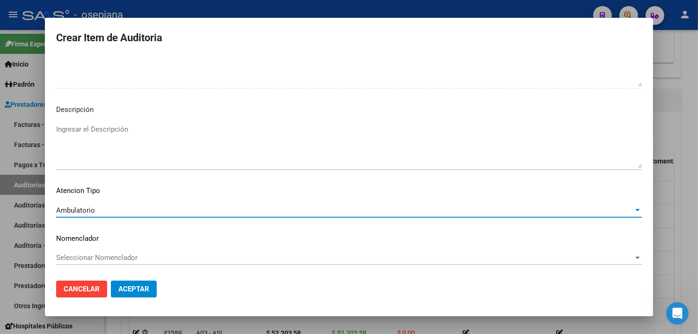
click at [85, 253] on span "Seleccionar Nomenclador" at bounding box center [345, 257] width 578 height 8
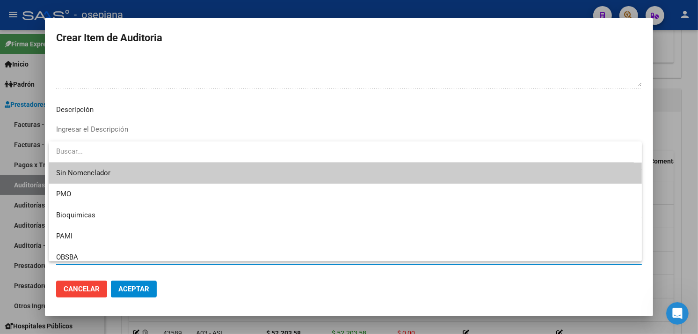
click at [81, 172] on span "Sin Nomenclador" at bounding box center [345, 172] width 578 height 21
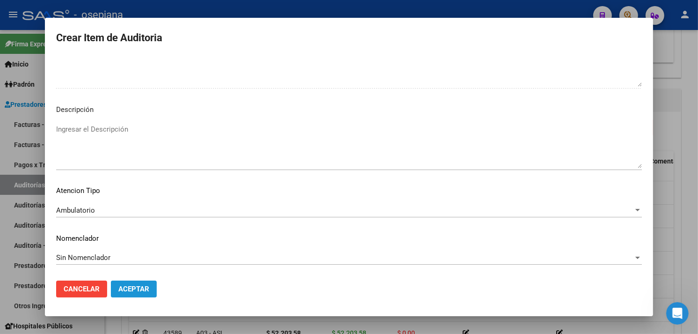
drag, startPoint x: 139, startPoint y: 289, endPoint x: 144, endPoint y: 267, distance: 22.7
click at [140, 289] on span "Aceptar" at bounding box center [133, 289] width 31 height 8
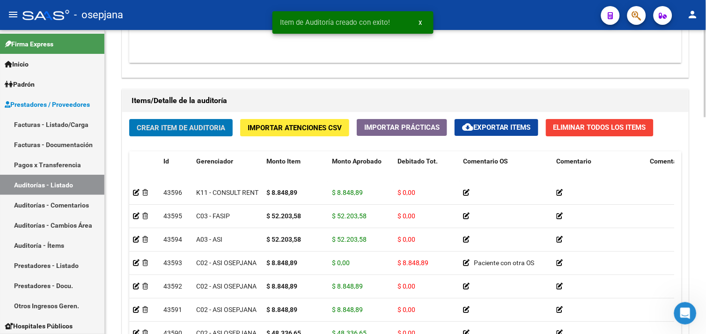
click at [203, 126] on span "Crear Item de Auditoria" at bounding box center [181, 128] width 88 height 8
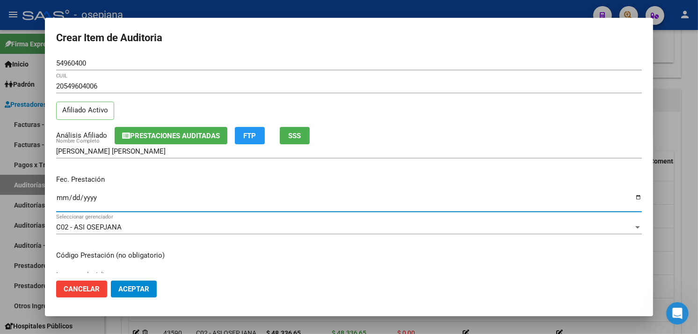
drag, startPoint x: 58, startPoint y: 198, endPoint x: 342, endPoint y: 144, distance: 289.3
click at [68, 199] on input "Ingresar la fecha" at bounding box center [349, 201] width 586 height 15
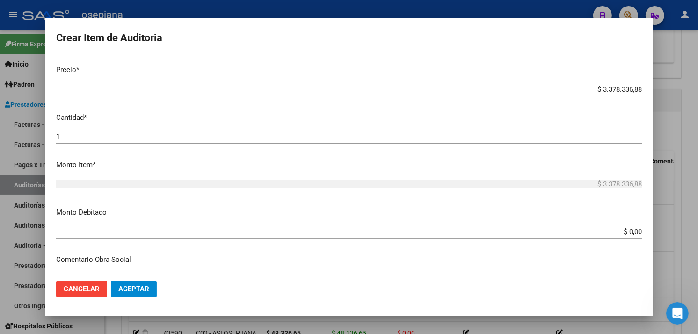
scroll to position [260, 0]
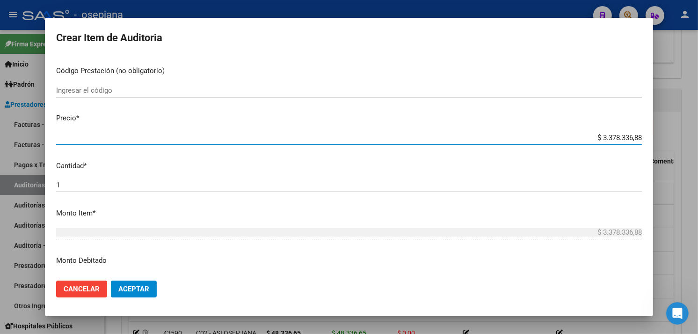
drag, startPoint x: 695, startPoint y: 61, endPoint x: 704, endPoint y: 34, distance: 28.3
click at [698, 33] on html "menu - osepjana person Firma Express Inicio Calendario SSS Instructivos Contact…" at bounding box center [349, 167] width 698 height 334
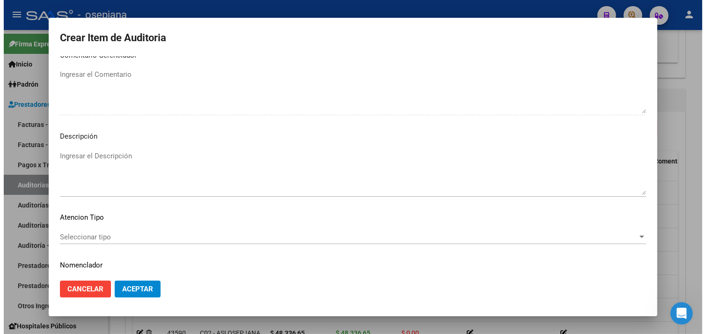
scroll to position [626, 0]
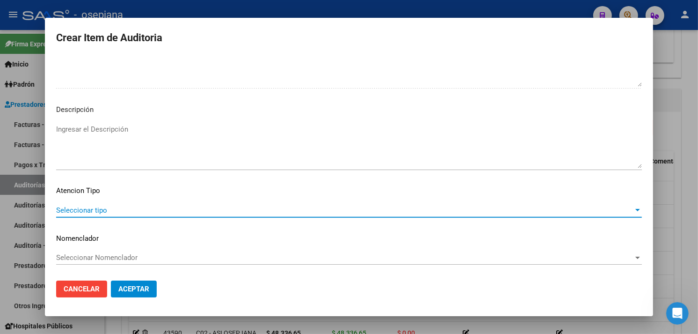
click at [97, 207] on span "Seleccionar tipo" at bounding box center [345, 210] width 578 height 8
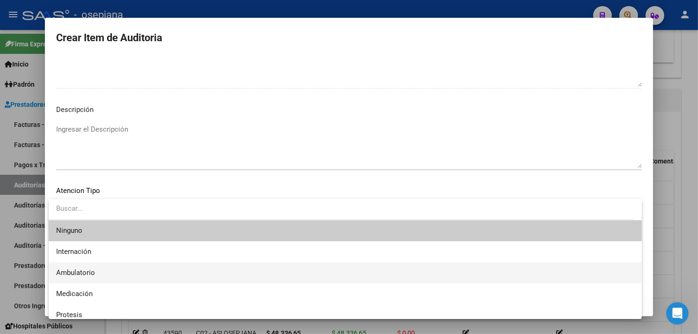
drag, startPoint x: 97, startPoint y: 207, endPoint x: 77, endPoint y: 268, distance: 64.1
click at [77, 268] on span "Ambulatorio" at bounding box center [75, 272] width 39 height 8
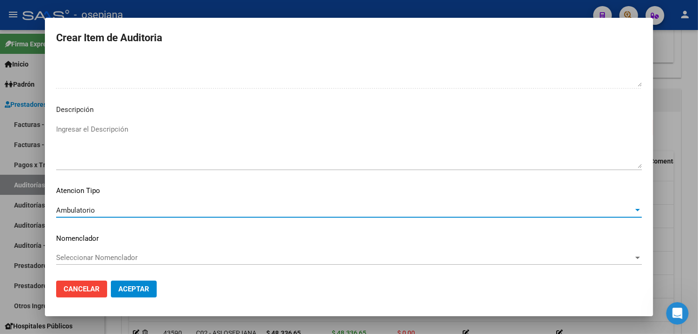
click at [77, 251] on div "Seleccionar Nomenclador Seleccionar Nomenclador" at bounding box center [349, 257] width 586 height 14
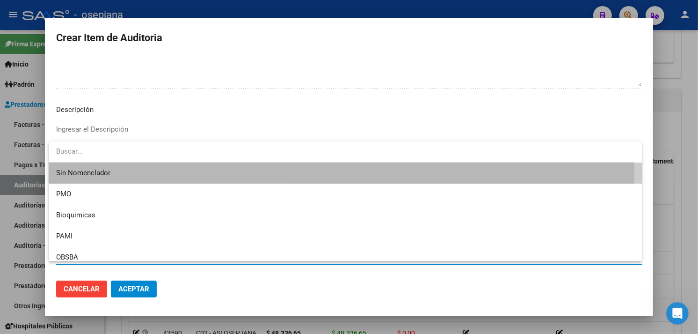
click at [88, 170] on span "Sin Nomenclador" at bounding box center [345, 172] width 578 height 21
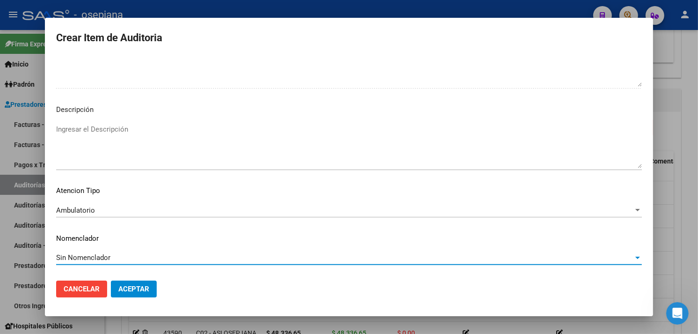
click at [124, 281] on button "Aceptar" at bounding box center [134, 288] width 46 height 17
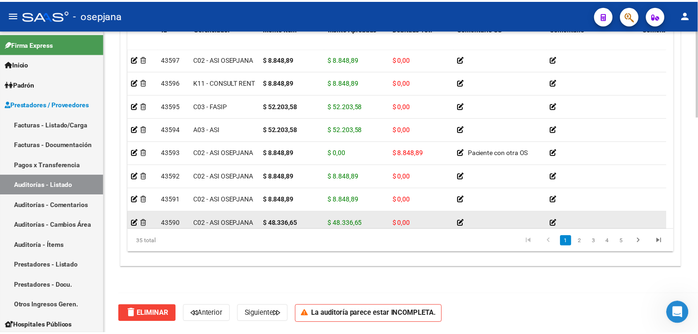
scroll to position [0, 0]
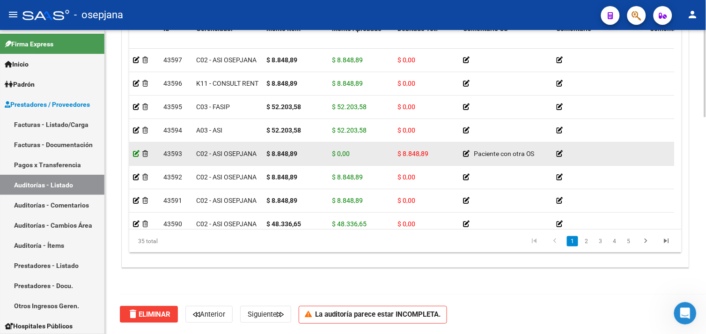
click at [135, 156] on icon at bounding box center [136, 153] width 7 height 7
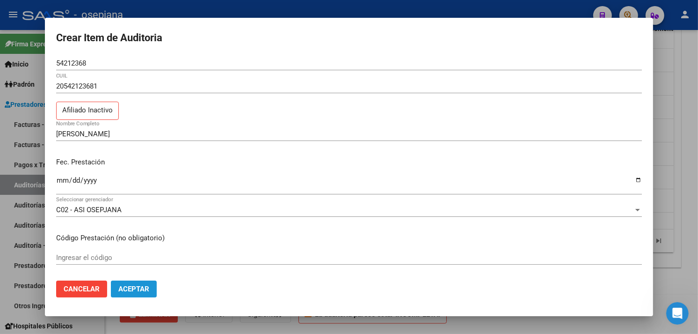
drag, startPoint x: 131, startPoint y: 290, endPoint x: 131, endPoint y: 285, distance: 5.6
click at [131, 288] on span "Aceptar" at bounding box center [133, 289] width 31 height 8
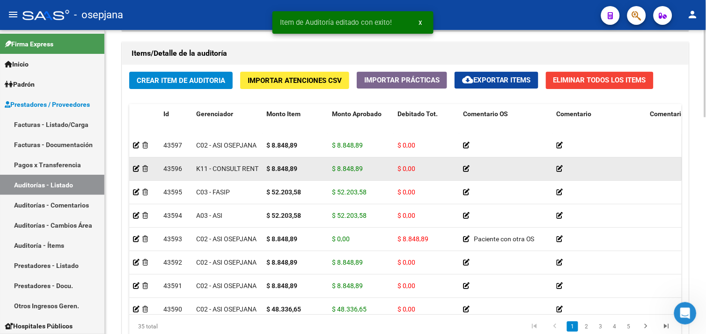
scroll to position [676, 0]
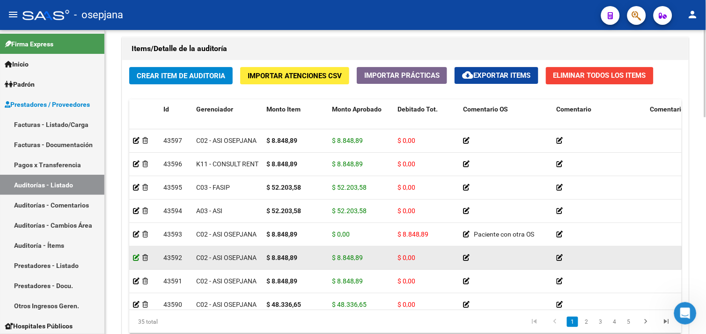
click at [138, 260] on icon at bounding box center [136, 257] width 7 height 7
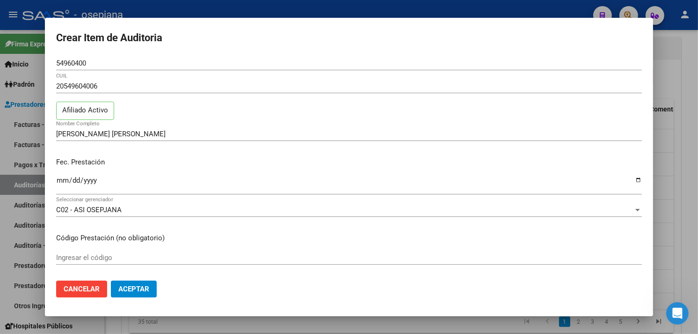
click at [204, 12] on div at bounding box center [349, 167] width 698 height 334
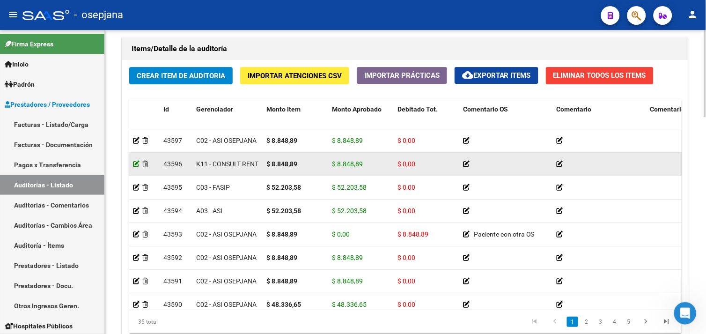
click at [136, 165] on icon at bounding box center [136, 164] width 7 height 7
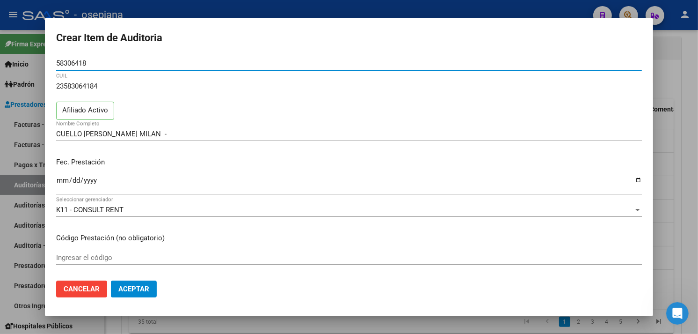
click at [171, 13] on div at bounding box center [349, 167] width 698 height 334
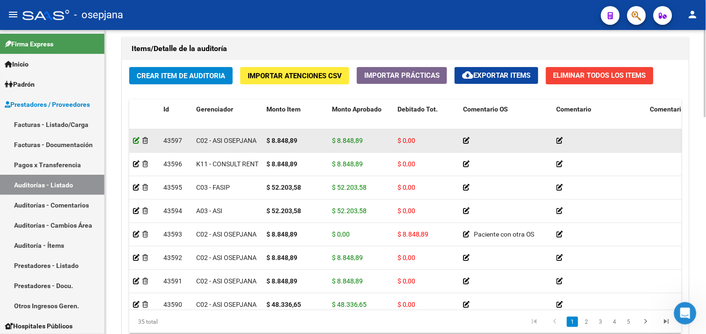
click at [136, 143] on icon at bounding box center [136, 140] width 7 height 7
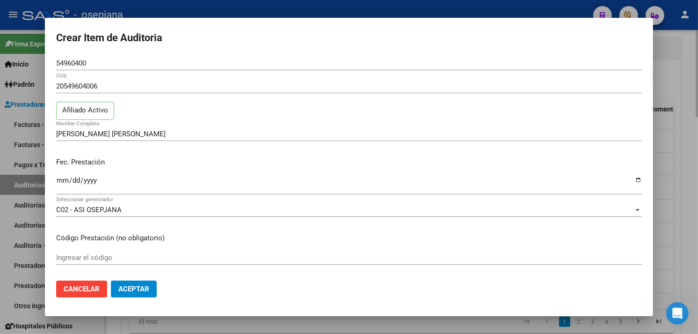
drag, startPoint x: 176, startPoint y: 11, endPoint x: 234, endPoint y: 74, distance: 85.1
click at [180, 15] on div at bounding box center [349, 167] width 698 height 334
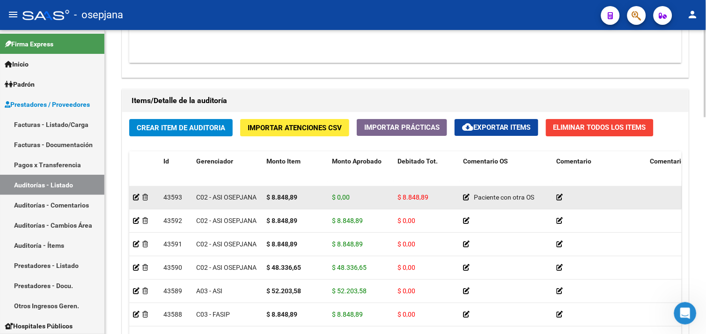
scroll to position [104, 0]
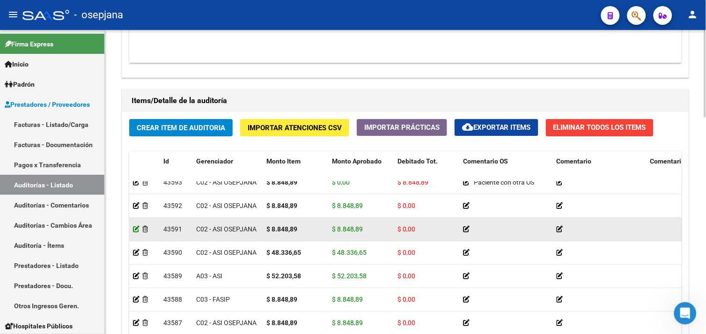
click at [138, 229] on icon at bounding box center [136, 229] width 7 height 7
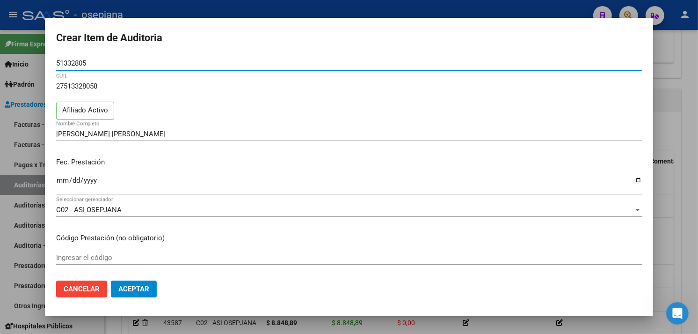
click at [235, 7] on div at bounding box center [349, 167] width 698 height 334
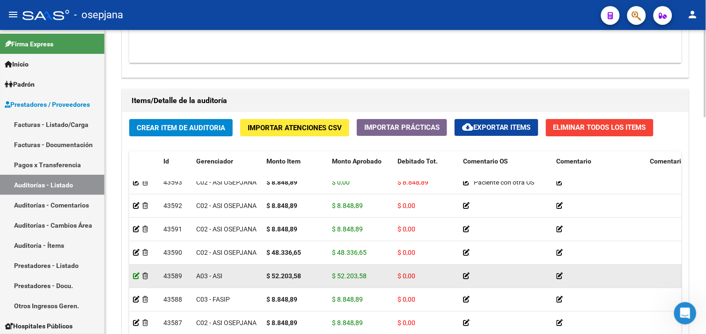
click at [137, 277] on icon at bounding box center [136, 275] width 7 height 7
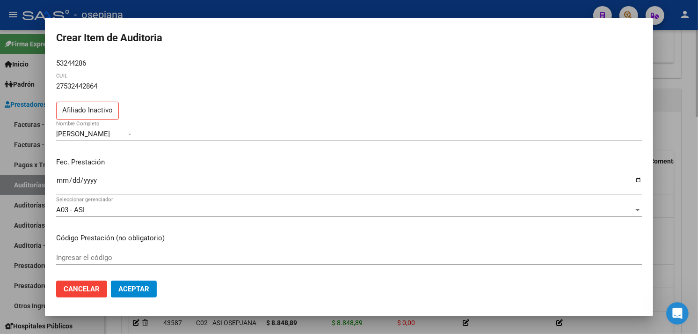
drag, startPoint x: 182, startPoint y: 9, endPoint x: 216, endPoint y: 55, distance: 57.2
click at [183, 9] on div at bounding box center [349, 167] width 698 height 334
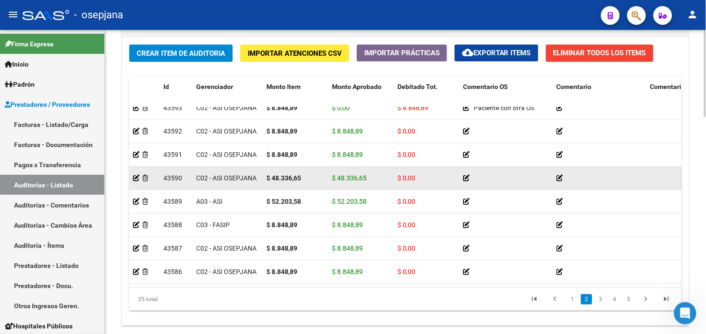
scroll to position [728, 0]
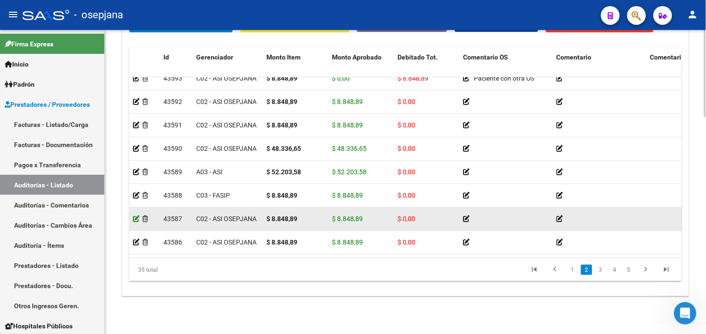
click at [136, 220] on icon at bounding box center [136, 218] width 7 height 7
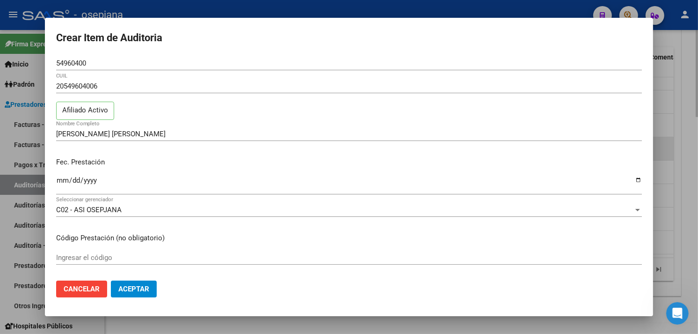
drag, startPoint x: 158, startPoint y: 7, endPoint x: 468, endPoint y: 139, distance: 337.0
click at [161, 8] on div at bounding box center [349, 167] width 698 height 334
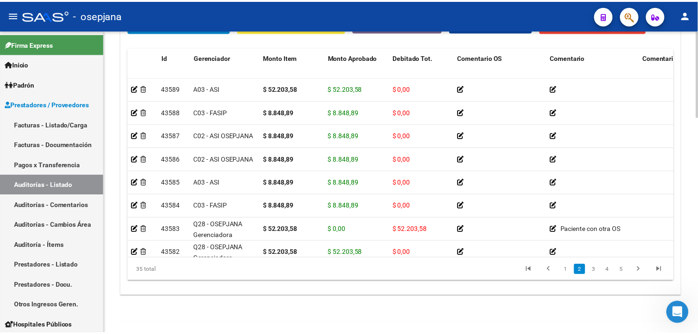
scroll to position [208, 0]
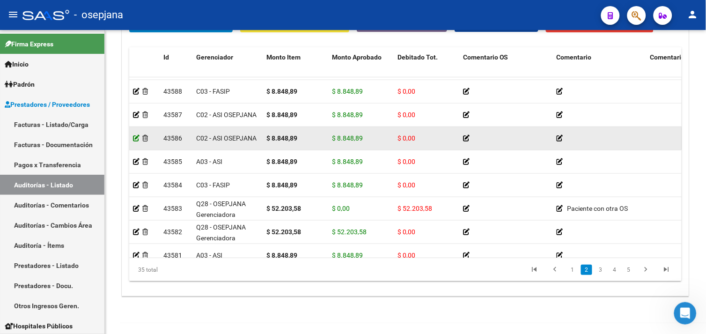
click at [134, 139] on icon at bounding box center [136, 138] width 7 height 7
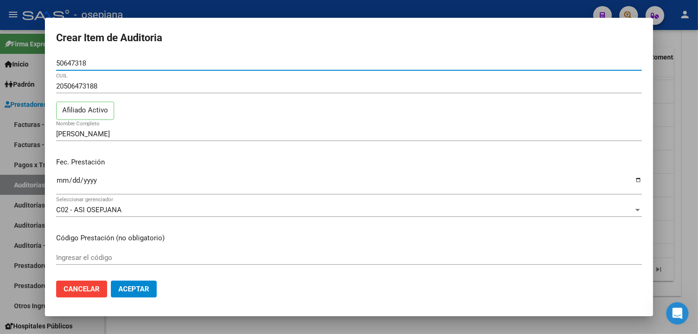
click at [309, 11] on div at bounding box center [349, 167] width 698 height 334
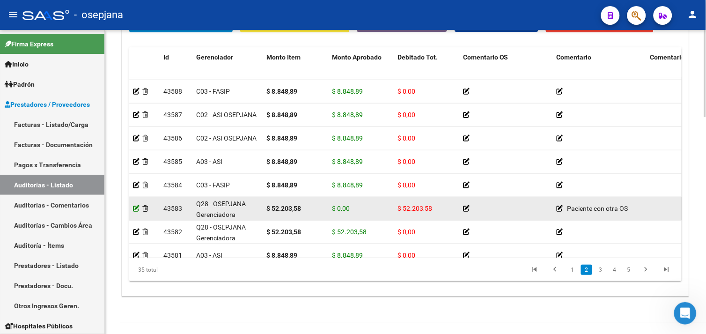
click at [133, 212] on icon at bounding box center [136, 208] width 7 height 7
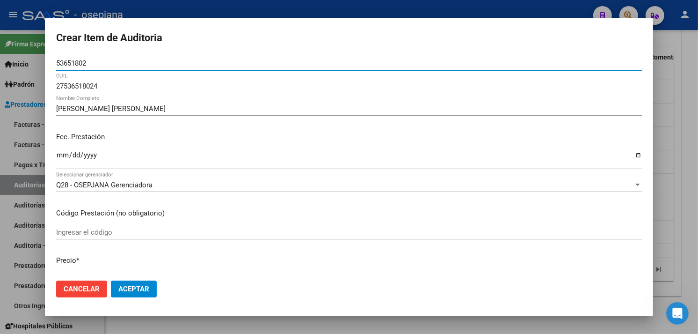
click at [196, 11] on div at bounding box center [349, 167] width 698 height 334
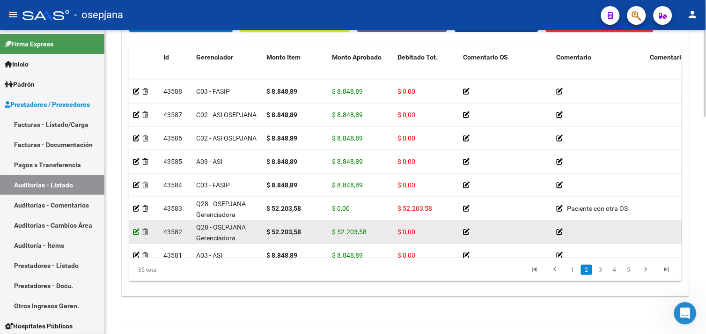
click at [136, 234] on icon at bounding box center [136, 231] width 7 height 7
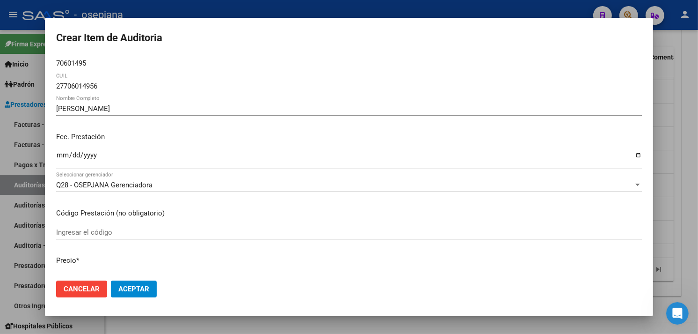
click at [160, 10] on div at bounding box center [349, 167] width 698 height 334
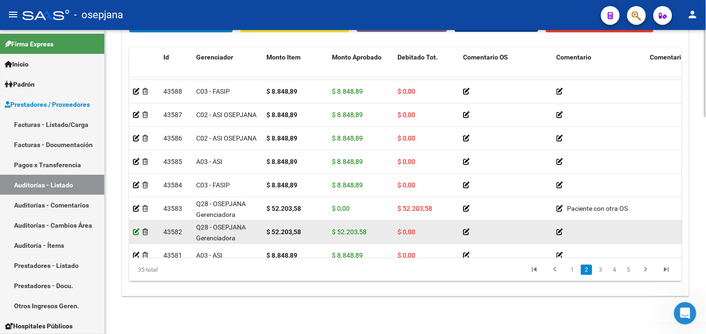
click at [133, 230] on icon at bounding box center [136, 231] width 7 height 7
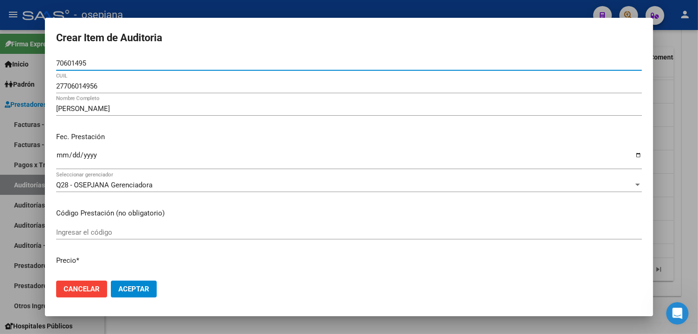
drag, startPoint x: 178, startPoint y: 12, endPoint x: 179, endPoint y: 24, distance: 12.2
click at [178, 12] on div at bounding box center [349, 167] width 698 height 334
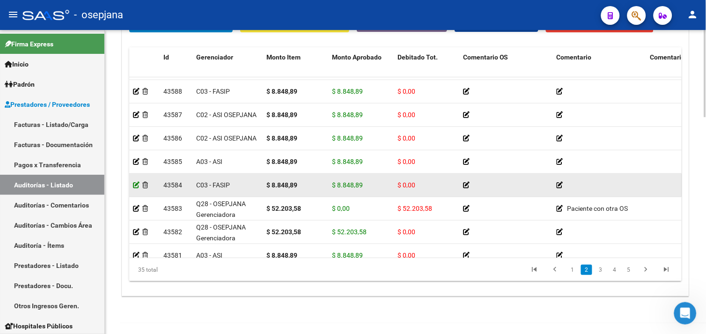
click at [134, 186] on icon at bounding box center [136, 185] width 7 height 7
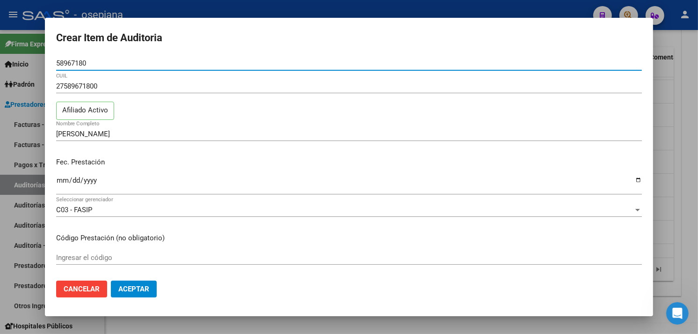
click at [179, 11] on div at bounding box center [349, 167] width 698 height 334
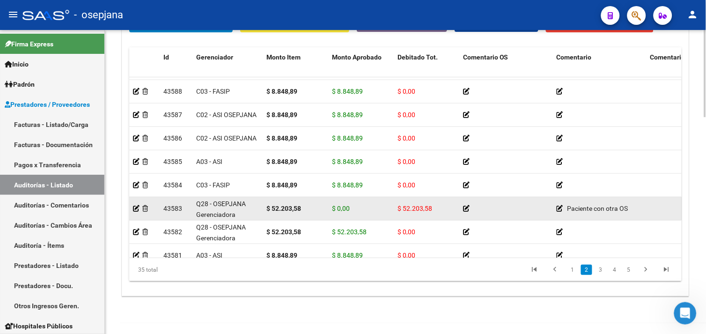
click at [137, 212] on app-auditoria-detalle at bounding box center [136, 208] width 7 height 7
click at [136, 212] on icon at bounding box center [136, 208] width 7 height 7
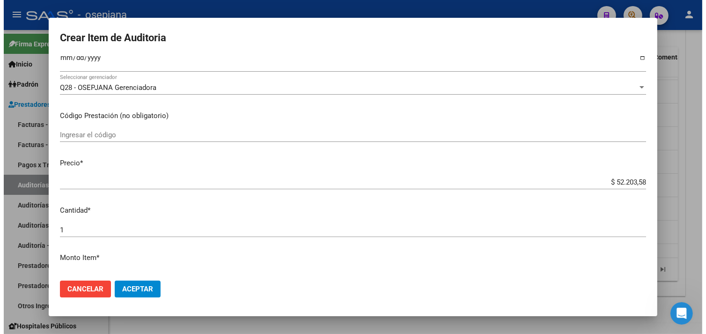
scroll to position [104, 0]
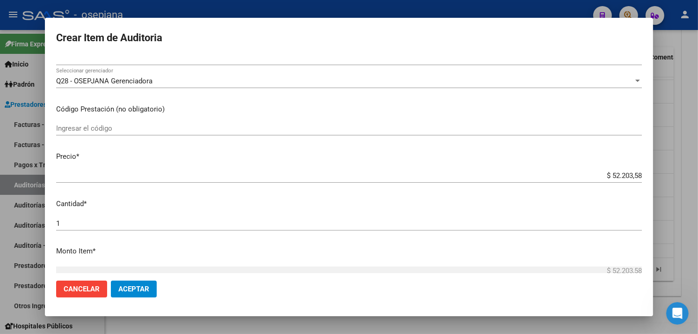
click at [207, 9] on div at bounding box center [349, 167] width 698 height 334
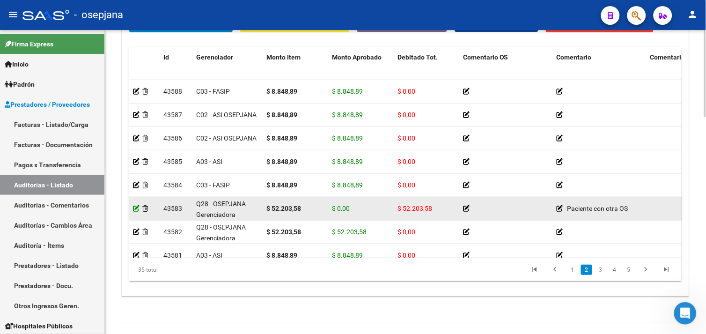
click at [135, 209] on icon at bounding box center [136, 208] width 7 height 7
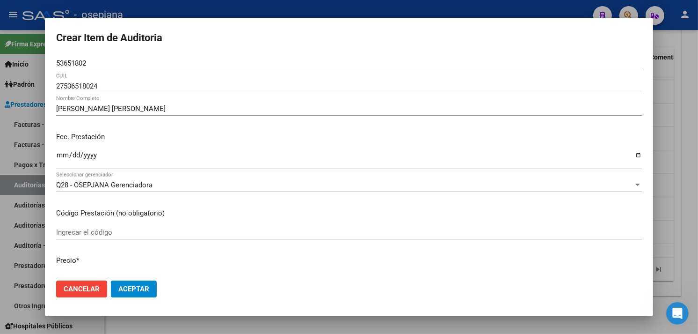
click at [190, 13] on div at bounding box center [349, 167] width 698 height 334
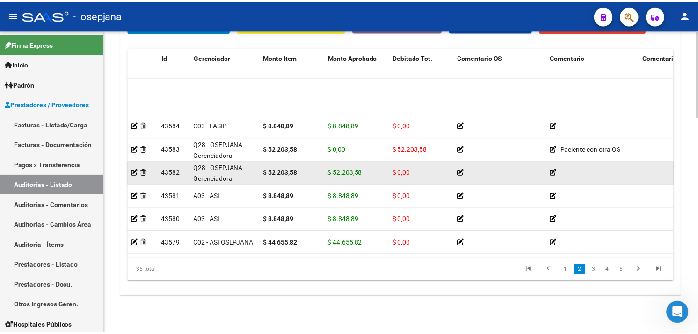
scroll to position [260, 0]
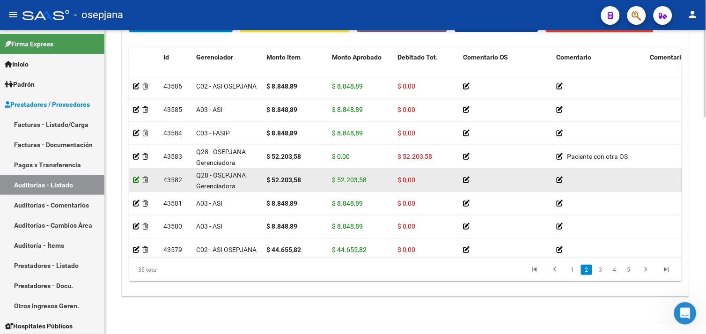
click at [138, 181] on icon at bounding box center [136, 179] width 7 height 7
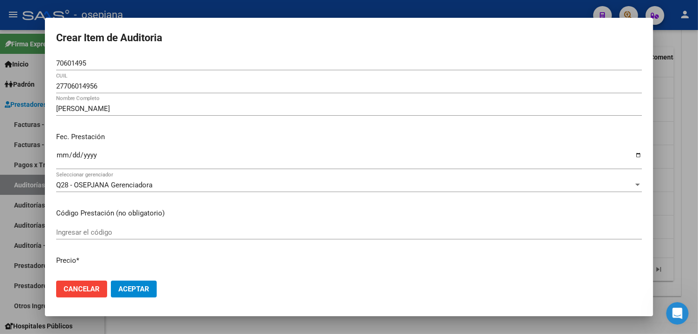
click at [168, 15] on div at bounding box center [349, 167] width 698 height 334
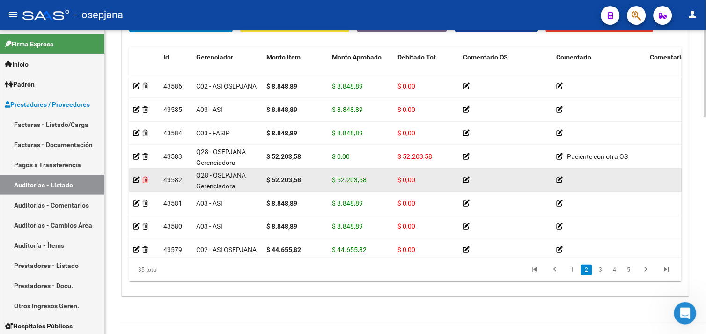
click at [148, 177] on icon at bounding box center [145, 179] width 6 height 7
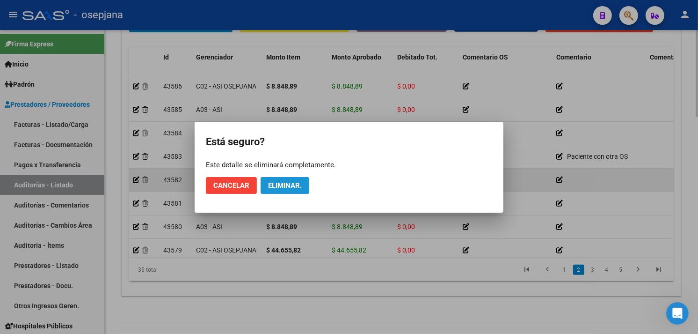
drag, startPoint x: 275, startPoint y: 184, endPoint x: 295, endPoint y: 185, distance: 20.1
click at [276, 184] on span "Eliminar." at bounding box center [285, 185] width 34 height 8
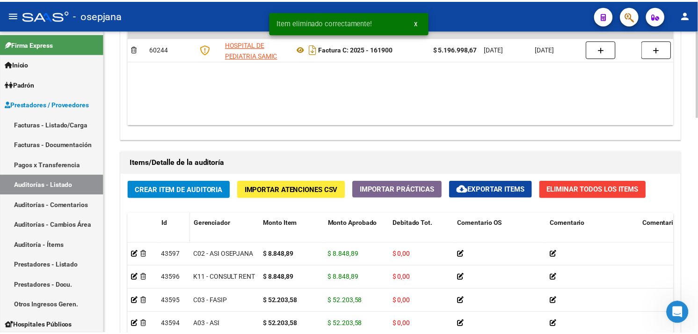
scroll to position [572, 0]
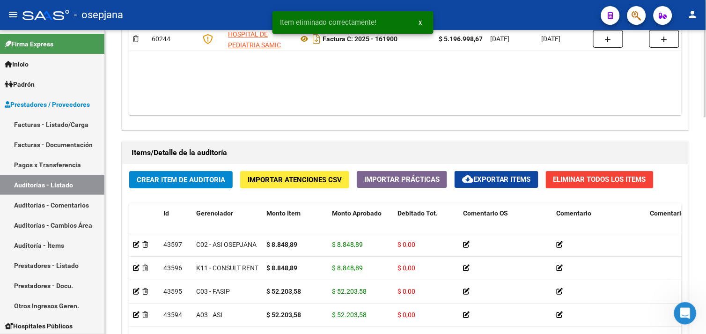
click at [177, 188] on button "Crear Item de Auditoria" at bounding box center [180, 179] width 103 height 17
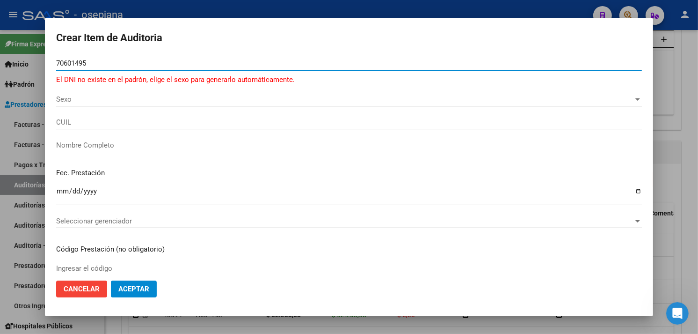
click at [109, 98] on span "Sexo" at bounding box center [345, 99] width 578 height 8
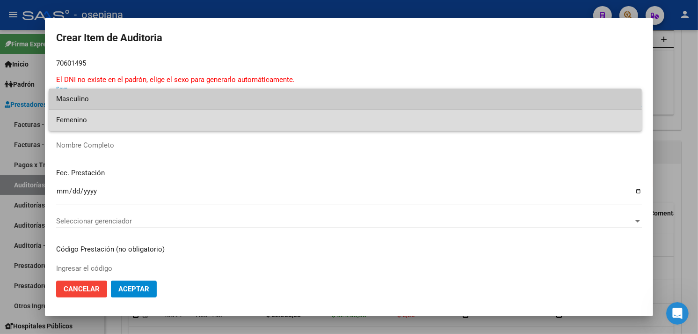
click at [105, 114] on span "Femenino" at bounding box center [345, 120] width 578 height 21
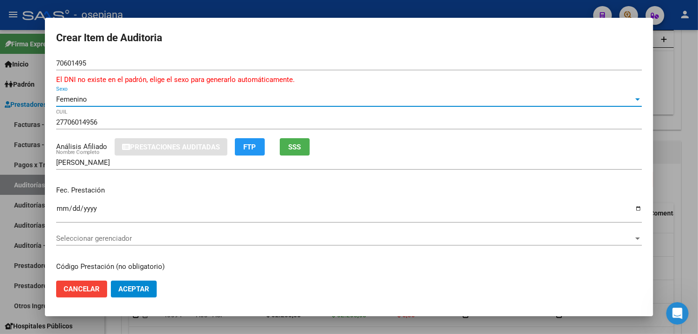
click at [293, 142] on span "SSS" at bounding box center [295, 146] width 13 height 8
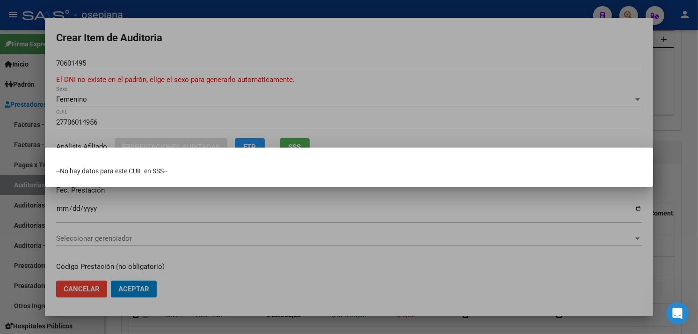
drag, startPoint x: 348, startPoint y: 89, endPoint x: 320, endPoint y: 92, distance: 27.7
click at [345, 89] on div at bounding box center [349, 167] width 698 height 334
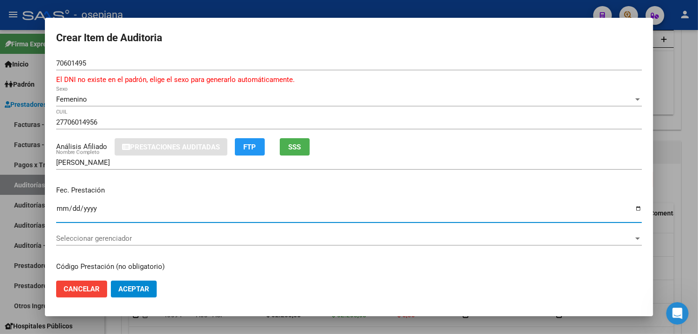
click at [58, 207] on input "Ingresar la fecha" at bounding box center [349, 212] width 586 height 15
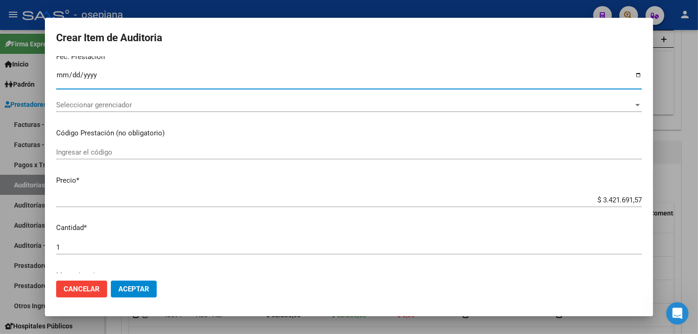
scroll to position [156, 0]
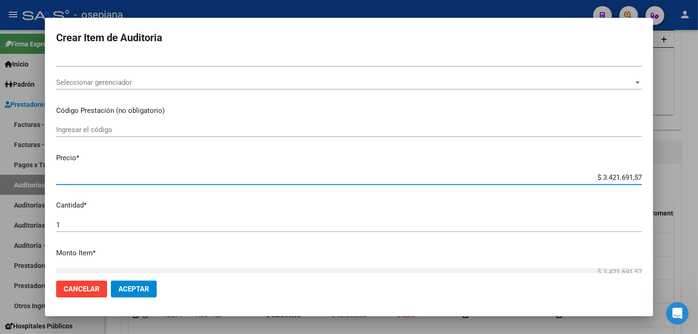
drag, startPoint x: 579, startPoint y: 174, endPoint x: 699, endPoint y: 168, distance: 119.5
click at [698, 171] on html "menu - osepjana person Firma Express Inicio Calendario SSS Instructivos Contact…" at bounding box center [349, 167] width 698 height 334
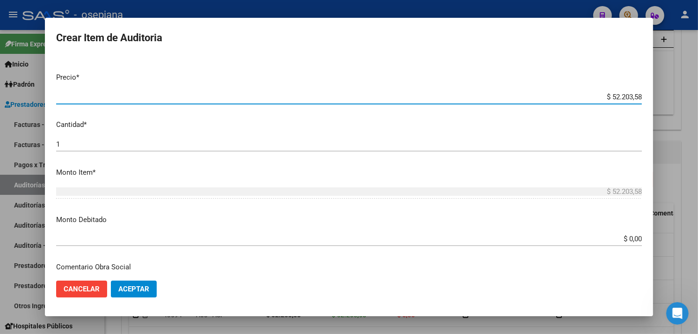
scroll to position [260, 0]
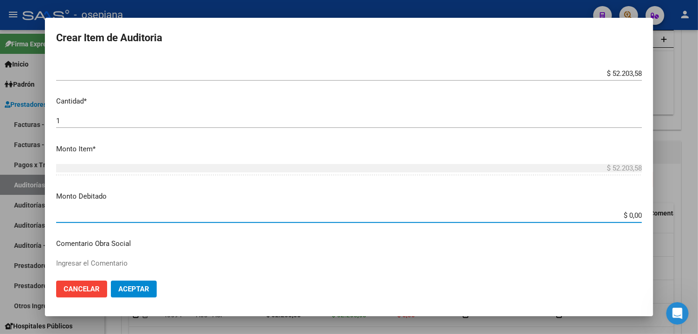
drag, startPoint x: 611, startPoint y: 216, endPoint x: 679, endPoint y: 214, distance: 67.9
click at [680, 214] on div "Crear Item de Auditoria 70601495 Nro Documento El DNI no existe en el padrón, e…" at bounding box center [349, 167] width 698 height 334
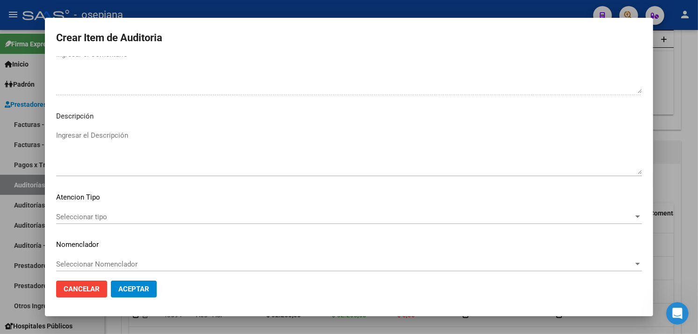
scroll to position [637, 0]
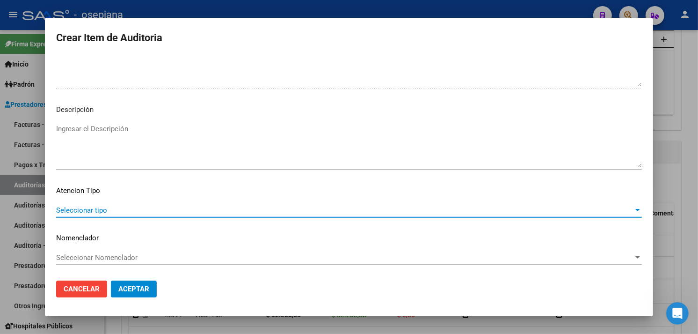
click at [89, 206] on span "Seleccionar tipo" at bounding box center [345, 210] width 578 height 8
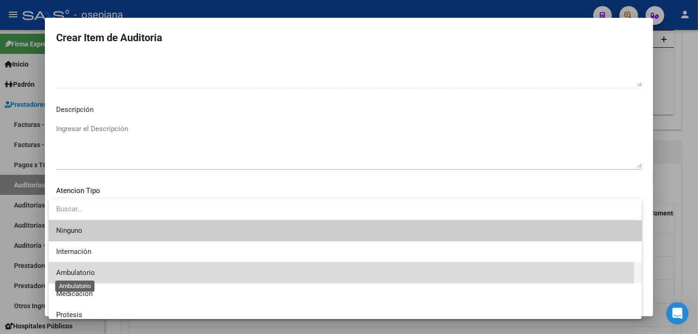
click at [77, 269] on span "Ambulatorio" at bounding box center [75, 272] width 39 height 8
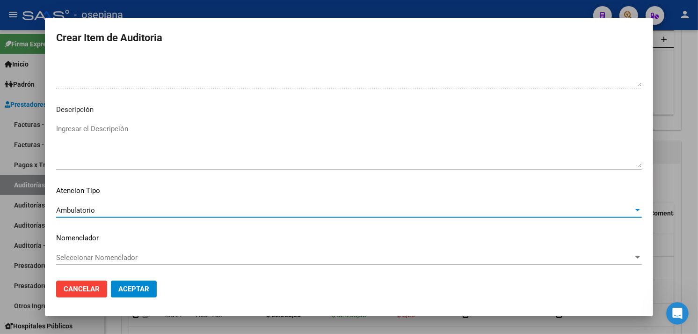
click at [83, 252] on div "Seleccionar Nomenclador Seleccionar Nomenclador" at bounding box center [349, 257] width 586 height 14
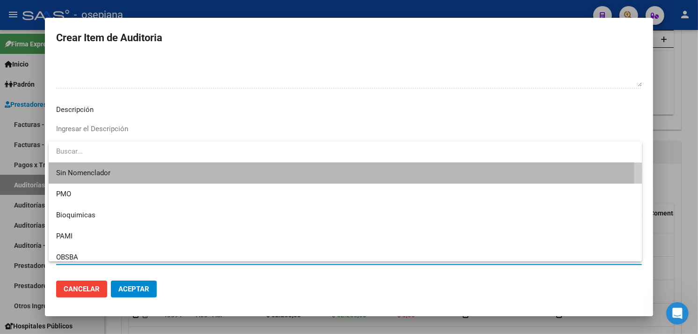
drag, startPoint x: 83, startPoint y: 252, endPoint x: 64, endPoint y: 170, distance: 83.8
click at [68, 170] on span "Sin Nomenclador" at bounding box center [345, 172] width 578 height 21
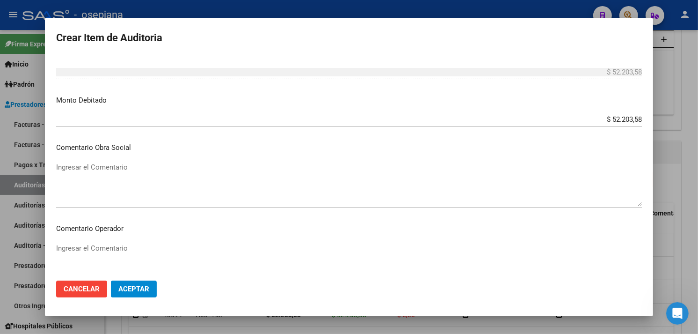
scroll to position [377, 0]
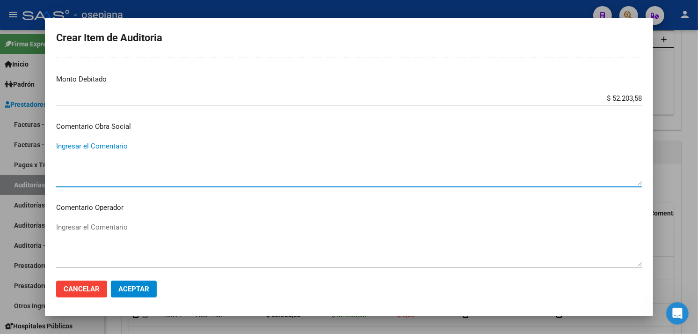
drag, startPoint x: 113, startPoint y: 169, endPoint x: 124, endPoint y: 163, distance: 12.4
click at [114, 168] on textarea "Ingresar el Comentario" at bounding box center [349, 163] width 586 height 44
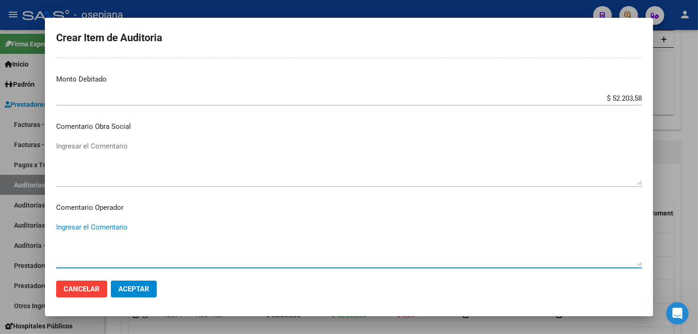
click at [120, 245] on textarea "Ingresar el Comentario" at bounding box center [349, 244] width 586 height 44
drag, startPoint x: 124, startPoint y: 227, endPoint x: 37, endPoint y: 232, distance: 88.1
click at [4, 228] on div "Crear Item de Auditoria 70601495 Nro Documento El DNI no existe en el padrón, e…" at bounding box center [349, 167] width 698 height 334
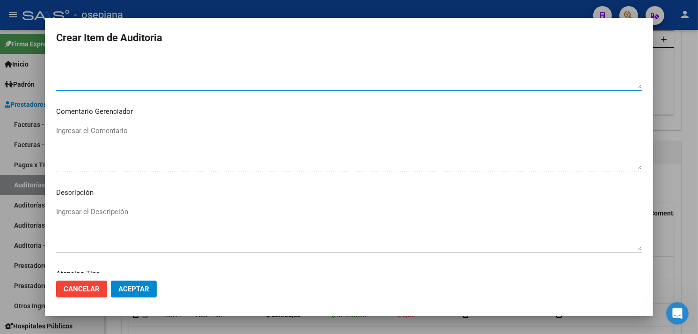
scroll to position [585, 0]
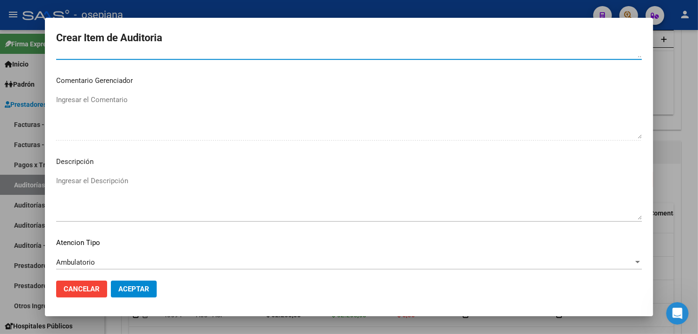
click at [96, 204] on textarea "Ingresar el Descripción" at bounding box center [349, 197] width 586 height 44
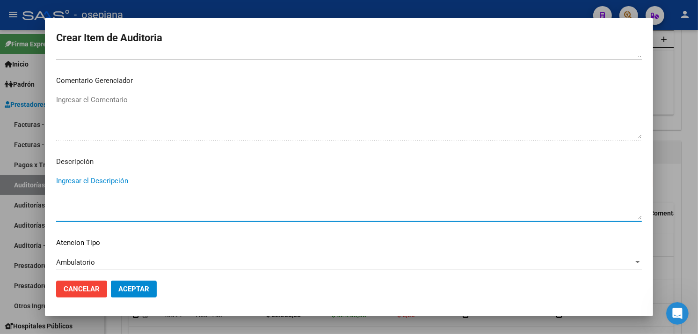
paste textarea "Paciente con otra OS"
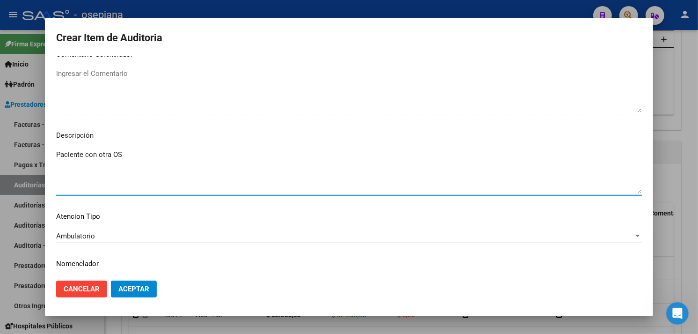
scroll to position [637, 0]
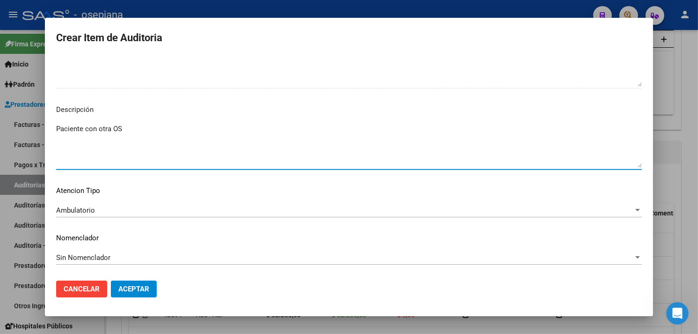
click at [139, 293] on button "Aceptar" at bounding box center [134, 288] width 46 height 17
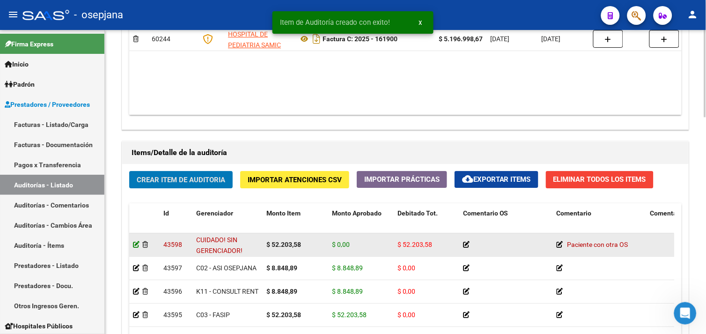
click at [134, 246] on icon at bounding box center [136, 244] width 7 height 7
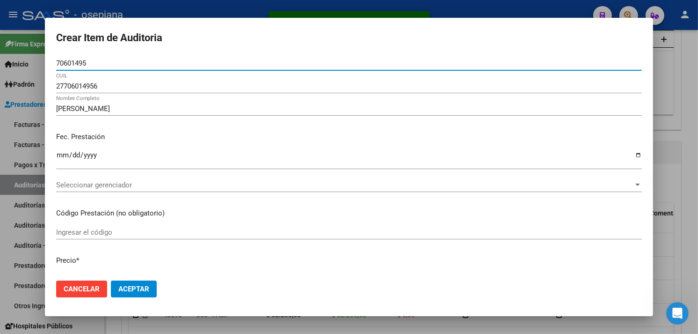
click at [147, 182] on span "Seleccionar gerenciador" at bounding box center [345, 185] width 578 height 8
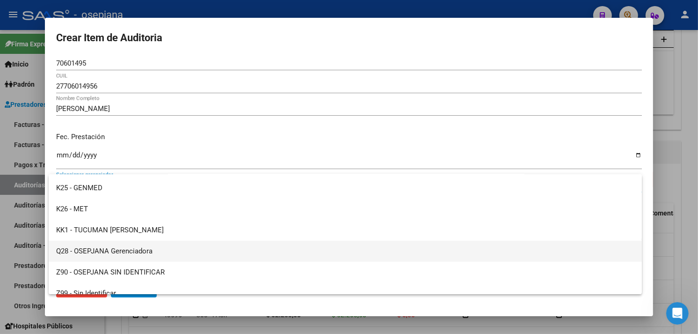
scroll to position [343, 0]
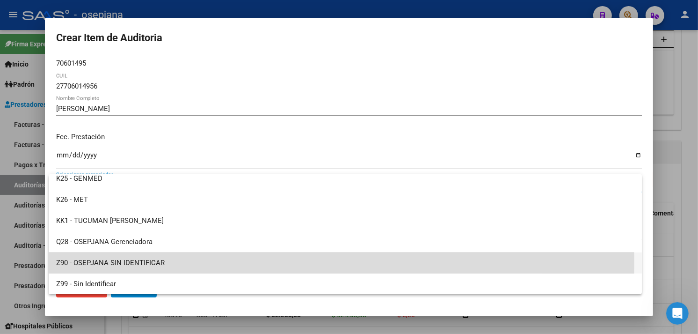
click at [113, 262] on span "Z90 - OSEPJANA SIN IDENTIFICAR" at bounding box center [345, 262] width 578 height 21
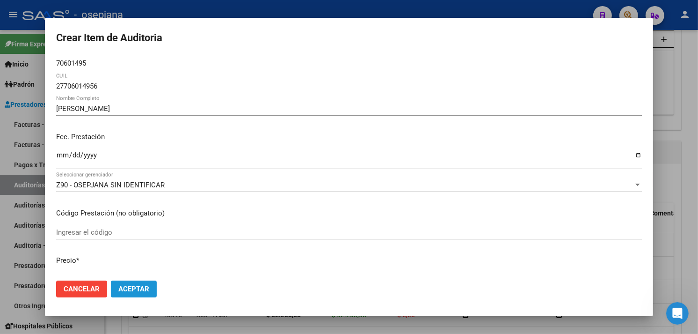
drag, startPoint x: 133, startPoint y: 287, endPoint x: 166, endPoint y: 275, distance: 34.8
click at [134, 286] on span "Aceptar" at bounding box center [133, 289] width 31 height 8
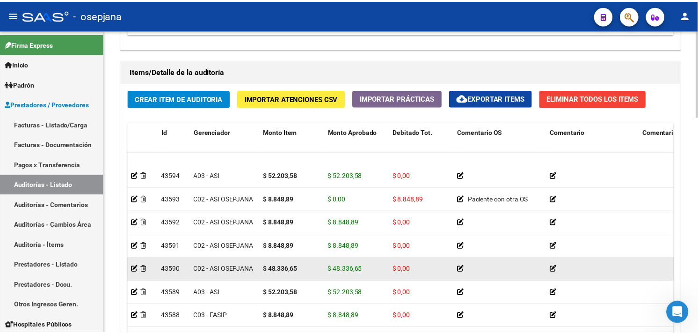
scroll to position [104, 0]
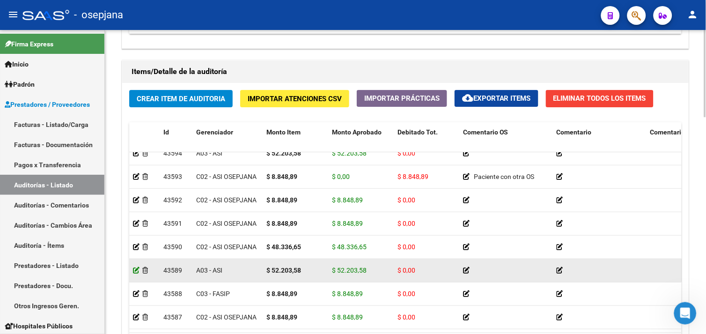
click at [134, 270] on icon at bounding box center [136, 270] width 7 height 7
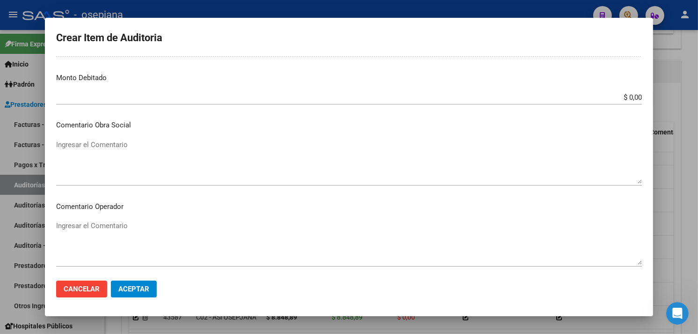
scroll to position [364, 0]
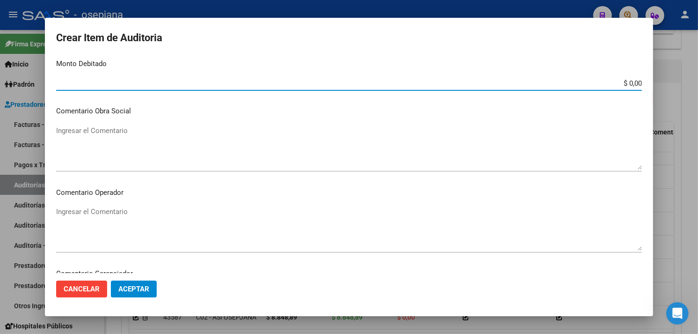
drag, startPoint x: 612, startPoint y: 85, endPoint x: 646, endPoint y: 83, distance: 34.2
click at [646, 82] on mat-dialog-content "53244286 Nro Documento 27532442864 CUIL Afiliado Inactivo [PERSON_NAME] - Nombr…" at bounding box center [349, 164] width 608 height 217
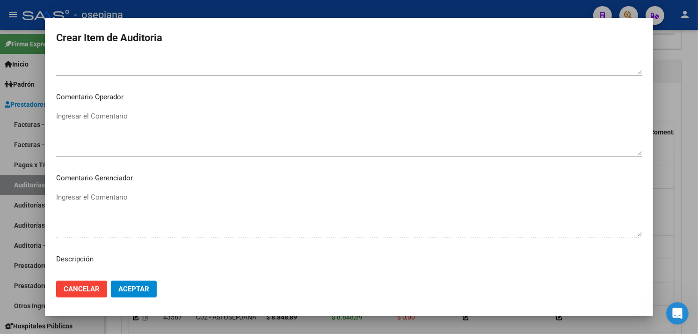
scroll to position [468, 0]
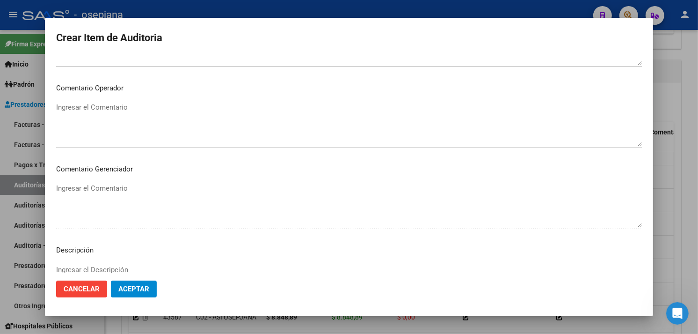
click at [139, 135] on textarea "Ingresar el Comentario" at bounding box center [349, 124] width 586 height 44
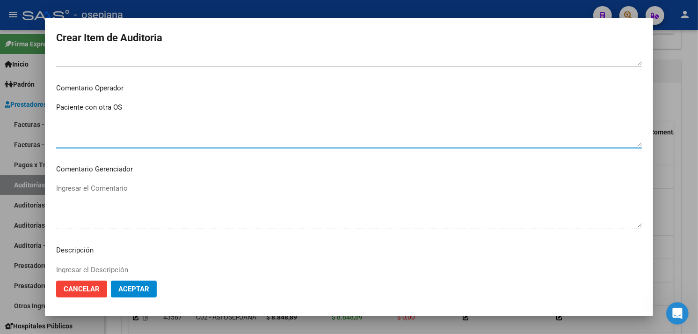
drag, startPoint x: 110, startPoint y: 108, endPoint x: 0, endPoint y: 105, distance: 110.5
click at [0, 105] on html "menu - osepjana person Firma Express Inicio Calendario SSS Instructivos Contact…" at bounding box center [349, 167] width 698 height 334
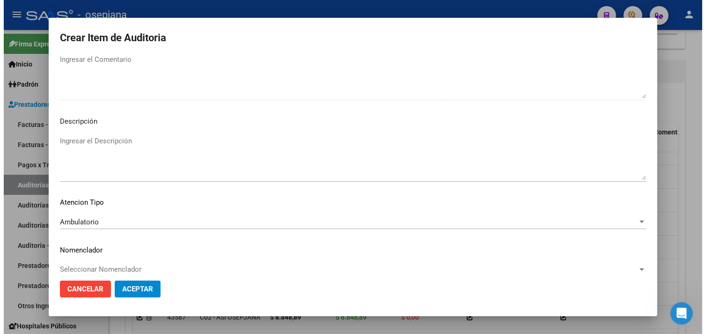
scroll to position [608, 0]
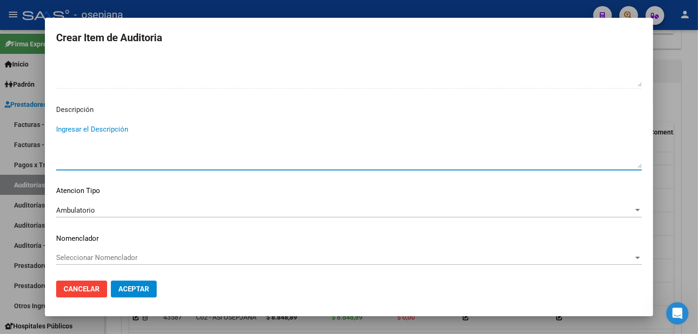
click at [114, 164] on textarea "Ingresar el Descripción" at bounding box center [349, 146] width 586 height 44
paste textarea "Paciente con otra OS"
click at [126, 260] on span "Seleccionar Nomenclador" at bounding box center [345, 257] width 578 height 8
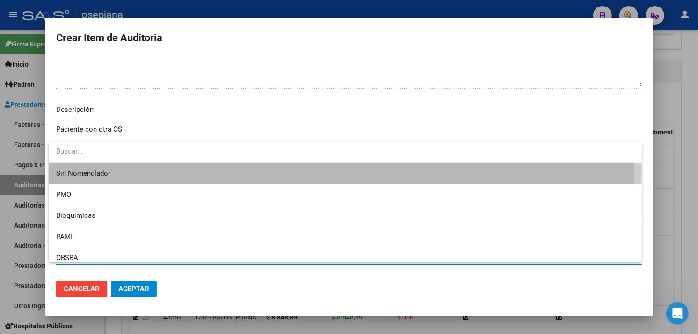
click at [57, 176] on span "Sin Nomenclador" at bounding box center [345, 173] width 578 height 21
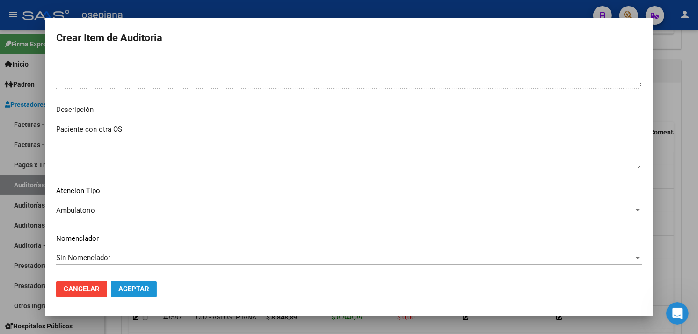
click at [132, 289] on span "Aceptar" at bounding box center [133, 289] width 31 height 8
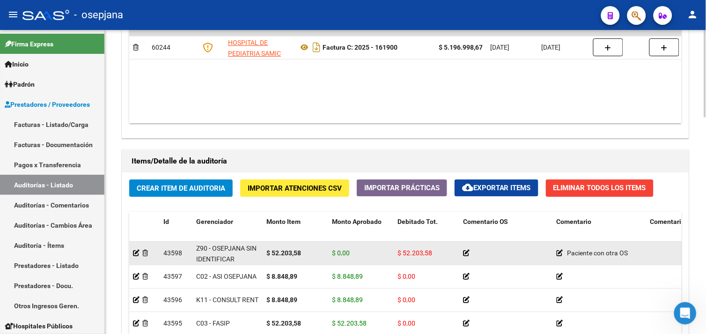
scroll to position [624, 0]
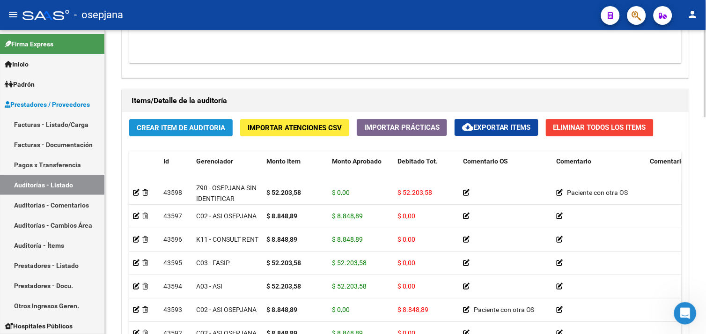
click at [169, 133] on button "Crear Item de Auditoria" at bounding box center [180, 127] width 103 height 17
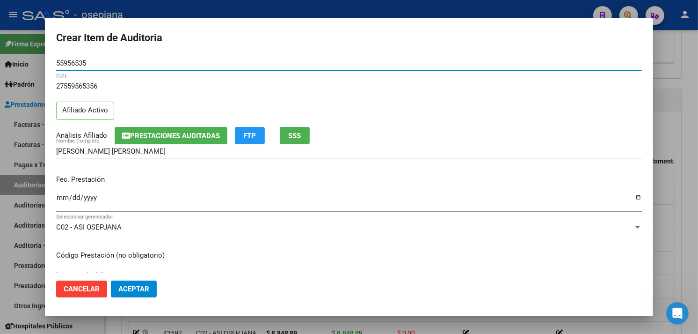
click at [71, 198] on input "Ingresar la fecha" at bounding box center [349, 201] width 586 height 15
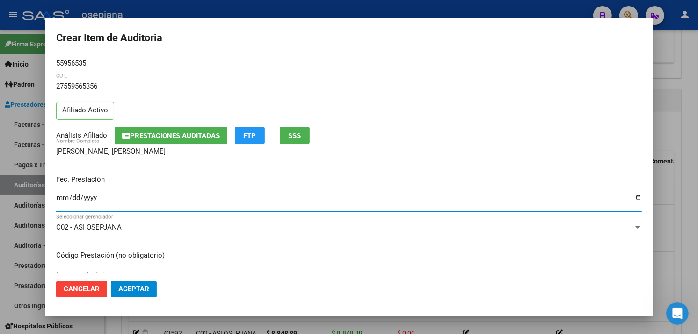
click at [61, 195] on input "Ingresar la fecha" at bounding box center [349, 201] width 586 height 15
click at [170, 10] on div at bounding box center [349, 167] width 698 height 334
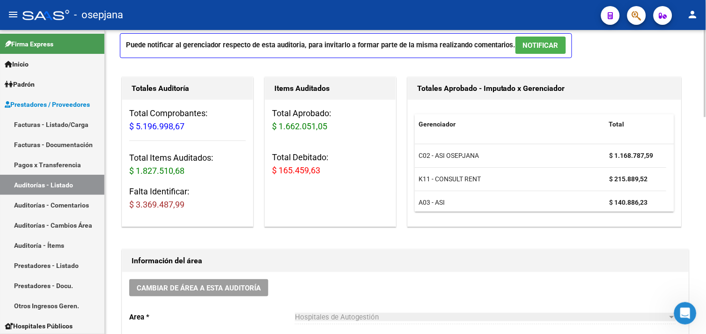
scroll to position [52, 0]
